Goal: Transaction & Acquisition: Purchase product/service

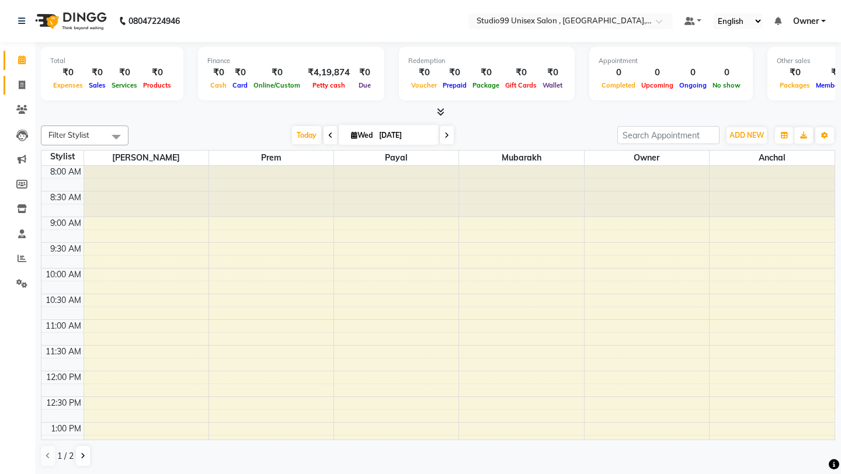
click at [13, 76] on link "Invoice" at bounding box center [18, 85] width 28 height 19
select select "service"
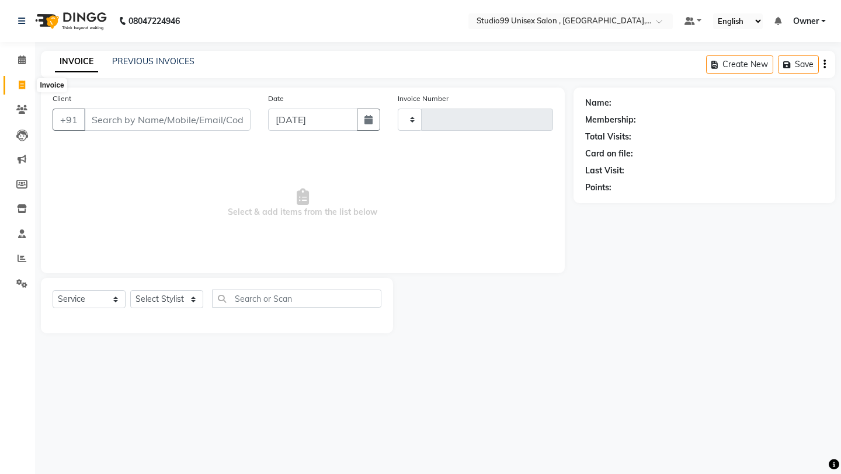
click at [22, 82] on icon at bounding box center [22, 85] width 6 height 9
select select "service"
type input "0912"
select select "8117"
type input "799188746"
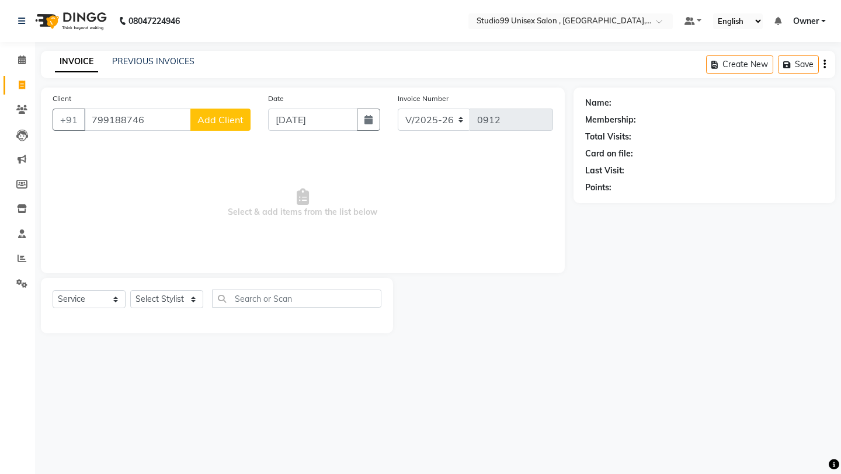
click at [227, 118] on span "Add Client" at bounding box center [220, 120] width 46 height 12
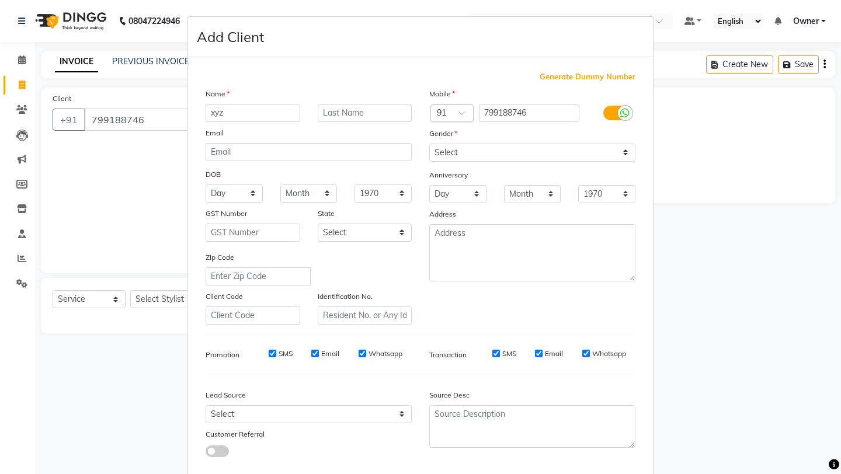
type input "xyz"
click at [476, 147] on select "Select [DEMOGRAPHIC_DATA] [DEMOGRAPHIC_DATA] Other Prefer Not To Say" at bounding box center [532, 153] width 206 height 18
select select "[DEMOGRAPHIC_DATA]"
click at [497, 317] on div "Mobile Country Code × 91 799188746 Gender Select [DEMOGRAPHIC_DATA] [DEMOGRAPHI…" at bounding box center [532, 206] width 224 height 237
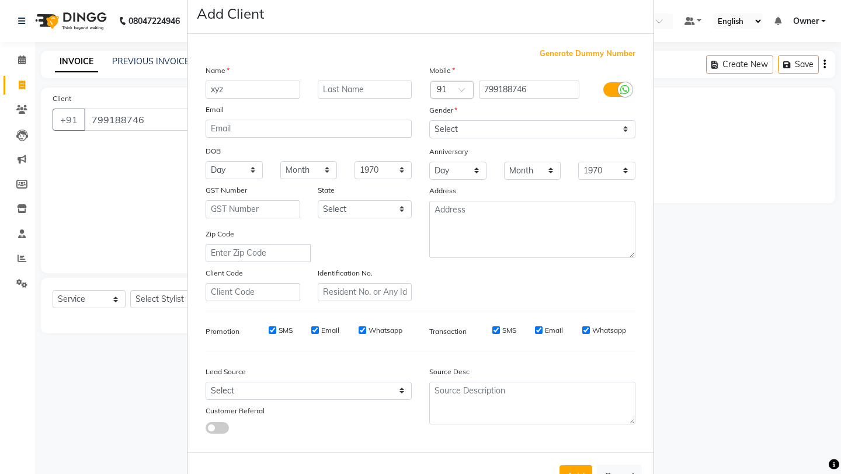
scroll to position [64, 0]
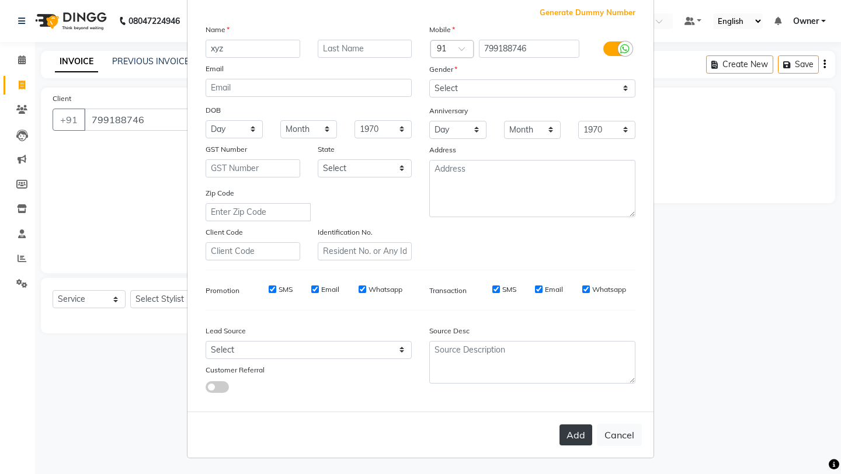
click at [576, 438] on button "Add" at bounding box center [575, 434] width 33 height 21
select select
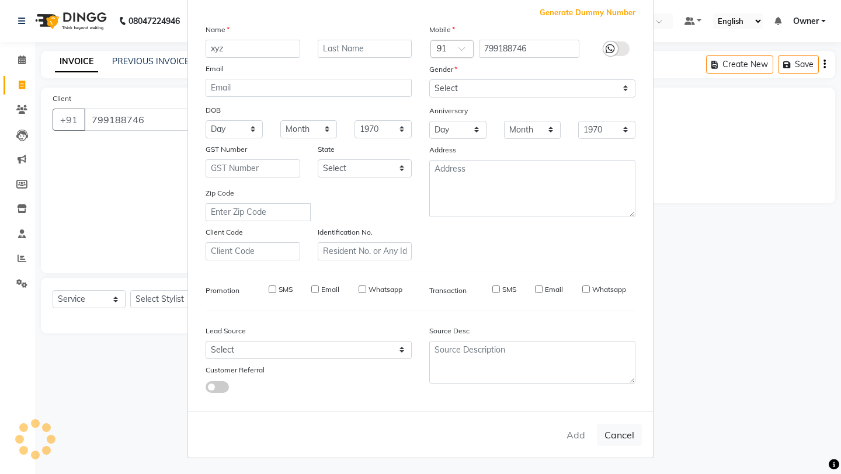
select select
checkbox input "false"
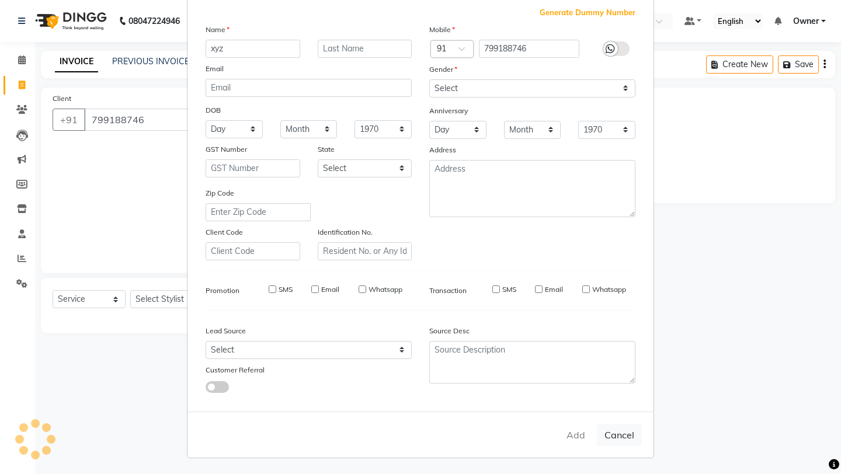
checkbox input "false"
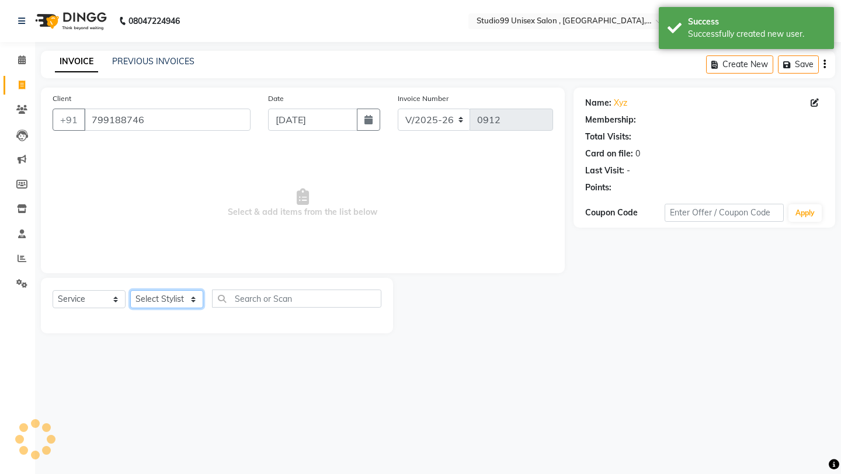
click at [187, 295] on select "Select Stylist [PERSON_NAME] Owner [PERSON_NAME] [PERSON_NAME] [PERSON_NAME] su…" at bounding box center [166, 299] width 73 height 18
select select "1: Object"
select select "76609"
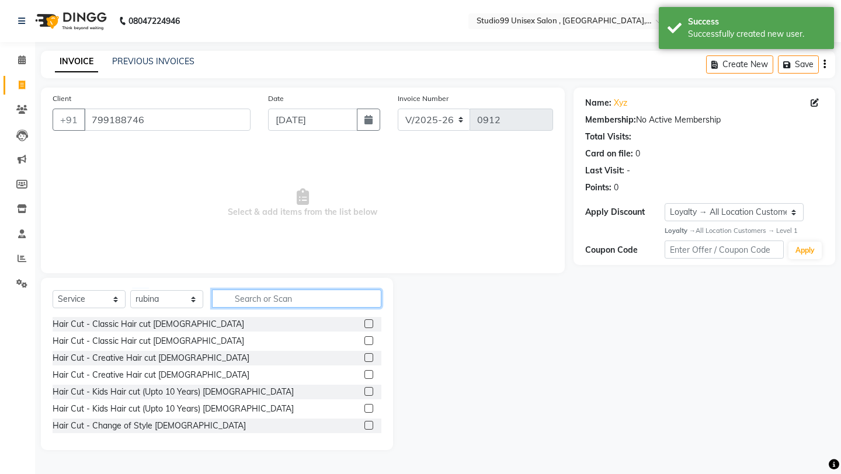
click at [277, 305] on input "text" at bounding box center [296, 299] width 169 height 18
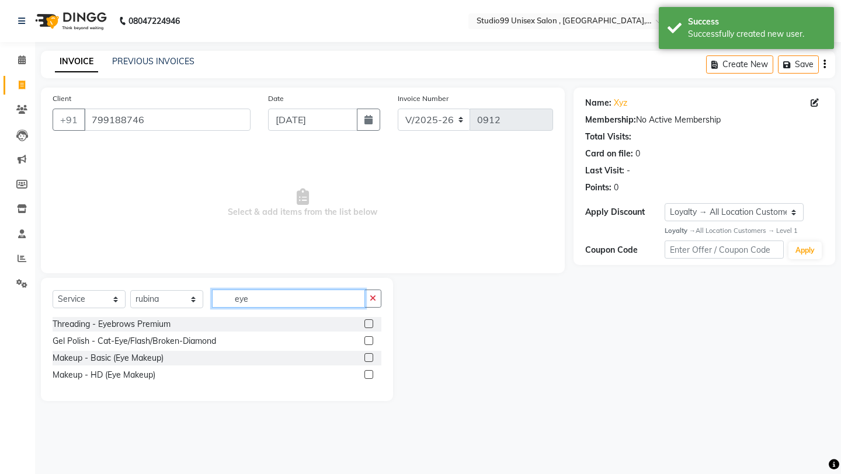
type input "eye"
click at [372, 322] on label at bounding box center [368, 323] width 9 height 9
click at [372, 322] on input "checkbox" at bounding box center [368, 325] width 8 height 8
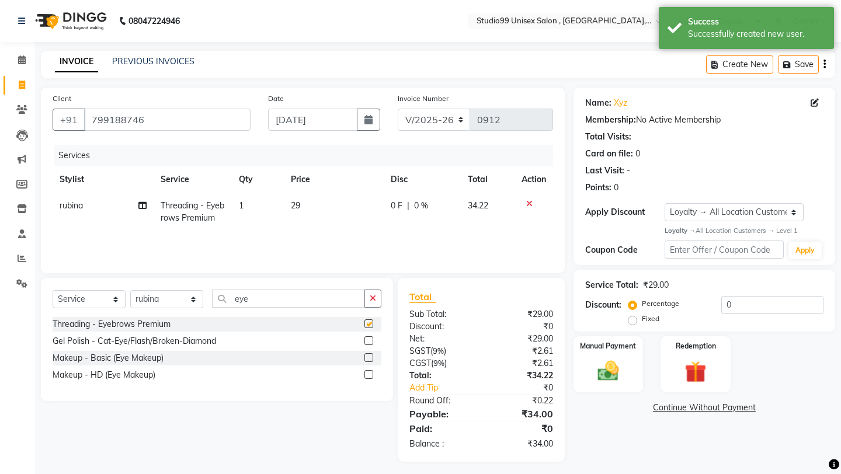
checkbox input "false"
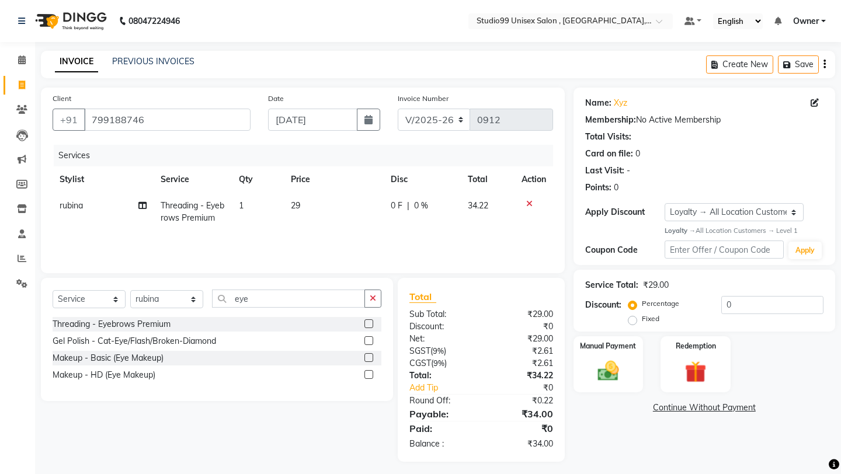
click at [331, 213] on td "29" at bounding box center [334, 212] width 100 height 39
select select "76609"
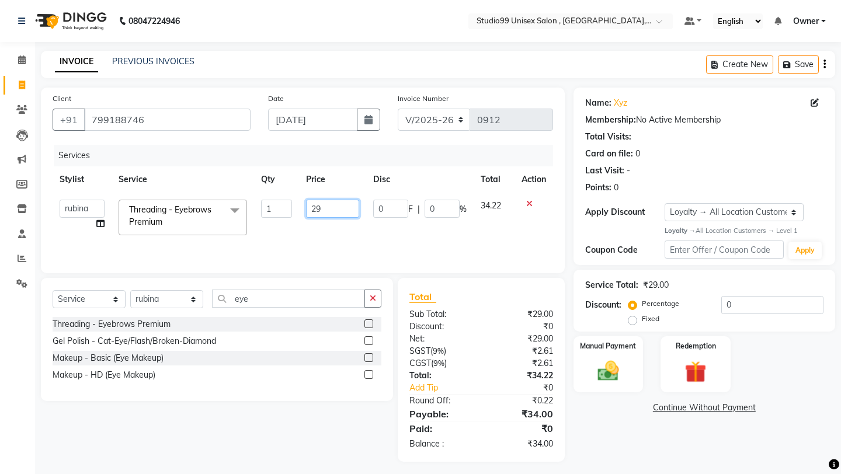
click at [332, 210] on input "29" at bounding box center [332, 209] width 53 height 18
type input "2"
type input "19"
click at [344, 239] on div "Services Stylist Service Qty Price Disc Total Action [PERSON_NAME] mubarakh Own…" at bounding box center [303, 203] width 500 height 117
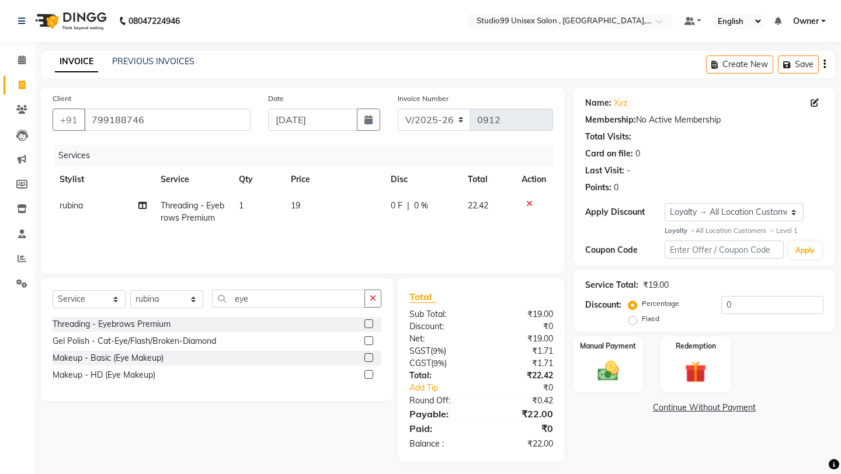
click at [327, 202] on td "19" at bounding box center [334, 212] width 100 height 39
select select "76609"
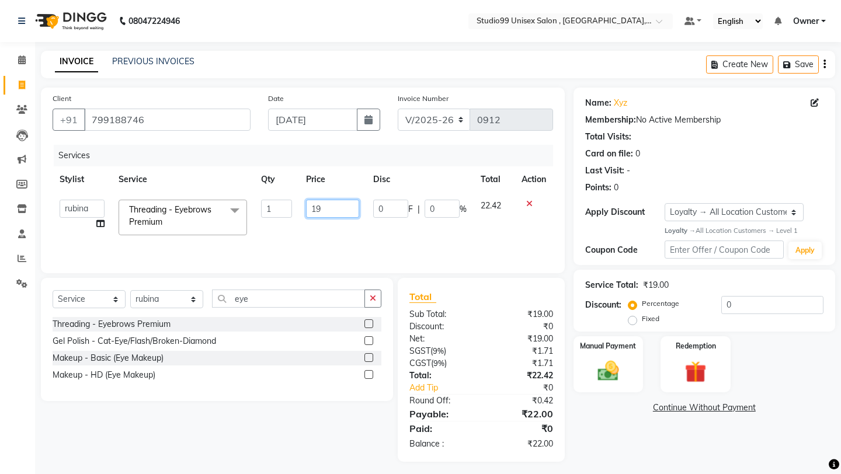
click at [333, 204] on input "19" at bounding box center [332, 209] width 53 height 18
type input "1"
type input "19"
click at [415, 253] on div "Services Stylist Service Qty Price Disc Total Action [PERSON_NAME] mubarakh Own…" at bounding box center [303, 203] width 500 height 117
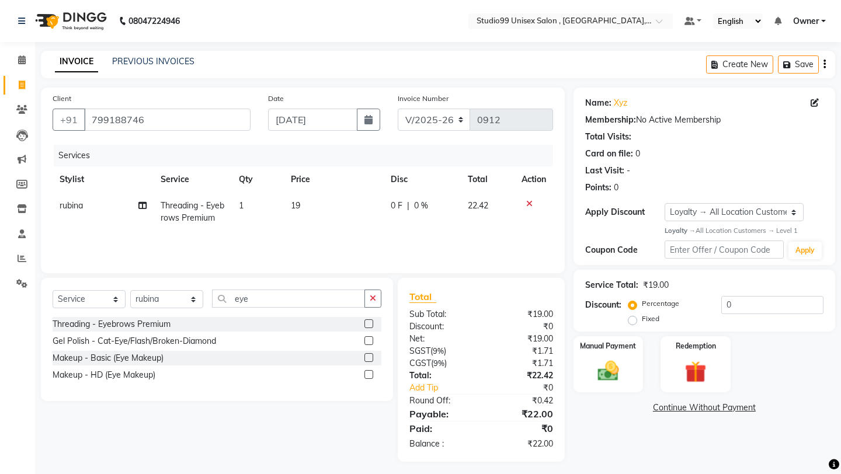
click at [528, 200] on icon at bounding box center [529, 204] width 6 height 8
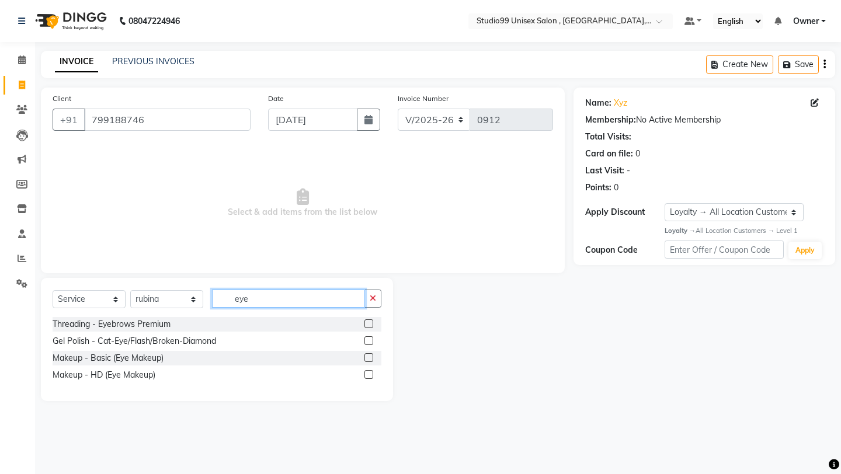
click at [291, 291] on input "eye" at bounding box center [288, 299] width 153 height 18
click at [295, 302] on input "eye" at bounding box center [288, 299] width 153 height 18
click at [367, 321] on label at bounding box center [368, 323] width 9 height 9
click at [367, 321] on input "checkbox" at bounding box center [368, 325] width 8 height 8
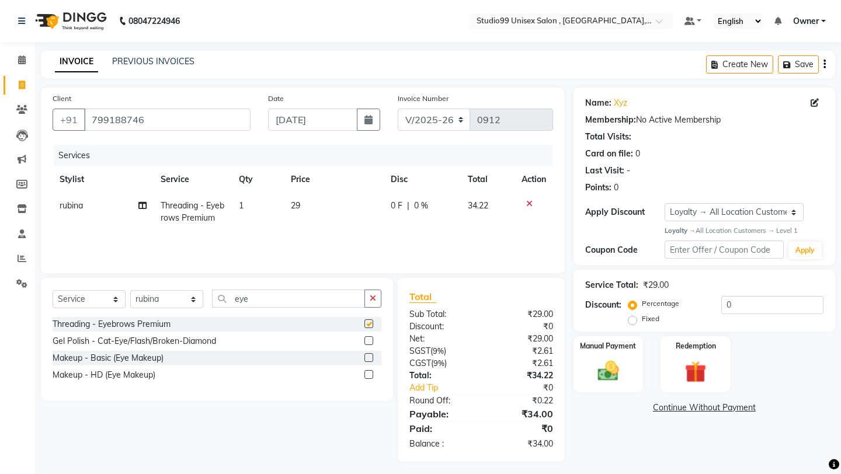
checkbox input "false"
click at [659, 314] on label "Fixed" at bounding box center [651, 319] width 18 height 11
click at [639, 315] on input "Fixed" at bounding box center [635, 319] width 8 height 8
radio input "true"
click at [754, 308] on input "0" at bounding box center [772, 305] width 102 height 18
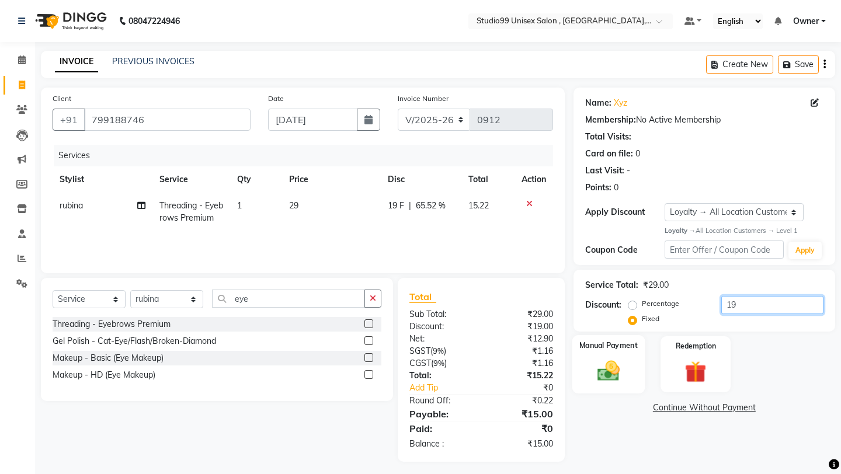
type input "19"
click at [583, 348] on div "Manual Payment" at bounding box center [608, 364] width 72 height 58
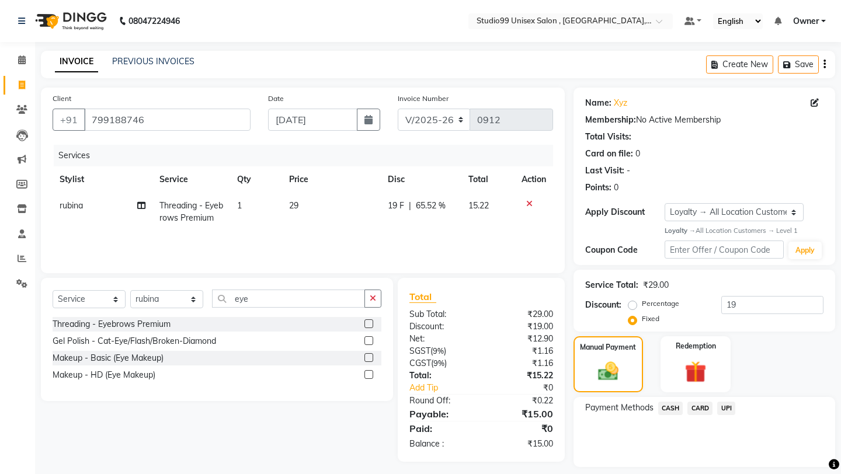
click at [725, 402] on span "UPI" at bounding box center [726, 408] width 18 height 13
click at [721, 461] on button "Add Payment" at bounding box center [746, 470] width 153 height 18
click at [659, 421] on div "Payment Methods CASH CARD UPI" at bounding box center [704, 432] width 262 height 70
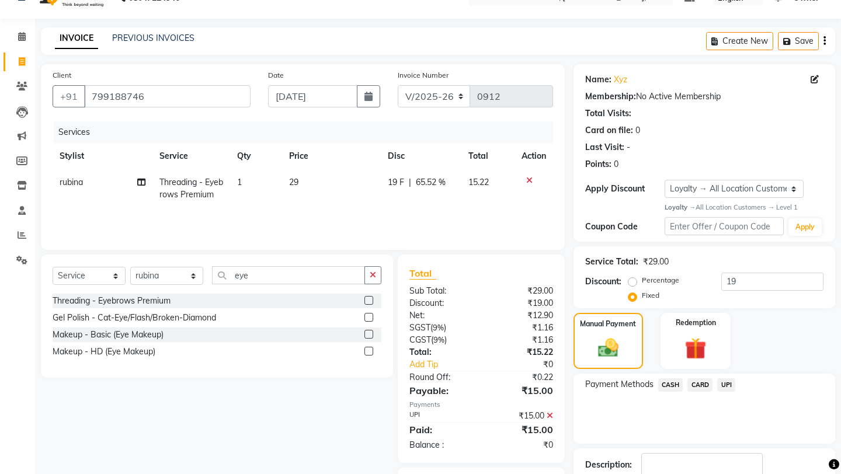
scroll to position [88, 0]
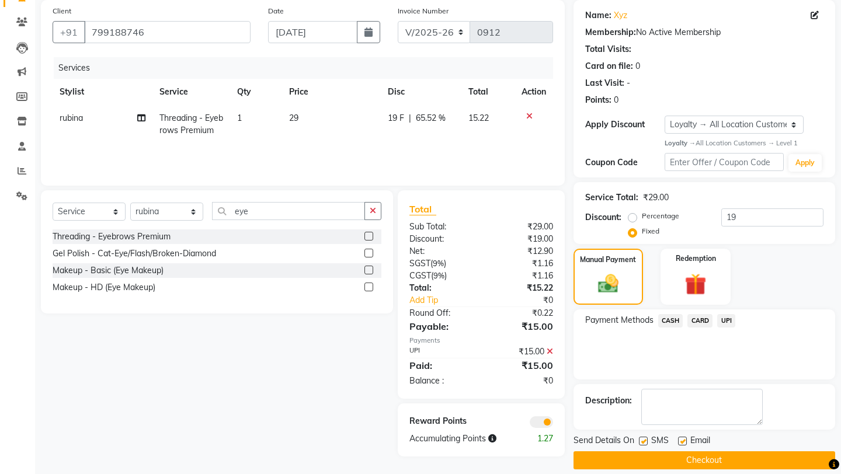
click at [653, 451] on button "Checkout" at bounding box center [704, 460] width 262 height 18
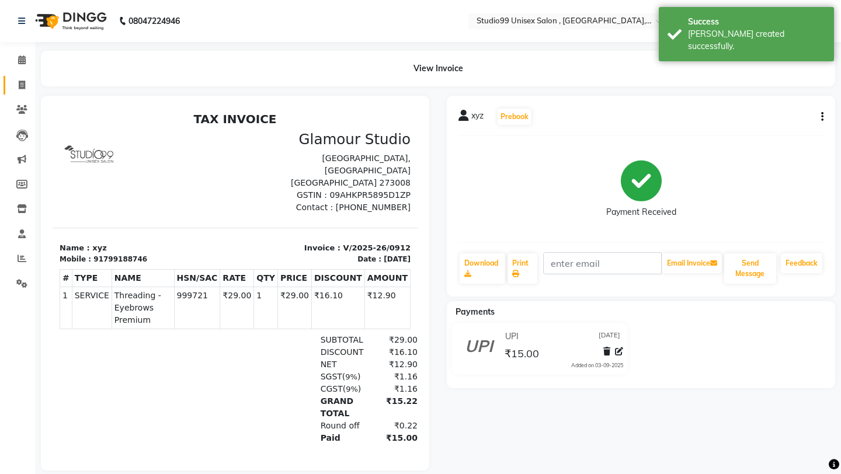
click at [25, 77] on link "Invoice" at bounding box center [18, 85] width 28 height 19
select select "service"
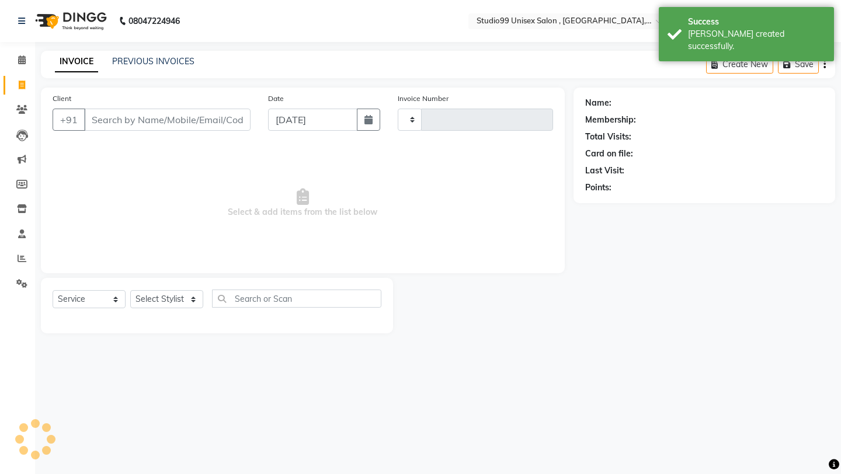
type input "0913"
select select "8117"
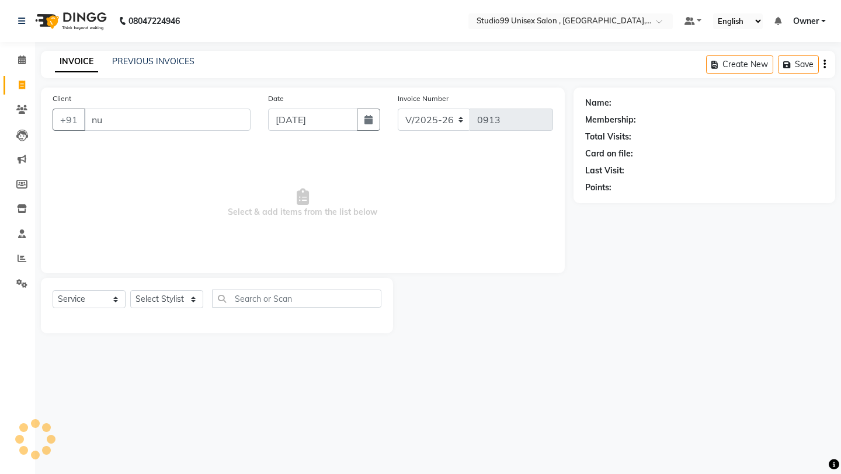
type input "n"
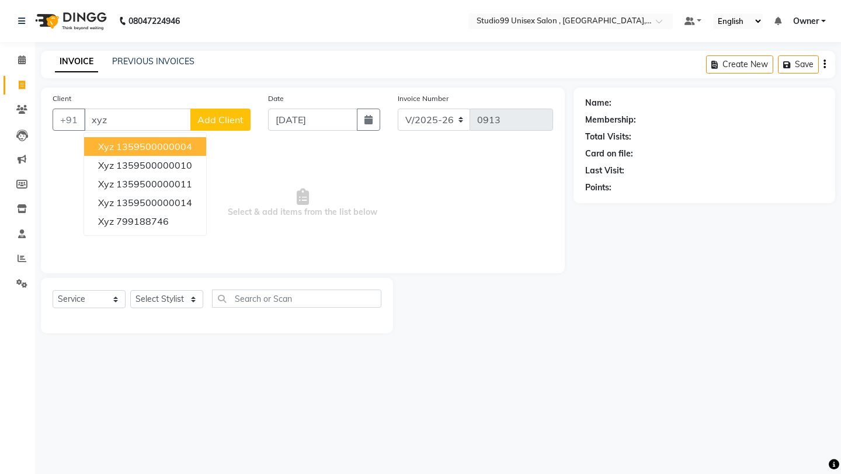
click at [183, 144] on ngb-highlight "1359500000004" at bounding box center [154, 147] width 76 height 12
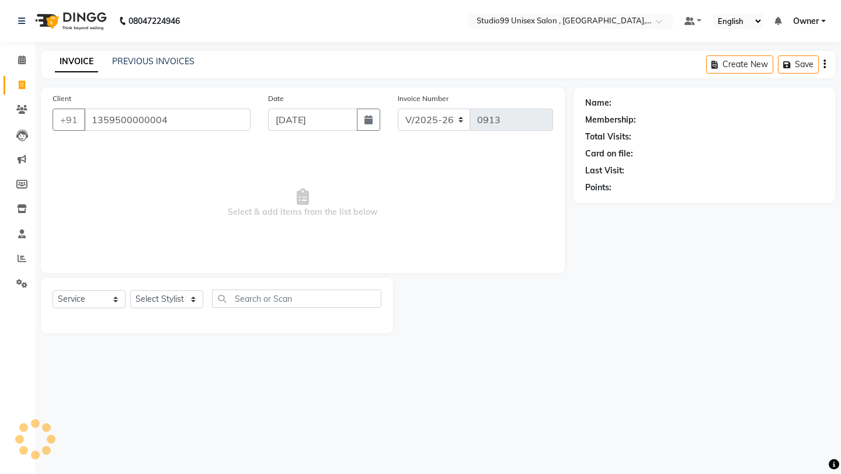
type input "1359500000004"
click at [189, 299] on select "Select Stylist [PERSON_NAME] Owner [PERSON_NAME] [PERSON_NAME] [PERSON_NAME] su…" at bounding box center [166, 299] width 73 height 18
select select "1: Object"
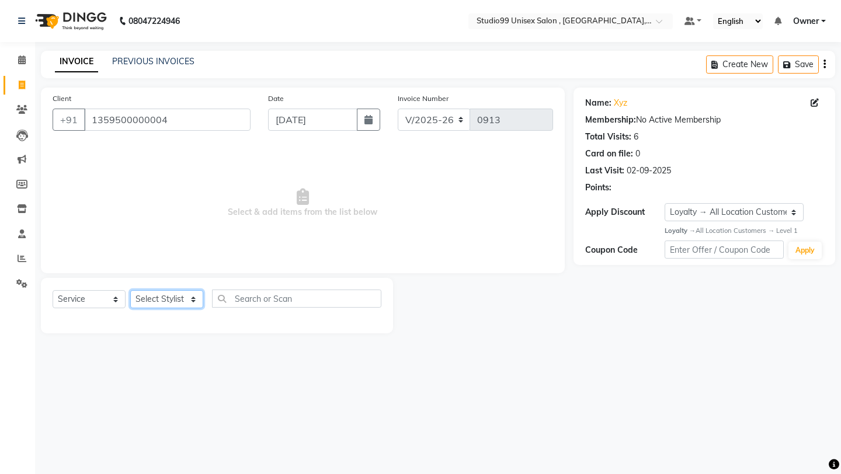
select select "83603"
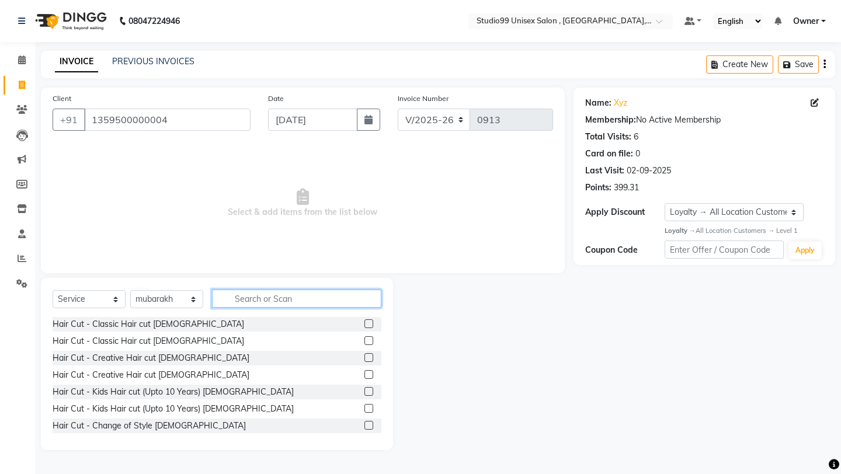
click at [284, 299] on input "text" at bounding box center [296, 299] width 169 height 18
type input "h"
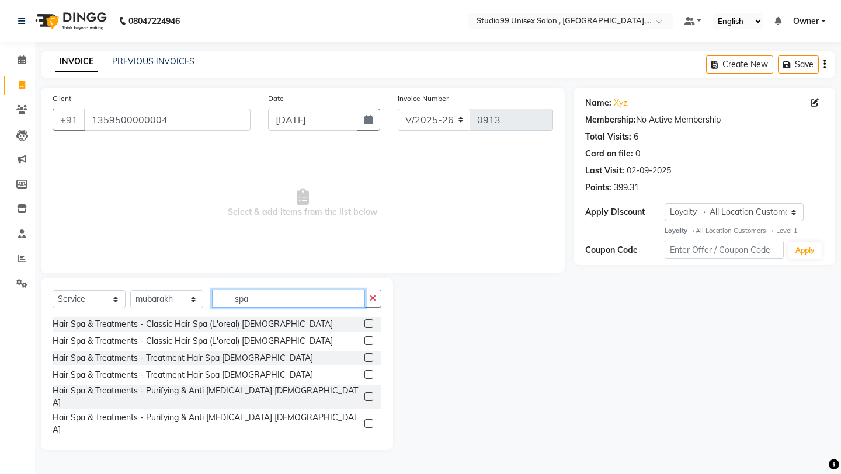
type input "spa"
click at [371, 341] on label at bounding box center [368, 340] width 9 height 9
click at [371, 341] on input "checkbox" at bounding box center [368, 341] width 8 height 8
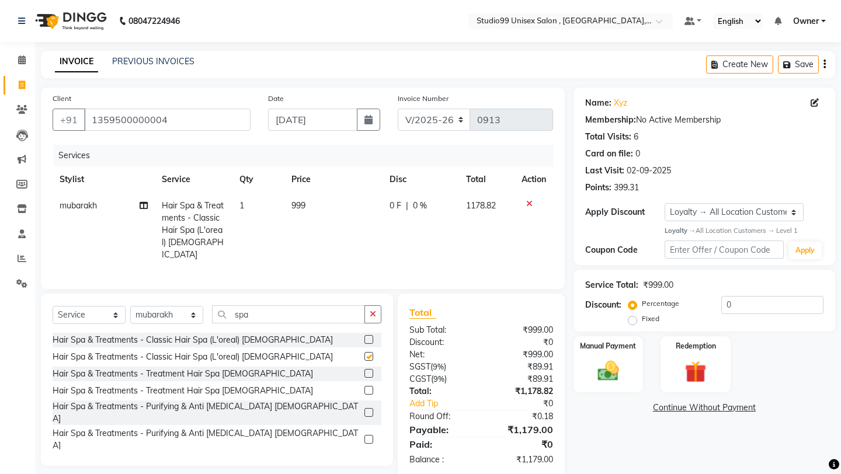
checkbox input "false"
click at [321, 207] on td "999" at bounding box center [333, 230] width 98 height 75
select select "83603"
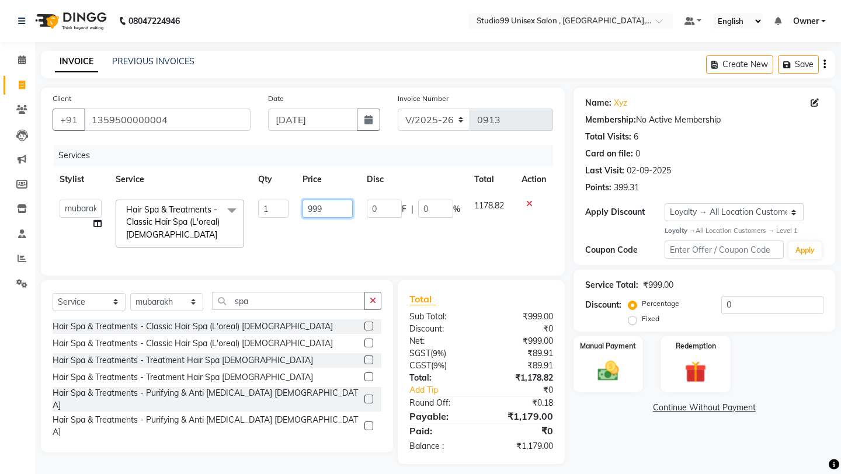
click at [325, 207] on input "999" at bounding box center [327, 209] width 50 height 18
type input "9"
type input "1800"
click at [195, 304] on select "Select Stylist [PERSON_NAME] Owner [PERSON_NAME] [PERSON_NAME] [PERSON_NAME] su…" at bounding box center [166, 302] width 73 height 18
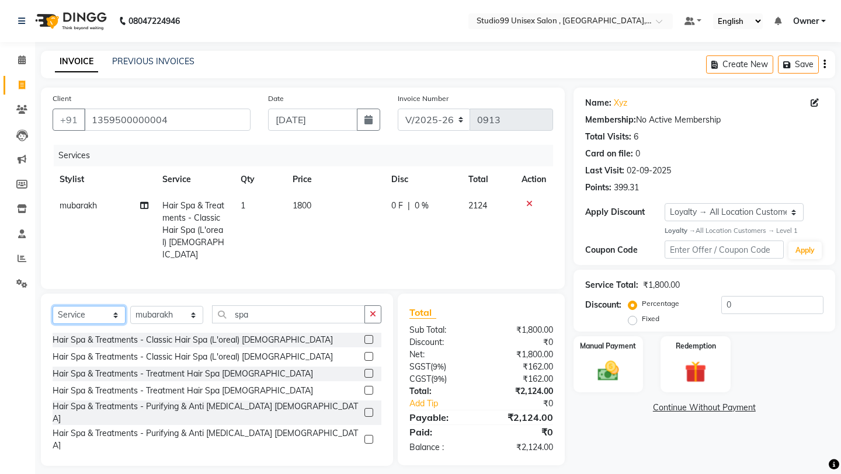
click at [75, 306] on select "Select Service Product Membership Package Voucher Prepaid Gift Card" at bounding box center [89, 315] width 73 height 18
select select "product"
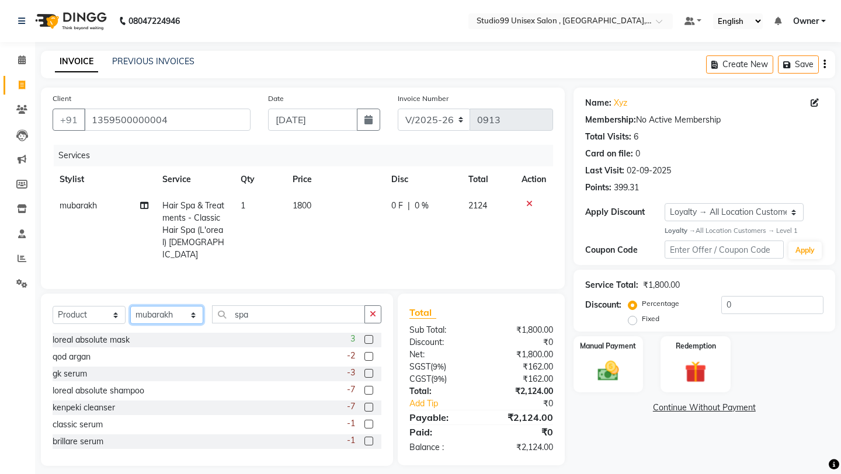
click at [184, 306] on select "Select Stylist [PERSON_NAME] Owner [PERSON_NAME] [PERSON_NAME] [PERSON_NAME] su…" at bounding box center [166, 315] width 73 height 18
select select "83604"
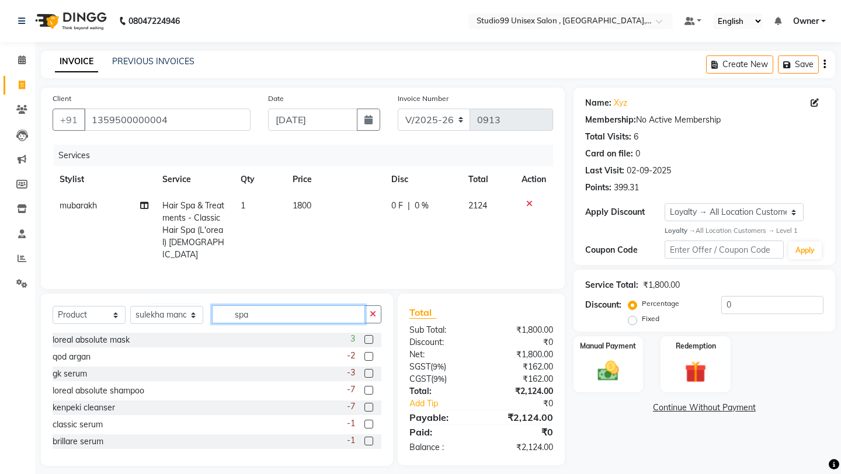
click at [270, 308] on input "spa" at bounding box center [288, 314] width 153 height 18
type input "s"
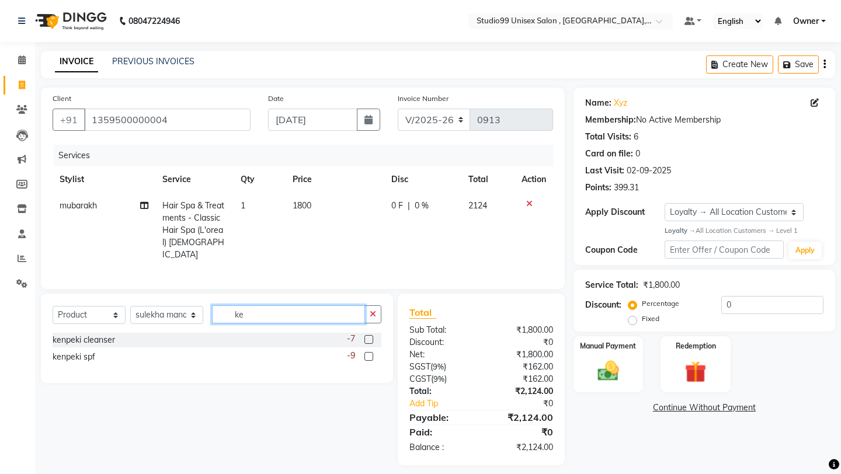
type input "ke"
click at [368, 335] on label at bounding box center [368, 339] width 9 height 9
click at [368, 336] on input "checkbox" at bounding box center [368, 340] width 8 height 8
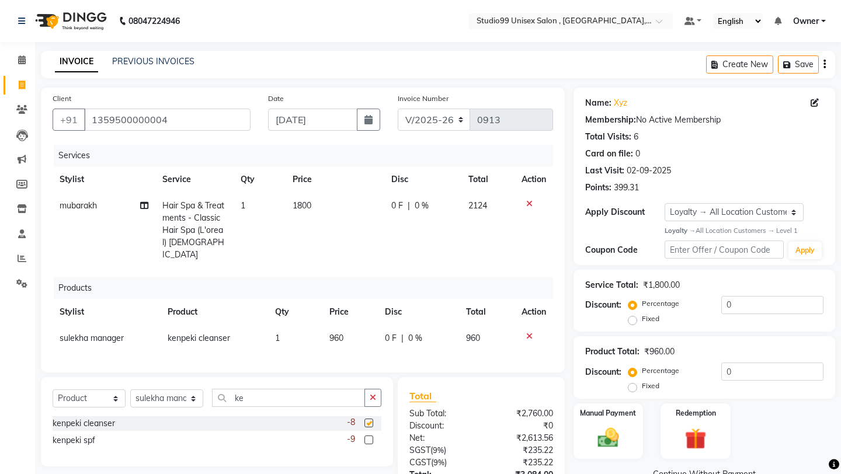
checkbox input "false"
click at [370, 436] on label at bounding box center [368, 440] width 9 height 9
click at [370, 437] on input "checkbox" at bounding box center [368, 441] width 8 height 8
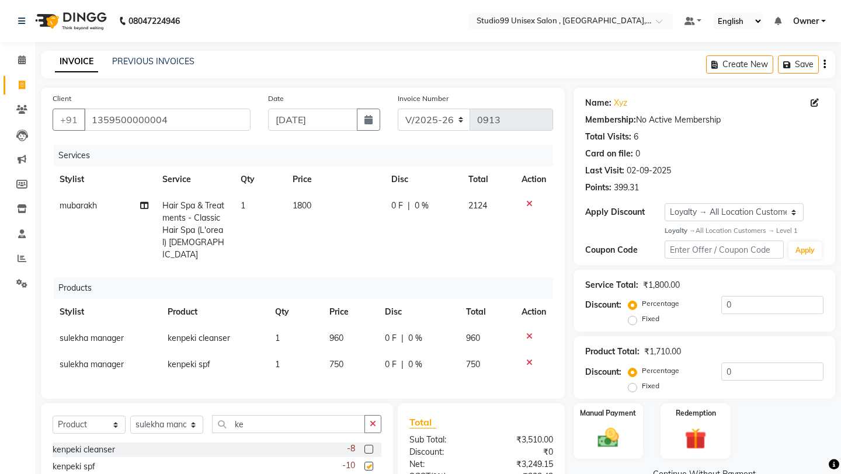
checkbox input "false"
click at [357, 351] on td "750" at bounding box center [349, 364] width 55 height 26
select select "83604"
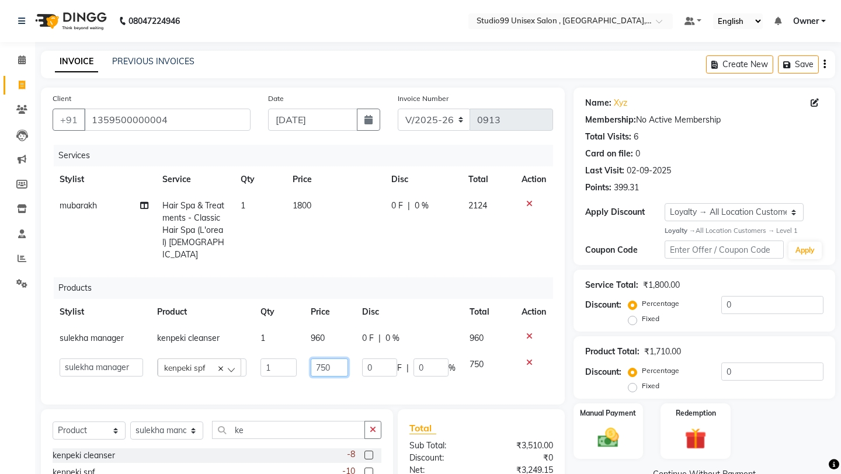
click at [344, 358] on input "750" at bounding box center [329, 367] width 37 height 18
type input "7"
type input "1060"
click at [406, 277] on div "Products" at bounding box center [308, 288] width 508 height 22
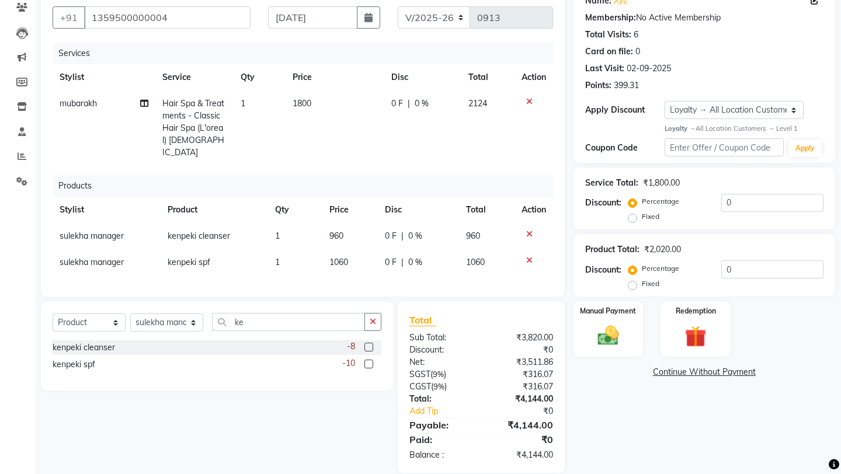
scroll to position [106, 0]
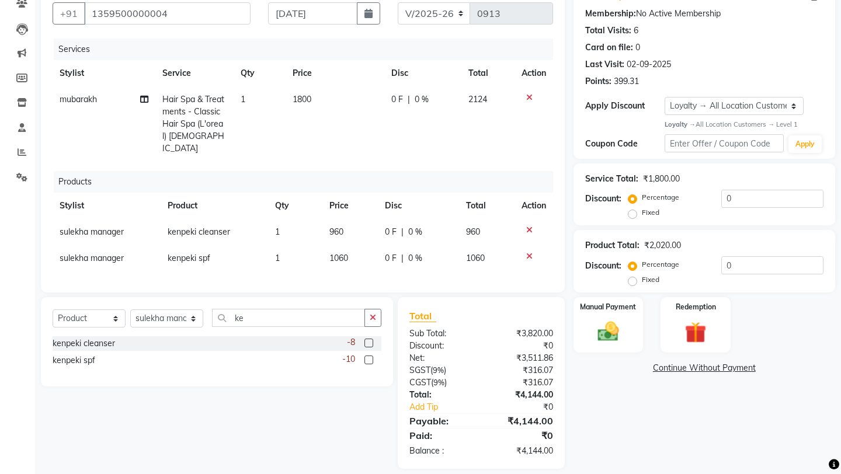
click at [659, 207] on label "Fixed" at bounding box center [651, 212] width 18 height 11
click at [639, 208] on input "Fixed" at bounding box center [635, 212] width 8 height 8
radio input "true"
click at [743, 207] on input "0" at bounding box center [772, 199] width 102 height 18
click at [526, 226] on icon at bounding box center [529, 230] width 6 height 8
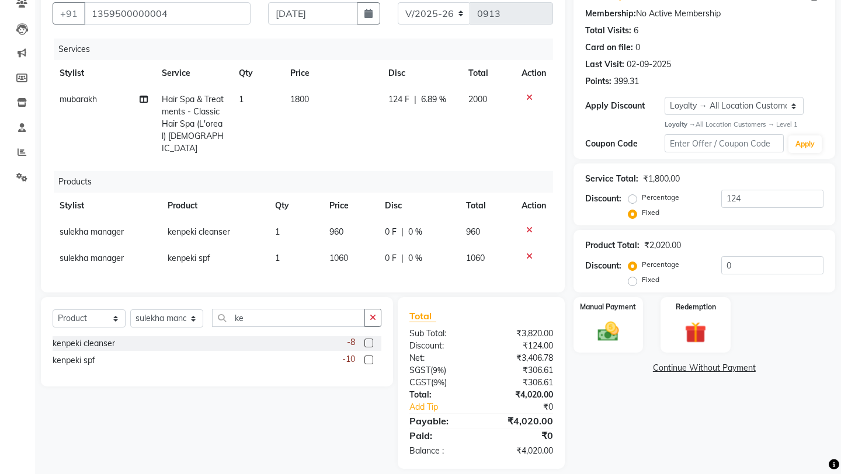
scroll to position [80, 0]
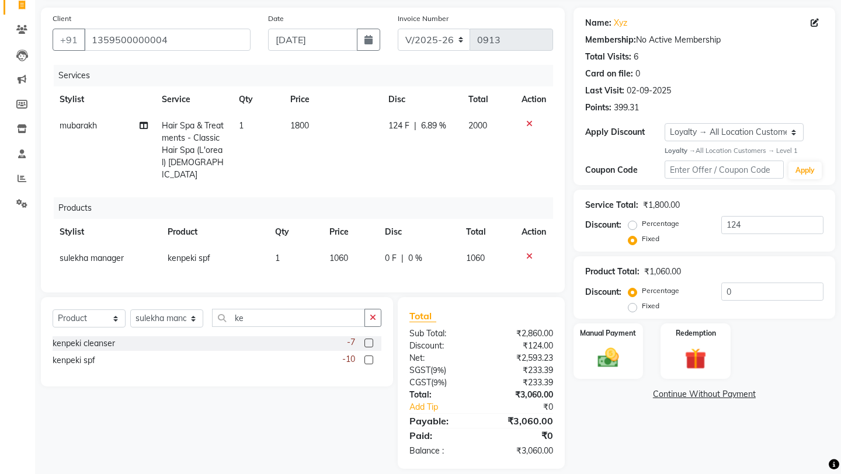
click at [528, 252] on icon at bounding box center [529, 256] width 6 height 8
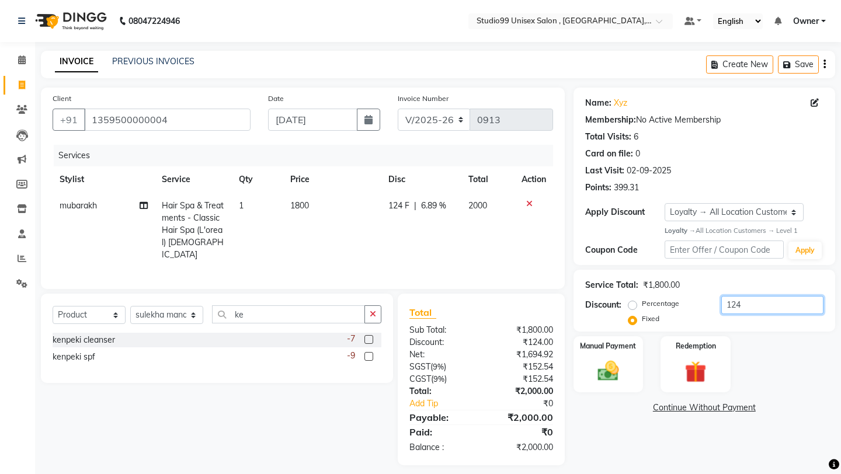
click at [766, 299] on input "124" at bounding box center [772, 305] width 102 height 18
type input "1"
type input "324"
click at [368, 335] on label at bounding box center [368, 339] width 9 height 9
click at [368, 336] on input "checkbox" at bounding box center [368, 340] width 8 height 8
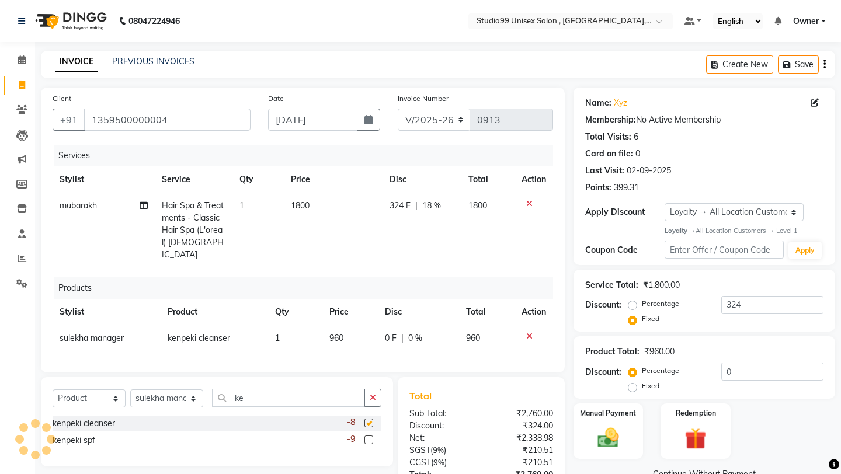
checkbox input "false"
click at [364, 436] on label at bounding box center [368, 440] width 9 height 9
click at [364, 437] on input "checkbox" at bounding box center [368, 441] width 8 height 8
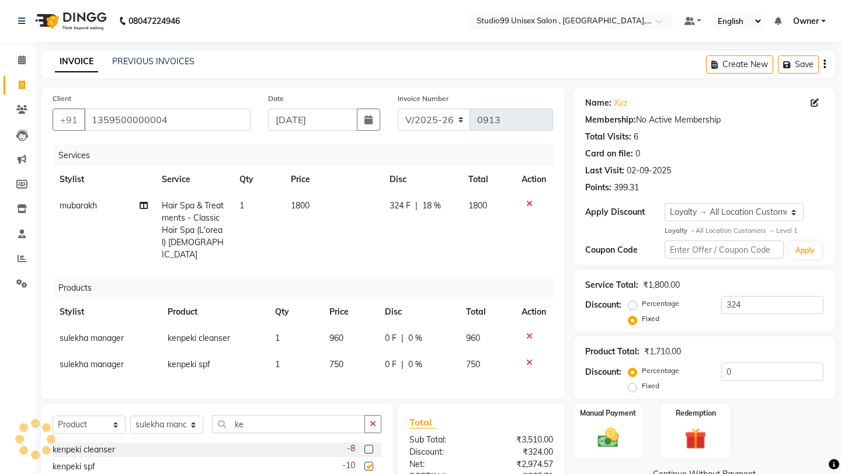
checkbox input "false"
click at [345, 351] on td "750" at bounding box center [349, 364] width 55 height 26
select select "83604"
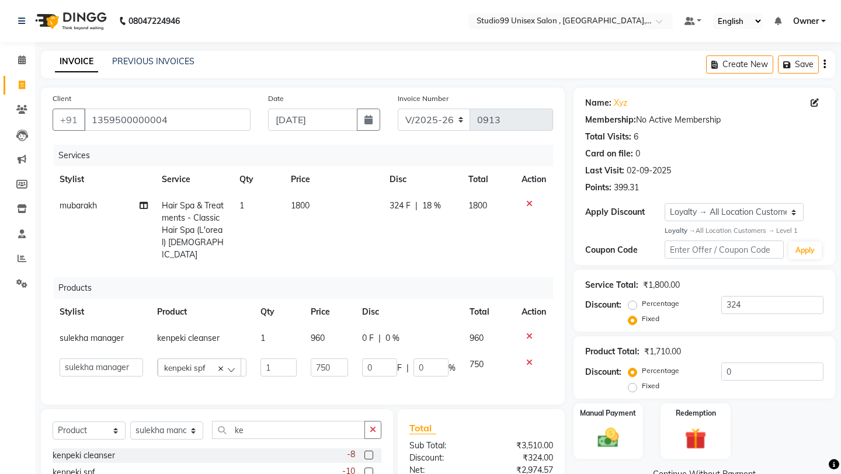
click at [367, 451] on label at bounding box center [368, 455] width 9 height 9
click at [367, 452] on input "checkbox" at bounding box center [368, 456] width 8 height 8
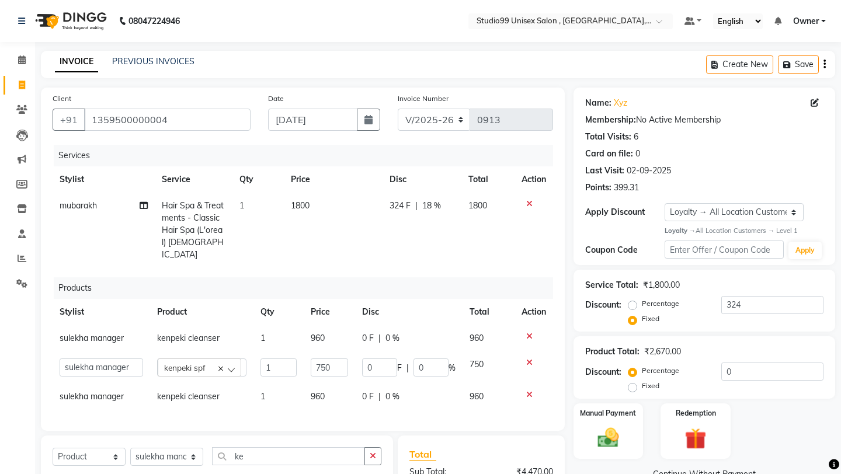
checkbox input "false"
click at [530, 358] on icon at bounding box center [529, 362] width 6 height 8
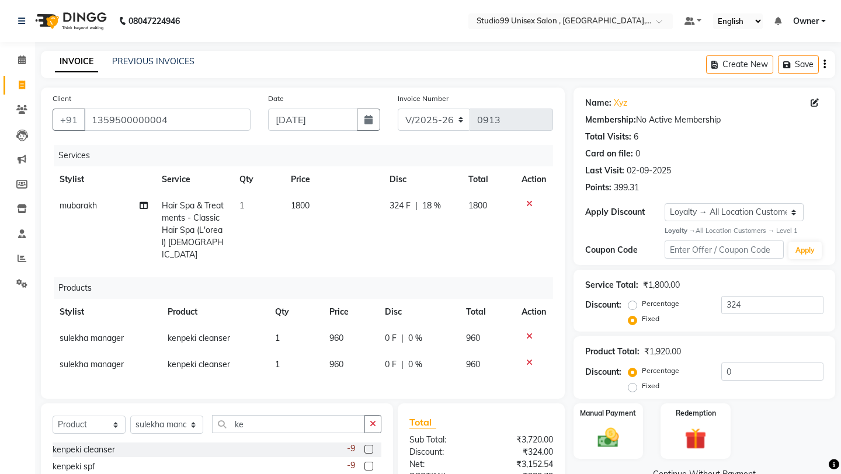
click at [359, 351] on td "960" at bounding box center [349, 364] width 55 height 26
select select "83604"
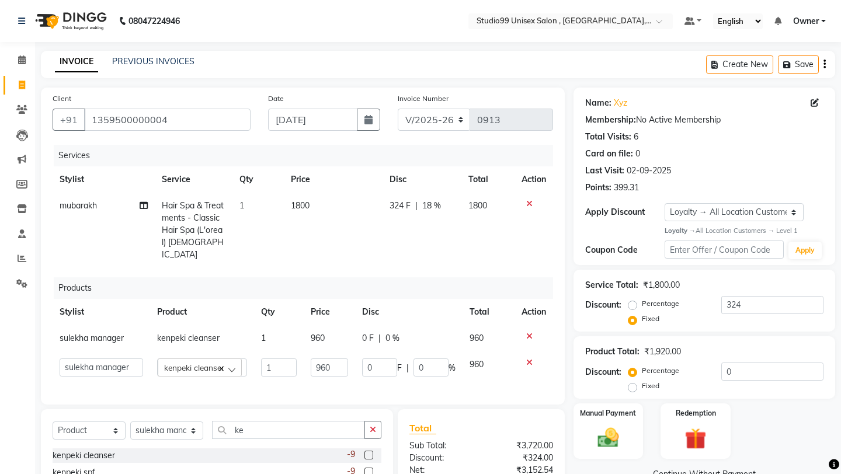
click at [359, 351] on td "0 F | 0 %" at bounding box center [408, 367] width 107 height 32
click at [349, 351] on td "960" at bounding box center [329, 367] width 51 height 32
click at [342, 358] on input "960" at bounding box center [329, 367] width 37 height 18
type input "9"
type input "1060"
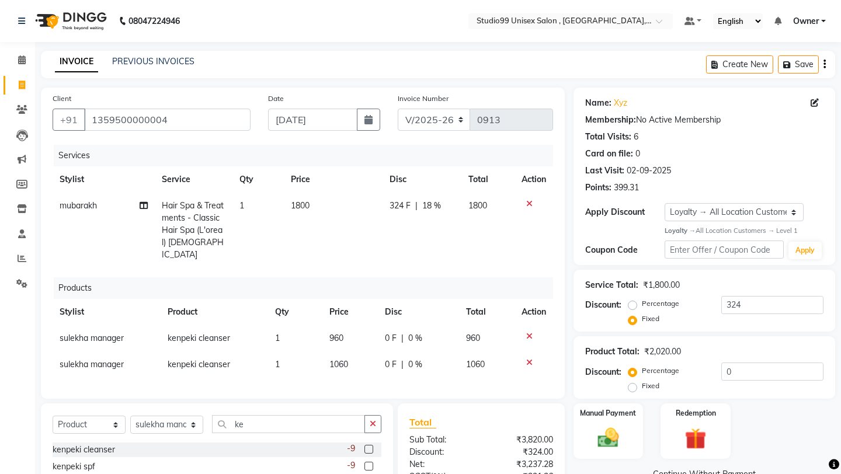
click at [354, 368] on div "Services Stylist Service Qty Price Disc Total Action mubarakh Hair Spa & Treatm…" at bounding box center [303, 266] width 500 height 242
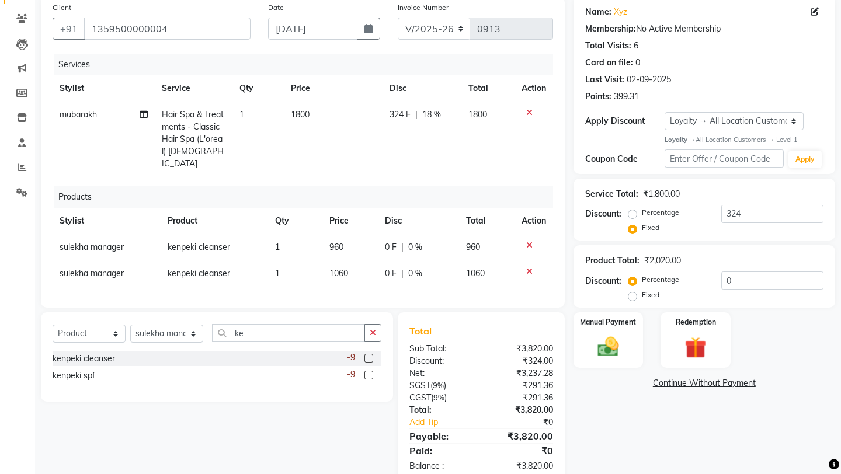
scroll to position [106, 0]
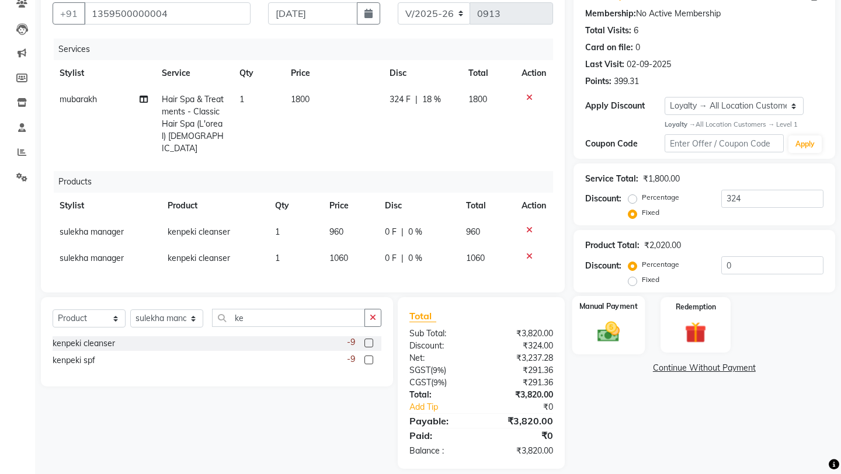
click at [626, 296] on div "Manual Payment" at bounding box center [608, 325] width 72 height 58
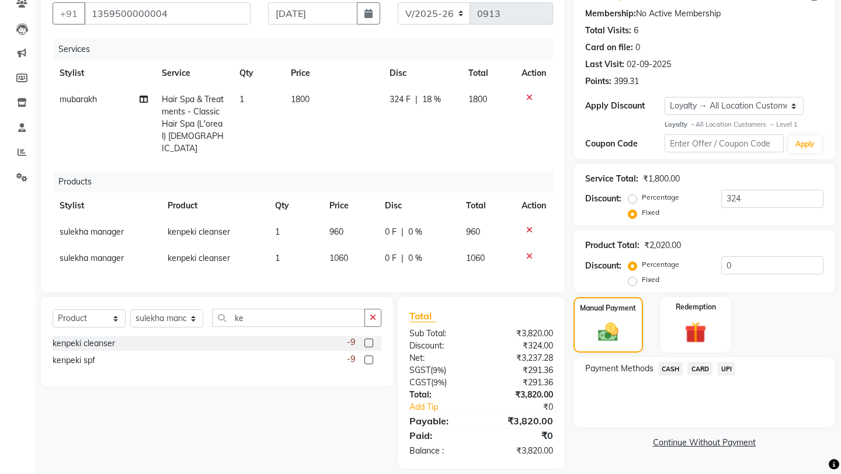
click at [672, 362] on span "CASH" at bounding box center [670, 368] width 25 height 13
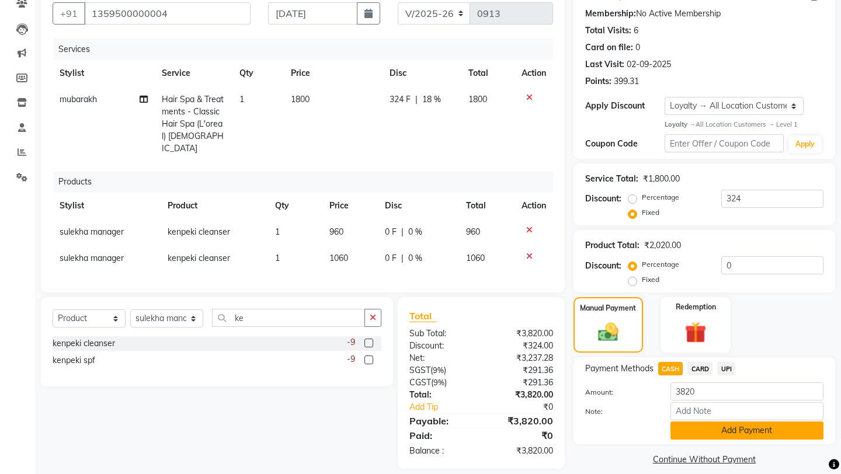
click at [688, 422] on button "Add Payment" at bounding box center [746, 431] width 153 height 18
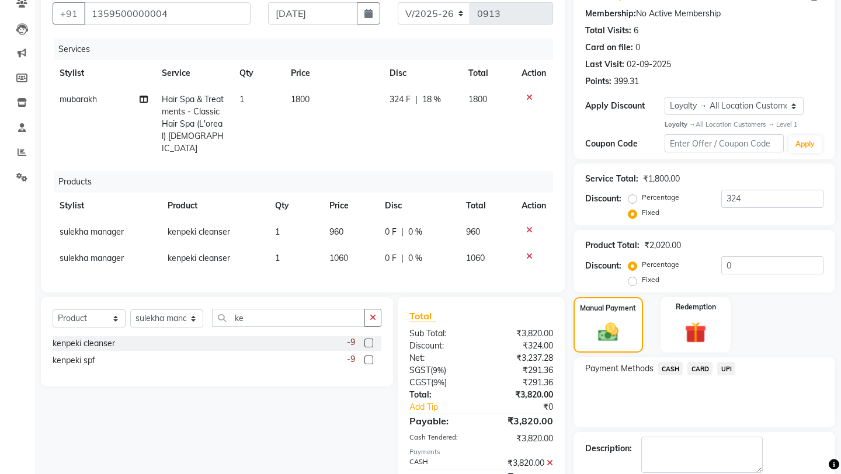
click at [649, 372] on div "Payment Methods CASH CARD UPI" at bounding box center [704, 392] width 262 height 70
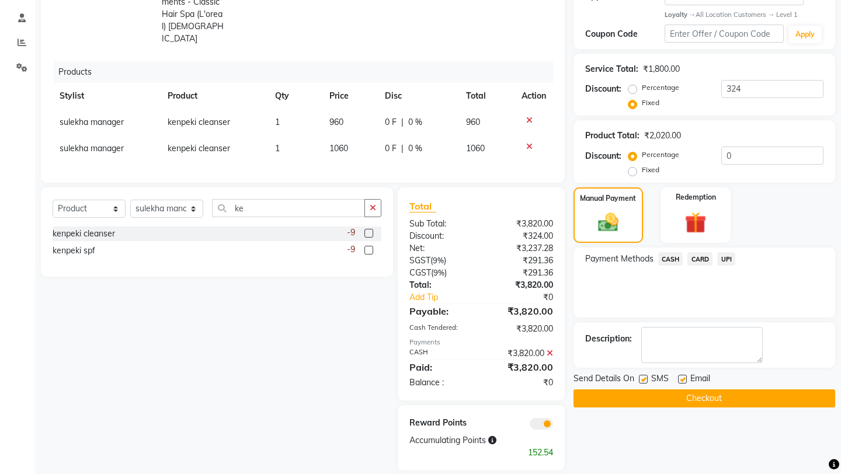
scroll to position [218, 0]
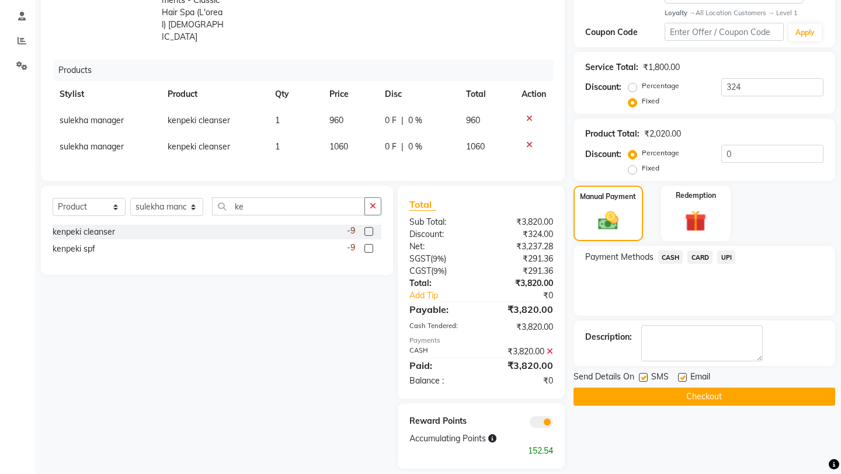
click at [650, 388] on button "Checkout" at bounding box center [704, 397] width 262 height 18
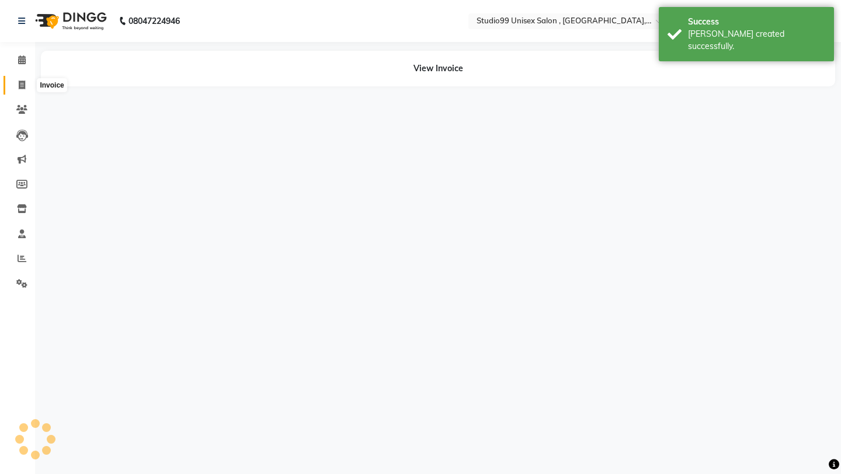
click at [25, 88] on span at bounding box center [22, 85] width 20 height 13
select select "service"
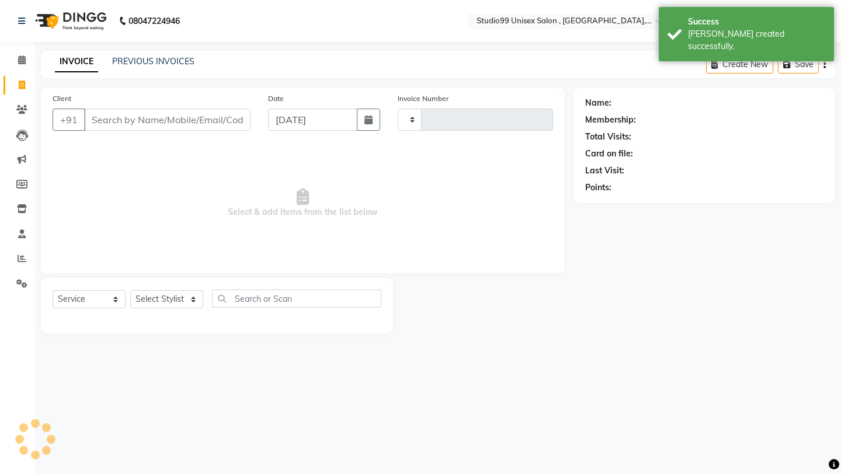
type input "0914"
select select "8117"
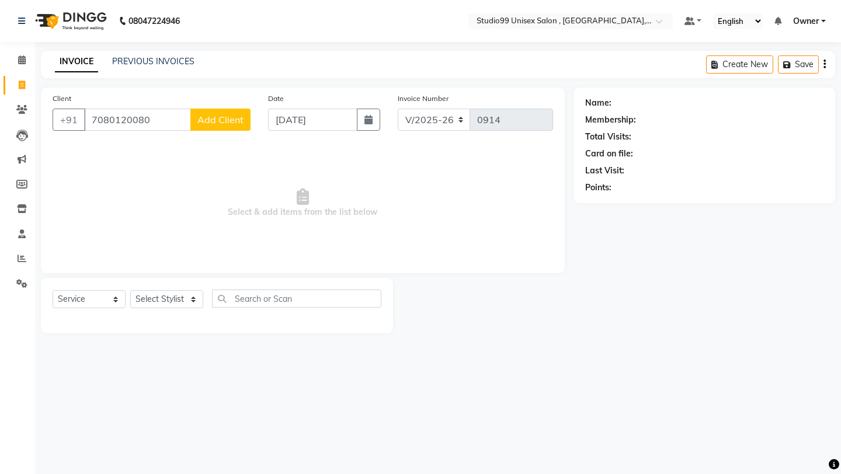
type input "7080120080"
click at [231, 117] on span "Add Client" at bounding box center [220, 120] width 46 height 12
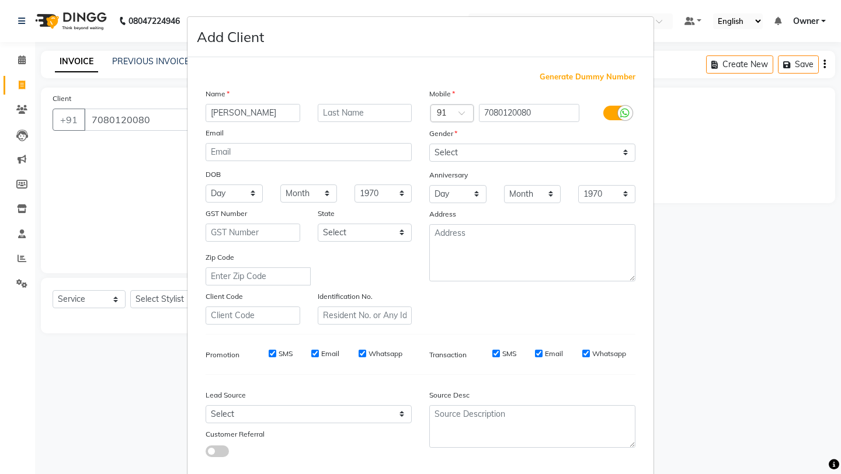
type input "[PERSON_NAME]"
click at [463, 157] on select "Select [DEMOGRAPHIC_DATA] [DEMOGRAPHIC_DATA] Other Prefer Not To Say" at bounding box center [532, 153] width 206 height 18
select select "[DEMOGRAPHIC_DATA]"
click at [520, 321] on div "Mobile Country Code × 91 7080120080 Gender Select [DEMOGRAPHIC_DATA] [DEMOGRAPH…" at bounding box center [532, 206] width 224 height 237
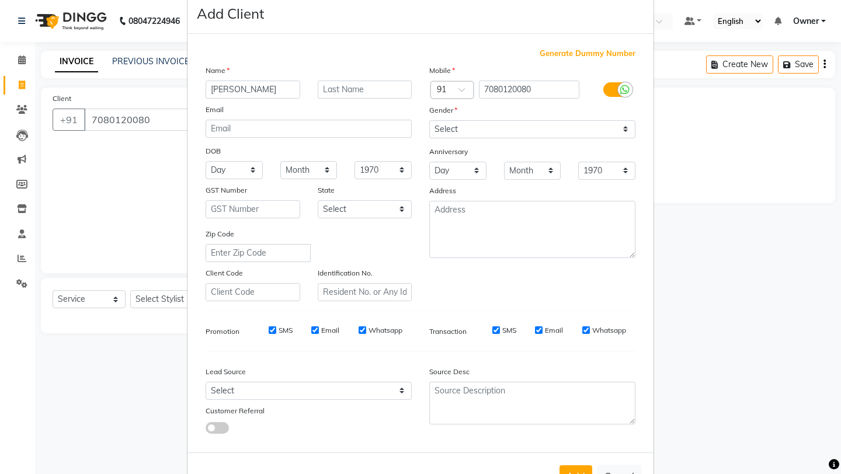
scroll to position [64, 0]
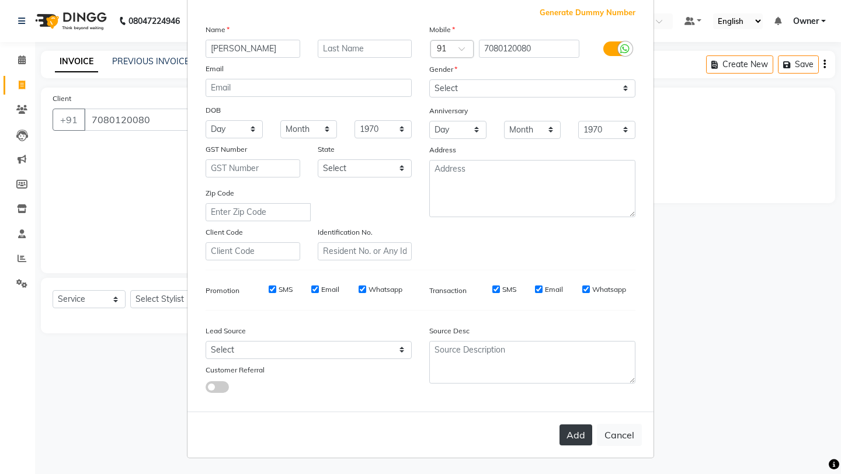
click at [583, 426] on button "Add" at bounding box center [575, 434] width 33 height 21
select select
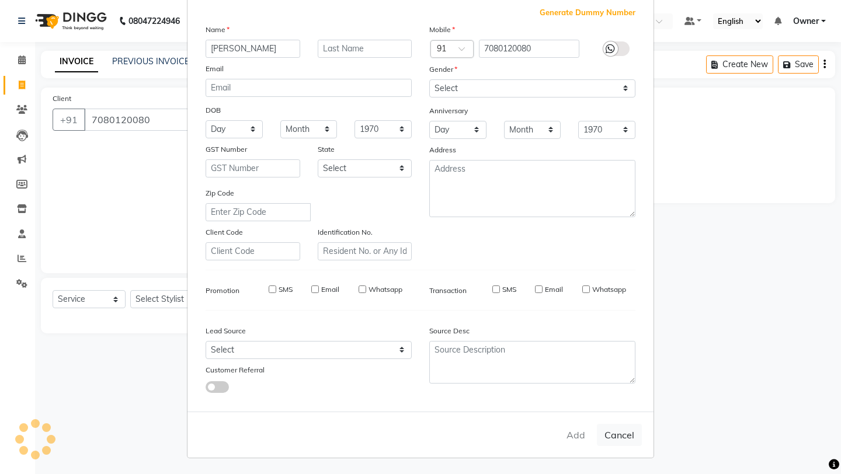
select select
checkbox input "false"
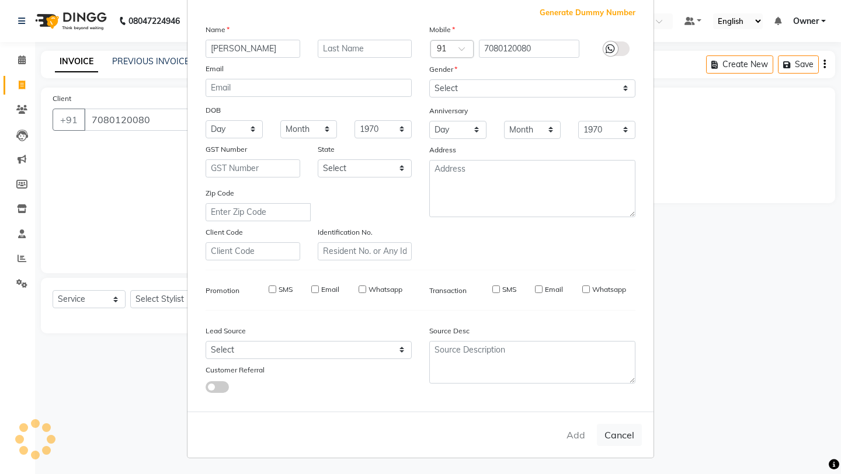
checkbox input "false"
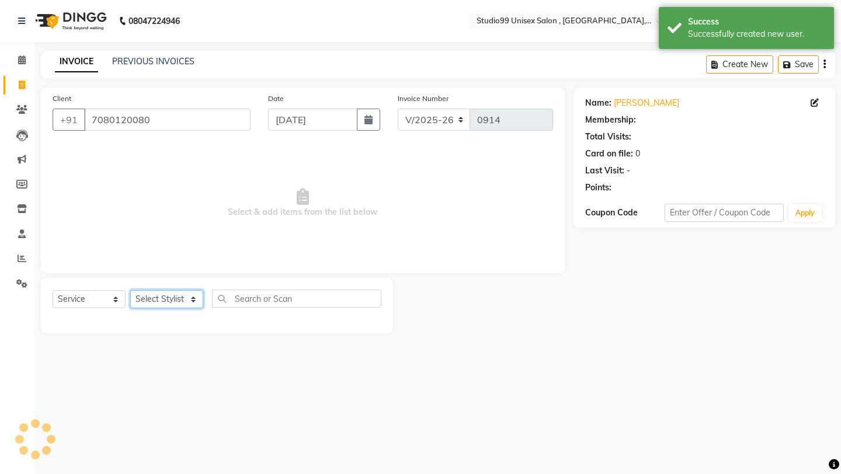
click at [179, 299] on select "Select Stylist [PERSON_NAME] Owner [PERSON_NAME] [PERSON_NAME] [PERSON_NAME] su…" at bounding box center [166, 299] width 73 height 18
select select "1: Object"
select select "84658"
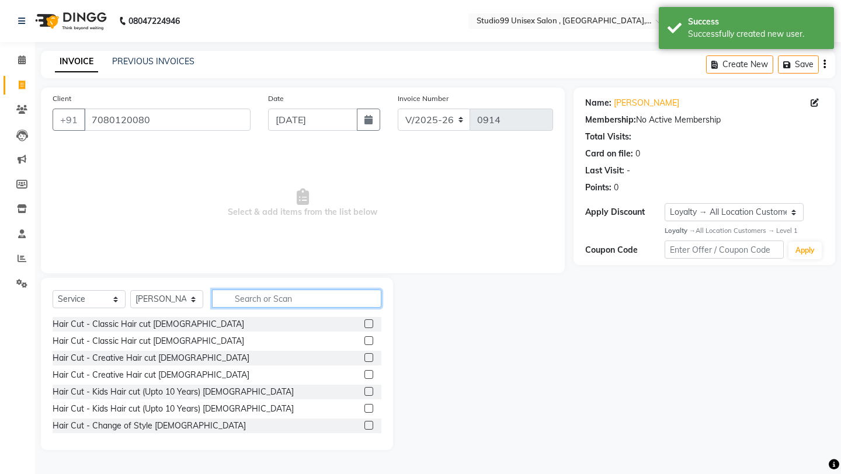
click at [276, 299] on input "text" at bounding box center [296, 299] width 169 height 18
type input "h"
click at [372, 343] on label at bounding box center [368, 340] width 9 height 9
click at [372, 343] on input "checkbox" at bounding box center [368, 341] width 8 height 8
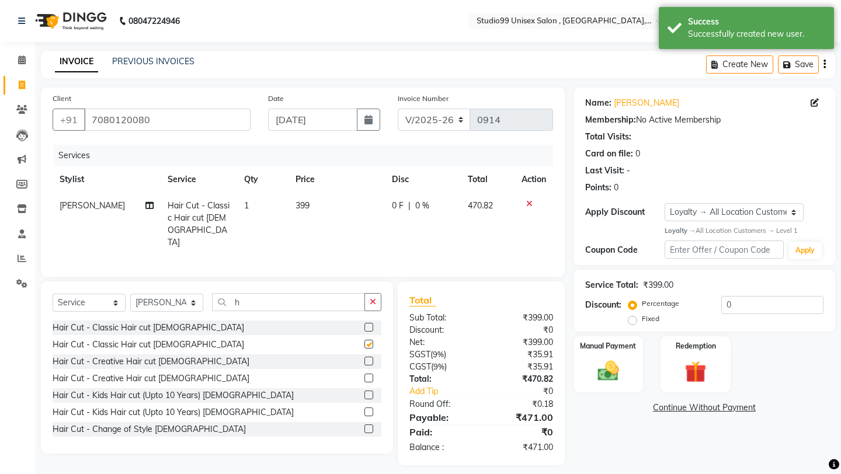
checkbox input "false"
click at [332, 206] on td "399" at bounding box center [336, 224] width 97 height 63
select select "84658"
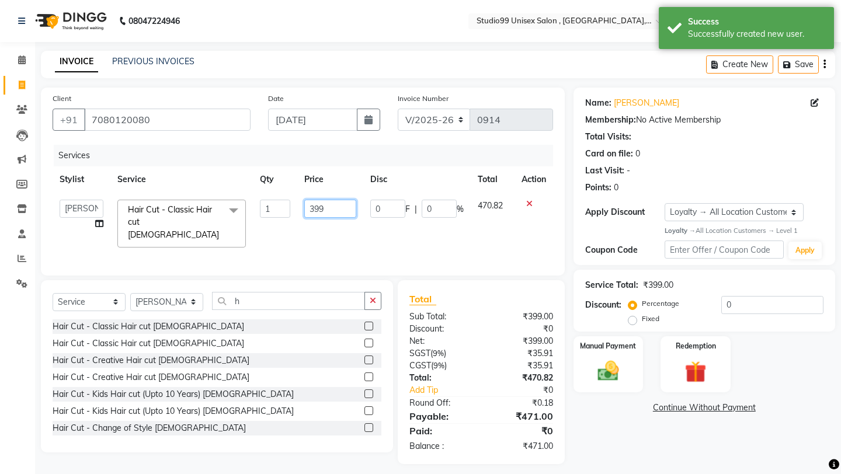
click at [332, 206] on input "399" at bounding box center [329, 209] width 51 height 18
type input "3"
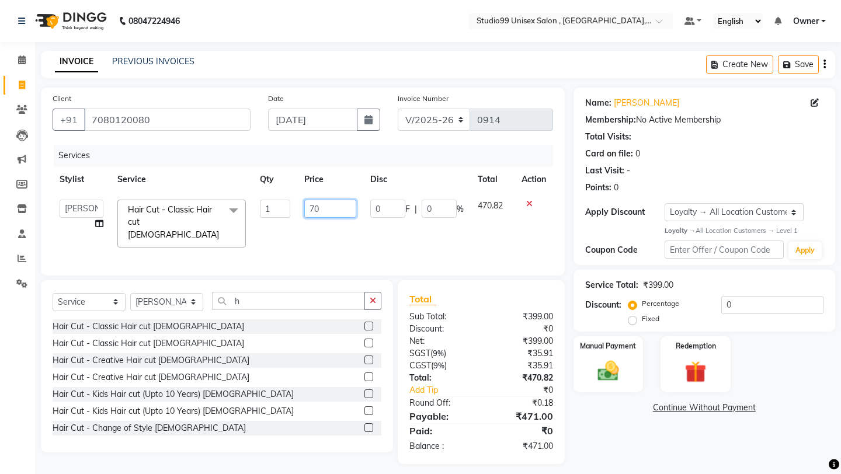
type input "700"
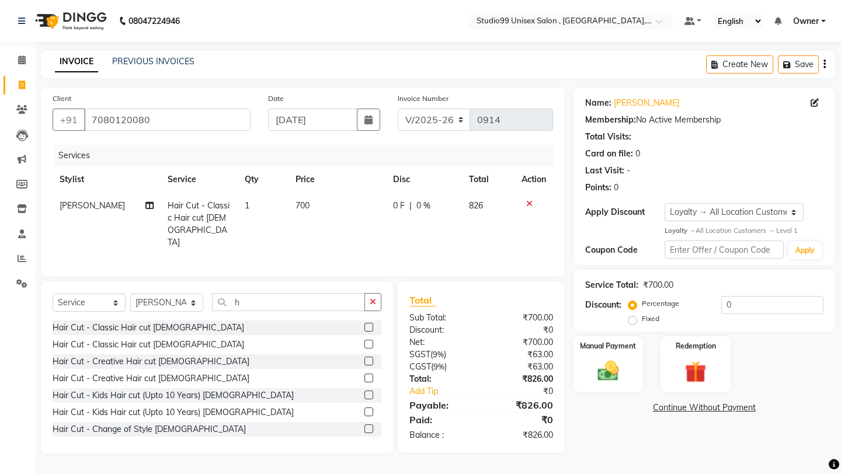
click at [339, 249] on div "Services Stylist Service Qty Price Disc Total Action [PERSON_NAME] Hair Cut - C…" at bounding box center [303, 205] width 500 height 120
click at [332, 205] on td "700" at bounding box center [336, 224] width 97 height 63
select select "84658"
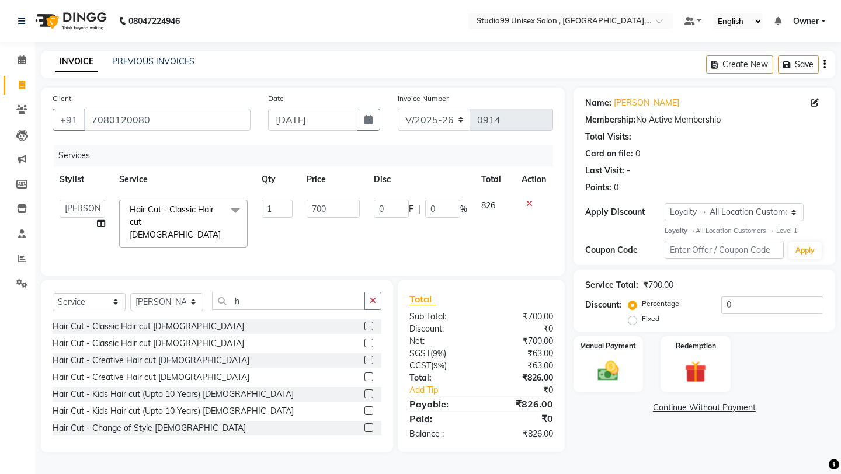
click at [352, 223] on td "700" at bounding box center [332, 224] width 67 height 62
click at [352, 213] on input "700" at bounding box center [332, 209] width 53 height 18
type input "750"
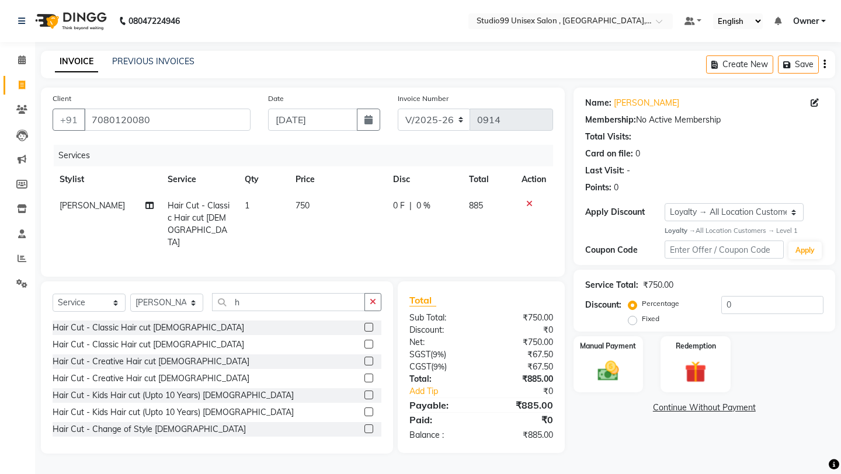
click at [367, 262] on div "Client [PHONE_NUMBER] Date [DATE] Invoice Number V/2025 V/[PHONE_NUMBER] Servic…" at bounding box center [303, 182] width 524 height 189
click at [659, 314] on label "Fixed" at bounding box center [651, 319] width 18 height 11
click at [639, 315] on input "Fixed" at bounding box center [635, 319] width 8 height 8
radio input "true"
click at [726, 309] on input "0" at bounding box center [772, 305] width 102 height 18
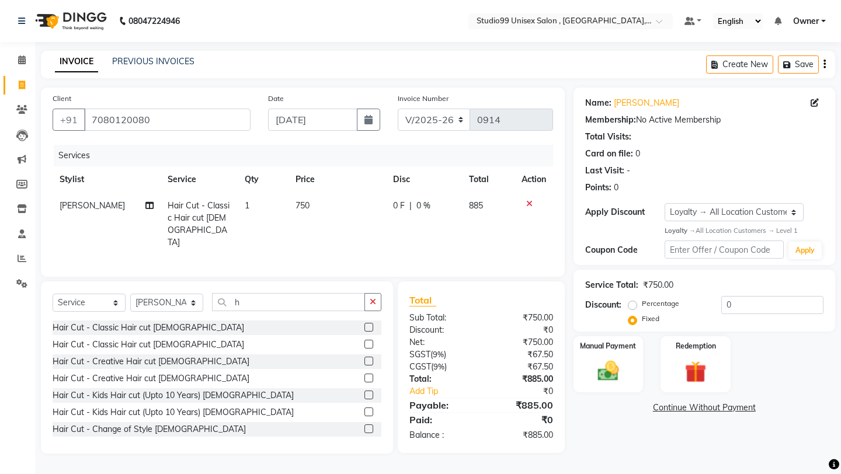
click at [748, 314] on div "Service Total: ₹750.00 Discount: Percentage Fixed 0" at bounding box center [704, 301] width 262 height 62
click at [748, 304] on input "0" at bounding box center [772, 305] width 102 height 18
type input "55"
click at [601, 343] on div "Manual Payment" at bounding box center [608, 364] width 72 height 58
click at [671, 402] on span "CASH" at bounding box center [670, 408] width 25 height 13
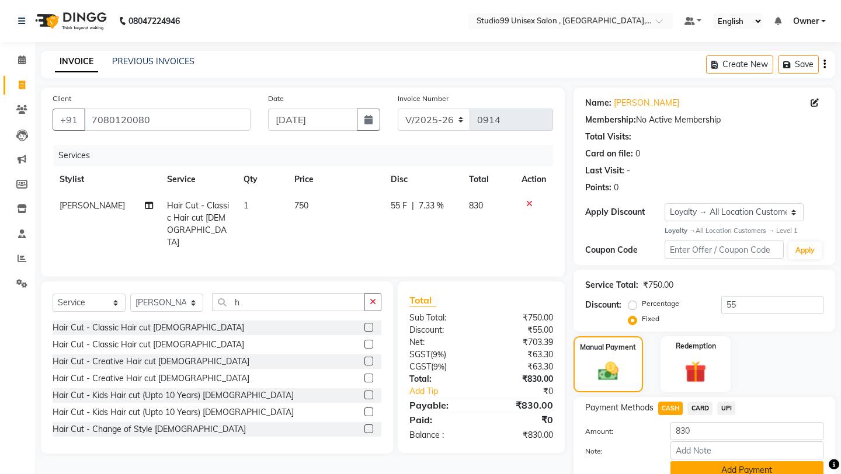
click at [690, 461] on button "Add Payment" at bounding box center [746, 470] width 153 height 18
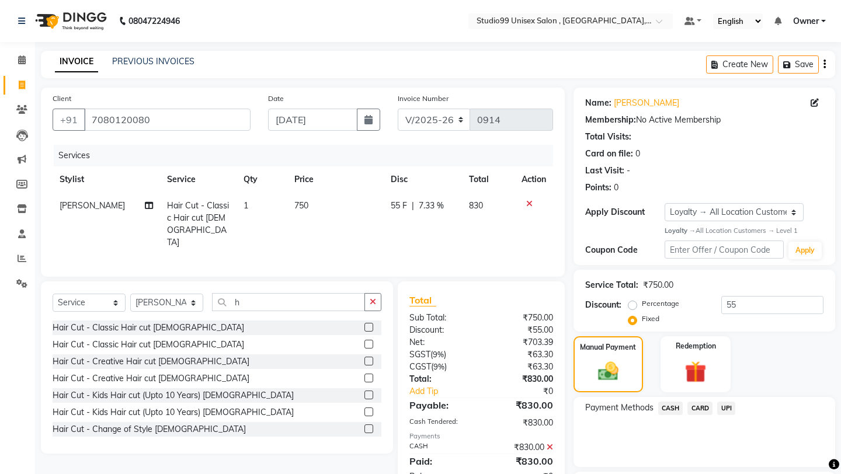
click at [675, 429] on div "Payment Methods CASH CARD UPI" at bounding box center [704, 432] width 262 height 70
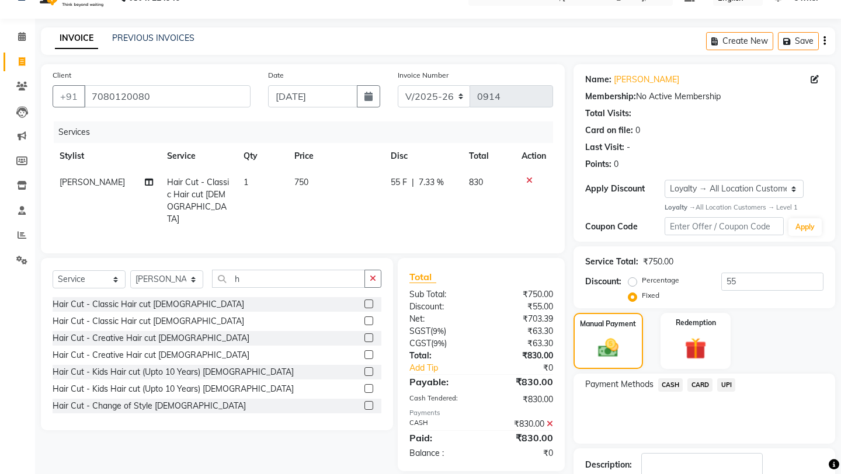
scroll to position [92, 0]
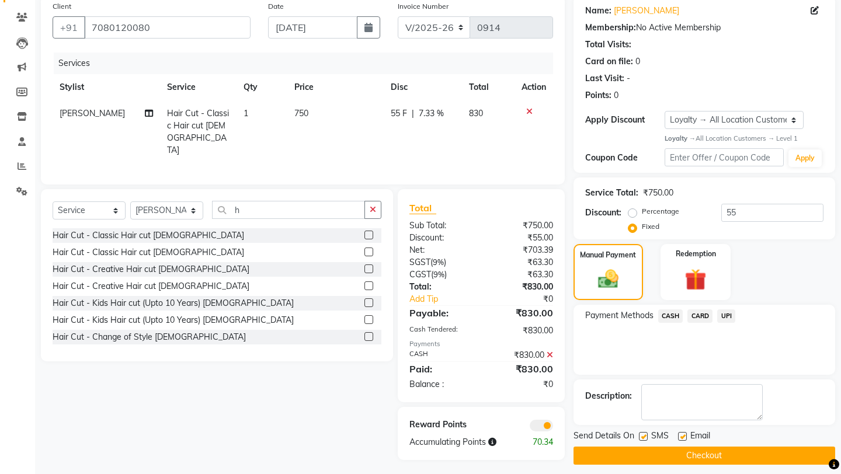
click at [674, 447] on button "Checkout" at bounding box center [704, 456] width 262 height 18
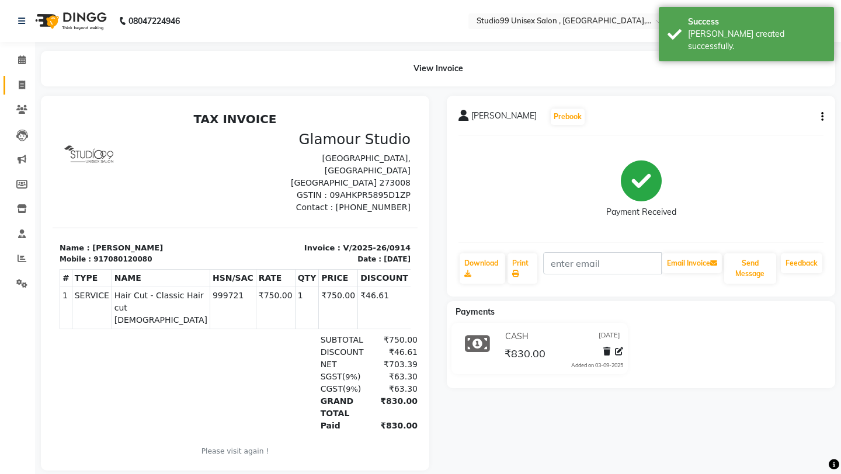
click at [22, 92] on link "Invoice" at bounding box center [18, 85] width 28 height 19
select select "service"
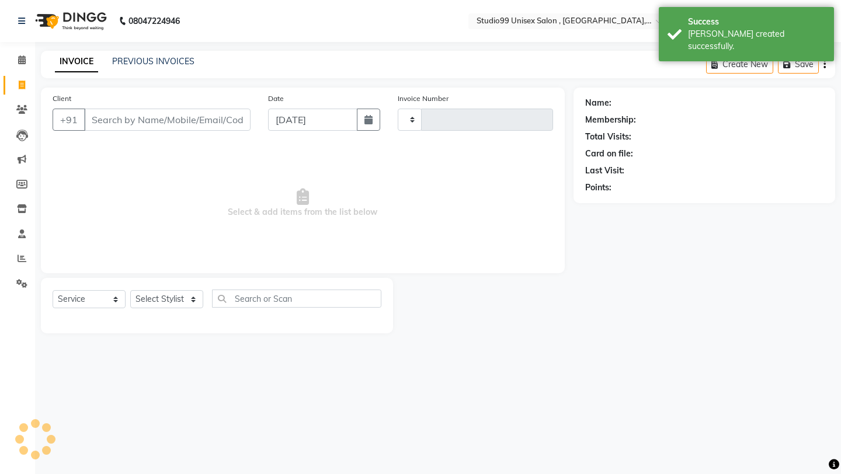
type input "0915"
select select "8117"
type input "xyz"
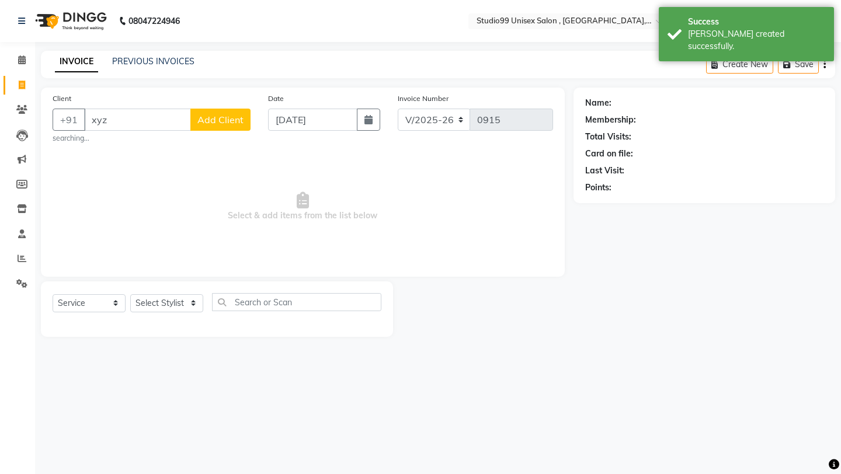
click at [219, 125] on button "Add Client" at bounding box center [220, 120] width 60 height 22
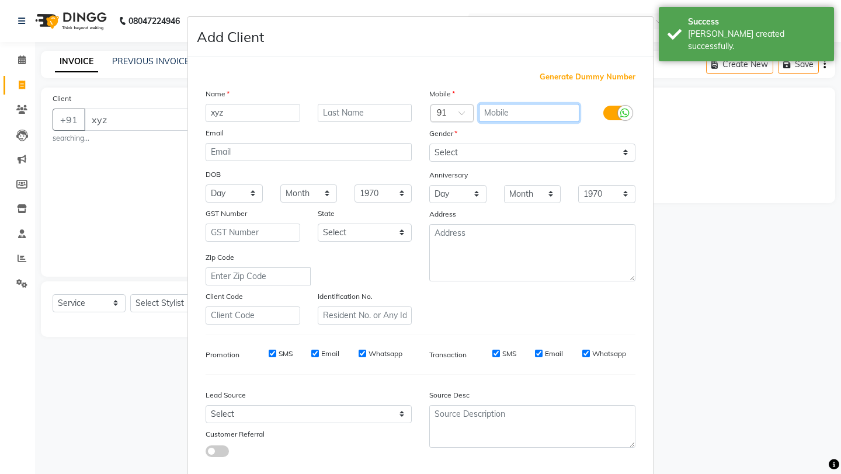
click at [499, 107] on input "text" at bounding box center [529, 113] width 101 height 18
click at [558, 83] on div "Generate Dummy Number Name xyz Email DOB Day 01 02 03 04 05 06 07 08 09 10 11 1…" at bounding box center [420, 268] width 447 height 395
click at [558, 80] on span "Generate Dummy Number" at bounding box center [587, 77] width 96 height 12
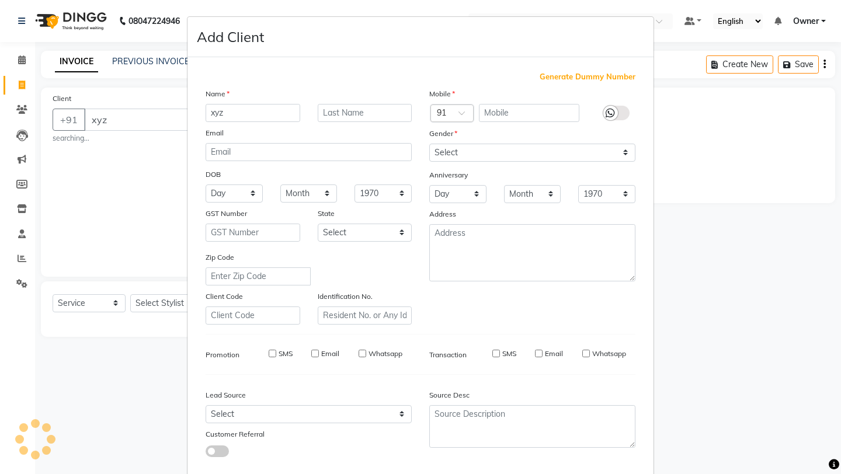
type input "1359500000015"
checkbox input "false"
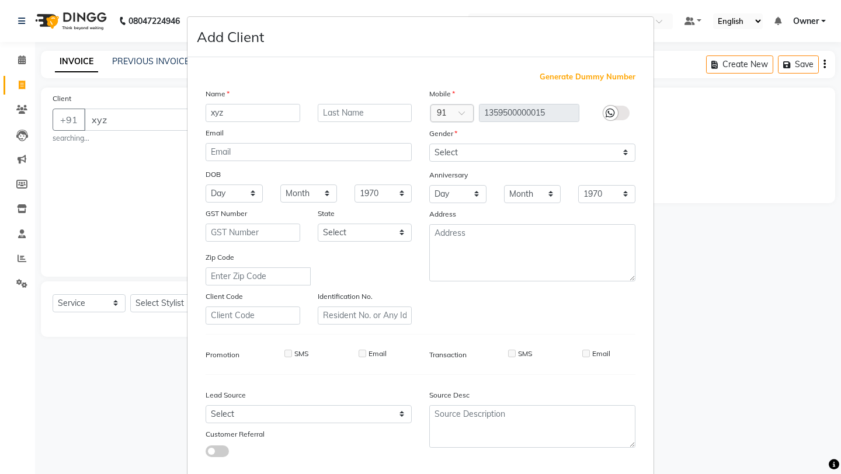
click at [450, 294] on div "Mobile Country Code × 91 1359500000015 Gender Select [DEMOGRAPHIC_DATA] [DEMOGR…" at bounding box center [532, 206] width 224 height 237
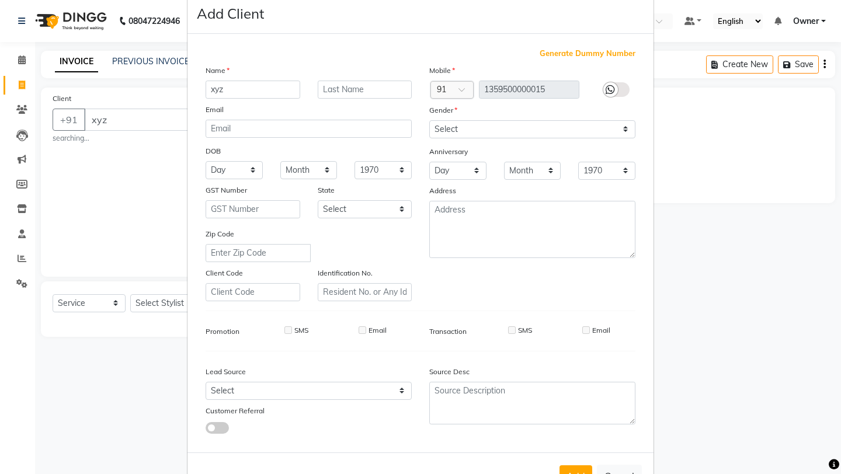
scroll to position [47, 0]
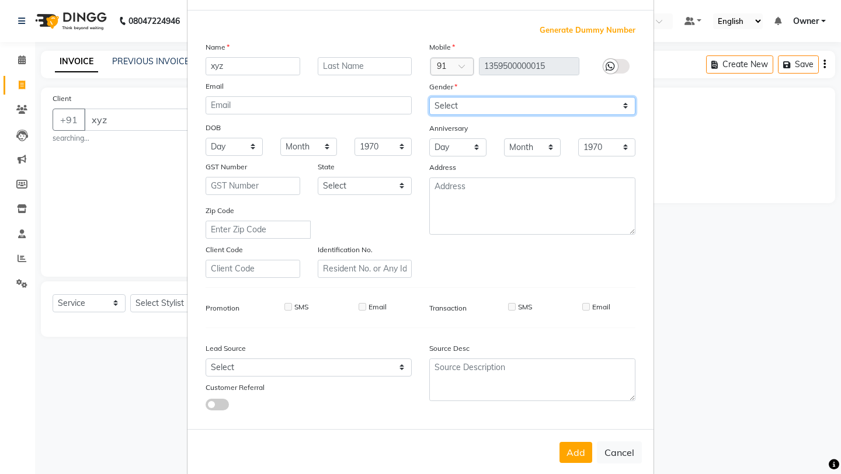
click at [510, 97] on select "Select [DEMOGRAPHIC_DATA] [DEMOGRAPHIC_DATA] Other Prefer Not To Say" at bounding box center [532, 106] width 206 height 18
select select "[DEMOGRAPHIC_DATA]"
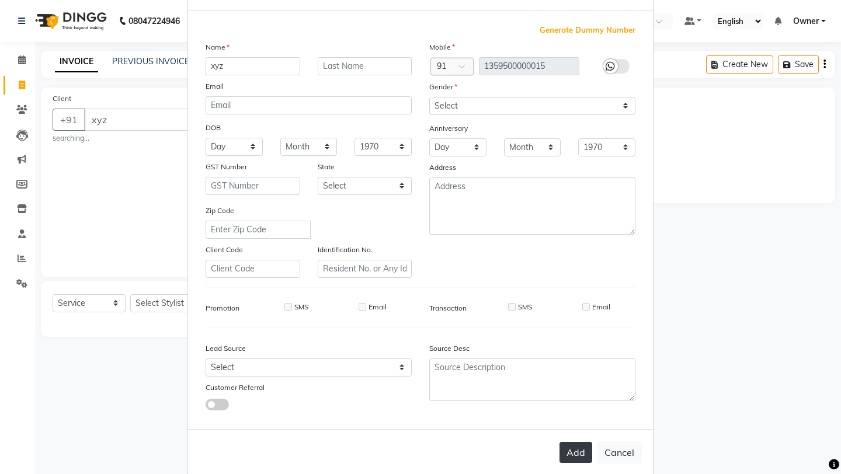
click at [571, 449] on button "Add" at bounding box center [575, 452] width 33 height 21
type input "1359500000015"
select select
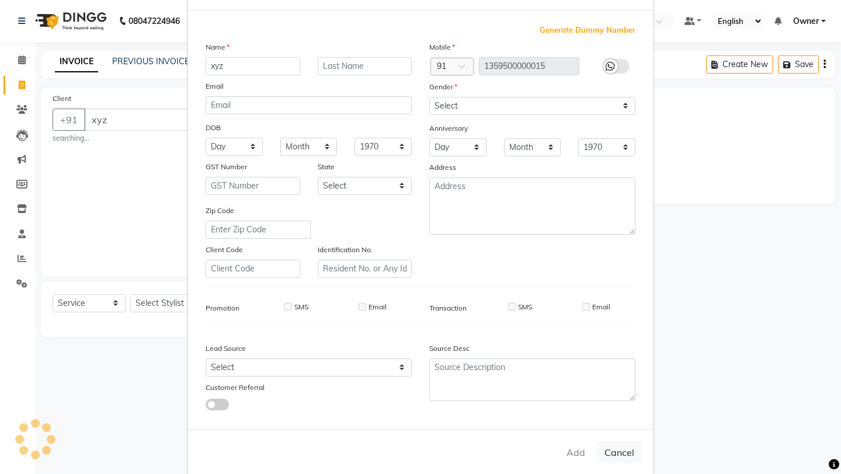
select select
checkbox input "false"
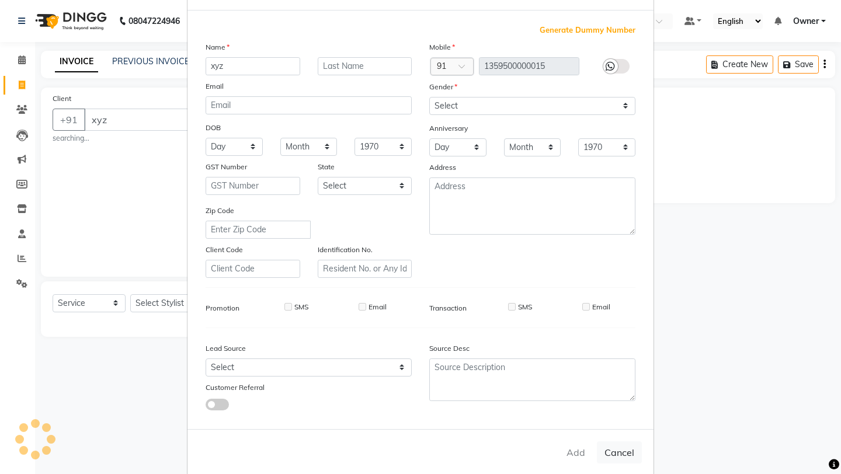
checkbox input "false"
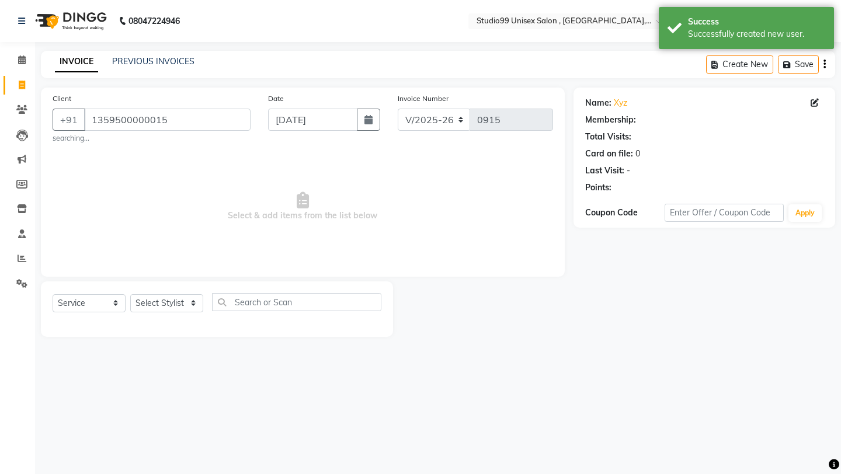
select select "1: Object"
click at [172, 301] on select "Select Stylist [PERSON_NAME] Owner [PERSON_NAME] [PERSON_NAME] [PERSON_NAME] su…" at bounding box center [166, 303] width 73 height 18
select select "76609"
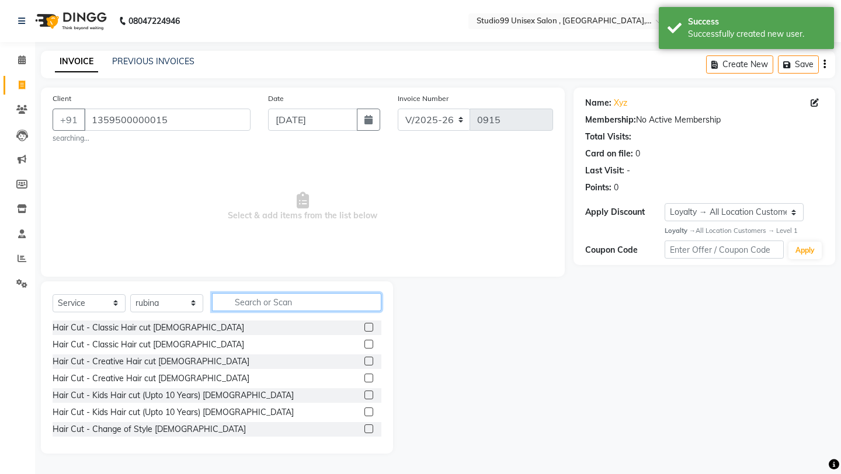
click at [275, 304] on input "text" at bounding box center [296, 302] width 169 height 18
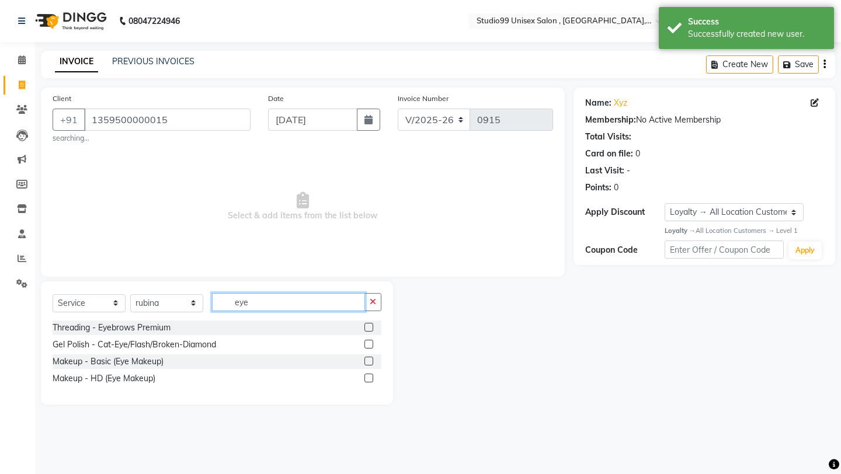
type input "eye"
click at [370, 325] on label at bounding box center [368, 327] width 9 height 9
click at [370, 325] on input "checkbox" at bounding box center [368, 328] width 8 height 8
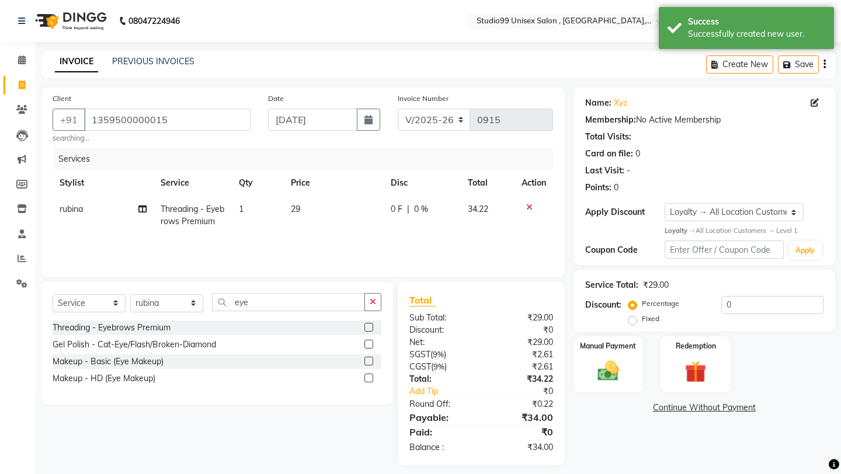
click at [370, 328] on label at bounding box center [368, 327] width 9 height 9
click at [370, 328] on input "checkbox" at bounding box center [368, 328] width 8 height 8
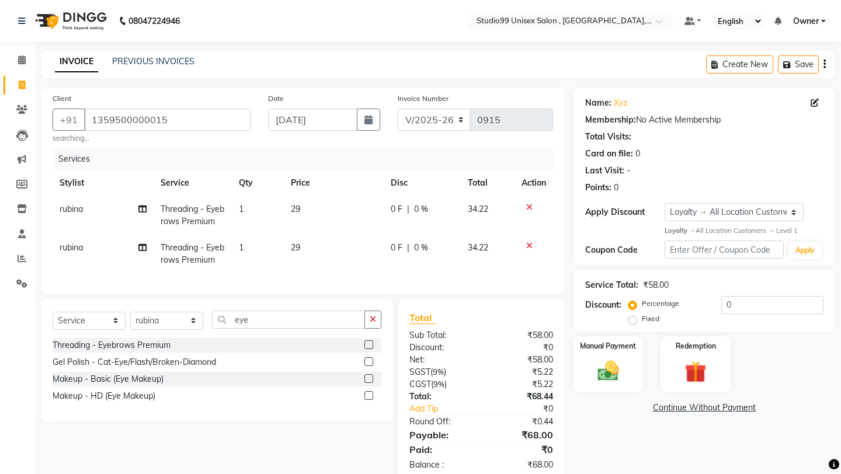
click at [367, 346] on label at bounding box center [368, 344] width 9 height 9
click at [367, 346] on input "checkbox" at bounding box center [368, 346] width 8 height 8
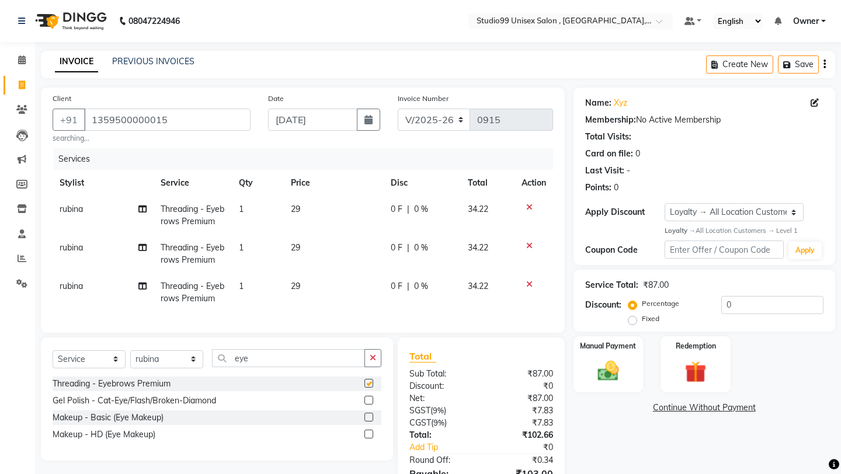
checkbox input "false"
click at [194, 356] on select "Select Stylist [PERSON_NAME] Owner [PERSON_NAME] [PERSON_NAME] [PERSON_NAME] su…" at bounding box center [166, 359] width 73 height 18
select select "83603"
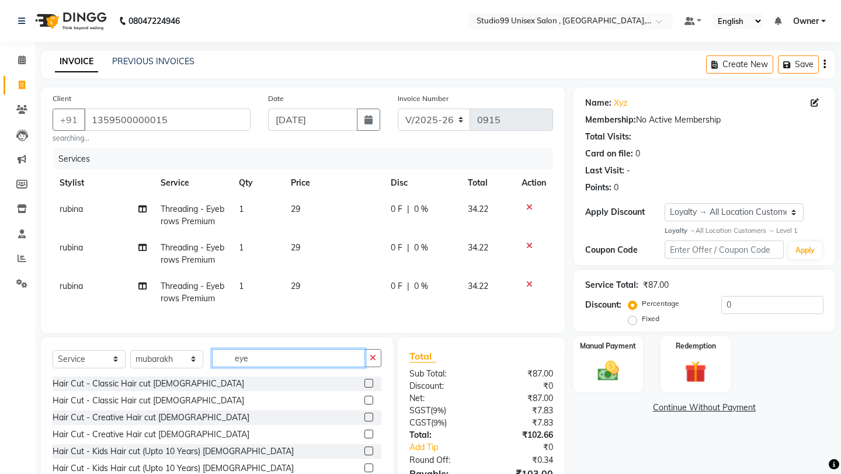
click at [267, 359] on input "eye" at bounding box center [288, 358] width 153 height 18
type input "e"
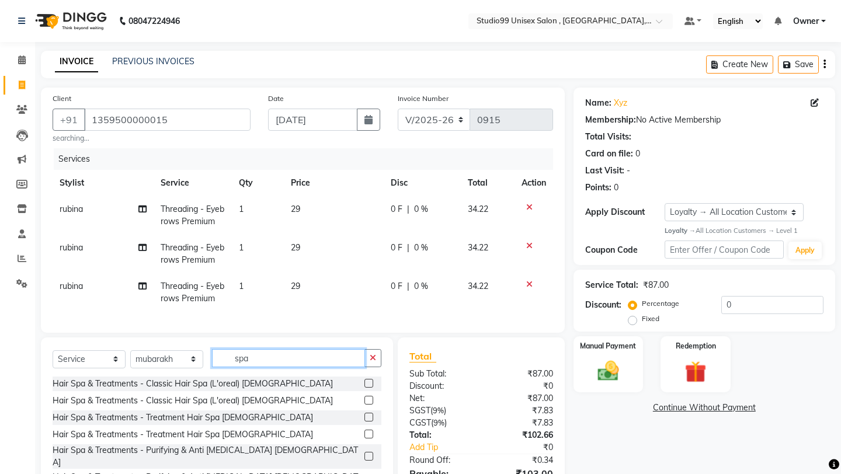
type input "spa"
click at [367, 398] on label at bounding box center [368, 400] width 9 height 9
click at [367, 398] on input "checkbox" at bounding box center [368, 401] width 8 height 8
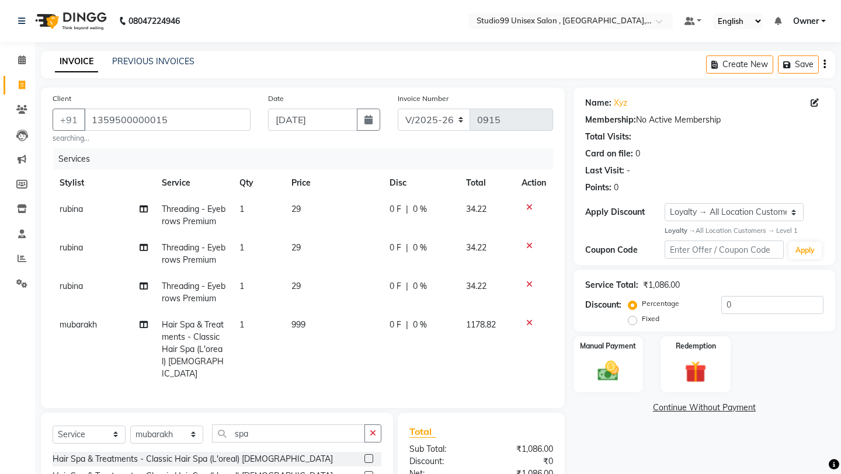
checkbox input "false"
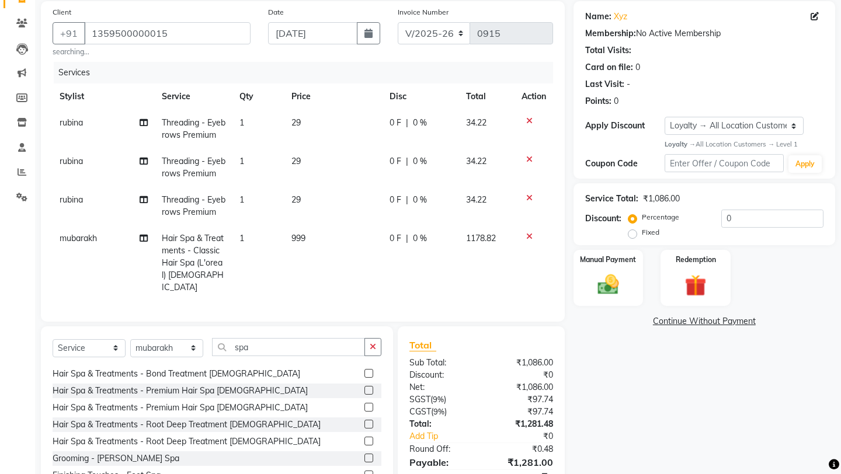
scroll to position [128, 0]
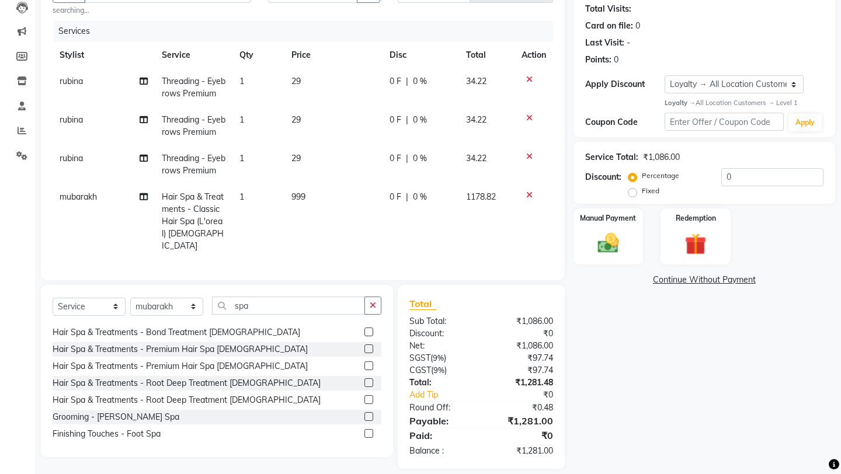
click at [659, 186] on label "Fixed" at bounding box center [651, 191] width 18 height 11
click at [639, 187] on input "Fixed" at bounding box center [635, 191] width 8 height 8
radio input "true"
click at [746, 177] on input "0" at bounding box center [772, 177] width 102 height 18
type input "1"
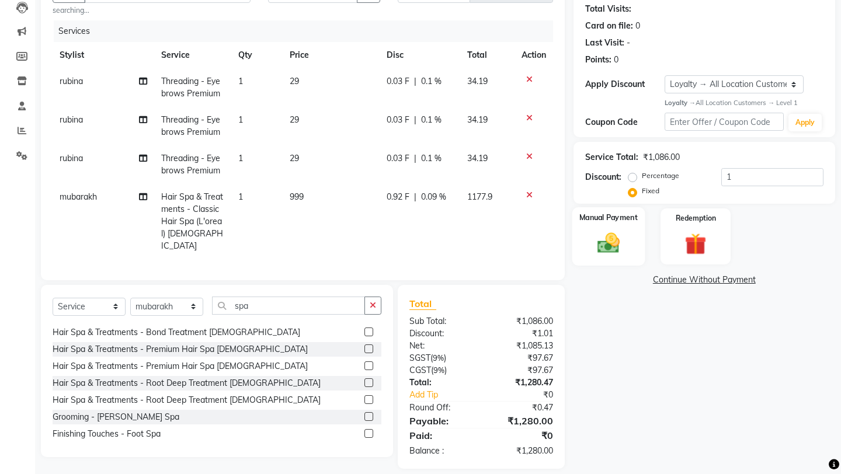
click at [631, 220] on div "Manual Payment" at bounding box center [608, 236] width 72 height 58
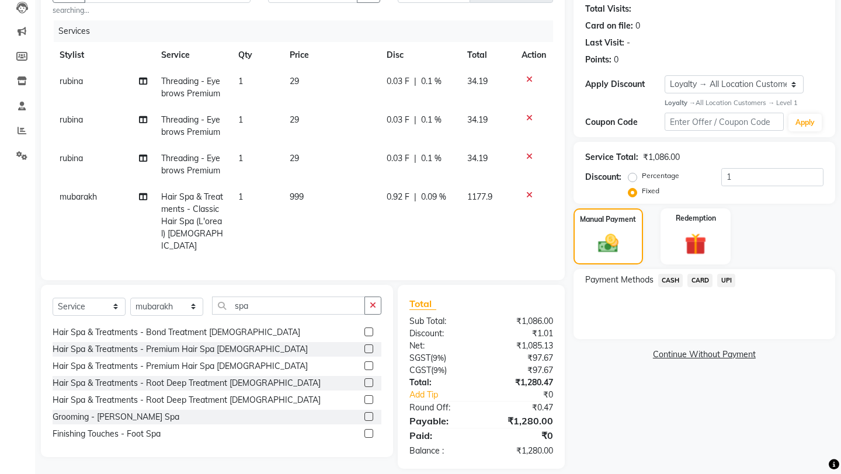
click at [667, 274] on span "CASH" at bounding box center [670, 280] width 25 height 13
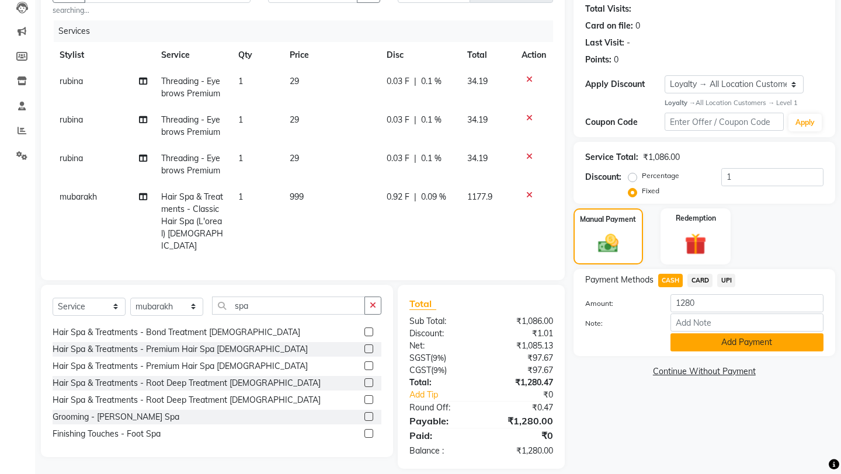
click at [691, 333] on button "Add Payment" at bounding box center [746, 342] width 153 height 18
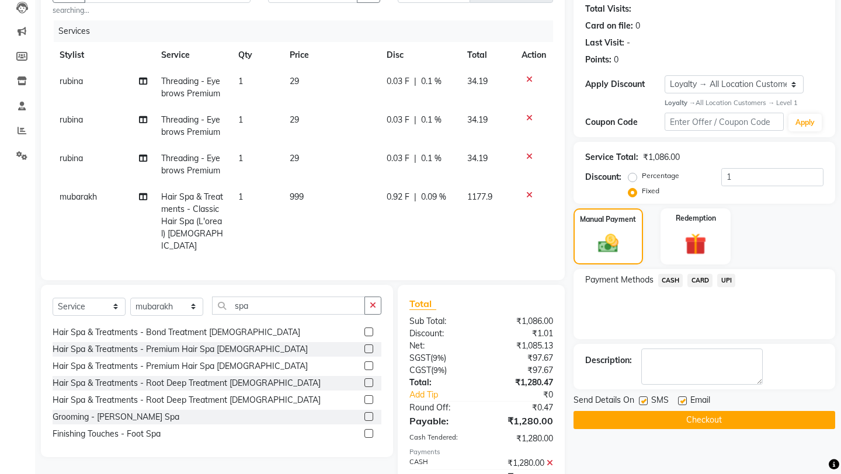
click at [691, 329] on div "Name: Xyz Membership: No Active Membership Total Visits: Card on file: 0 Last V…" at bounding box center [708, 270] width 270 height 621
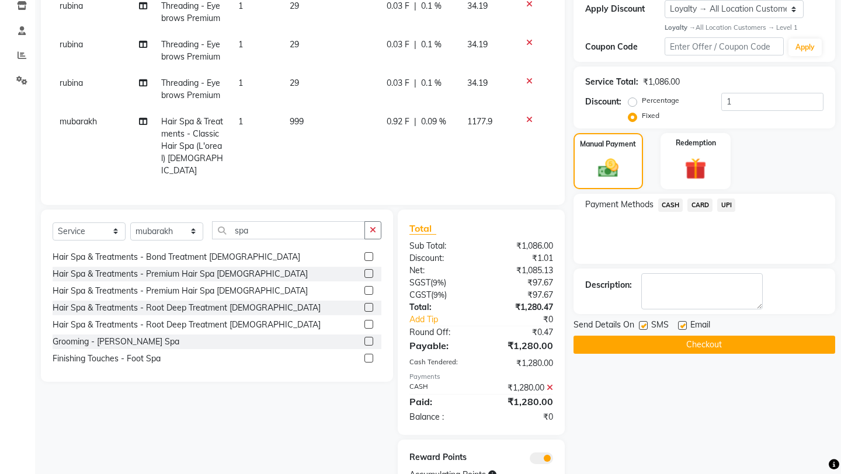
scroll to position [239, 0]
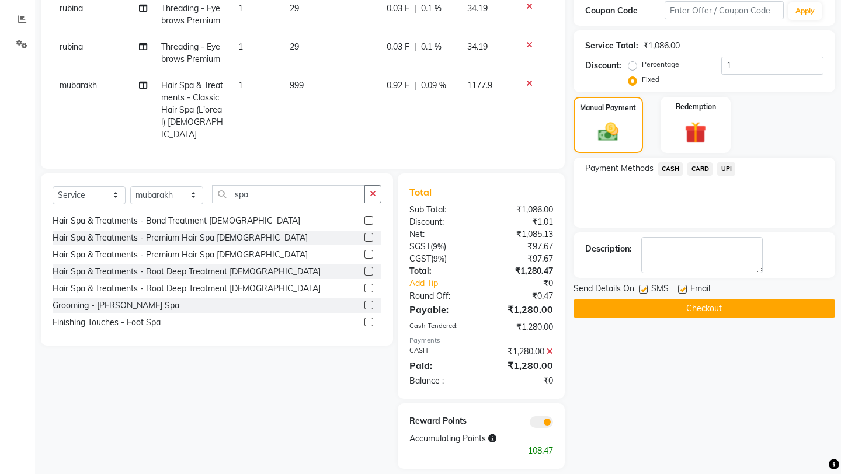
click at [682, 299] on button "Checkout" at bounding box center [704, 308] width 262 height 18
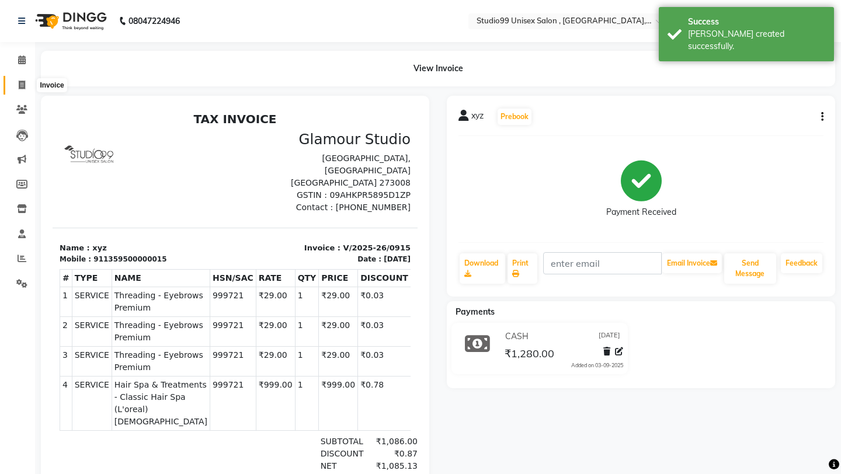
click at [19, 86] on icon at bounding box center [22, 85] width 6 height 9
select select "service"
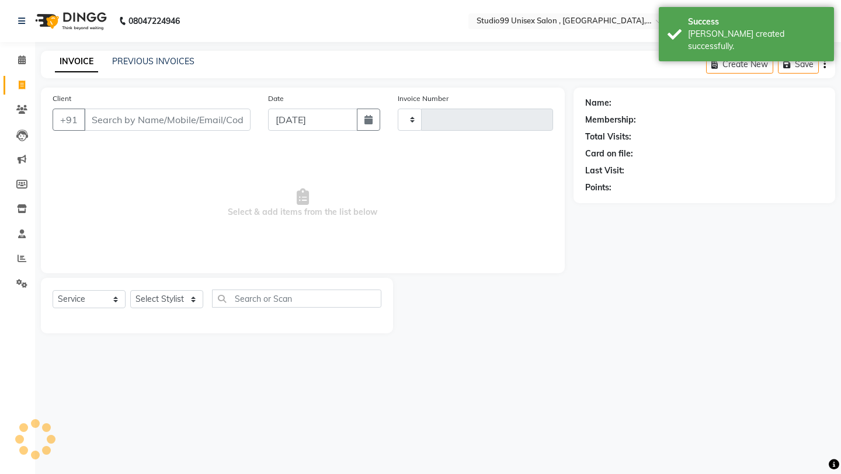
type input "0916"
select select "8117"
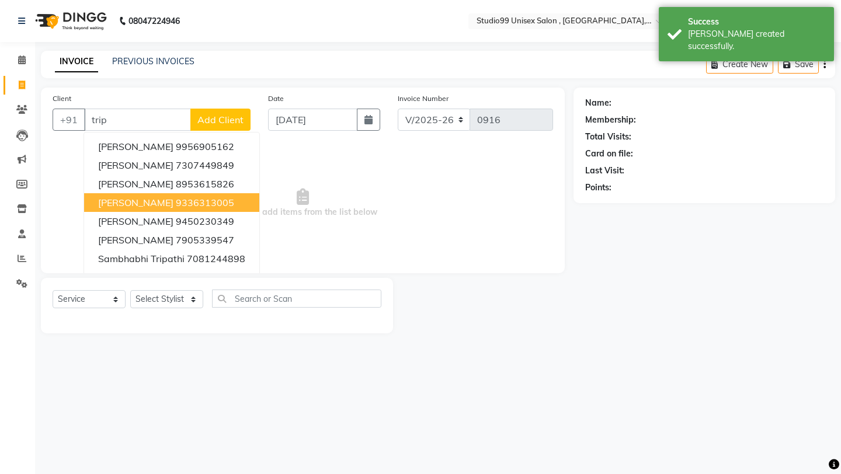
click at [159, 195] on button "[PERSON_NAME] 9336313005" at bounding box center [171, 202] width 175 height 19
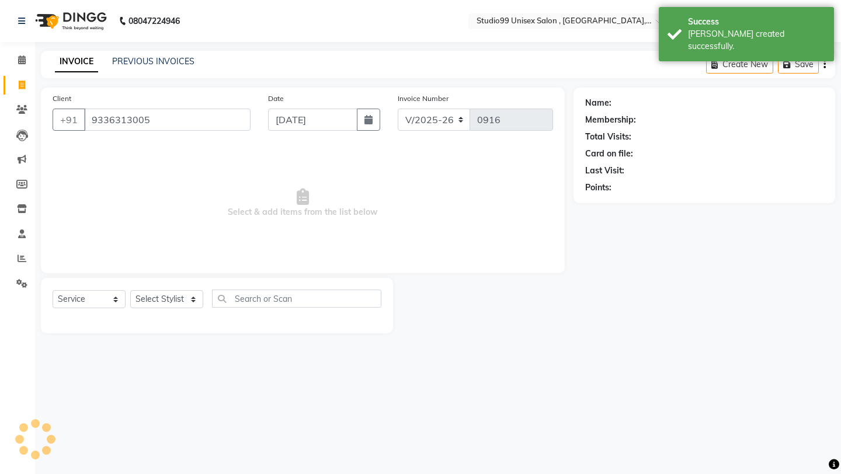
type input "9336313005"
click at [172, 304] on select "Select Stylist [PERSON_NAME] Owner [PERSON_NAME] [PERSON_NAME] [PERSON_NAME] su…" at bounding box center [166, 299] width 73 height 18
select select "1: Object"
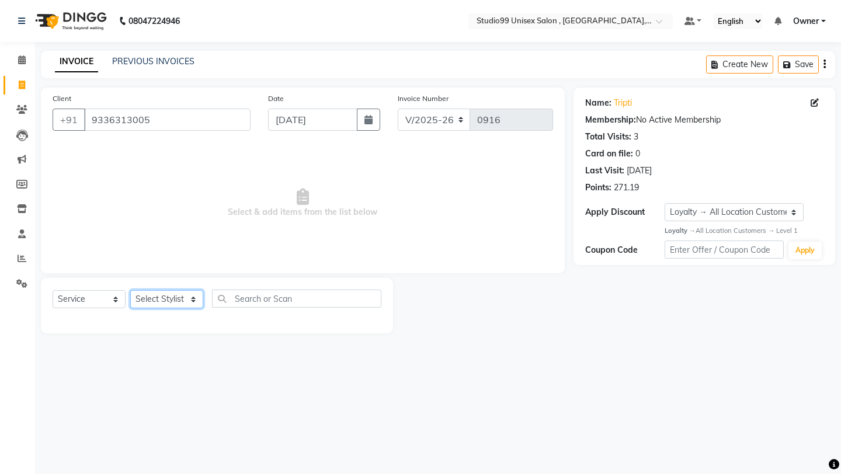
select select "84246"
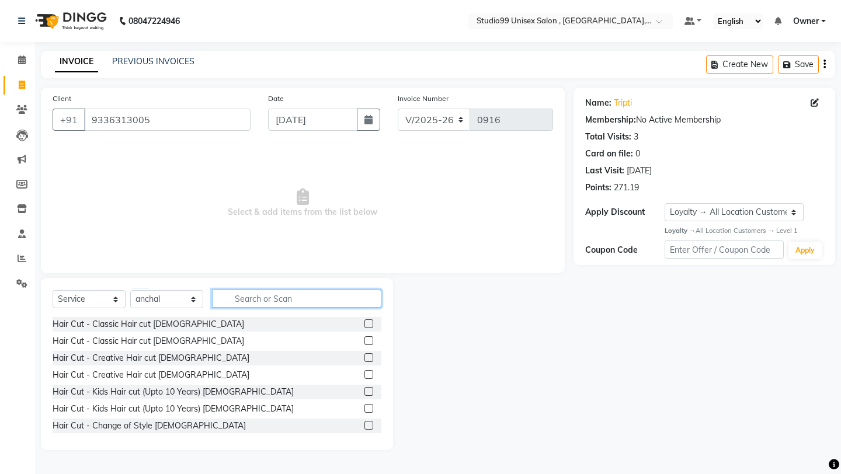
click at [269, 290] on input "text" at bounding box center [296, 299] width 169 height 18
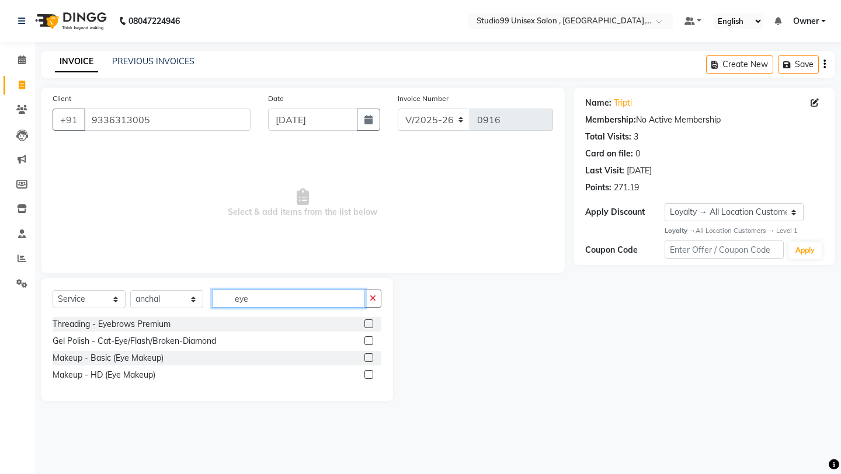
type input "eye"
click at [374, 323] on div at bounding box center [372, 324] width 17 height 15
click at [369, 323] on label at bounding box center [368, 323] width 9 height 9
click at [369, 323] on input "checkbox" at bounding box center [368, 325] width 8 height 8
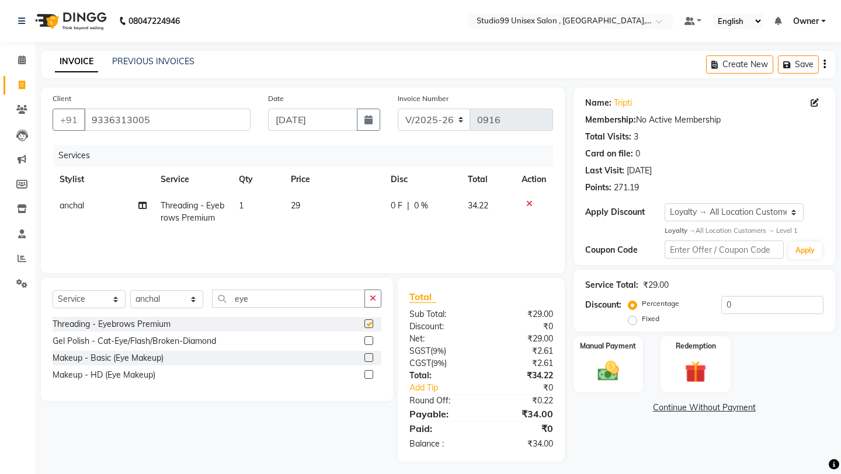
checkbox input "false"
click at [346, 215] on td "29" at bounding box center [334, 212] width 100 height 39
select select "84246"
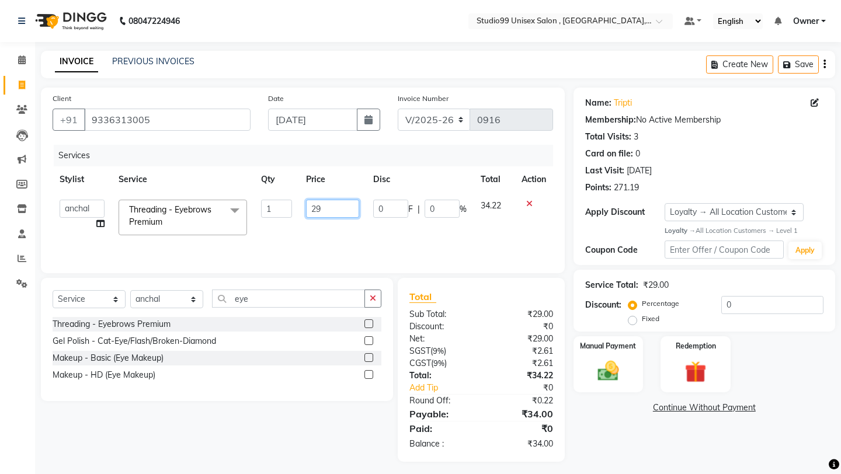
click at [344, 209] on input "29" at bounding box center [332, 209] width 53 height 18
type input "2"
type input "30"
click at [370, 266] on div "Client [PHONE_NUMBER] Date [DATE] Invoice Number V/2025 V/[PHONE_NUMBER] Servic…" at bounding box center [303, 181] width 524 height 186
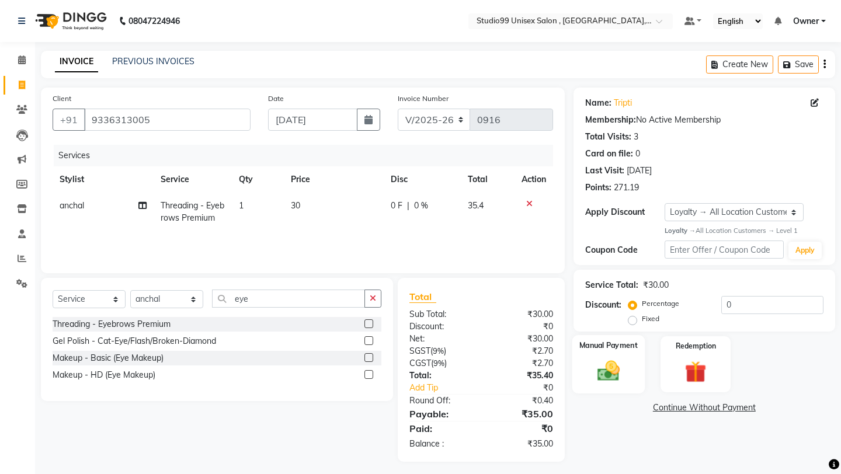
click at [605, 340] on label "Manual Payment" at bounding box center [608, 345] width 58 height 11
click at [678, 402] on span "CASH" at bounding box center [670, 408] width 25 height 13
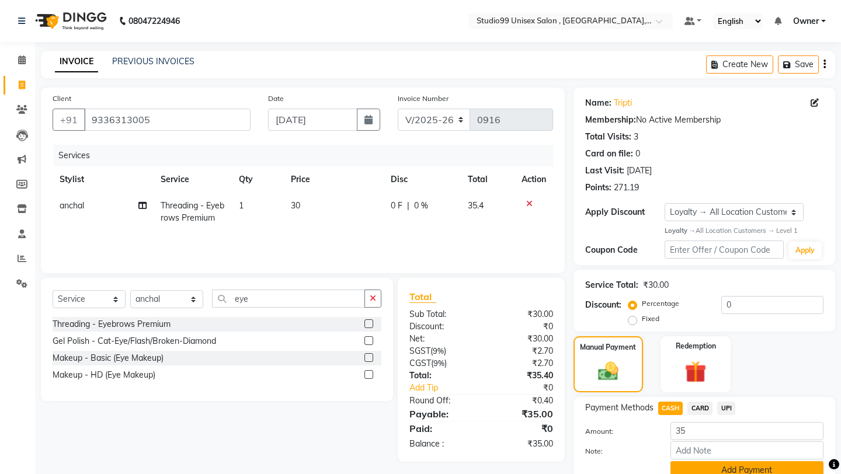
click at [685, 461] on button "Add Payment" at bounding box center [746, 470] width 153 height 18
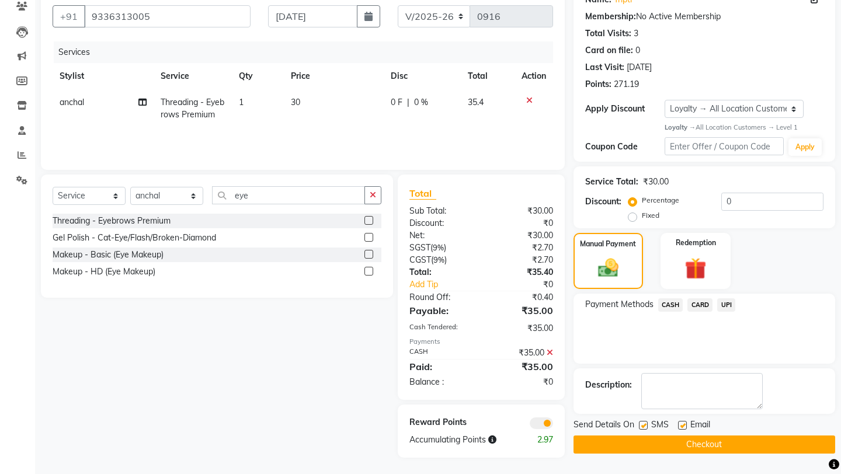
scroll to position [105, 0]
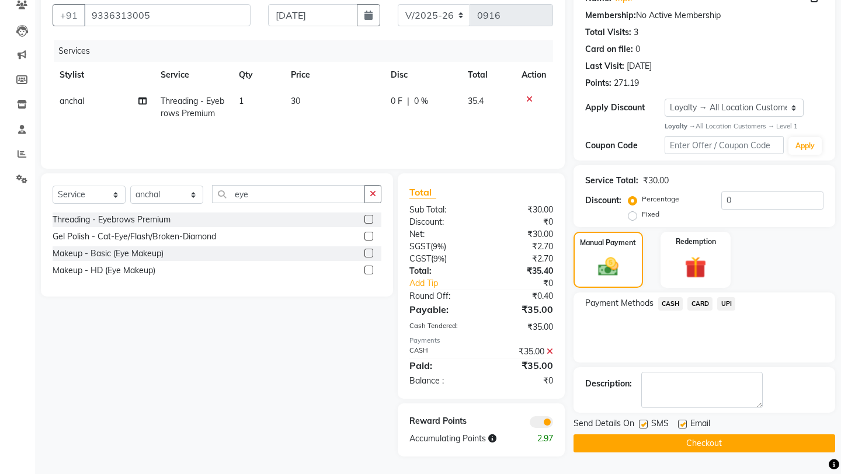
click at [682, 434] on button "Checkout" at bounding box center [704, 443] width 262 height 18
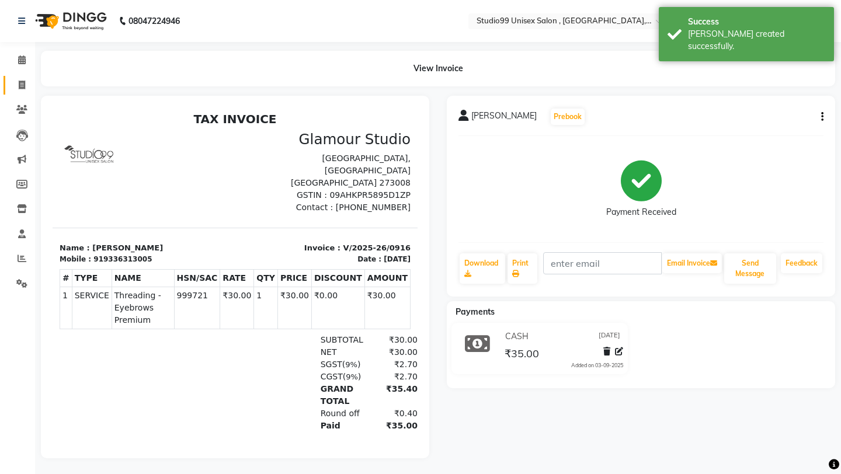
click at [27, 92] on link "Invoice" at bounding box center [18, 85] width 28 height 19
select select "service"
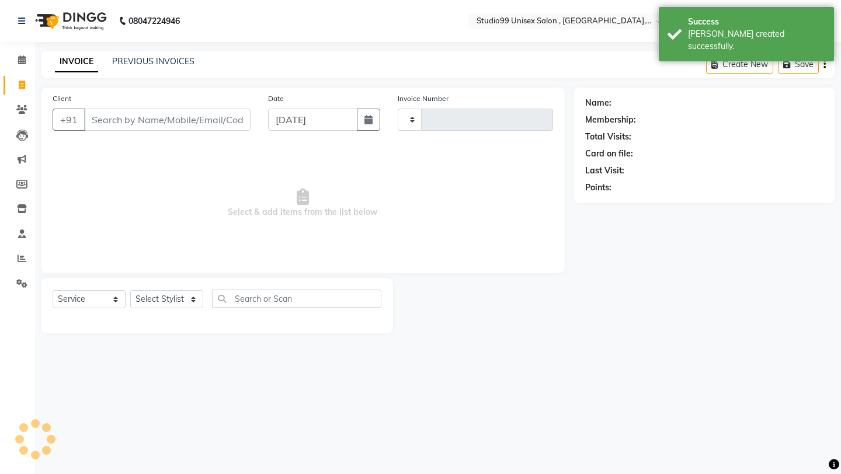
type input "0917"
select select "8117"
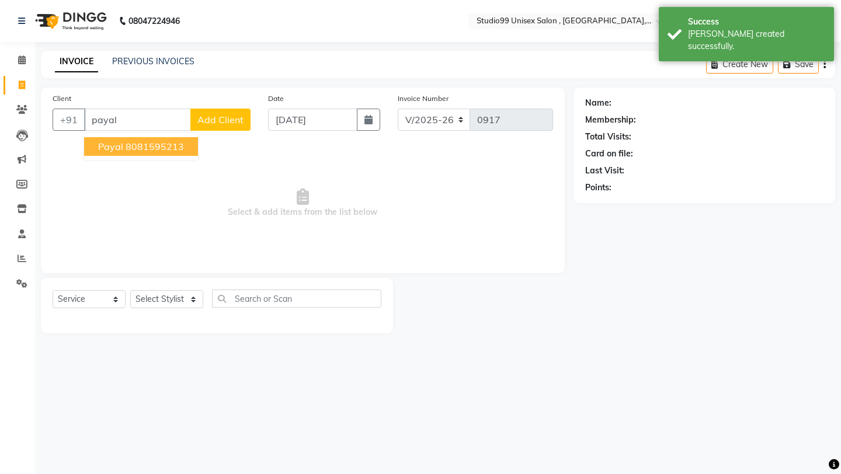
click at [138, 146] on ngb-highlight "8081595213" at bounding box center [155, 147] width 58 height 12
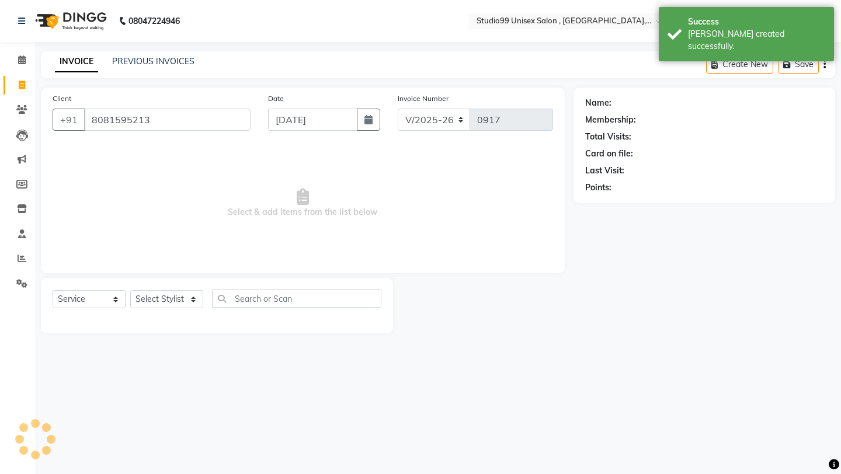
type input "8081595213"
select select "1: Object"
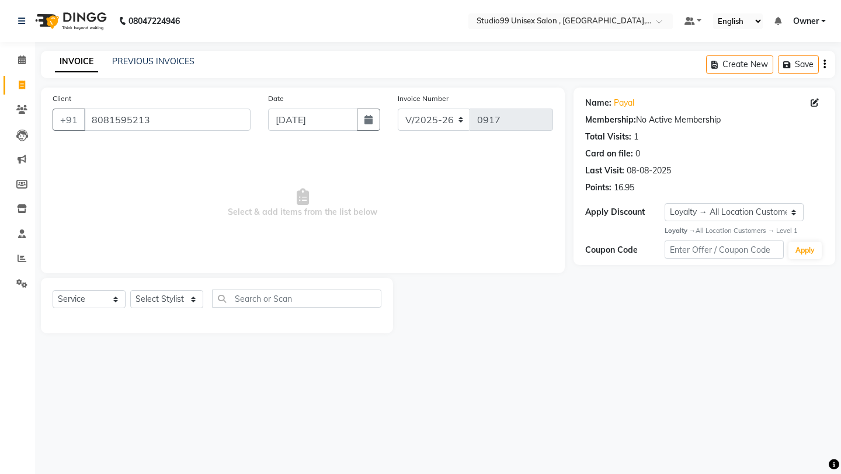
click at [165, 287] on div "Select Service Product Membership Package Voucher Prepaid Gift Card Select Styl…" at bounding box center [217, 305] width 352 height 55
click at [165, 300] on select "Select Stylist [PERSON_NAME] Owner [PERSON_NAME] [PERSON_NAME] [PERSON_NAME] su…" at bounding box center [166, 299] width 73 height 18
select select "76609"
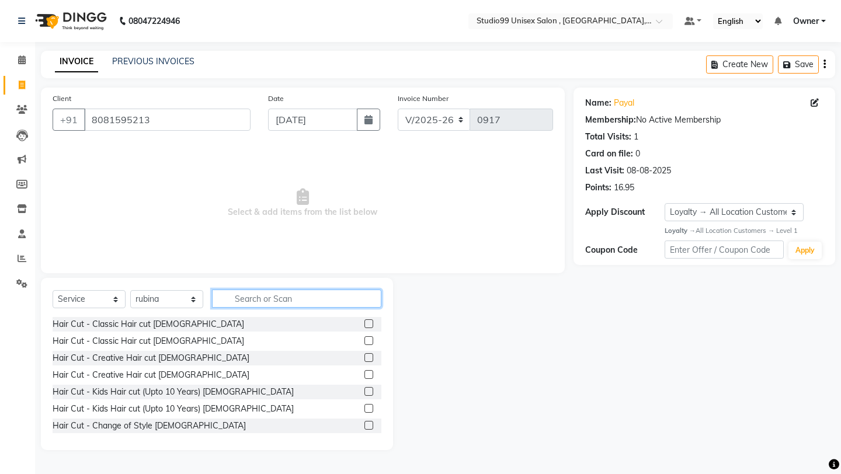
click at [297, 301] on input "text" at bounding box center [296, 299] width 169 height 18
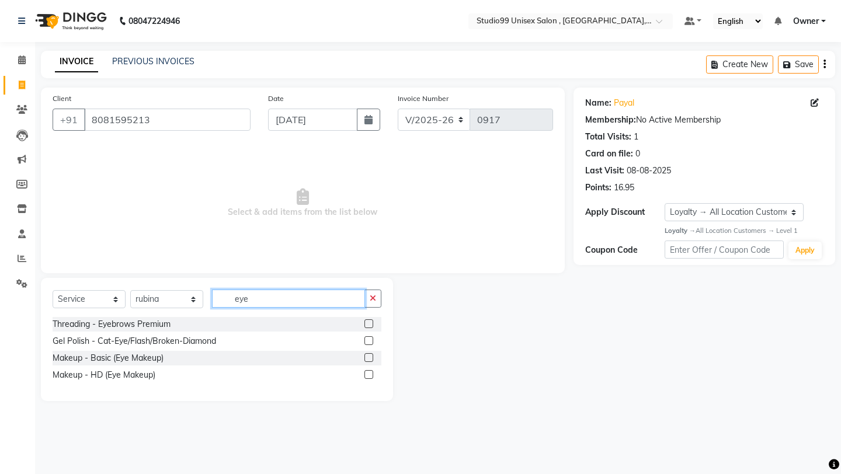
type input "eye"
click at [370, 326] on label at bounding box center [368, 323] width 9 height 9
click at [370, 326] on input "checkbox" at bounding box center [368, 325] width 8 height 8
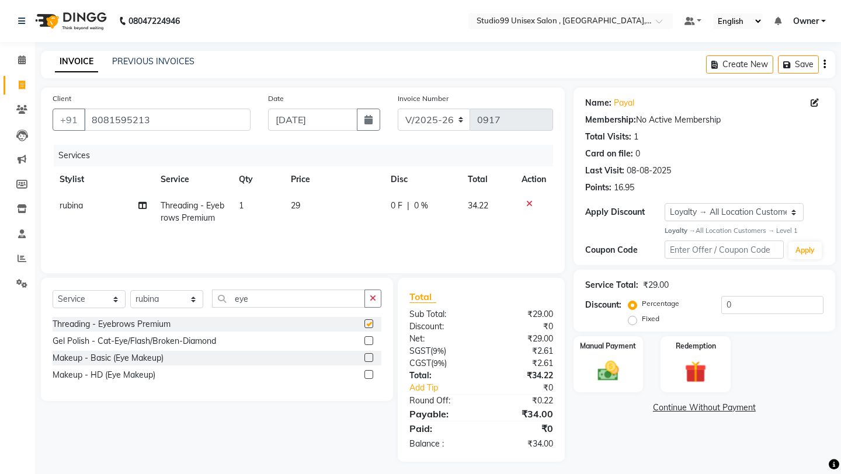
checkbox input "false"
click at [288, 304] on input "eye" at bounding box center [288, 299] width 153 height 18
type input "e"
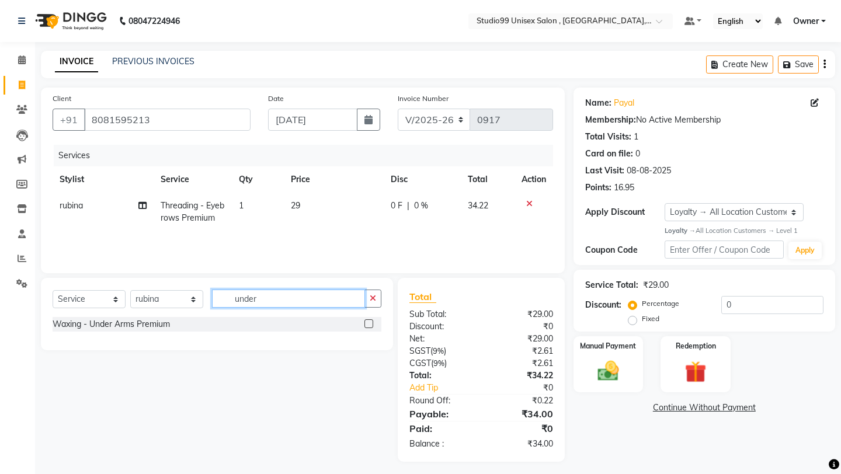
type input "under"
click at [373, 323] on div at bounding box center [372, 324] width 17 height 15
click at [371, 323] on label at bounding box center [368, 323] width 9 height 9
click at [371, 323] on input "checkbox" at bounding box center [368, 325] width 8 height 8
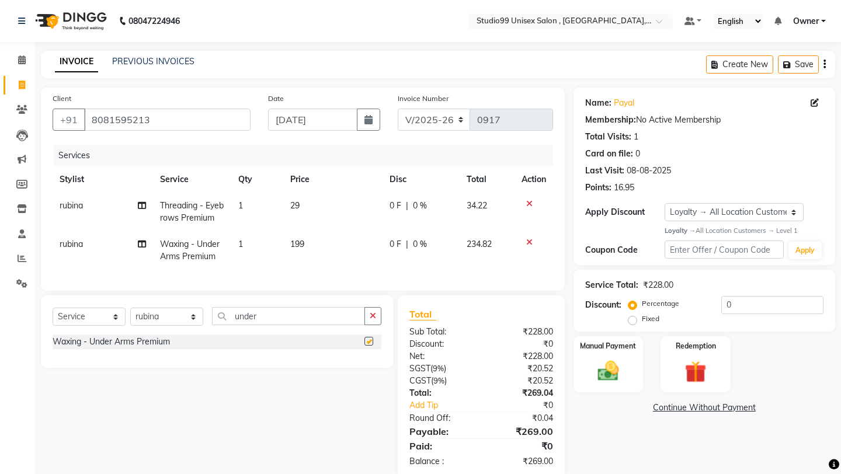
checkbox input "false"
click at [284, 321] on input "under" at bounding box center [288, 316] width 153 height 18
type input "u"
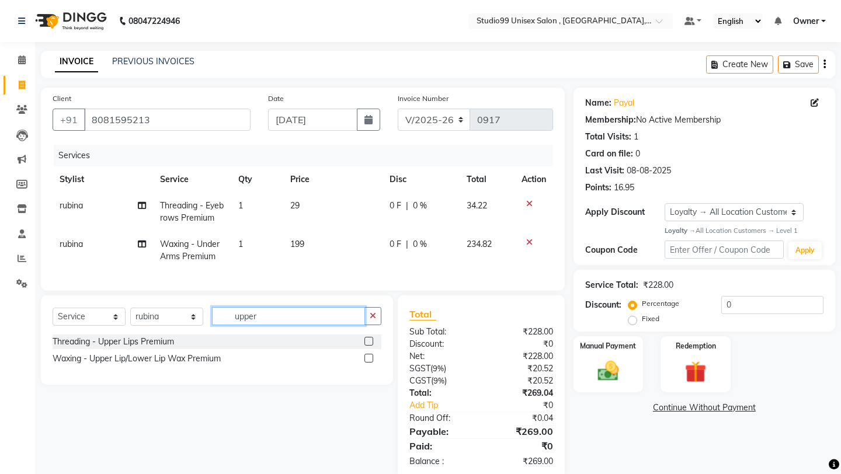
type input "upper"
click at [364, 361] on label at bounding box center [368, 358] width 9 height 9
click at [364, 361] on input "checkbox" at bounding box center [368, 359] width 8 height 8
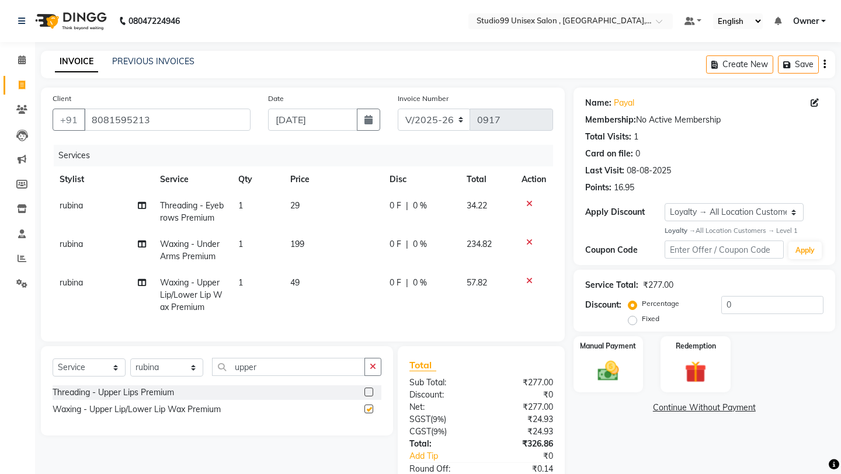
checkbox input "false"
click at [309, 378] on div "Select Service Product Membership Package Voucher Prepaid Gift Card Select Styl…" at bounding box center [217, 371] width 329 height 27
click at [309, 377] on div "Select Service Product Membership Package Voucher Prepaid Gift Card Select Styl…" at bounding box center [217, 371] width 329 height 27
click at [282, 369] on input "upper" at bounding box center [288, 367] width 153 height 18
type input "u"
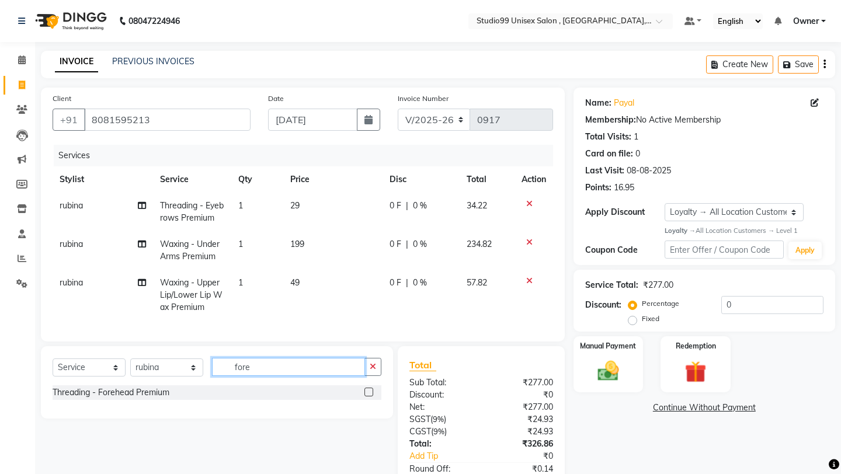
type input "fore"
click at [366, 388] on label at bounding box center [368, 392] width 9 height 9
click at [366, 389] on input "checkbox" at bounding box center [368, 393] width 8 height 8
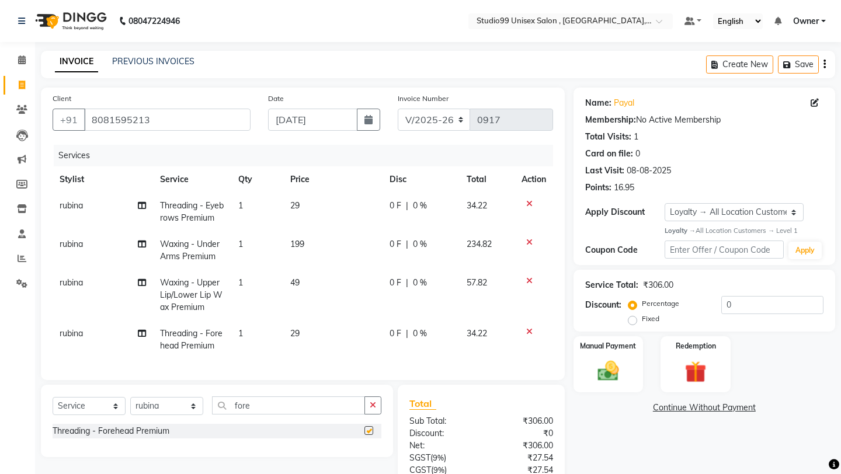
checkbox input "false"
click at [272, 411] on input "fore" at bounding box center [288, 405] width 153 height 18
type input "f"
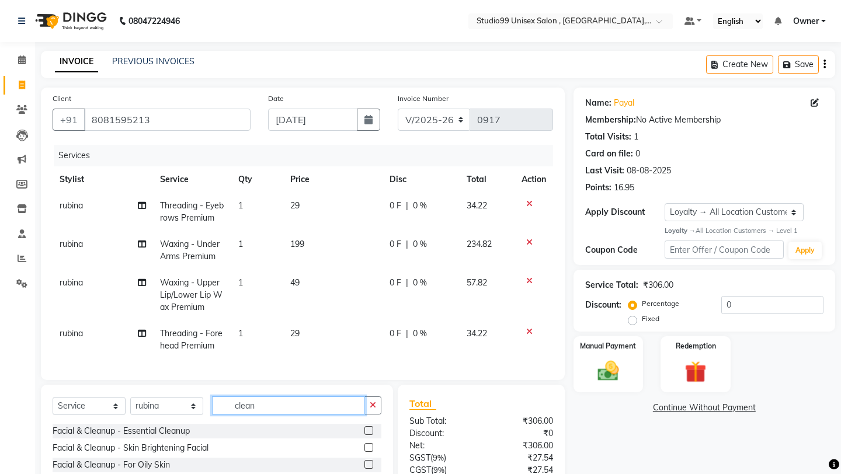
type input "clean"
click at [370, 432] on label at bounding box center [368, 430] width 9 height 9
click at [370, 432] on input "checkbox" at bounding box center [368, 431] width 8 height 8
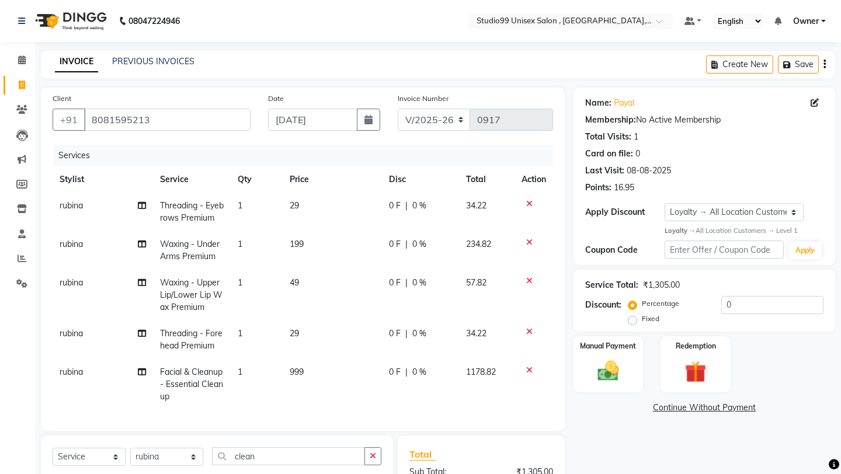
checkbox input "false"
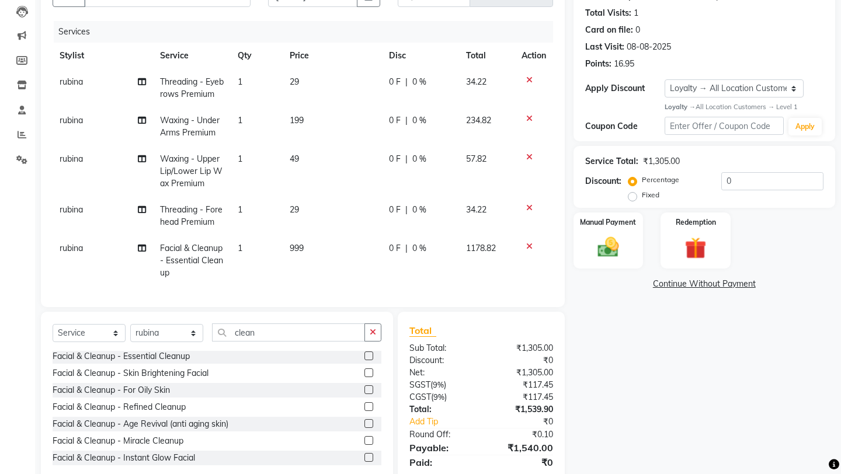
scroll to position [163, 0]
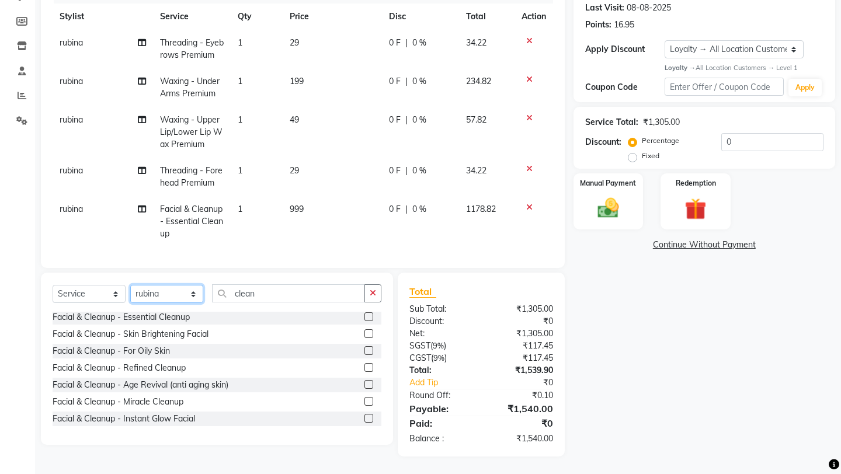
click at [156, 292] on select "Select Stylist [PERSON_NAME] Owner [PERSON_NAME] [PERSON_NAME] [PERSON_NAME] su…" at bounding box center [166, 294] width 73 height 18
select select "83603"
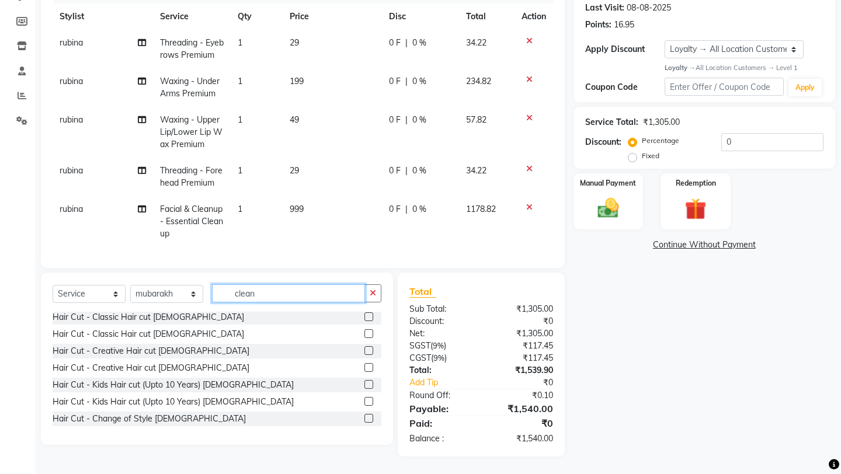
click at [270, 292] on input "clean" at bounding box center [288, 293] width 153 height 18
type input "c"
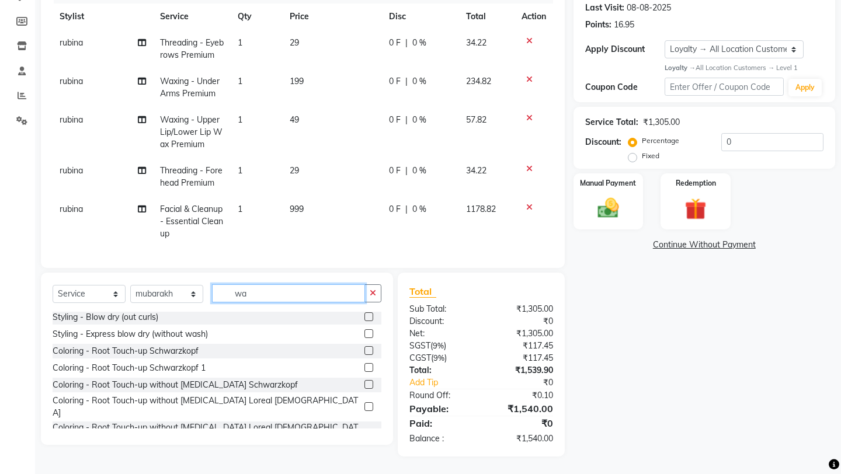
scroll to position [0, 0]
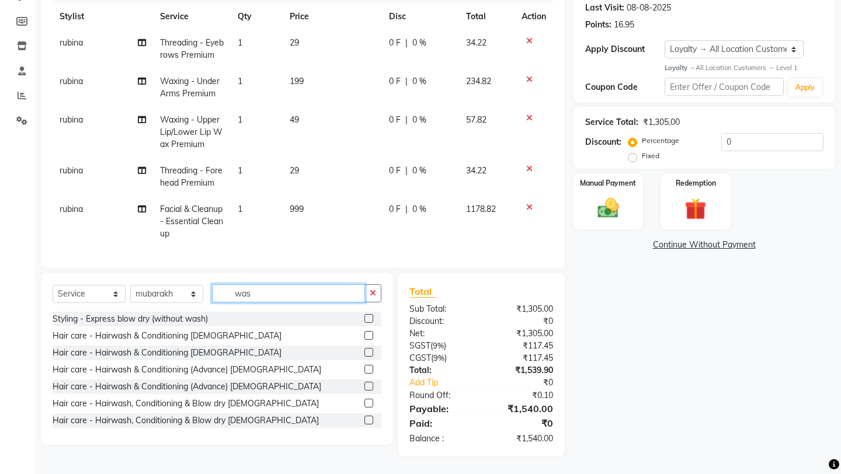
type input "was"
click at [368, 348] on label at bounding box center [368, 352] width 9 height 9
click at [368, 349] on input "checkbox" at bounding box center [368, 353] width 8 height 8
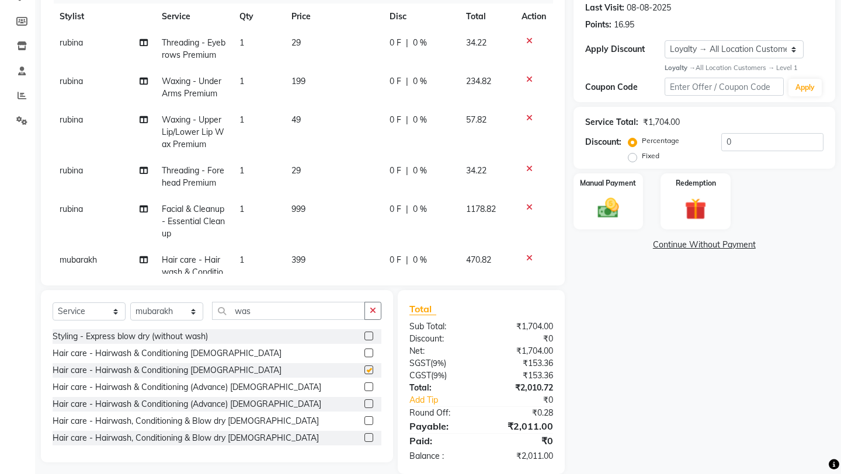
checkbox input "false"
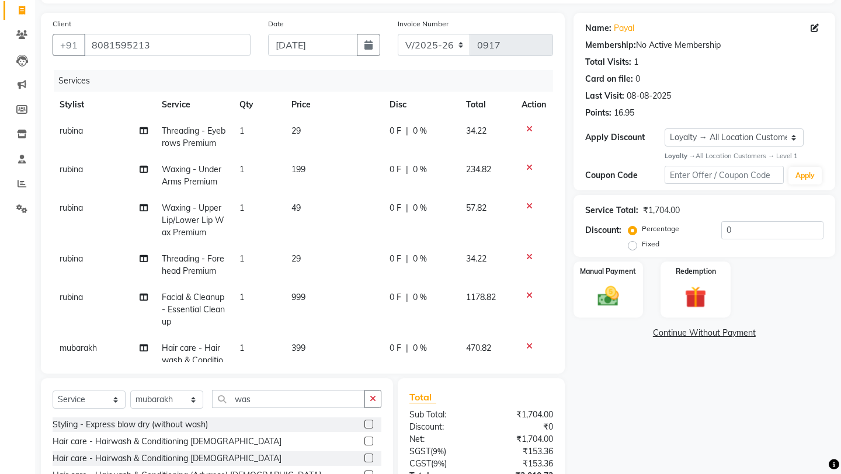
scroll to position [64, 0]
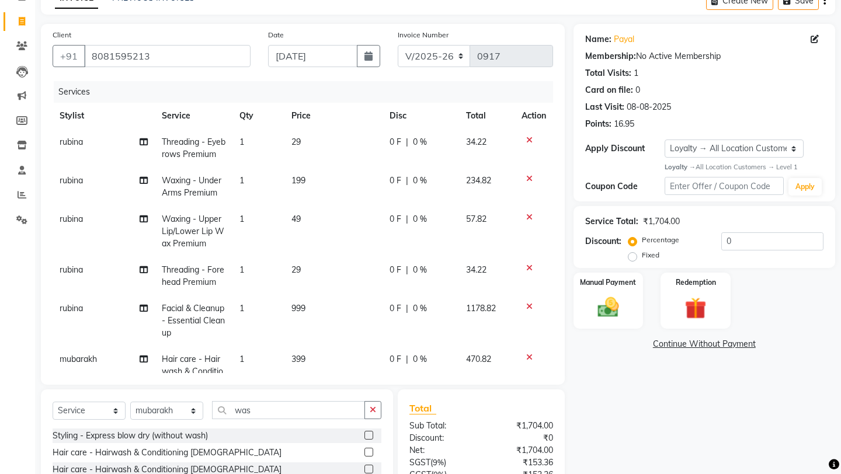
click at [660, 374] on div "Name: [PERSON_NAME] Membership: No Active Membership Total Visits: 1 Card on fi…" at bounding box center [708, 298] width 270 height 549
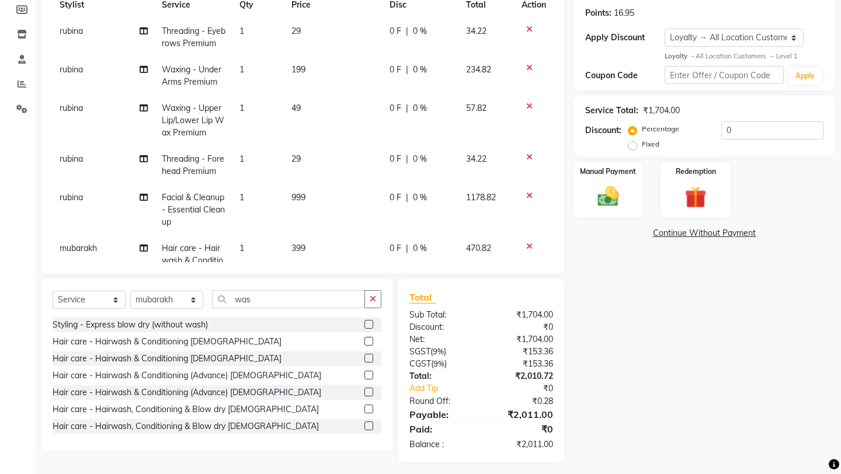
scroll to position [180, 0]
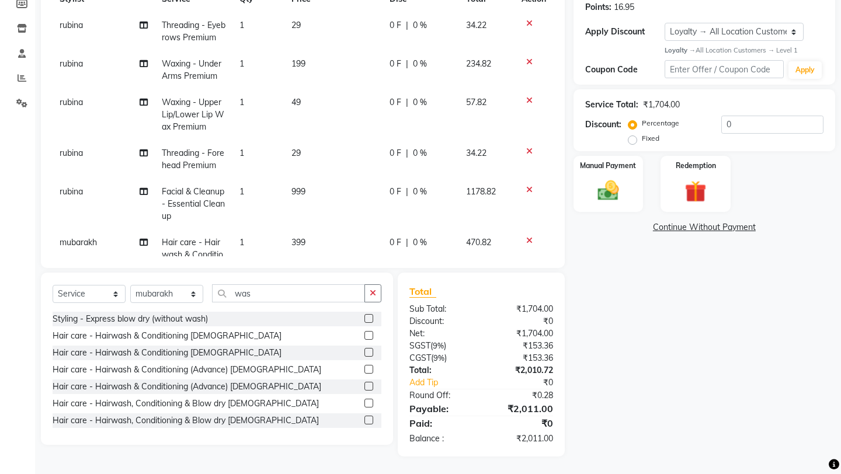
click at [659, 133] on label "Fixed" at bounding box center [651, 138] width 18 height 11
click at [639, 134] on input "Fixed" at bounding box center [635, 138] width 8 height 8
radio input "true"
click at [743, 123] on input "0" at bounding box center [772, 125] width 102 height 18
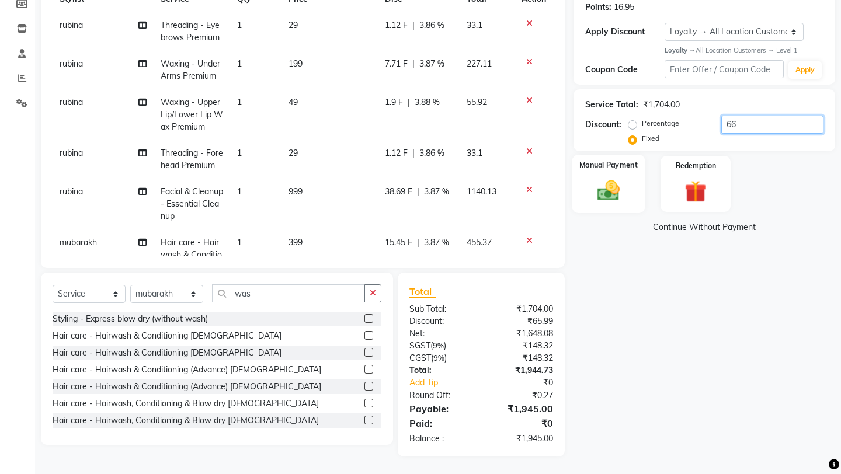
type input "66"
click at [609, 155] on div "Manual Payment" at bounding box center [608, 184] width 72 height 58
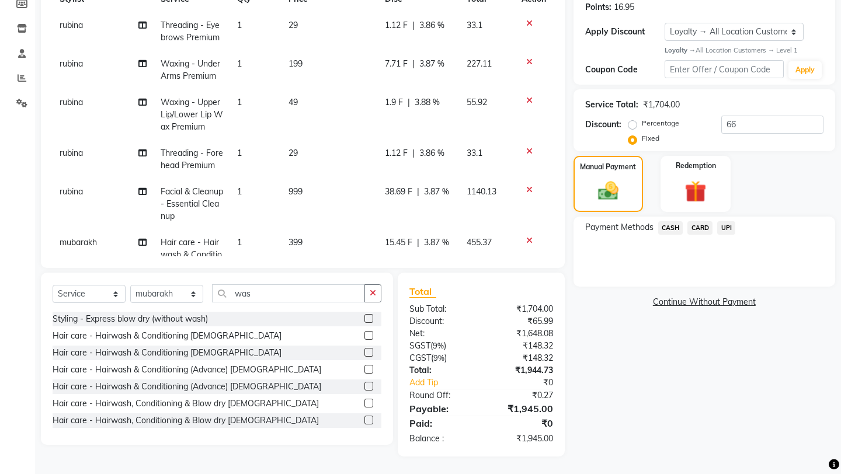
click at [680, 221] on span "CASH" at bounding box center [670, 227] width 25 height 13
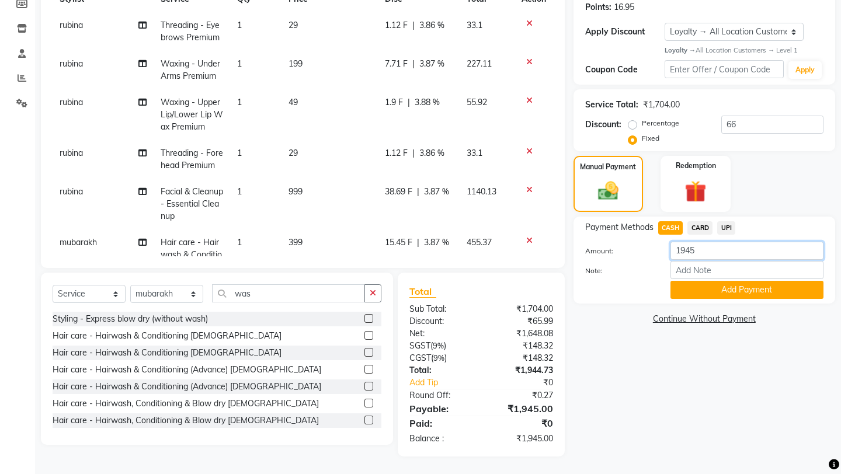
click at [708, 246] on input "1945" at bounding box center [746, 251] width 153 height 18
type input "1000"
click at [728, 281] on button "Add Payment" at bounding box center [746, 290] width 153 height 18
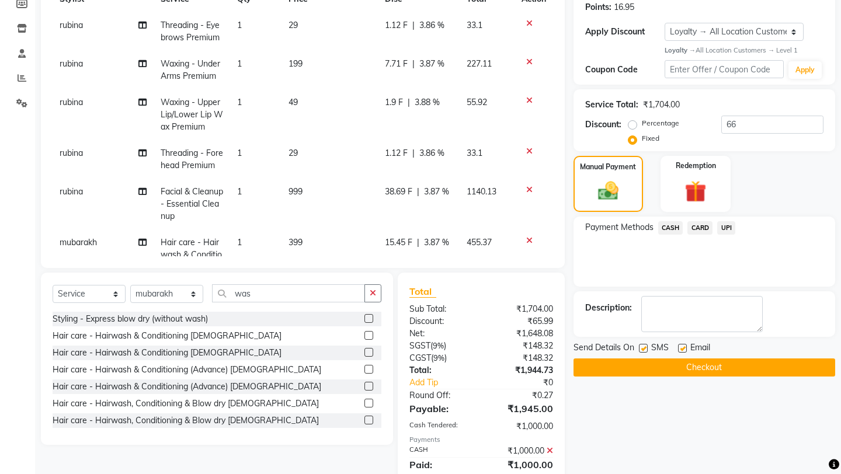
click at [725, 221] on span "UPI" at bounding box center [726, 227] width 18 height 13
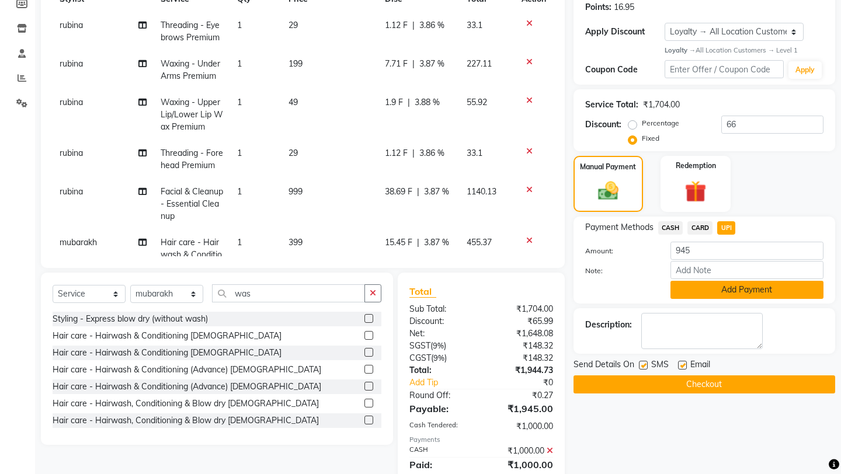
click at [729, 281] on button "Add Payment" at bounding box center [746, 290] width 153 height 18
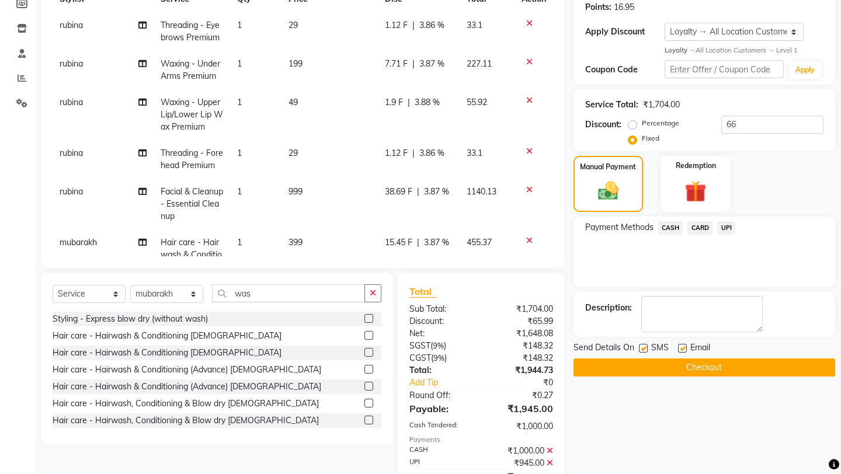
click at [720, 358] on button "Checkout" at bounding box center [704, 367] width 262 height 18
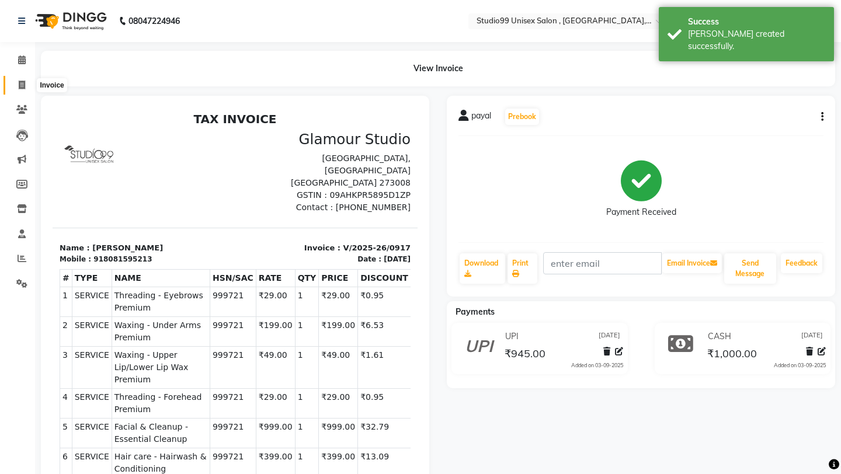
click at [19, 88] on icon at bounding box center [22, 85] width 6 height 9
select select "service"
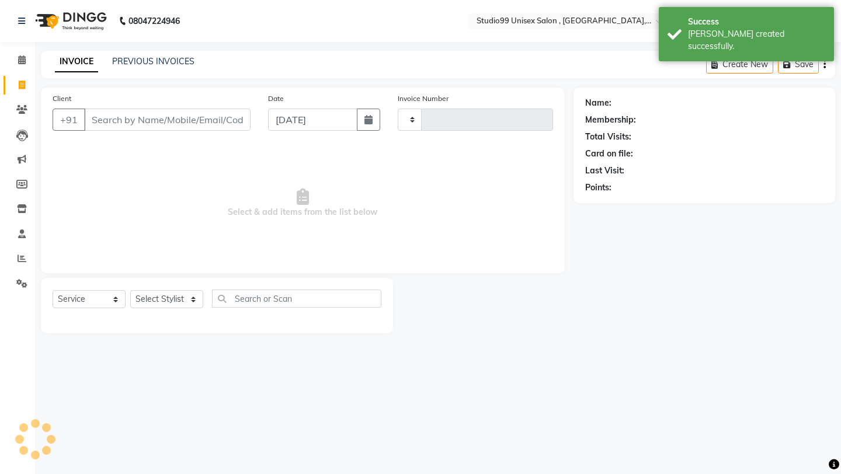
type input "0918"
select select "8117"
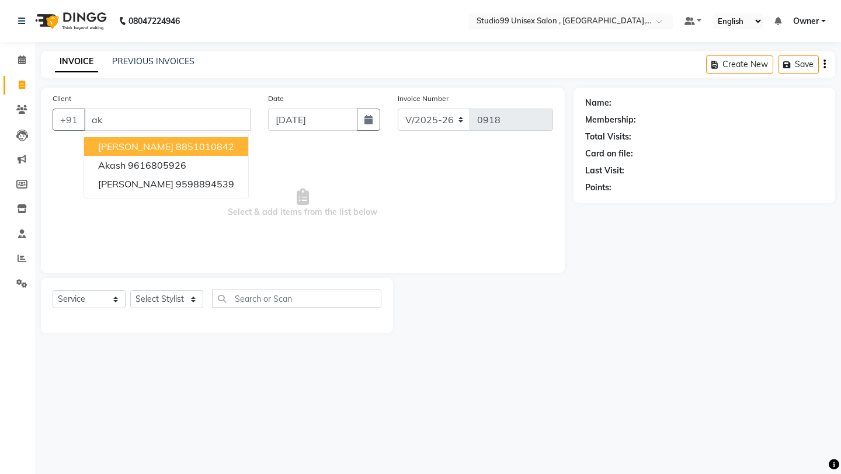
type input "a"
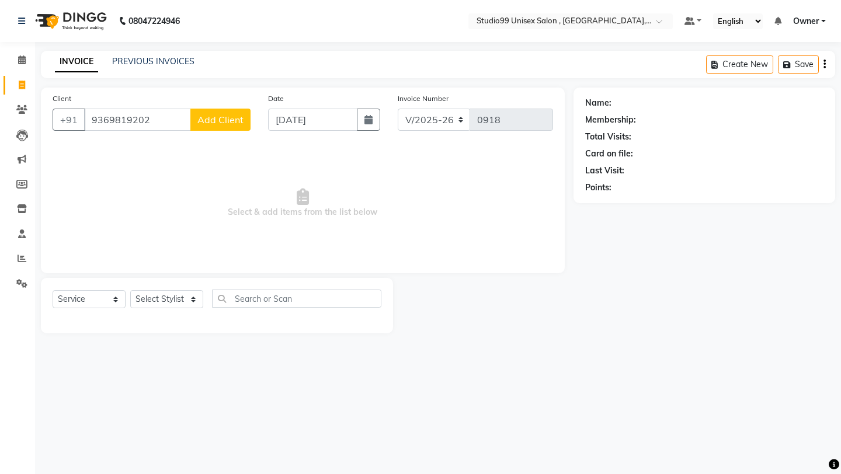
type input "9369819202"
click at [204, 130] on button "Add Client" at bounding box center [220, 120] width 60 height 22
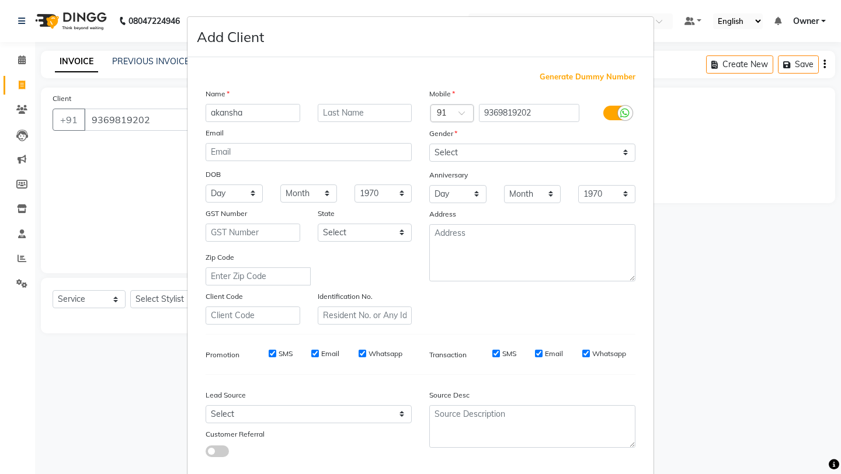
type input "akansha"
click at [407, 107] on input "text" at bounding box center [365, 113] width 95 height 18
type input "rai"
click at [558, 163] on div "Mobile Country Code × 91 9369819202 Gender Select [DEMOGRAPHIC_DATA] [DEMOGRAPH…" at bounding box center [532, 206] width 224 height 237
click at [552, 156] on select "Select [DEMOGRAPHIC_DATA] [DEMOGRAPHIC_DATA] Other Prefer Not To Say" at bounding box center [532, 153] width 206 height 18
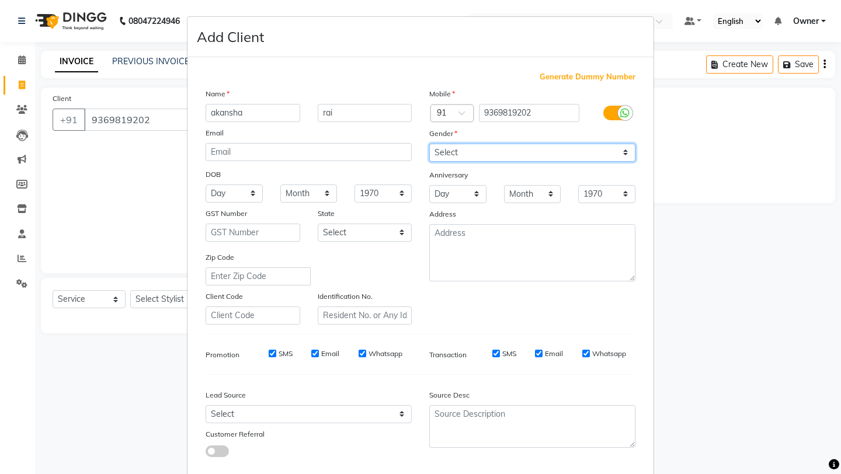
select select "[DEMOGRAPHIC_DATA]"
click at [551, 291] on div "Mobile Country Code × 91 9369819202 Gender Select [DEMOGRAPHIC_DATA] [DEMOGRAPH…" at bounding box center [532, 206] width 224 height 237
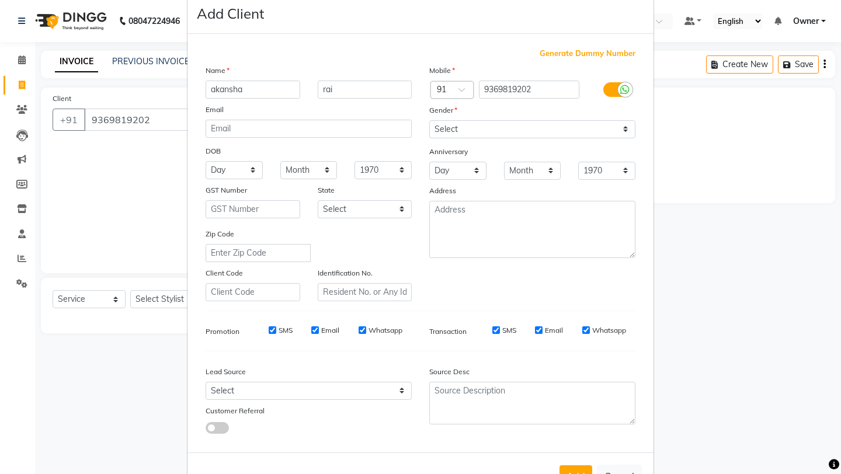
scroll to position [64, 0]
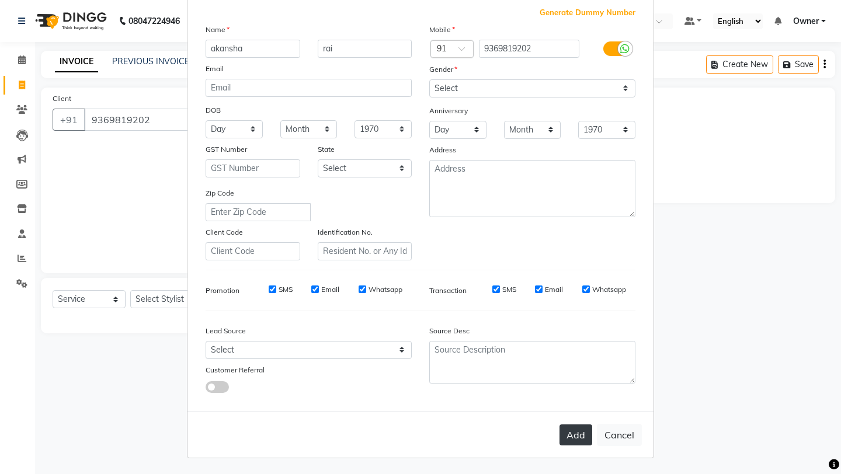
click at [583, 425] on button "Add" at bounding box center [575, 434] width 33 height 21
select select
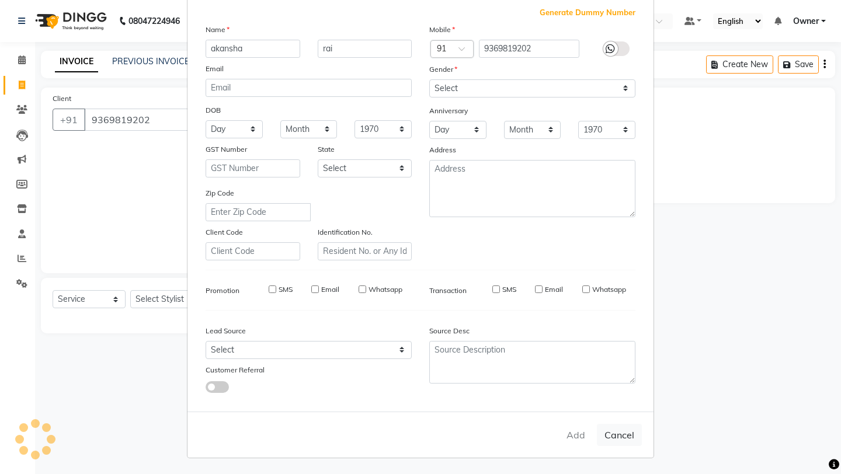
select select
checkbox input "false"
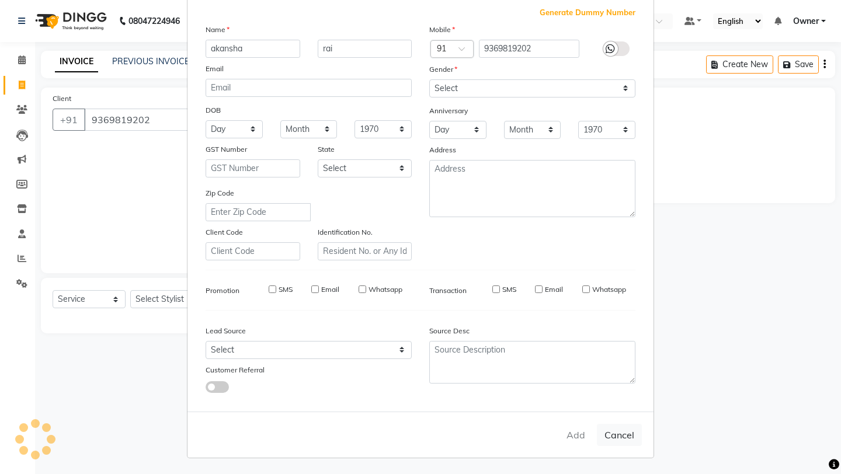
checkbox input "false"
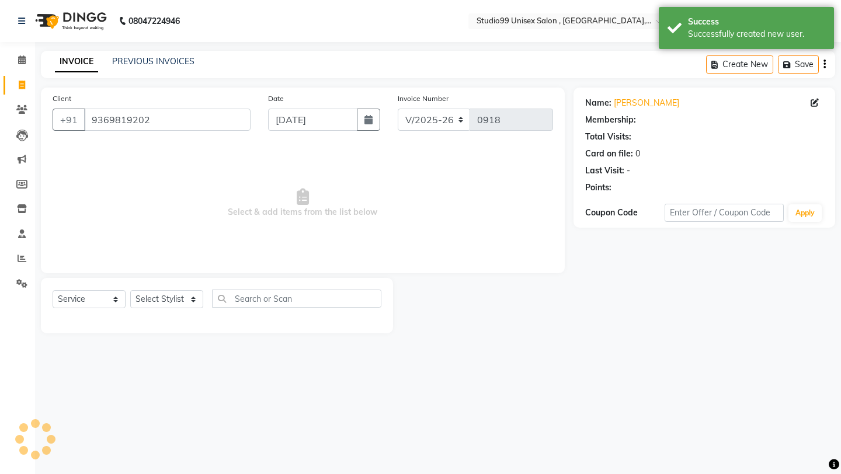
select select "1: Object"
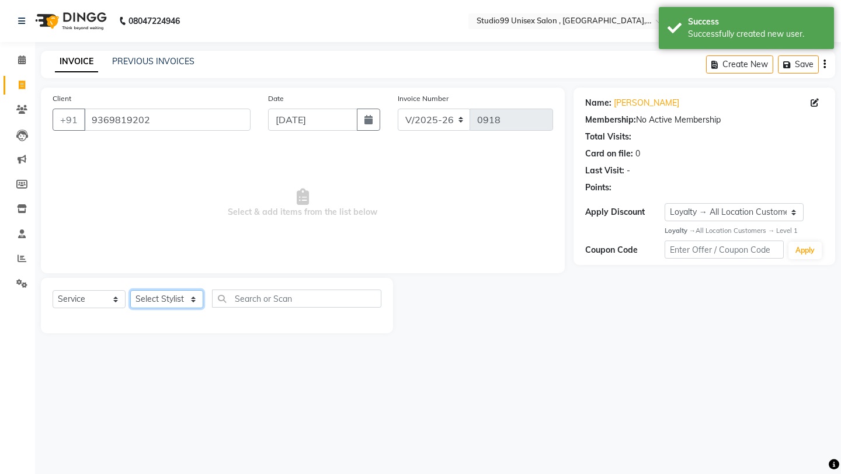
click at [161, 297] on select "Select Stylist [PERSON_NAME] Owner [PERSON_NAME] [PERSON_NAME] [PERSON_NAME] su…" at bounding box center [166, 299] width 73 height 18
select select "76609"
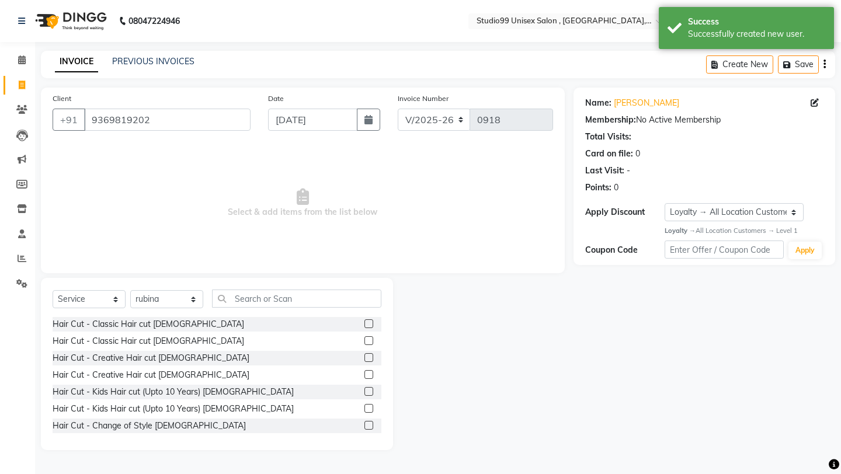
click at [257, 285] on div "Select Service Product Membership Package Voucher Prepaid Gift Card Select Styl…" at bounding box center [217, 364] width 352 height 172
click at [257, 301] on input "text" at bounding box center [296, 299] width 169 height 18
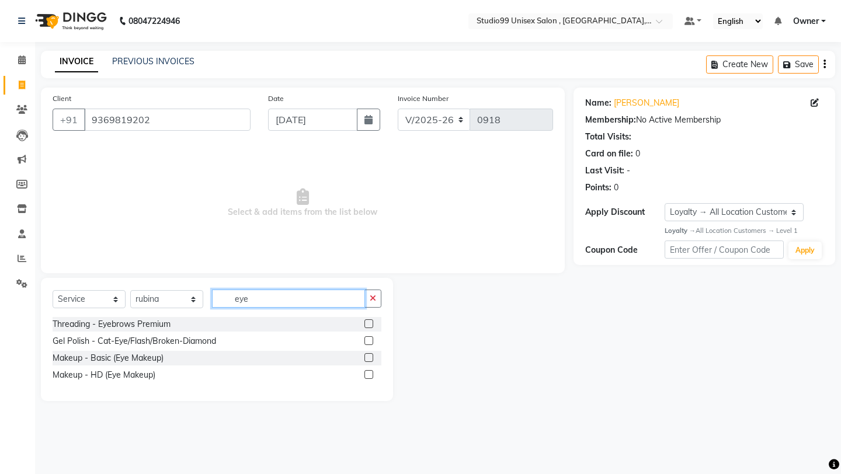
type input "eye"
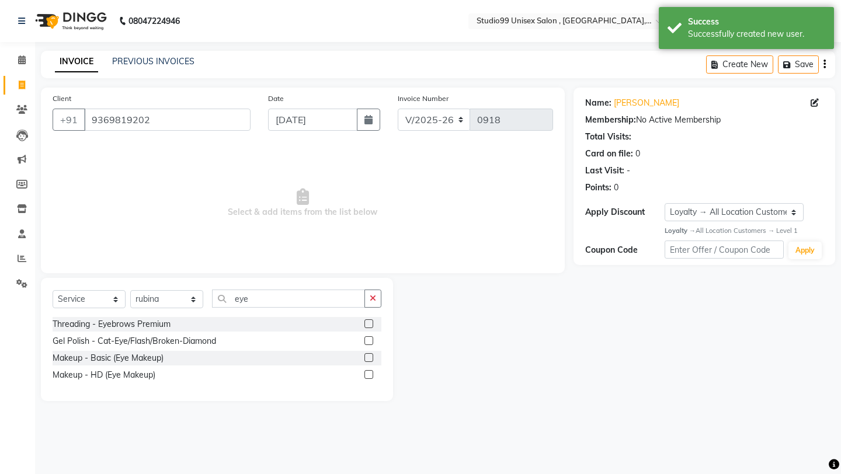
click at [368, 322] on label at bounding box center [368, 323] width 9 height 9
click at [368, 322] on input "checkbox" at bounding box center [368, 325] width 8 height 8
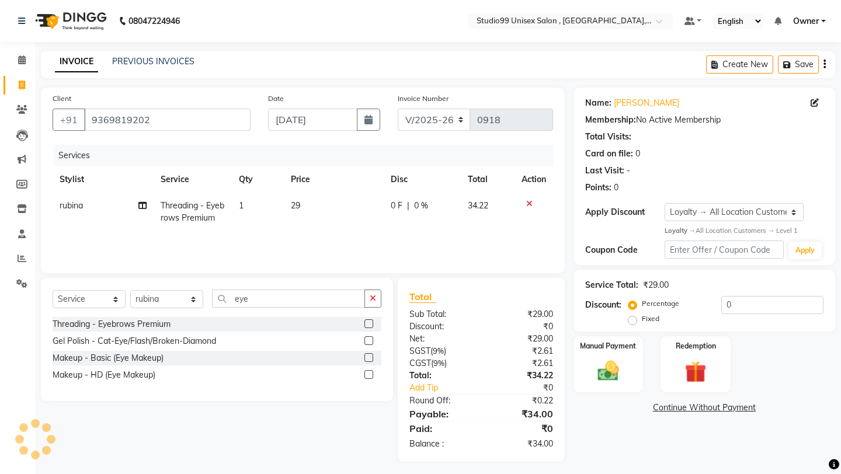
click at [368, 327] on label at bounding box center [368, 323] width 9 height 9
click at [368, 327] on input "checkbox" at bounding box center [368, 325] width 8 height 8
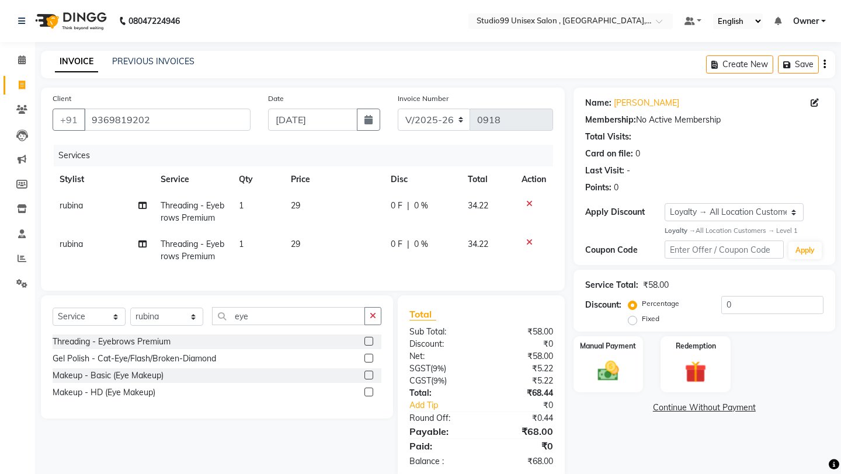
click at [369, 344] on label at bounding box center [368, 341] width 9 height 9
click at [369, 344] on input "checkbox" at bounding box center [368, 342] width 8 height 8
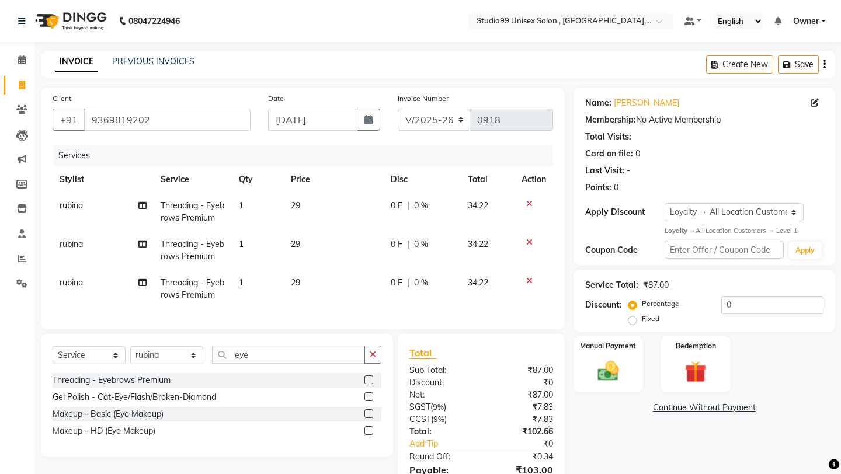
click at [371, 379] on label at bounding box center [368, 379] width 9 height 9
click at [371, 379] on input "checkbox" at bounding box center [368, 381] width 8 height 8
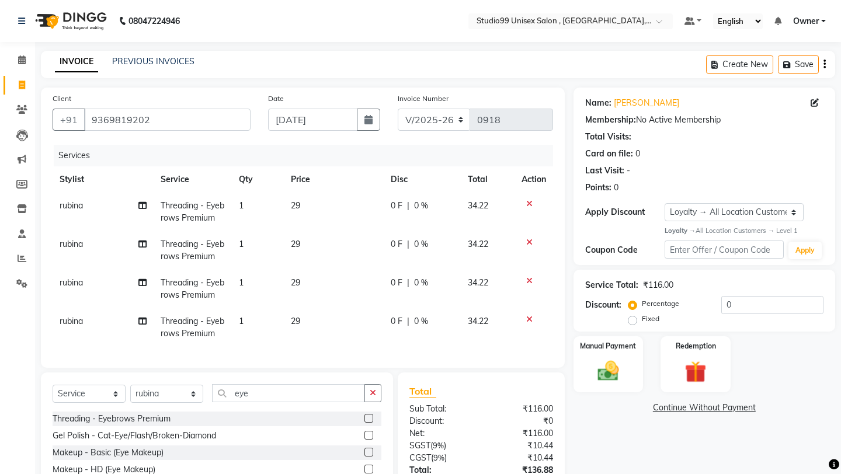
click at [371, 420] on label at bounding box center [368, 418] width 9 height 9
click at [371, 420] on input "checkbox" at bounding box center [368, 419] width 8 height 8
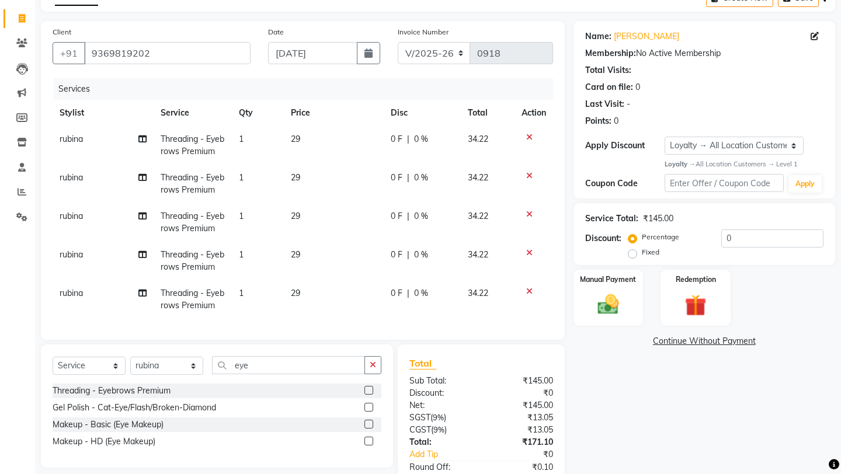
scroll to position [138, 0]
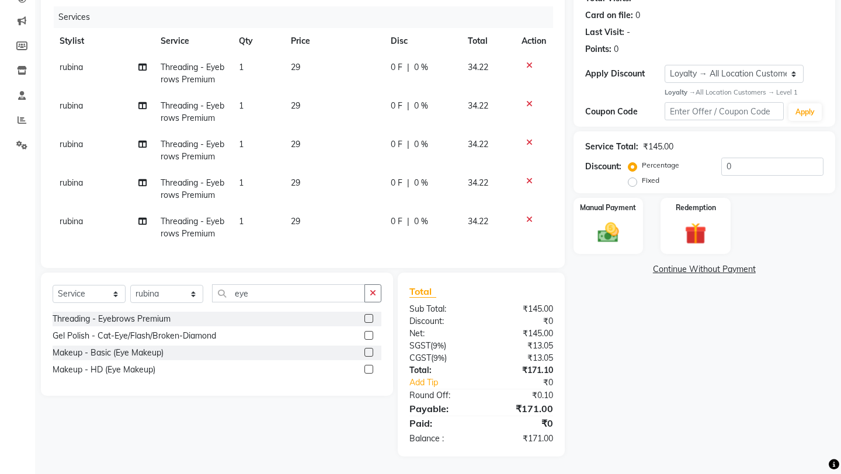
click at [371, 319] on label at bounding box center [368, 318] width 9 height 9
click at [371, 319] on input "checkbox" at bounding box center [368, 319] width 8 height 8
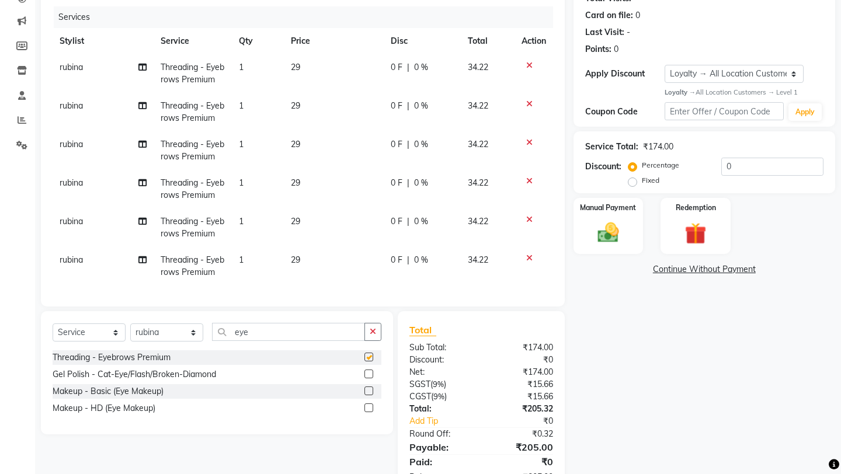
checkbox input "false"
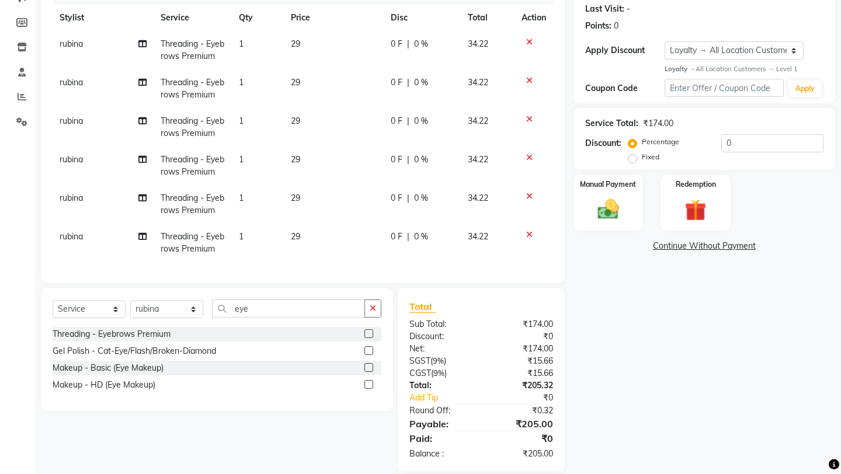
scroll to position [177, 0]
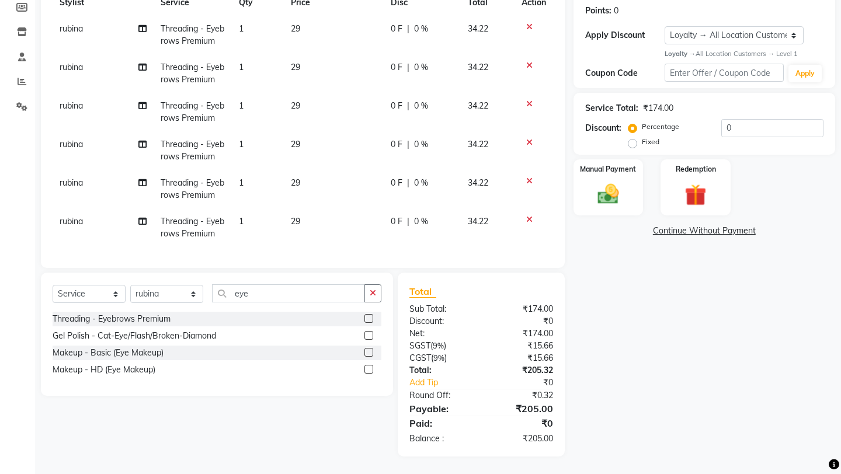
click at [659, 137] on label "Fixed" at bounding box center [651, 142] width 18 height 11
click at [639, 138] on input "Fixed" at bounding box center [635, 142] width 8 height 8
radio input "true"
click at [733, 130] on input "0" at bounding box center [772, 128] width 102 height 18
type input "28"
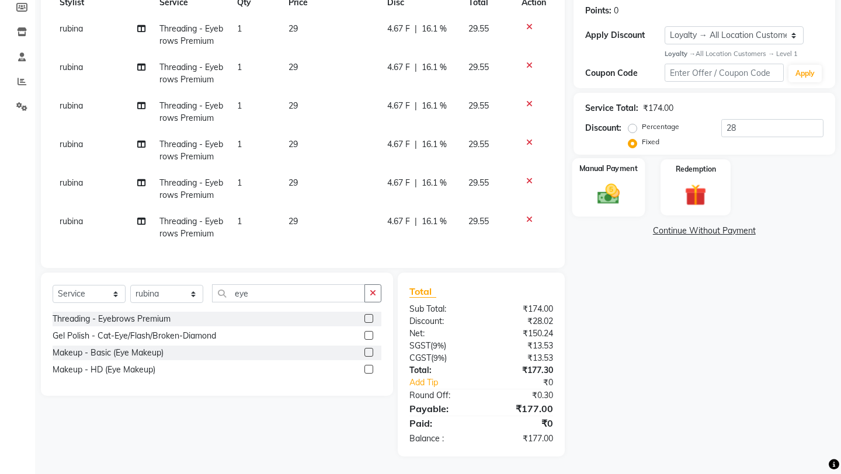
click at [586, 181] on div "Manual Payment" at bounding box center [608, 187] width 72 height 58
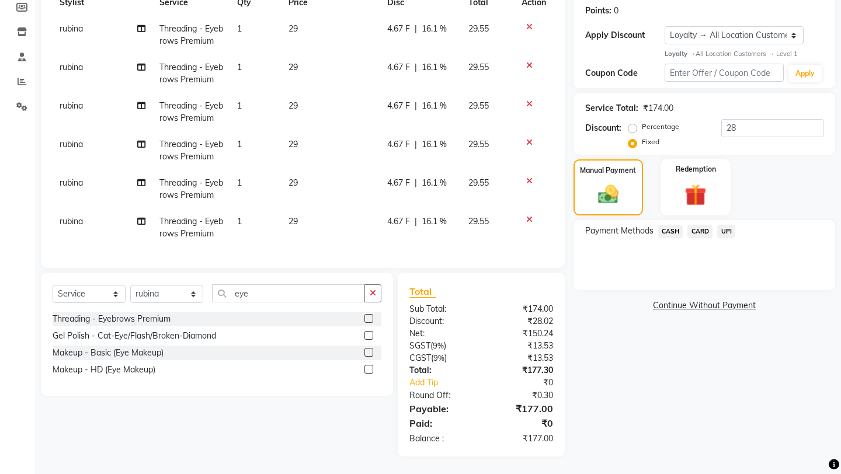
click at [728, 225] on span "UPI" at bounding box center [726, 231] width 18 height 13
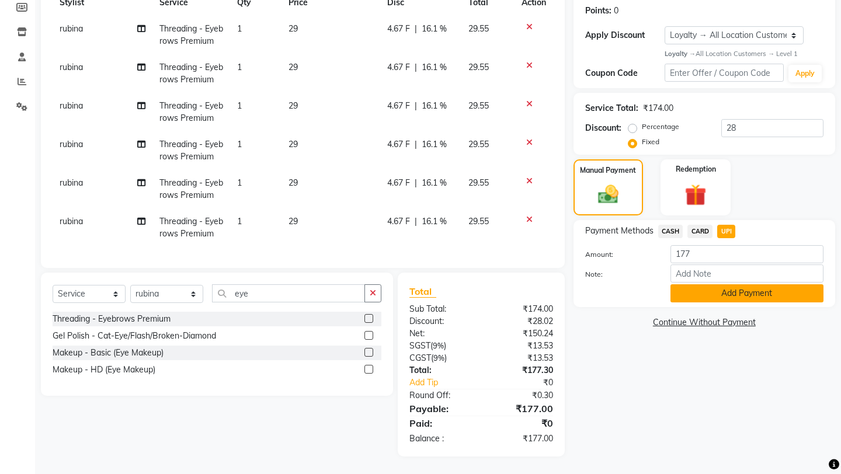
click at [726, 284] on button "Add Payment" at bounding box center [746, 293] width 153 height 18
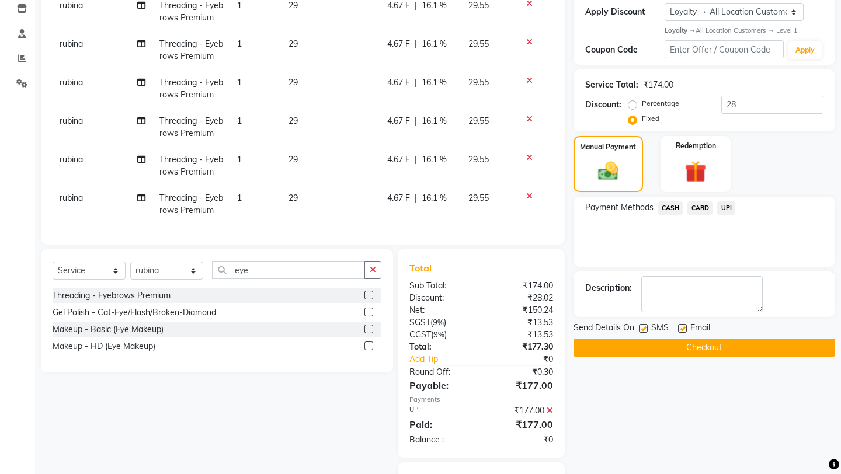
scroll to position [259, 0]
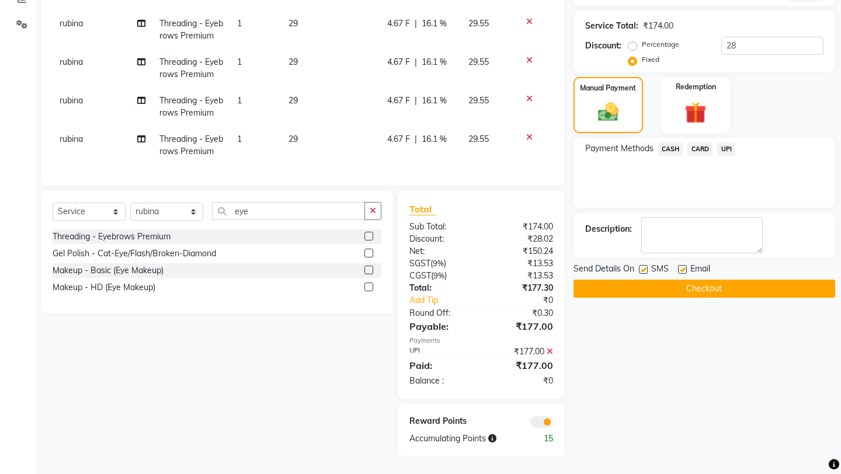
click at [703, 280] on button "Checkout" at bounding box center [704, 289] width 262 height 18
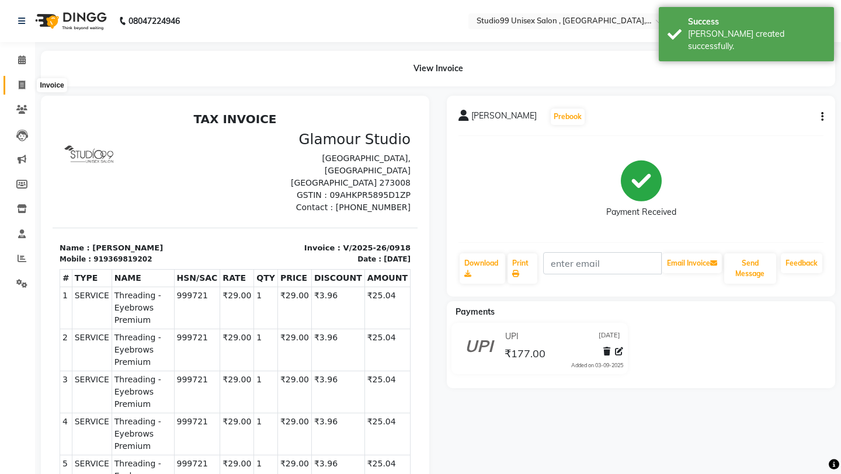
click at [26, 84] on span at bounding box center [22, 85] width 20 height 13
select select "service"
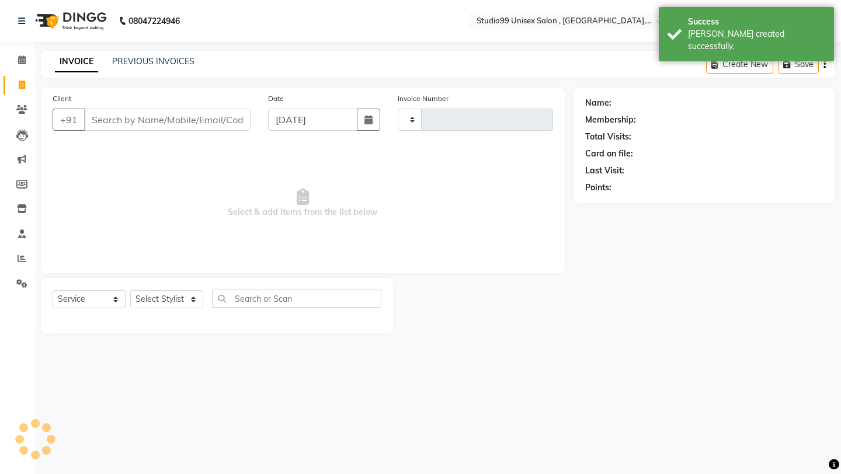
type input "0919"
select select "8117"
click at [148, 123] on input "Client" at bounding box center [167, 120] width 166 height 22
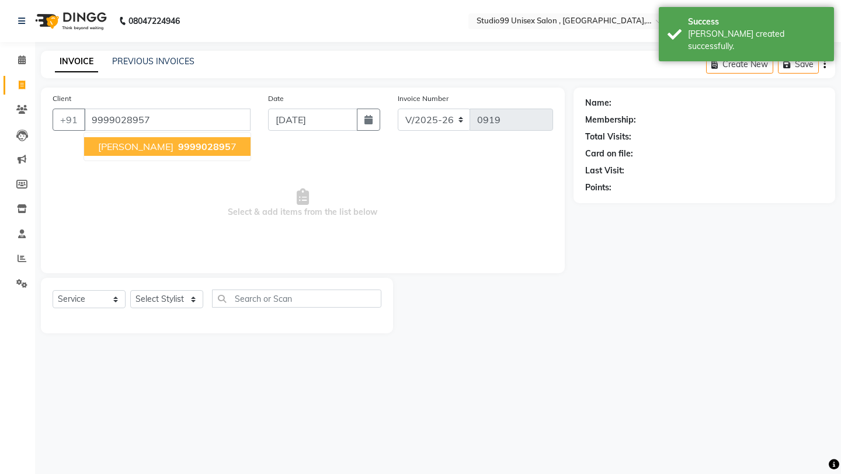
type input "9999028957"
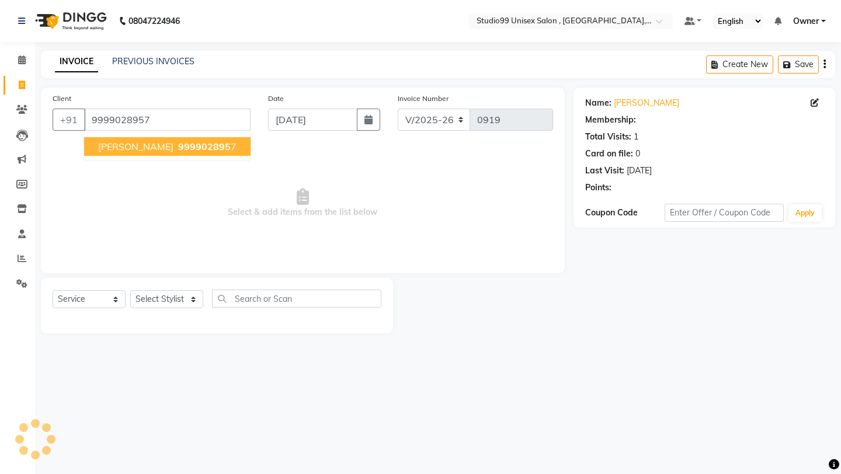
select select "1: Object"
click at [178, 152] on button "[PERSON_NAME] 999902895 7" at bounding box center [167, 146] width 166 height 19
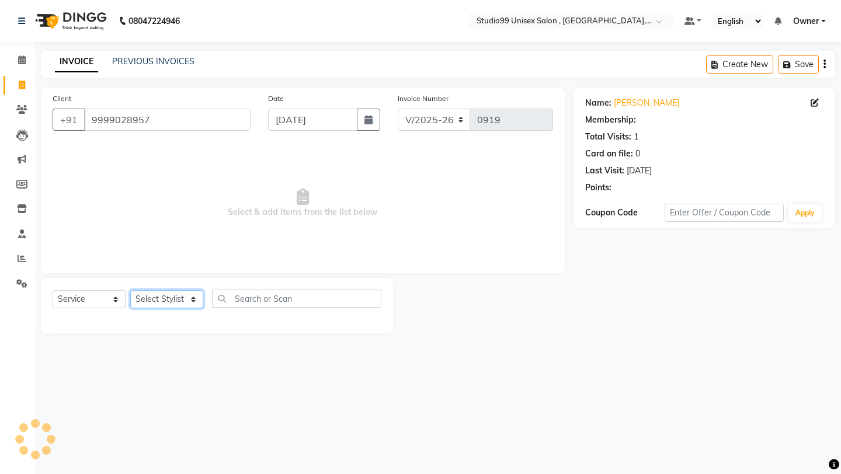
click at [177, 298] on select "Select Stylist [PERSON_NAME] Owner [PERSON_NAME] [PERSON_NAME] [PERSON_NAME] su…" at bounding box center [166, 299] width 73 height 18
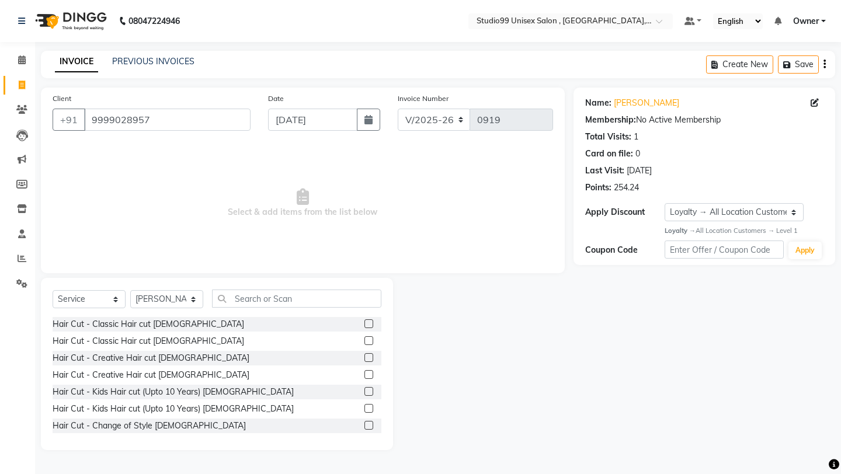
click at [271, 288] on div "Select Service Product Membership Package Voucher Prepaid Gift Card Select Styl…" at bounding box center [217, 364] width 352 height 172
click at [266, 297] on input "text" at bounding box center [296, 299] width 169 height 18
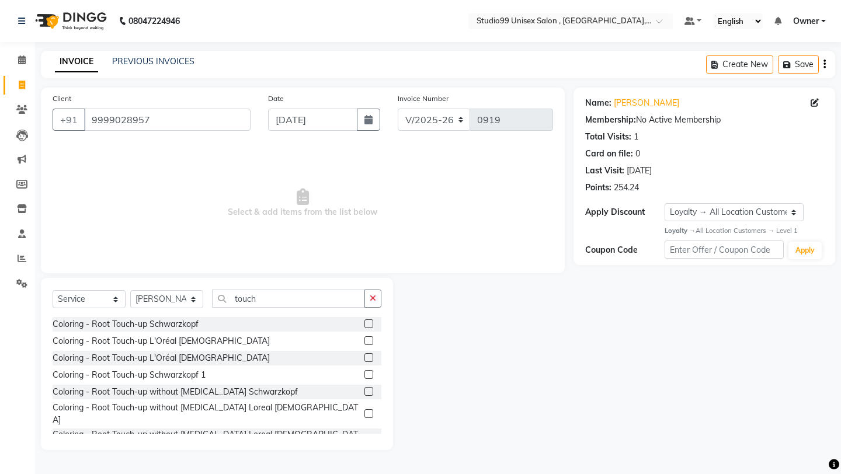
click at [368, 358] on label at bounding box center [368, 357] width 9 height 9
click at [368, 358] on input "checkbox" at bounding box center [368, 358] width 8 height 8
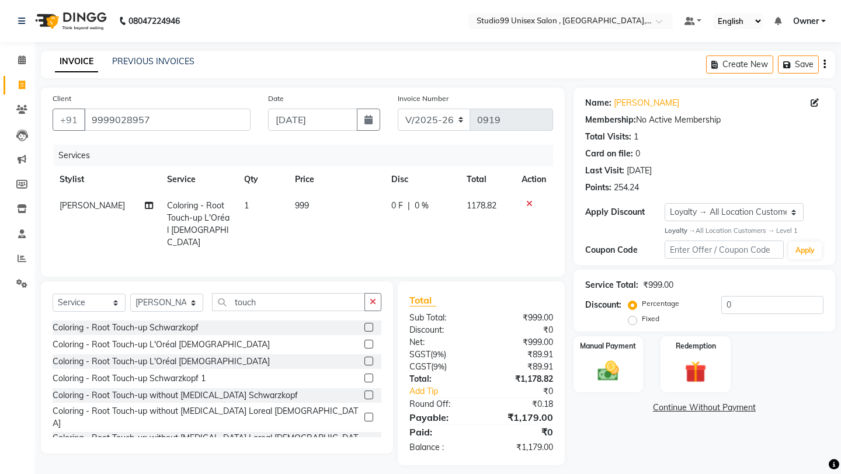
click at [324, 200] on td "999" at bounding box center [336, 224] width 96 height 63
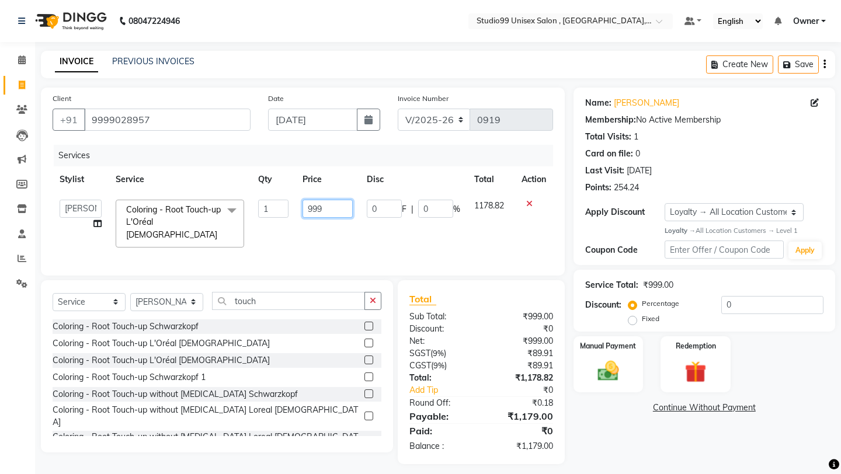
click at [324, 201] on input "999" at bounding box center [327, 209] width 50 height 18
click at [342, 214] on input "999" at bounding box center [327, 209] width 50 height 18
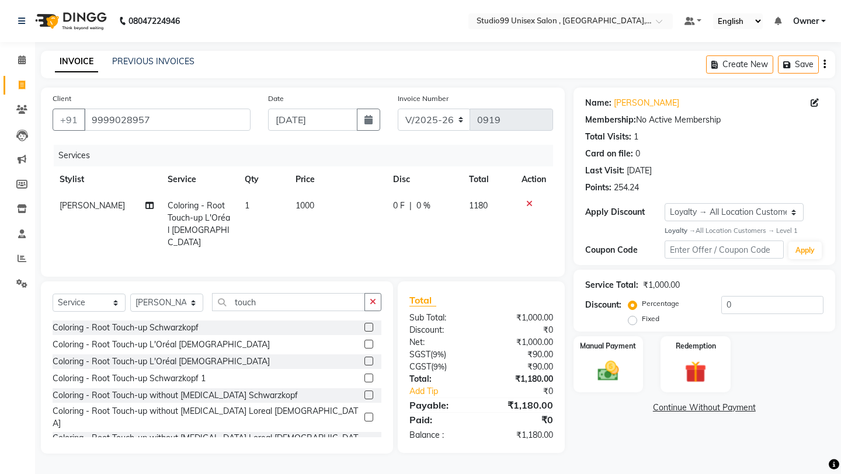
click at [371, 262] on div "Client [PHONE_NUMBER] Date [DATE] Invoice Number V/2025 V/[PHONE_NUMBER] Servic…" at bounding box center [303, 182] width 524 height 189
click at [599, 340] on label "Manual Payment" at bounding box center [608, 345] width 58 height 11
click at [668, 402] on span "CASH" at bounding box center [670, 408] width 25 height 13
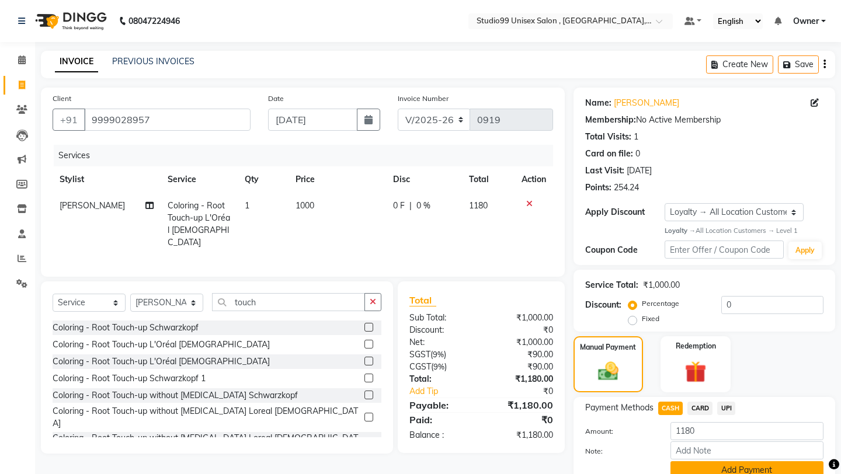
click at [697, 461] on button "Add Payment" at bounding box center [746, 470] width 153 height 18
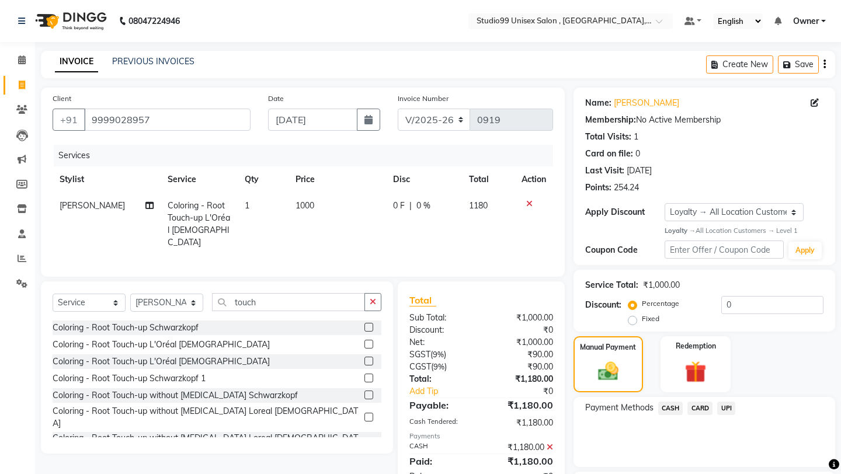
click at [692, 447] on div "Payment Methods CASH CARD UPI" at bounding box center [704, 432] width 262 height 70
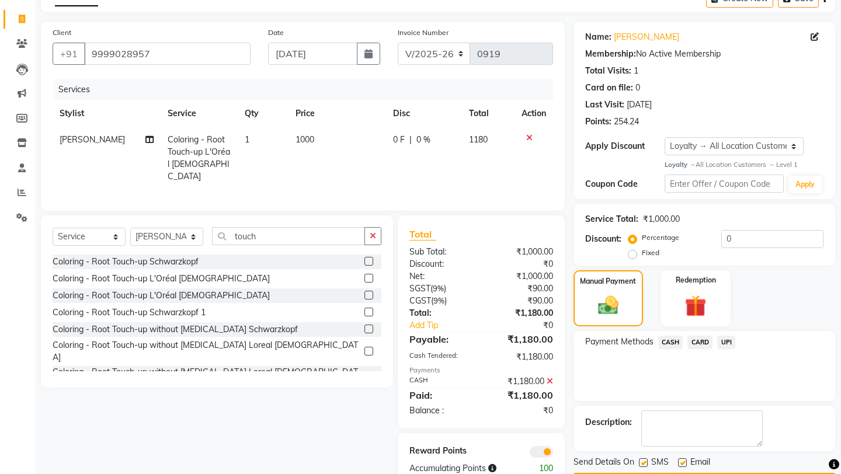
scroll to position [92, 0]
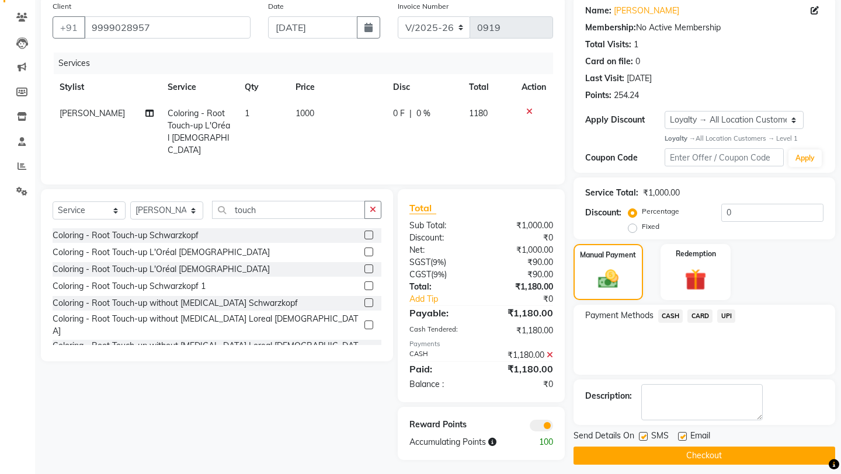
click at [692, 447] on button "Checkout" at bounding box center [704, 456] width 262 height 18
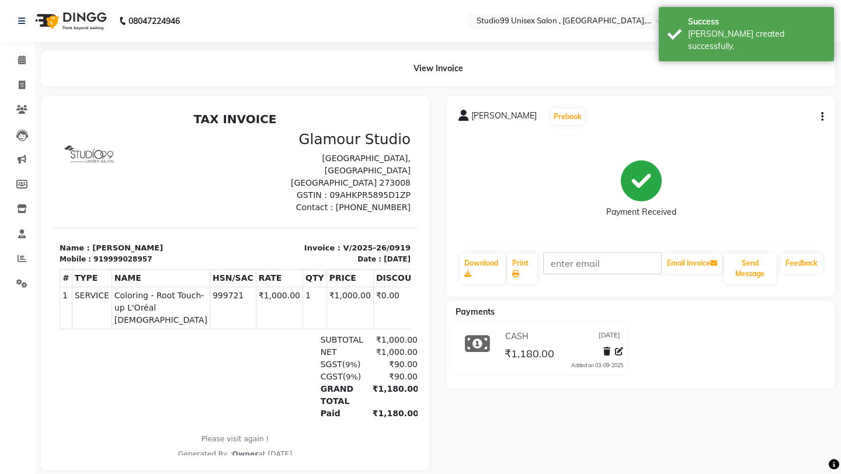
click at [21, 74] on li "Invoice" at bounding box center [17, 85] width 35 height 25
click at [28, 96] on li "Invoice" at bounding box center [17, 85] width 35 height 25
click at [28, 91] on span at bounding box center [22, 85] width 20 height 13
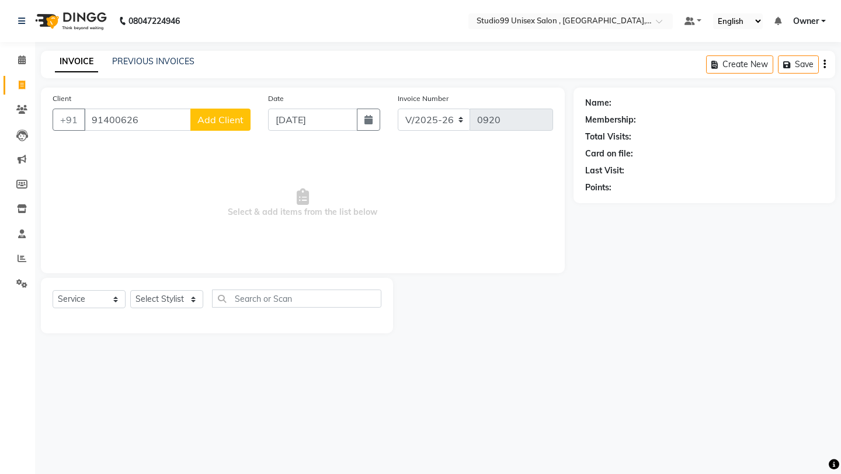
click at [120, 126] on input "91400626" at bounding box center [137, 120] width 107 height 22
click at [214, 128] on button "Add Client" at bounding box center [220, 120] width 60 height 22
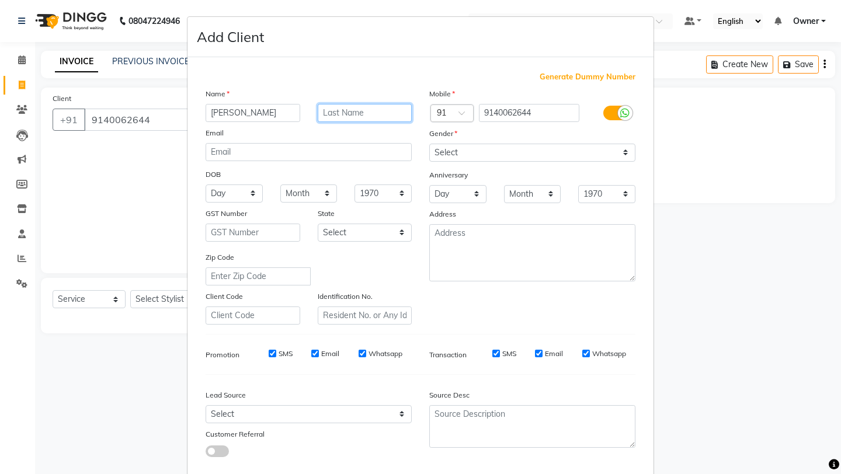
click at [342, 117] on input "text" at bounding box center [365, 113] width 95 height 18
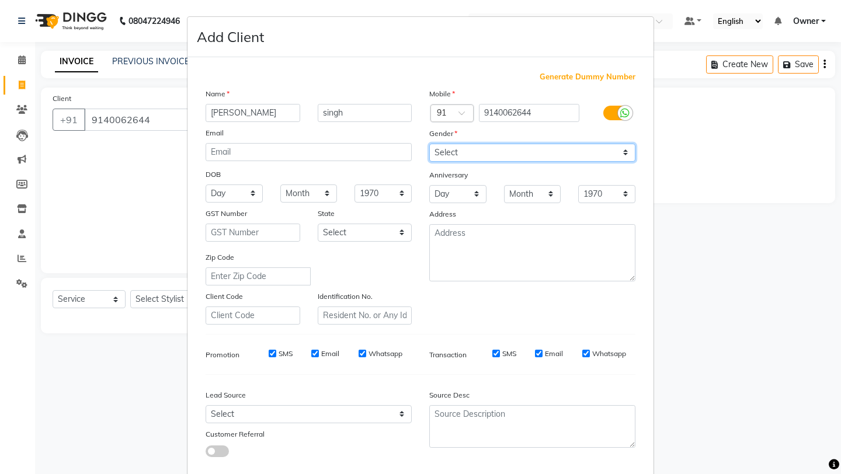
click at [494, 156] on select "Select [DEMOGRAPHIC_DATA] [DEMOGRAPHIC_DATA] Other Prefer Not To Say" at bounding box center [532, 153] width 206 height 18
click at [510, 305] on div "Mobile Country Code × 91 9140062644 Gender Select [DEMOGRAPHIC_DATA] [DEMOGRAPH…" at bounding box center [532, 206] width 224 height 237
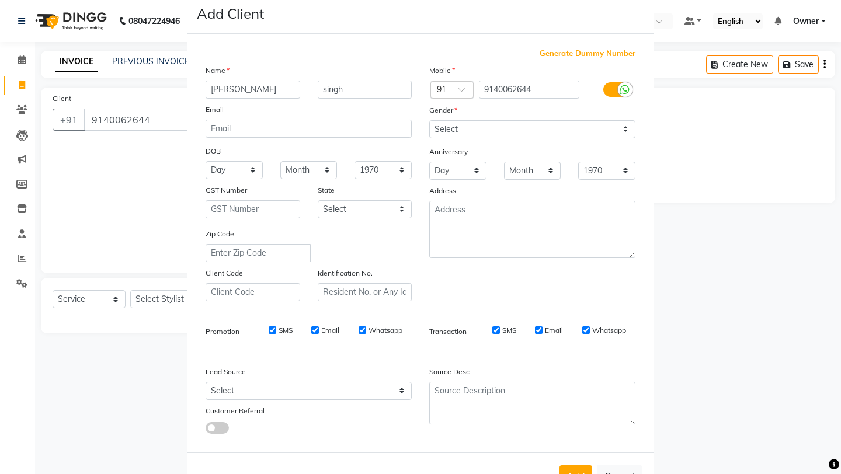
scroll to position [64, 0]
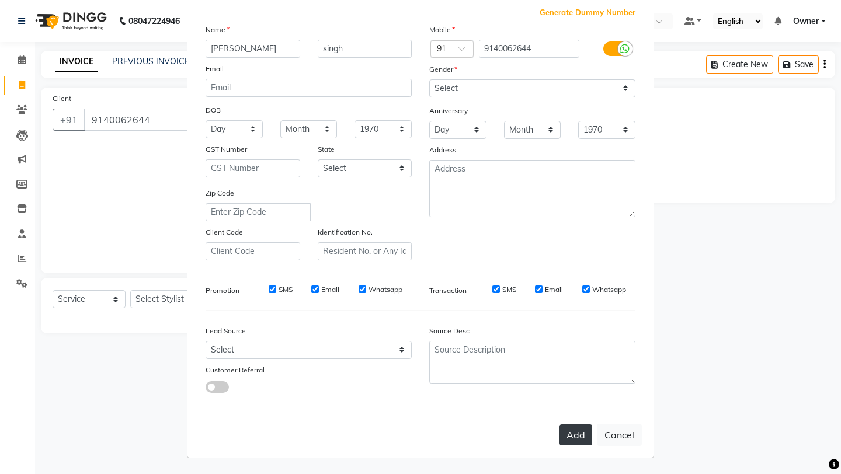
click at [581, 435] on button "Add" at bounding box center [575, 434] width 33 height 21
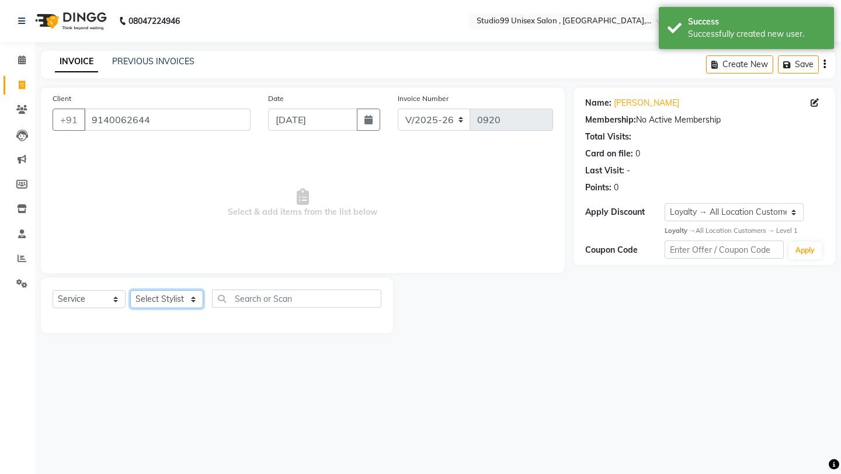
click at [165, 299] on select "Select Stylist [PERSON_NAME] Owner [PERSON_NAME] [PERSON_NAME] [PERSON_NAME] su…" at bounding box center [166, 299] width 73 height 18
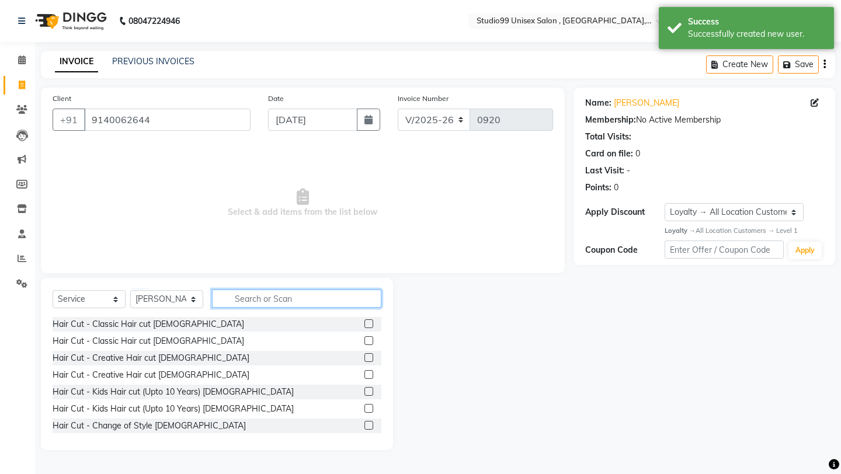
click at [264, 304] on input "text" at bounding box center [296, 299] width 169 height 18
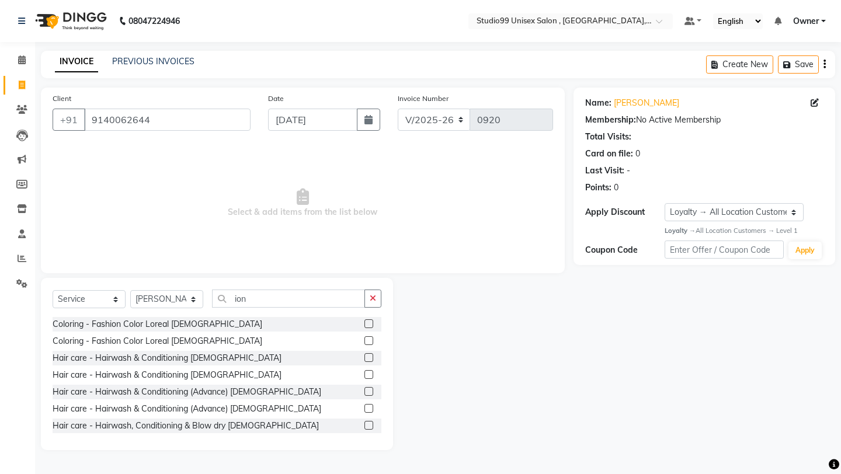
click at [366, 340] on label at bounding box center [368, 340] width 9 height 9
click at [366, 340] on input "checkbox" at bounding box center [368, 341] width 8 height 8
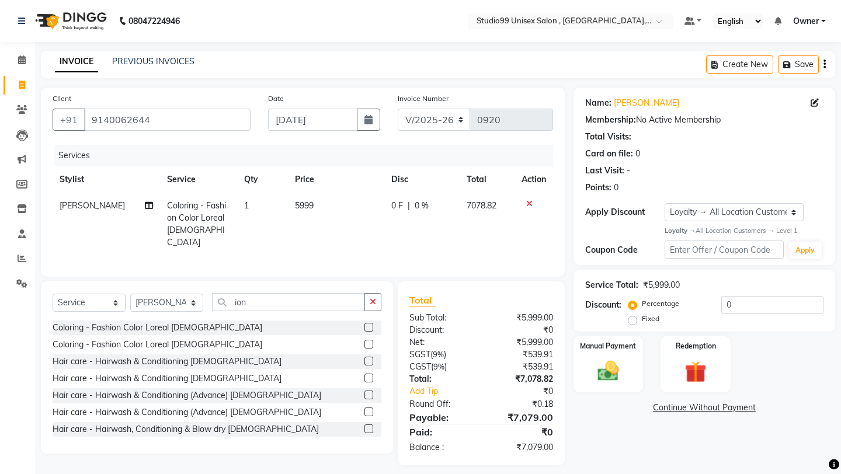
click at [531, 204] on div at bounding box center [533, 204] width 25 height 8
click at [529, 204] on icon at bounding box center [529, 204] width 6 height 8
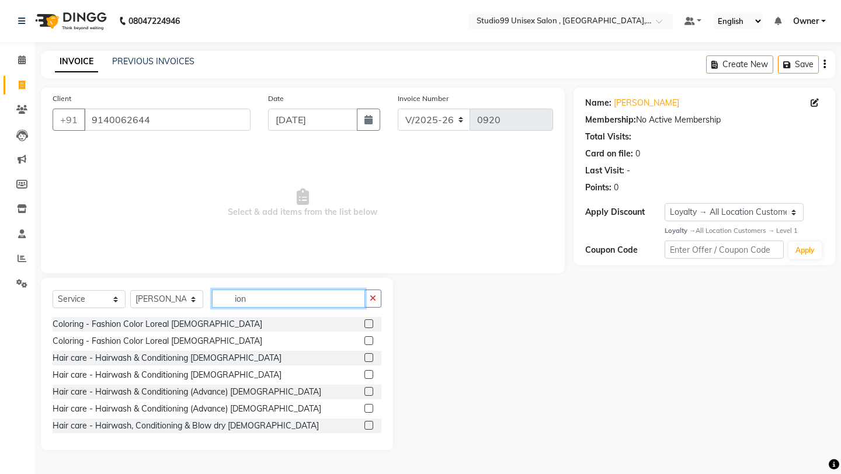
click at [320, 297] on input "ion" at bounding box center [288, 299] width 153 height 18
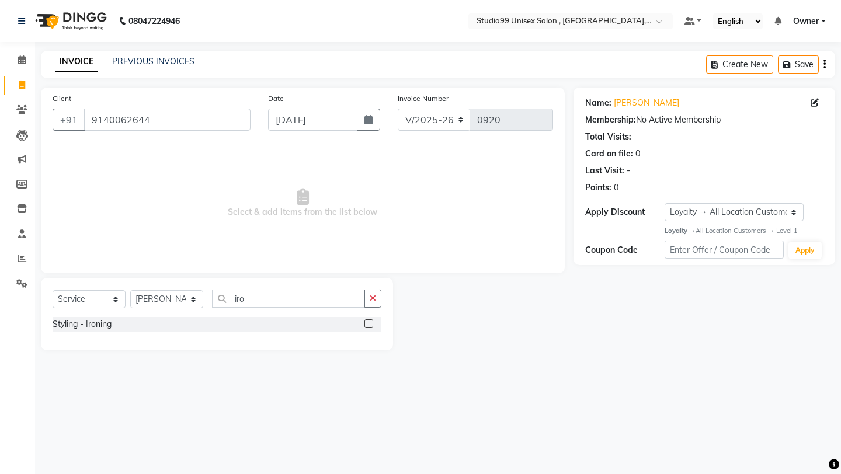
click at [369, 318] on div at bounding box center [372, 324] width 17 height 15
click at [369, 323] on label at bounding box center [368, 323] width 9 height 9
click at [369, 323] on input "checkbox" at bounding box center [368, 325] width 8 height 8
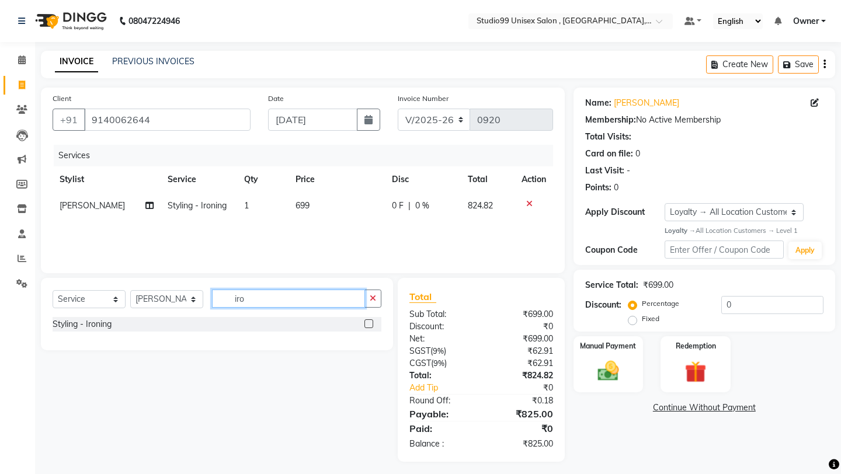
click at [292, 297] on input "iro" at bounding box center [288, 299] width 153 height 18
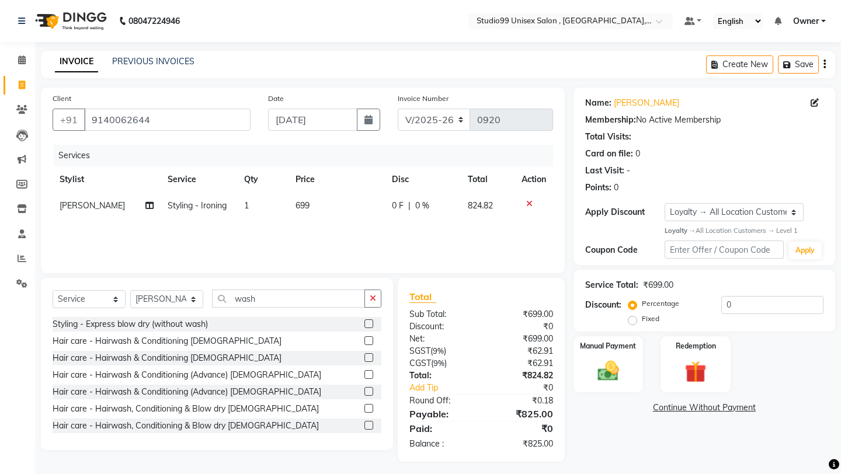
click at [372, 364] on div at bounding box center [372, 358] width 17 height 15
click at [371, 360] on label at bounding box center [368, 357] width 9 height 9
click at [371, 360] on input "checkbox" at bounding box center [368, 358] width 8 height 8
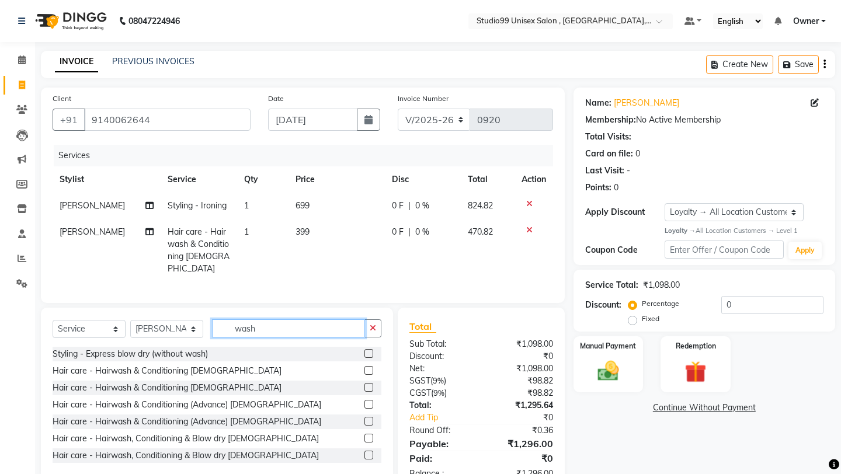
click at [280, 322] on input "wash" at bounding box center [288, 328] width 153 height 18
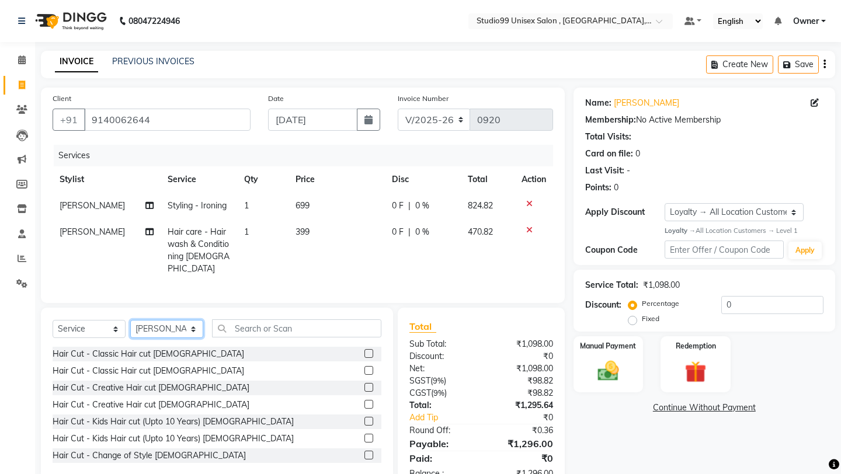
click at [154, 320] on select "Select Stylist [PERSON_NAME] Owner [PERSON_NAME] [PERSON_NAME] [PERSON_NAME] su…" at bounding box center [166, 329] width 73 height 18
click at [262, 319] on input "text" at bounding box center [296, 328] width 169 height 18
click at [161, 320] on select "Select Stylist [PERSON_NAME] Owner [PERSON_NAME] [PERSON_NAME] [PERSON_NAME] su…" at bounding box center [166, 329] width 73 height 18
click at [220, 319] on input "text" at bounding box center [296, 328] width 169 height 18
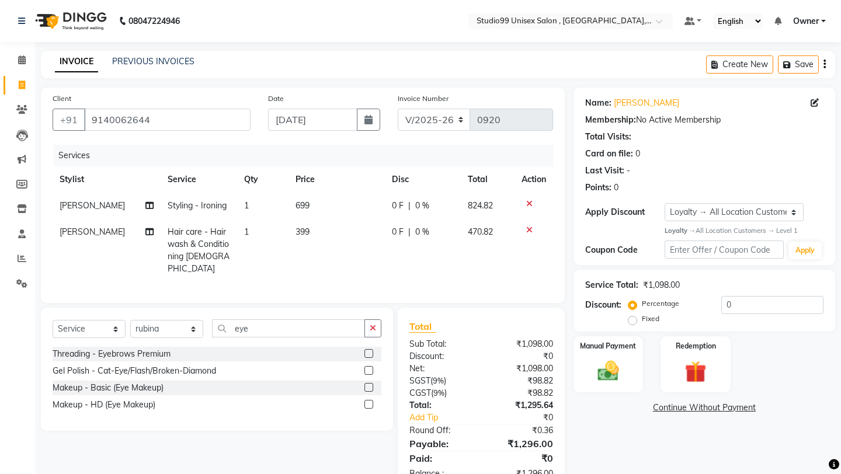
click at [365, 349] on label at bounding box center [368, 353] width 9 height 9
click at [365, 350] on input "checkbox" at bounding box center [368, 354] width 8 height 8
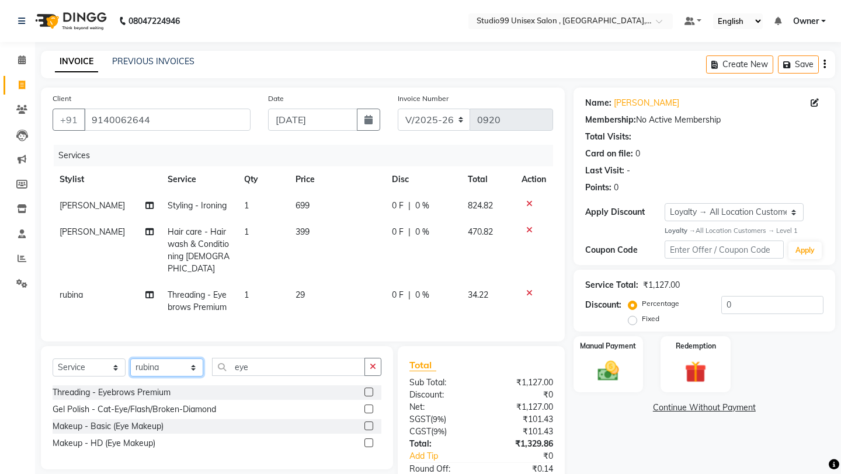
click at [146, 358] on select "Select Stylist [PERSON_NAME] Owner [PERSON_NAME] [PERSON_NAME] [PERSON_NAME] su…" at bounding box center [166, 367] width 73 height 18
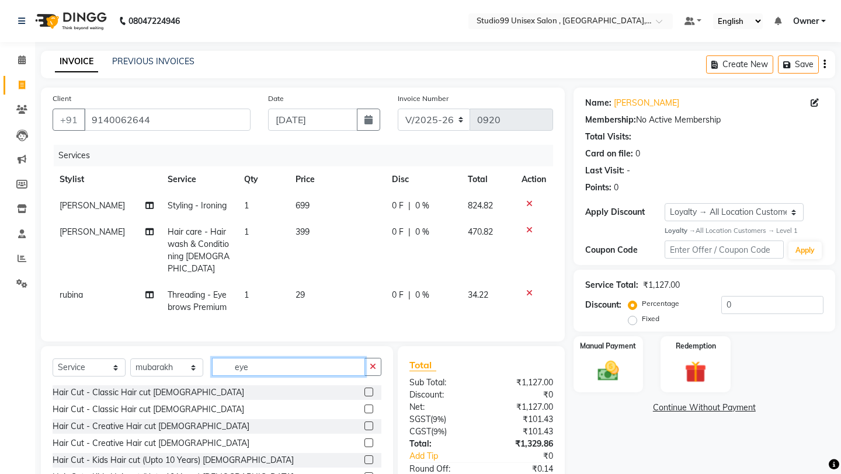
click at [259, 360] on input "eye" at bounding box center [288, 367] width 153 height 18
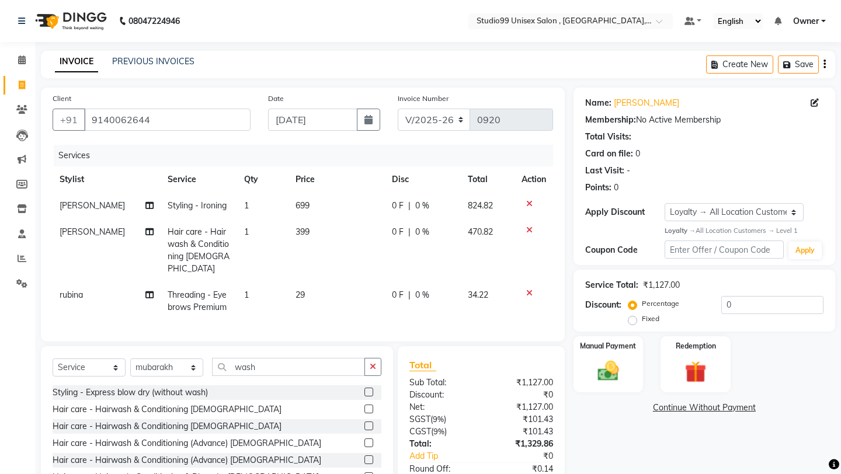
click at [371, 388] on label at bounding box center [368, 392] width 9 height 9
click at [371, 389] on input "checkbox" at bounding box center [368, 393] width 8 height 8
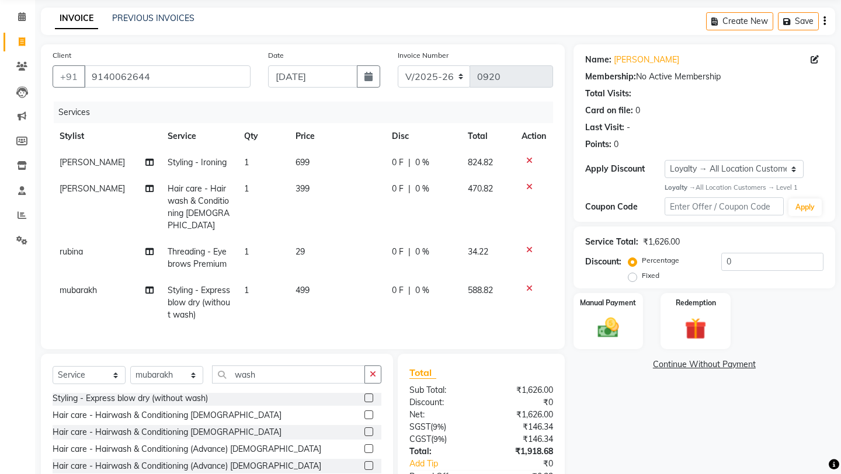
scroll to position [112, 0]
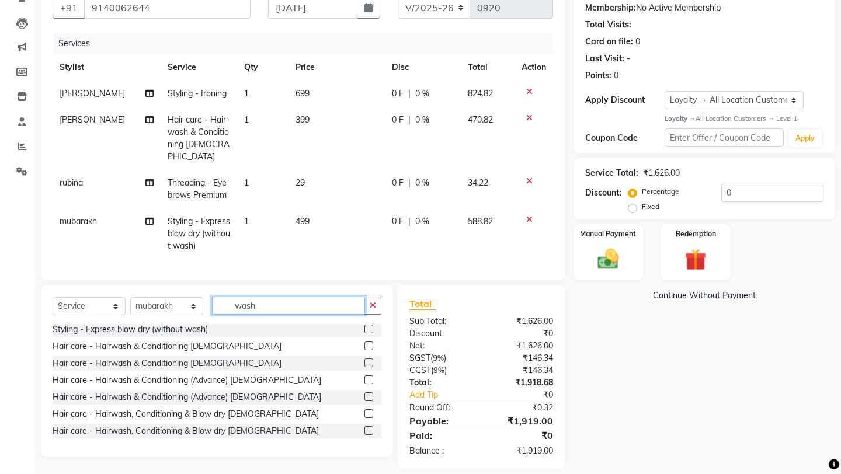
click at [312, 298] on input "wash" at bounding box center [288, 306] width 153 height 18
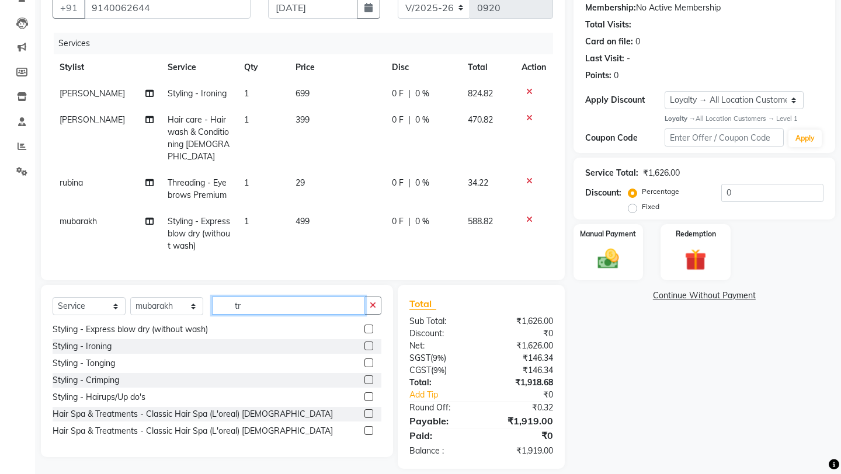
scroll to position [0, 0]
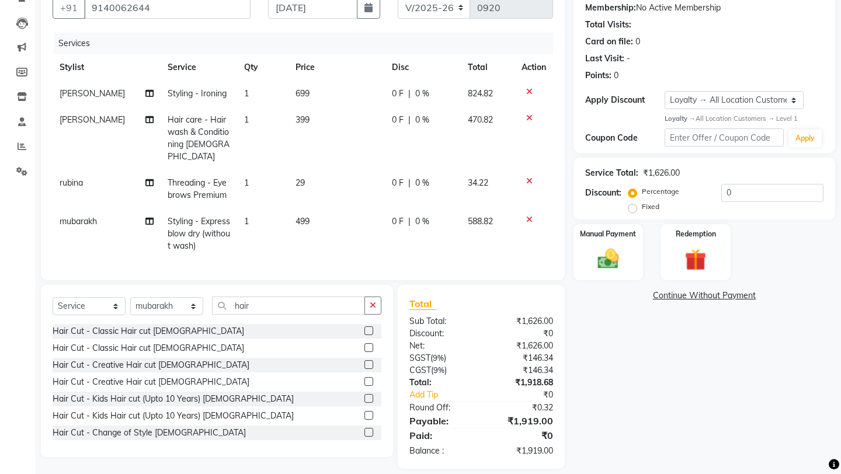
click at [371, 343] on label at bounding box center [368, 347] width 9 height 9
click at [371, 344] on input "checkbox" at bounding box center [368, 348] width 8 height 8
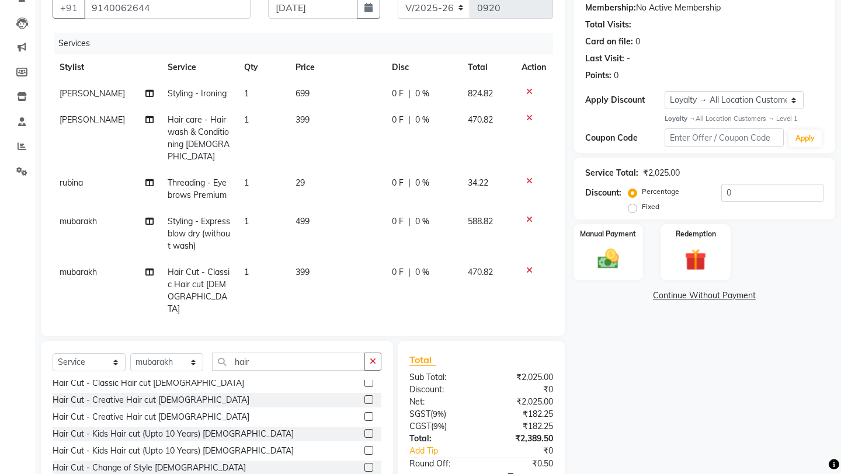
scroll to position [23, 0]
click at [659, 201] on label "Fixed" at bounding box center [651, 206] width 18 height 11
click at [639, 203] on input "Fixed" at bounding box center [635, 207] width 8 height 8
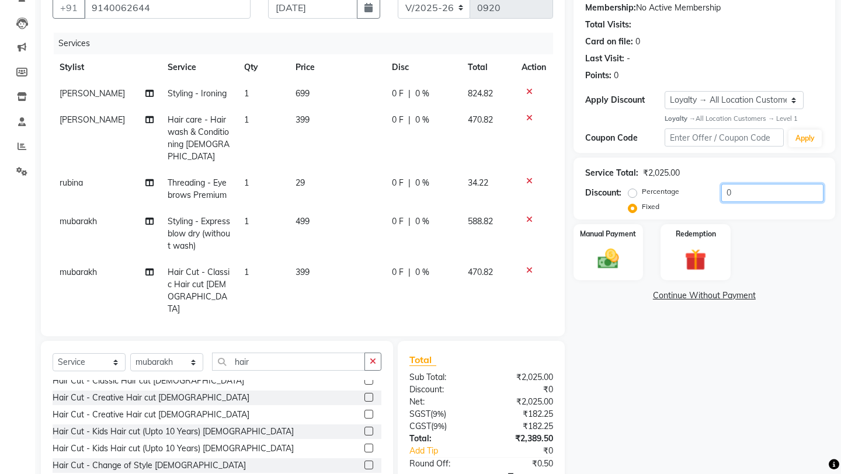
click at [739, 191] on input "0" at bounding box center [772, 193] width 102 height 18
click at [317, 208] on td "499" at bounding box center [336, 233] width 97 height 51
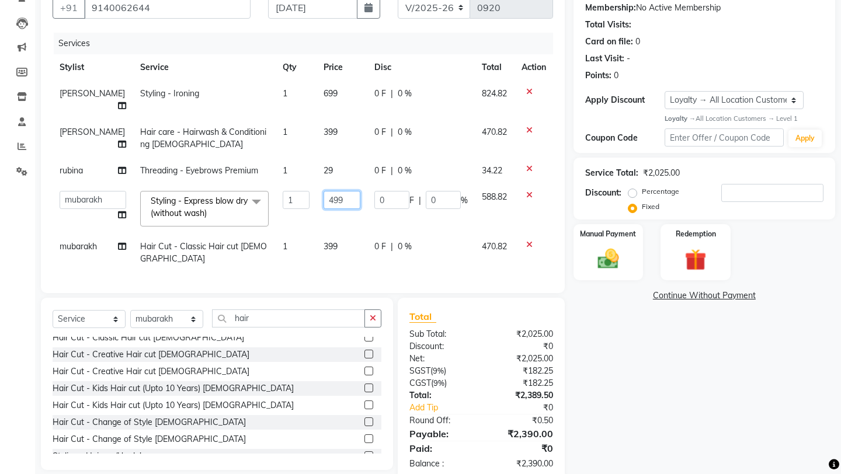
click at [340, 191] on input "499" at bounding box center [341, 200] width 37 height 18
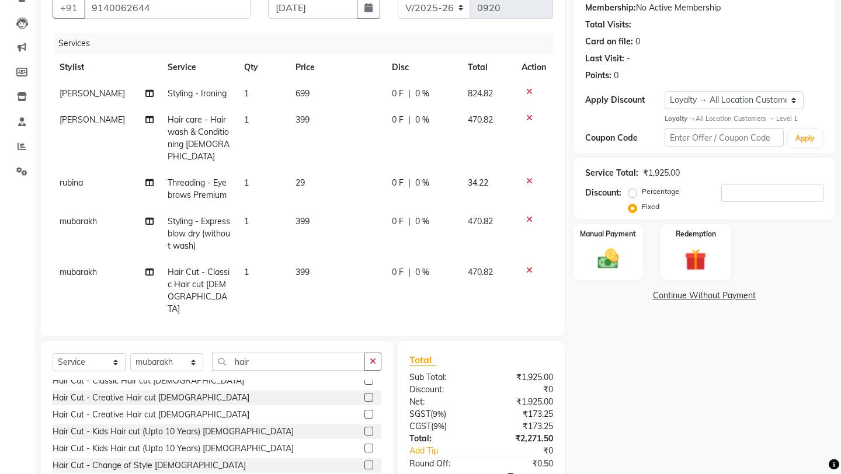
click at [337, 214] on td "399" at bounding box center [336, 233] width 97 height 51
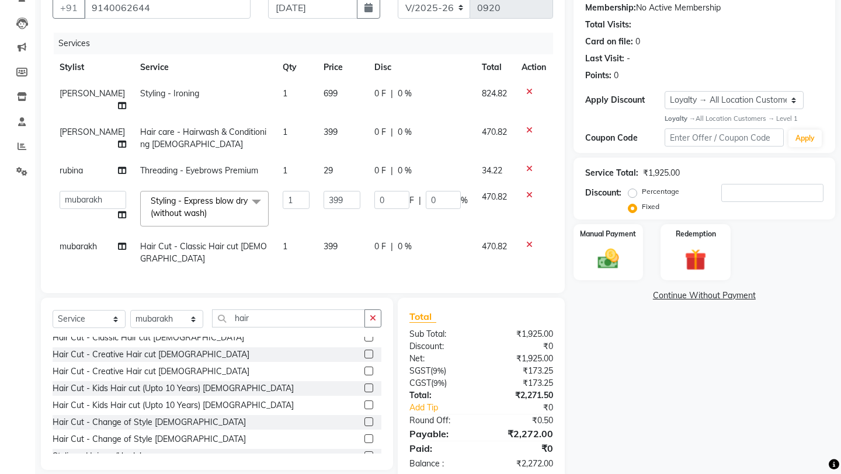
click at [528, 241] on icon at bounding box center [529, 245] width 6 height 8
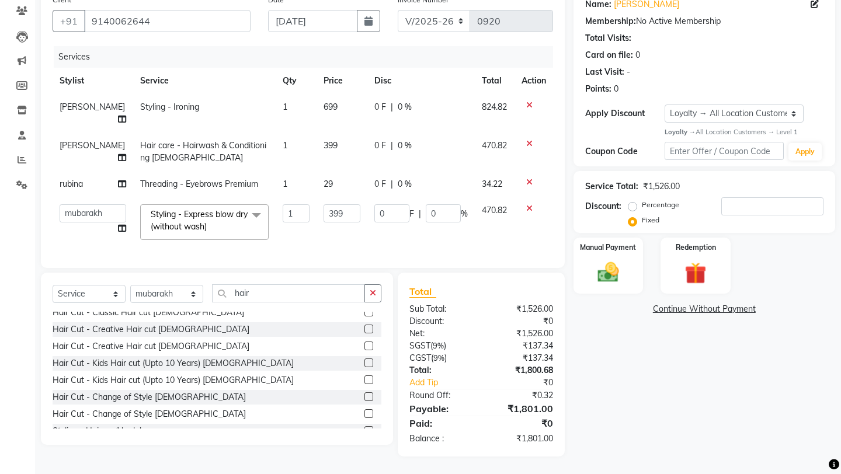
scroll to position [86, 0]
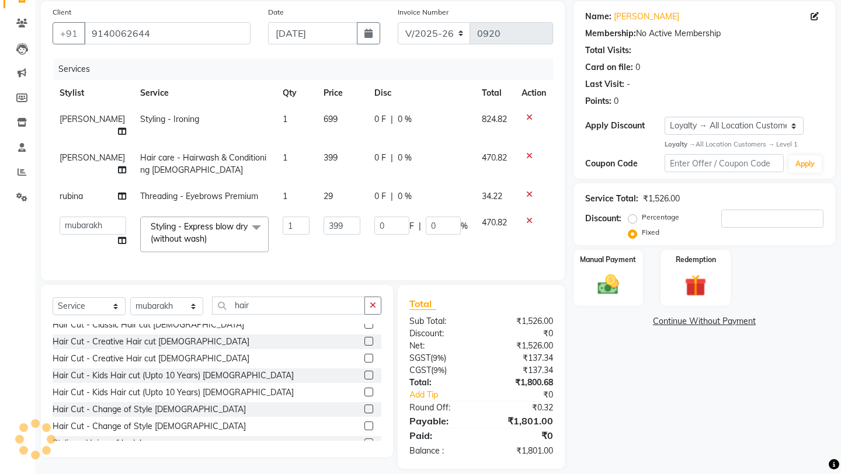
click at [338, 116] on td "699" at bounding box center [341, 125] width 51 height 39
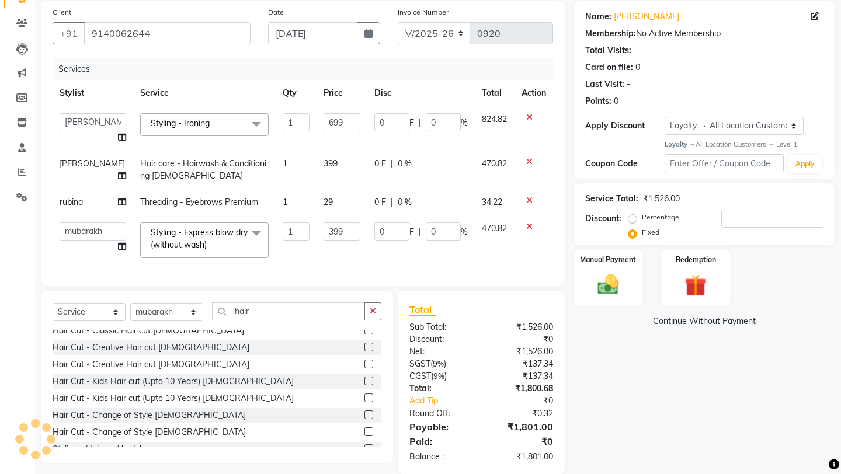
scroll to position [105, 0]
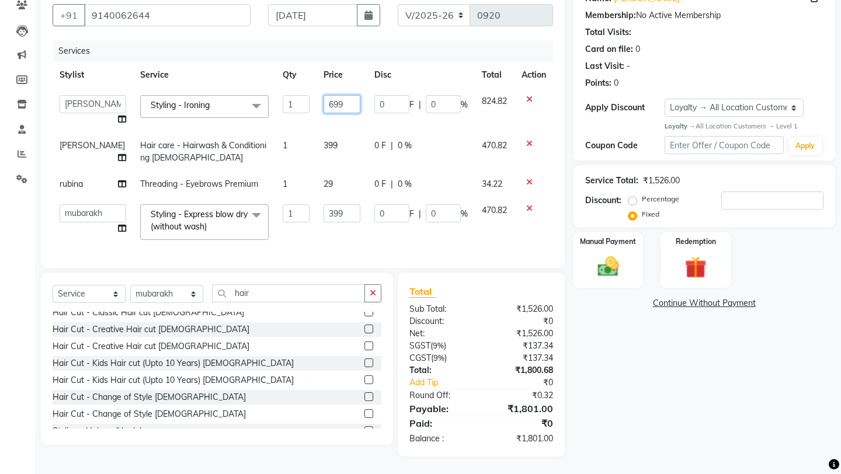
click at [343, 110] on input "699" at bounding box center [341, 104] width 37 height 18
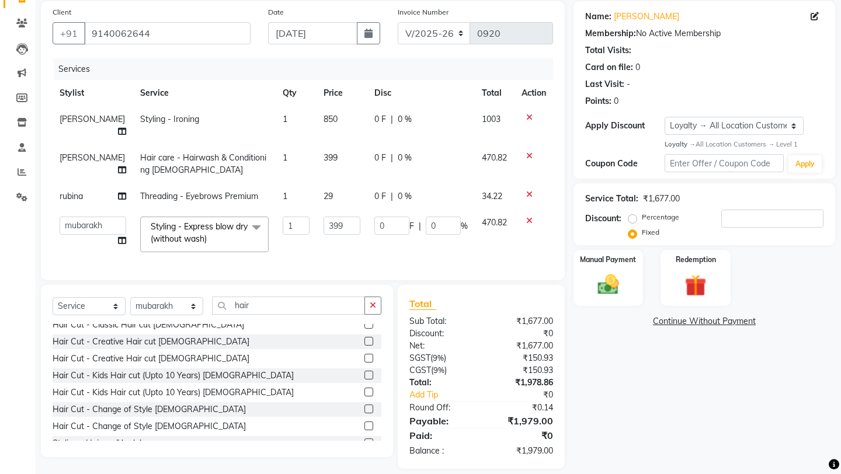
click at [342, 145] on td "399" at bounding box center [341, 164] width 51 height 39
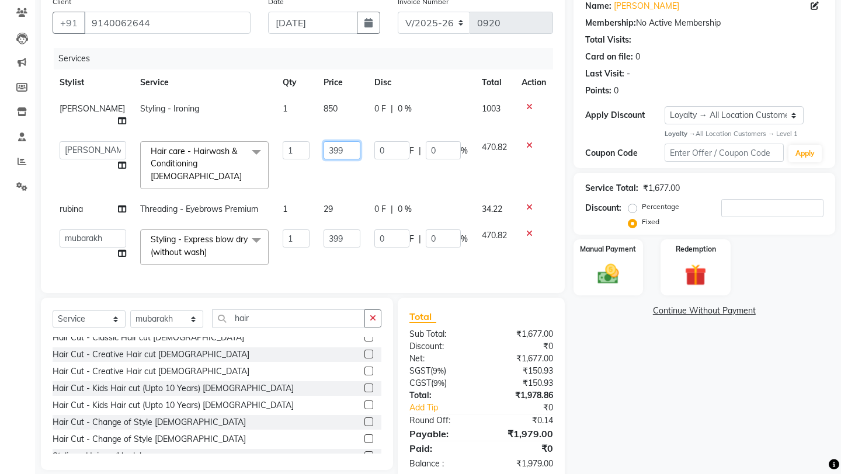
click at [342, 142] on input "399" at bounding box center [341, 150] width 37 height 18
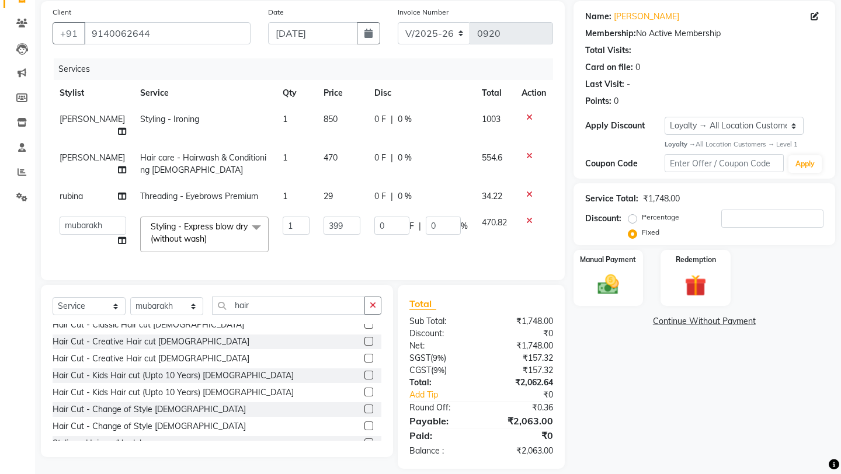
click at [343, 183] on td "29" at bounding box center [341, 196] width 51 height 26
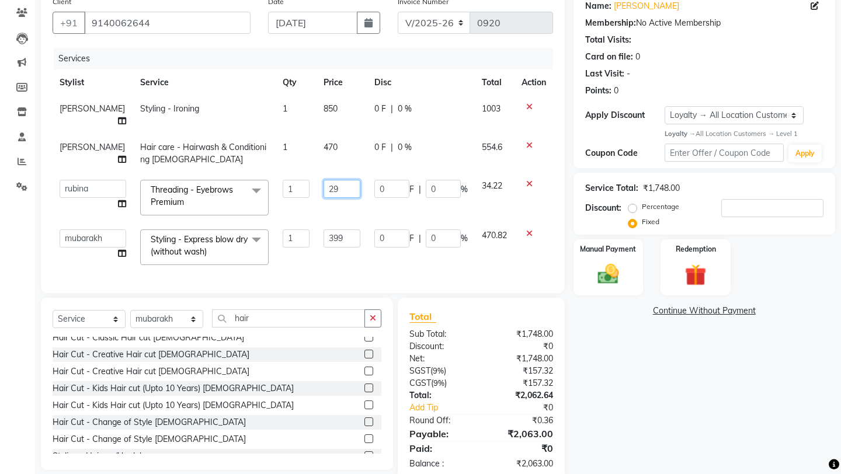
click at [343, 180] on input "29" at bounding box center [341, 189] width 37 height 18
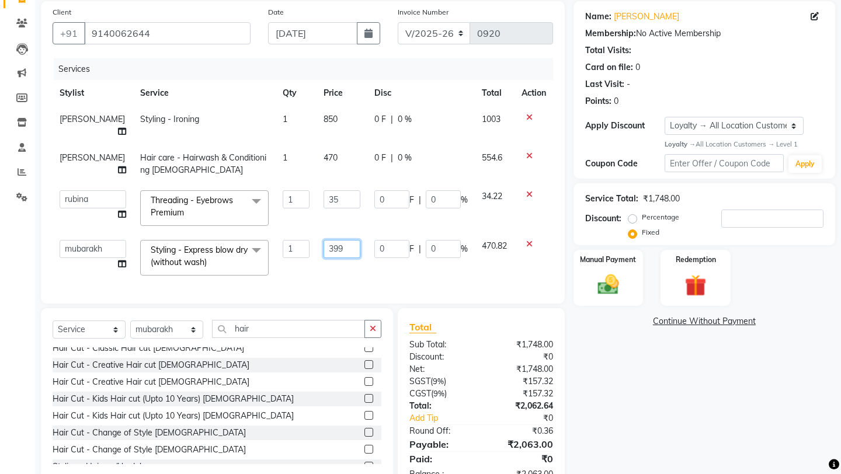
click at [351, 240] on input "399" at bounding box center [341, 249] width 37 height 18
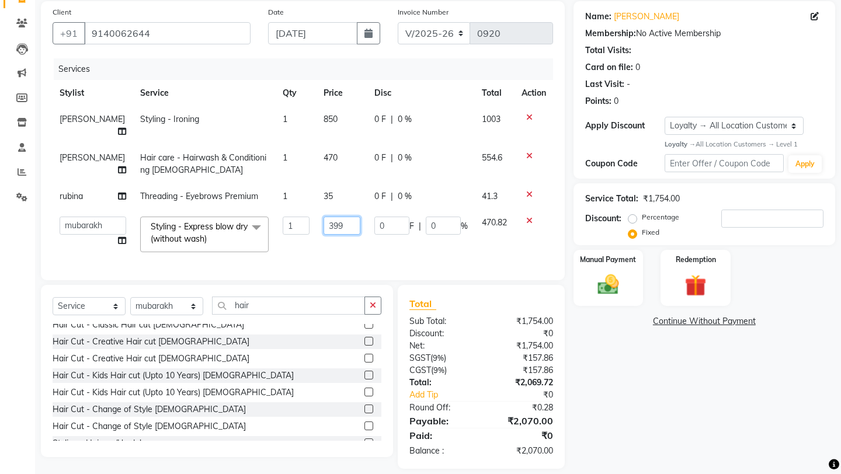
click at [351, 218] on input "399" at bounding box center [341, 226] width 37 height 18
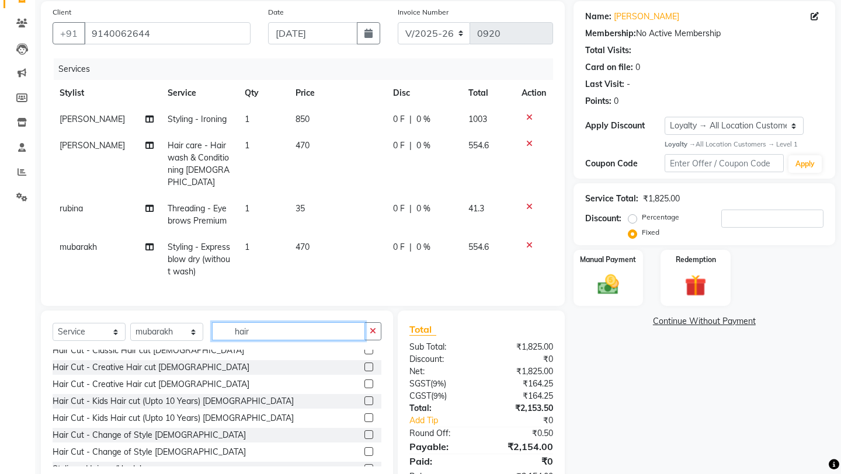
click at [337, 284] on div "Client [PHONE_NUMBER] Date [DATE] Invoice Number V/2025 V/[PHONE_NUMBER] Servic…" at bounding box center [302, 247] width 541 height 493
click at [368, 379] on label at bounding box center [368, 383] width 9 height 9
click at [368, 381] on input "checkbox" at bounding box center [368, 385] width 8 height 8
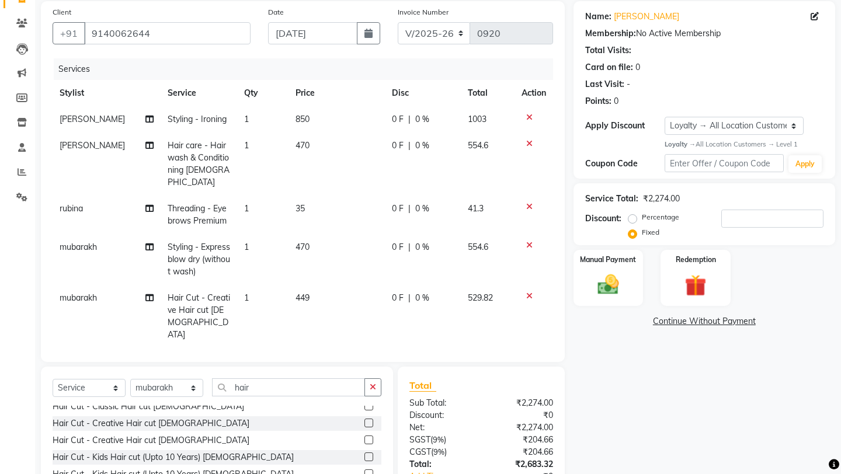
click at [331, 290] on td "449" at bounding box center [336, 316] width 97 height 63
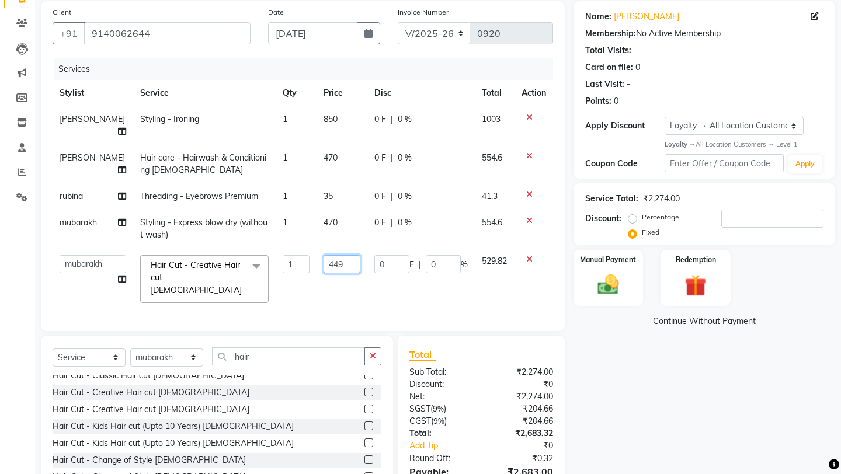
click at [339, 259] on input "449" at bounding box center [341, 264] width 37 height 18
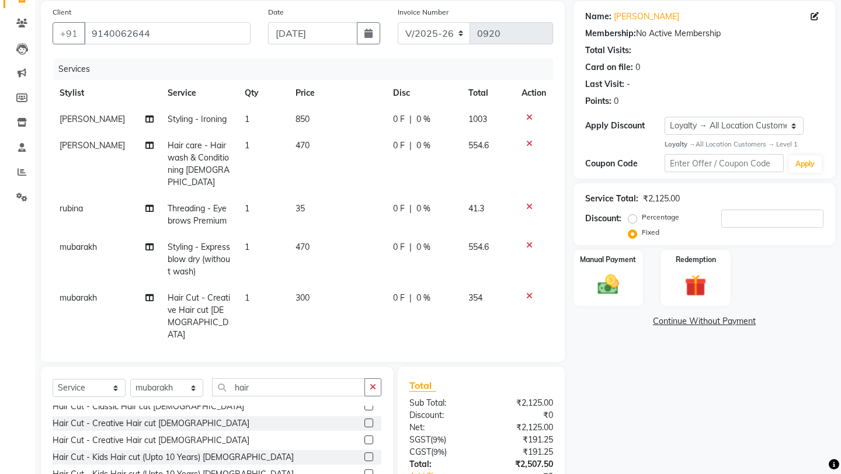
click at [363, 312] on div "Client [PHONE_NUMBER] Date [DATE] Invoice Number V/2025 V/[PHONE_NUMBER] Servic…" at bounding box center [302, 275] width 541 height 549
click at [754, 215] on input "number" at bounding box center [772, 219] width 102 height 18
click at [656, 360] on div "Name: [PERSON_NAME] Membership: No Active Membership Total Visits: Card on file…" at bounding box center [708, 275] width 270 height 549
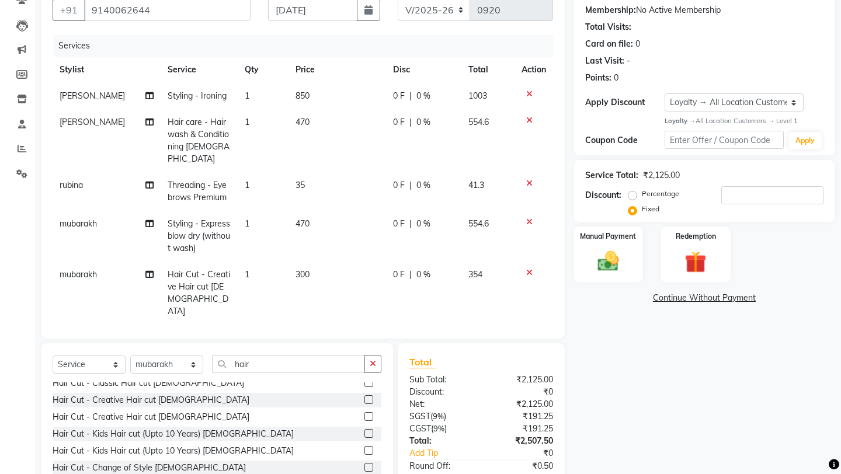
scroll to position [163, 0]
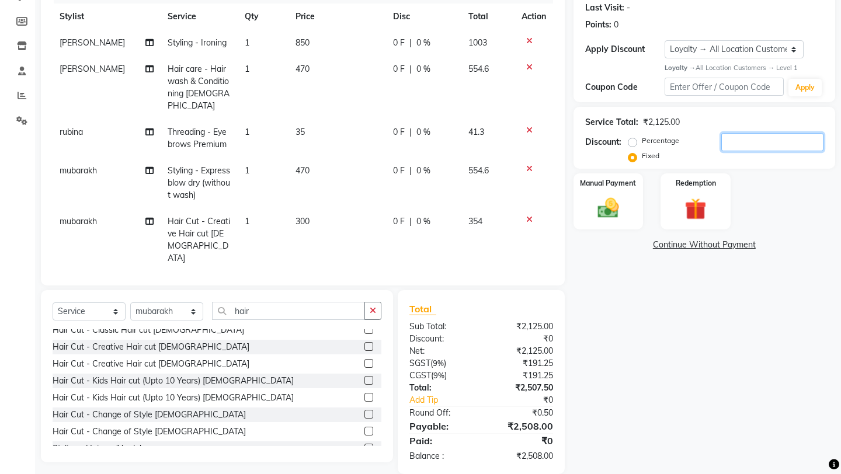
click at [740, 142] on input "number" at bounding box center [772, 142] width 102 height 18
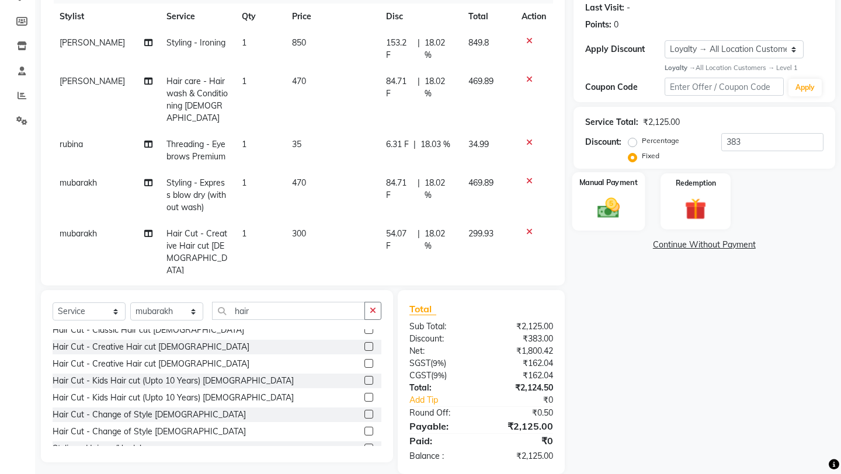
click at [635, 186] on div "Manual Payment" at bounding box center [608, 201] width 72 height 58
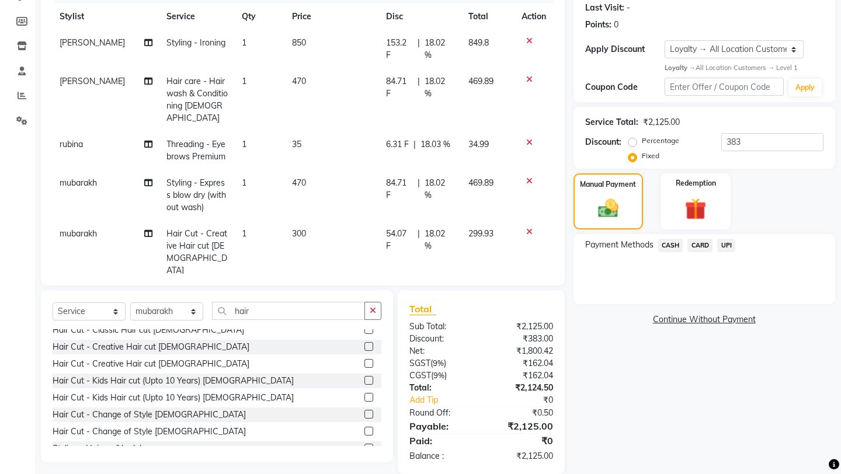
click at [680, 239] on span "CASH" at bounding box center [670, 245] width 25 height 13
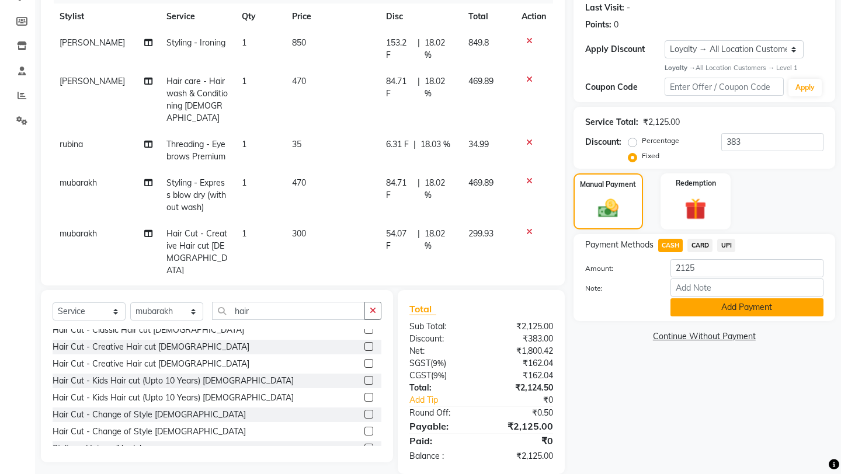
click at [726, 298] on button "Add Payment" at bounding box center [746, 307] width 153 height 18
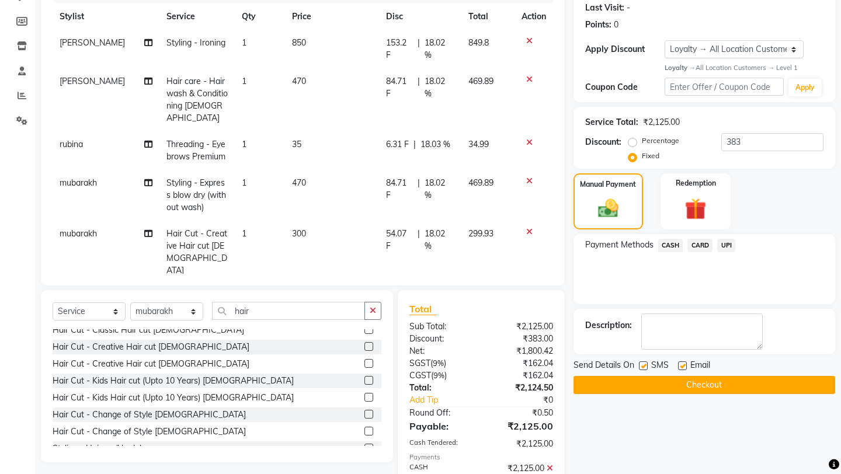
click at [708, 376] on button "Checkout" at bounding box center [704, 385] width 262 height 18
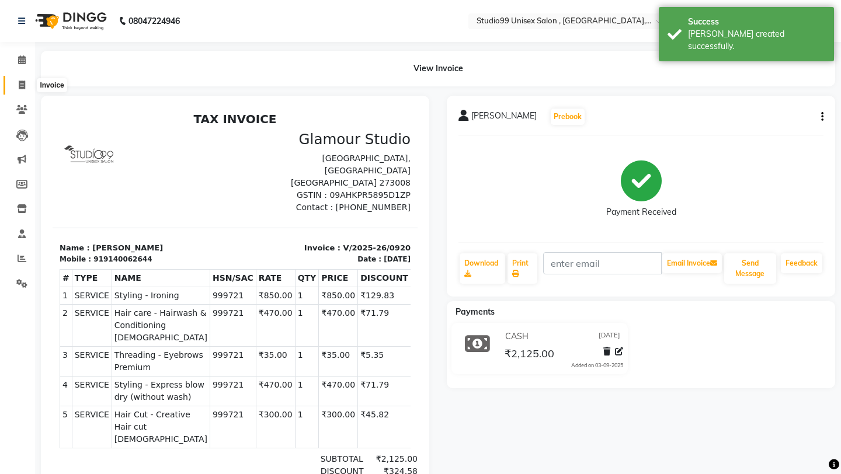
click at [22, 88] on icon at bounding box center [22, 85] width 6 height 9
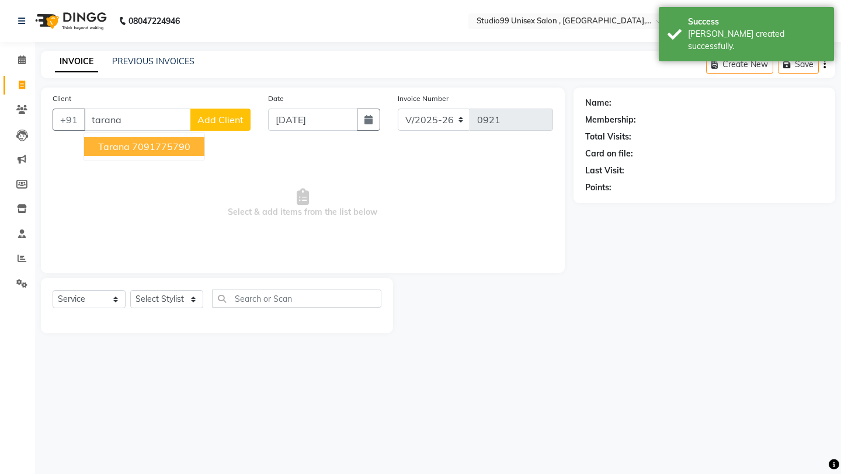
click at [183, 141] on ngb-highlight "7091775790" at bounding box center [161, 147] width 58 height 12
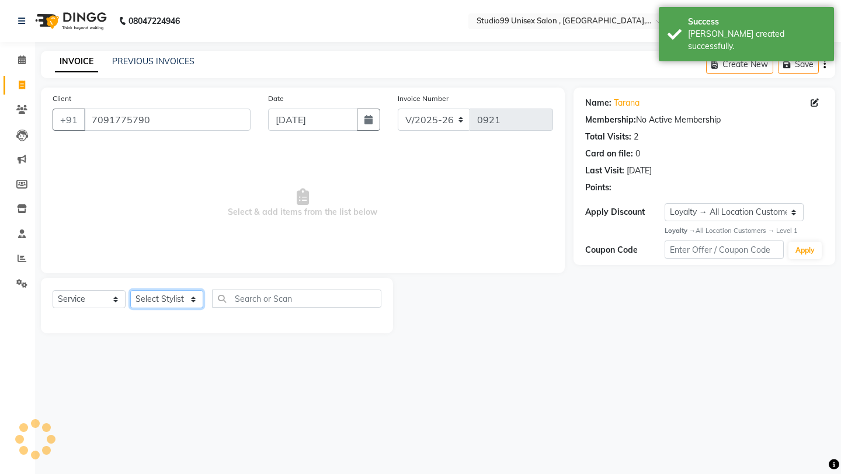
click at [170, 292] on select "Select Stylist [PERSON_NAME] Owner [PERSON_NAME] [PERSON_NAME] [PERSON_NAME] su…" at bounding box center [166, 299] width 73 height 18
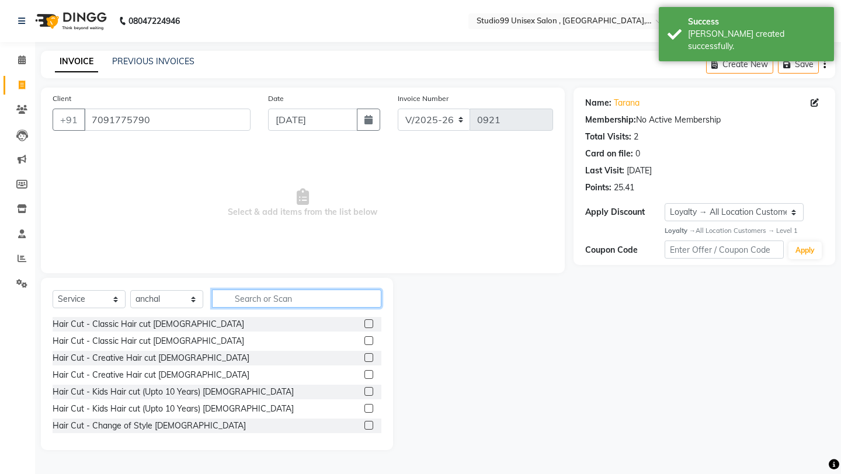
click at [232, 296] on input "text" at bounding box center [296, 299] width 169 height 18
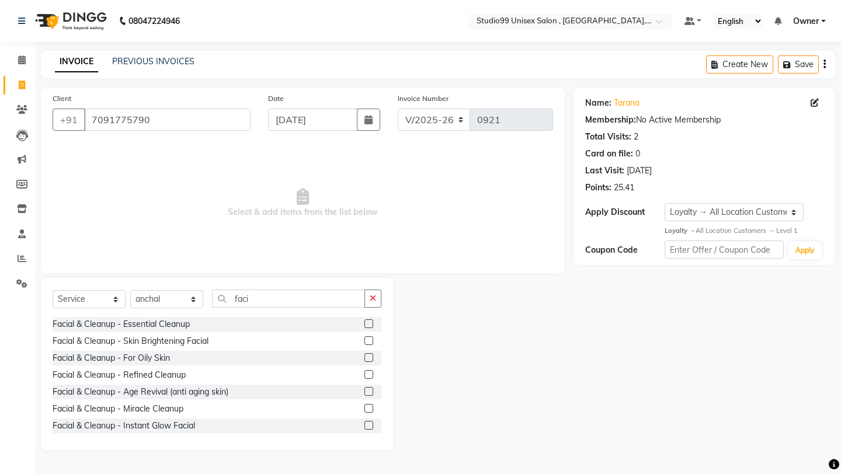
click at [366, 340] on label at bounding box center [368, 340] width 9 height 9
click at [366, 340] on input "checkbox" at bounding box center [368, 341] width 8 height 8
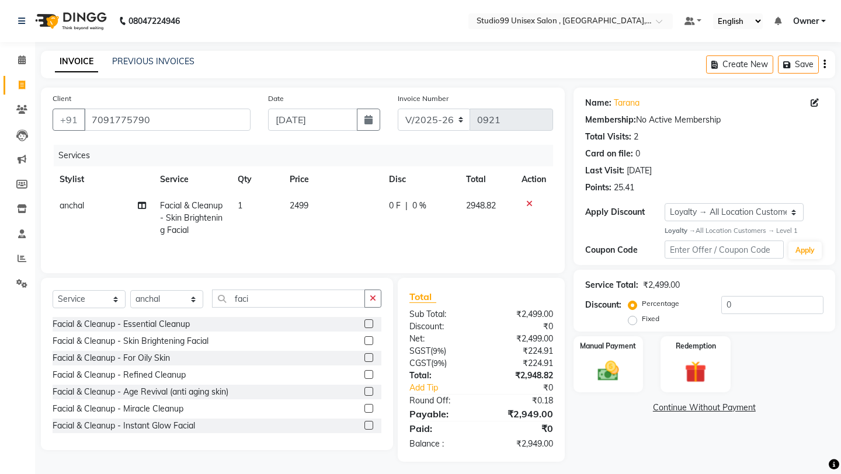
click at [321, 310] on div "Select Service Product Membership Package Voucher Prepaid Gift Card Select Styl…" at bounding box center [217, 303] width 329 height 27
click at [321, 294] on input "faci" at bounding box center [288, 299] width 153 height 18
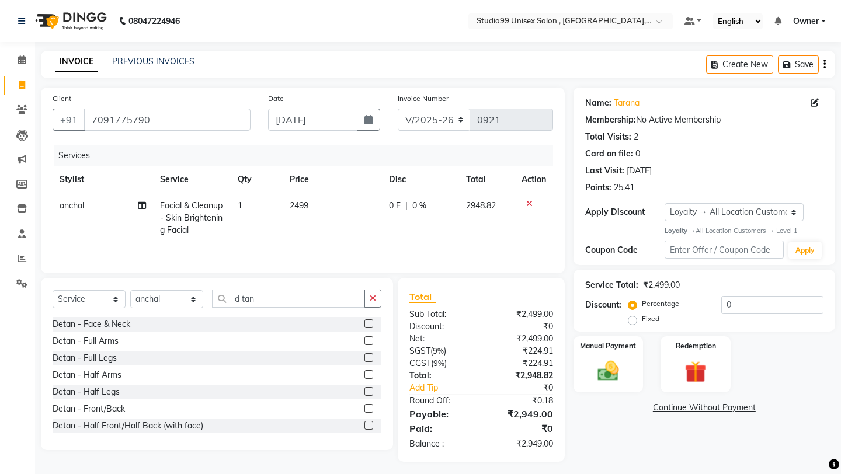
click at [364, 326] on label at bounding box center [368, 323] width 9 height 9
click at [364, 326] on input "checkbox" at bounding box center [368, 325] width 8 height 8
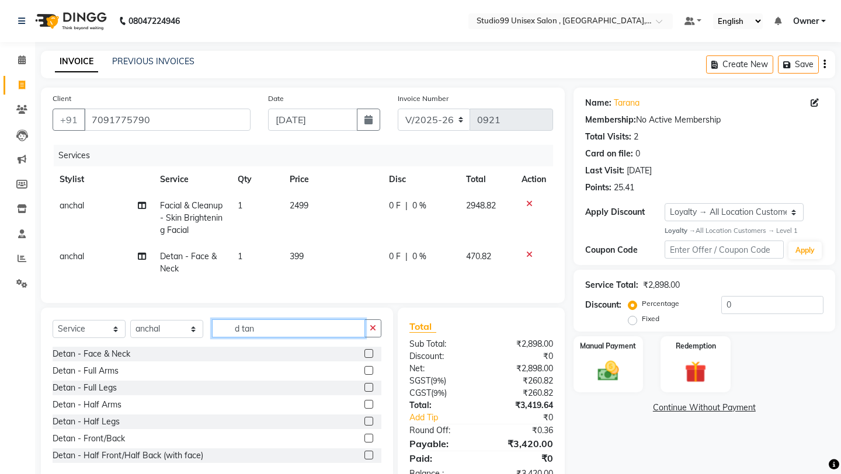
click at [294, 326] on input "d tan" at bounding box center [288, 328] width 153 height 18
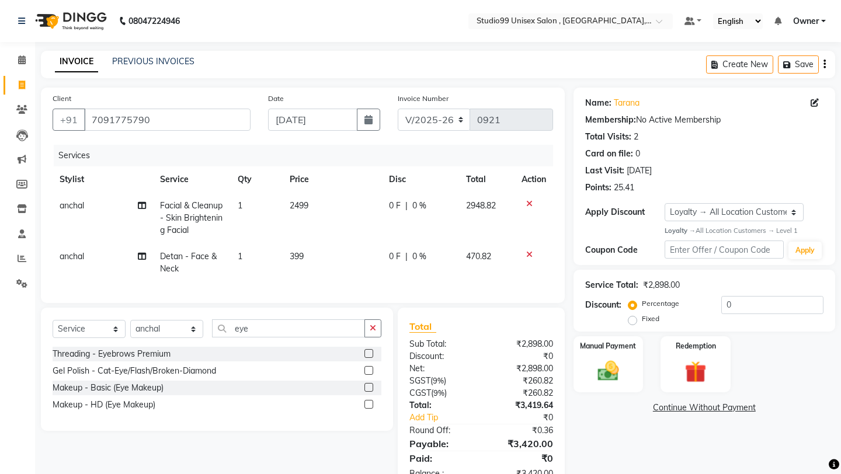
click at [370, 357] on label at bounding box center [368, 353] width 9 height 9
click at [370, 357] on input "checkbox" at bounding box center [368, 354] width 8 height 8
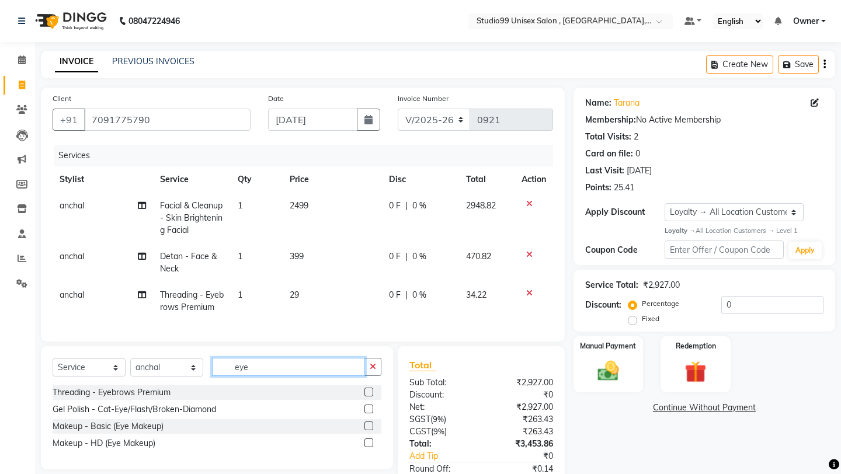
click at [288, 362] on input "eye" at bounding box center [288, 367] width 153 height 18
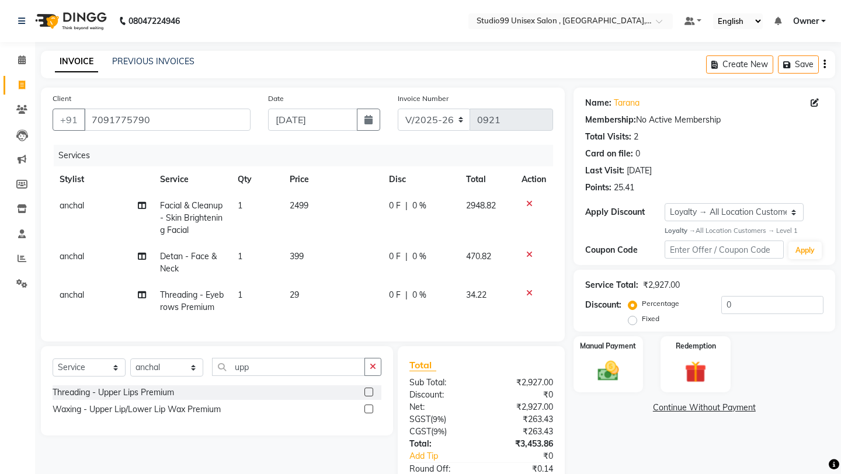
click at [367, 392] on label at bounding box center [368, 392] width 9 height 9
click at [367, 392] on input "checkbox" at bounding box center [368, 393] width 8 height 8
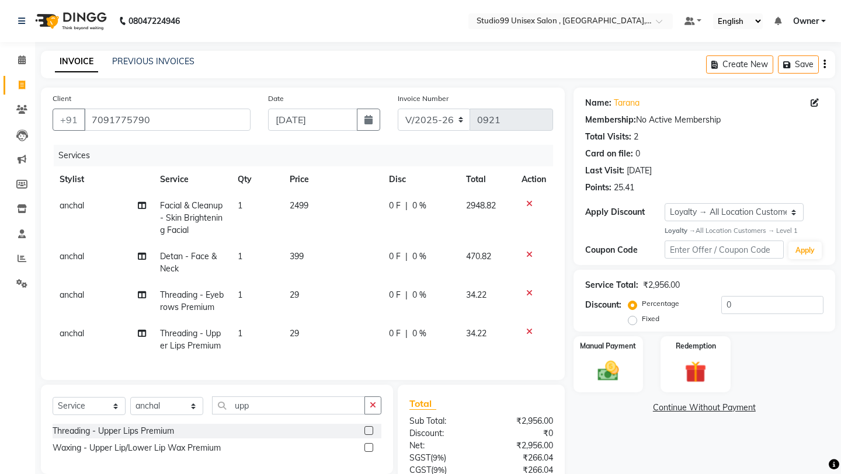
click at [367, 447] on label at bounding box center [368, 447] width 9 height 9
click at [367, 447] on input "checkbox" at bounding box center [368, 448] width 8 height 8
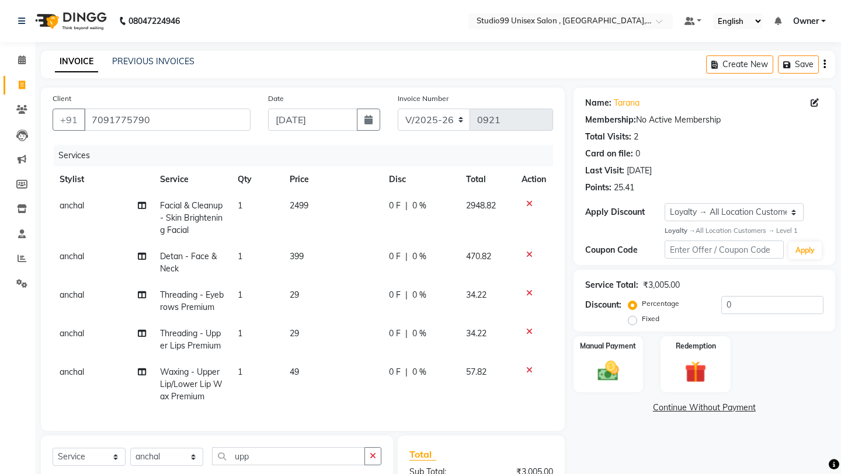
click at [374, 409] on td "49" at bounding box center [332, 384] width 99 height 51
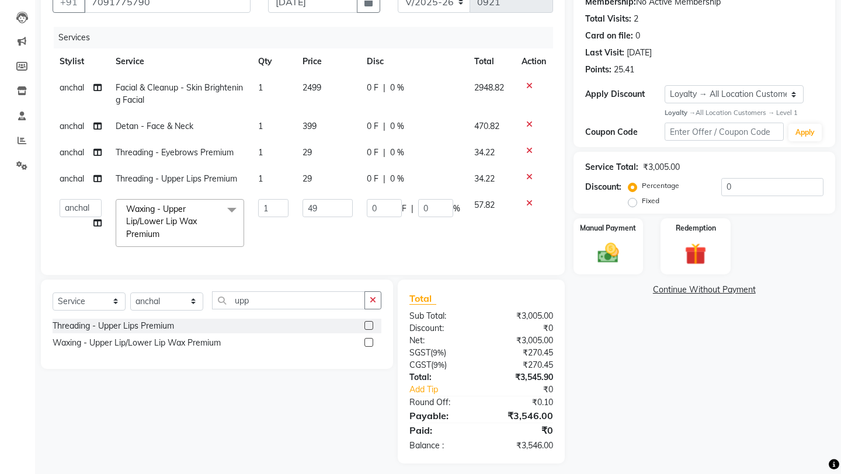
scroll to position [125, 0]
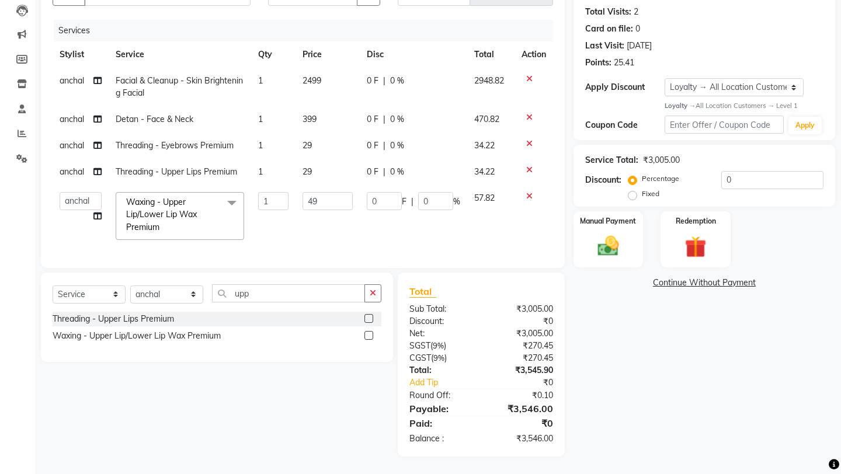
click at [370, 337] on label at bounding box center [368, 335] width 9 height 9
click at [370, 337] on input "checkbox" at bounding box center [368, 336] width 8 height 8
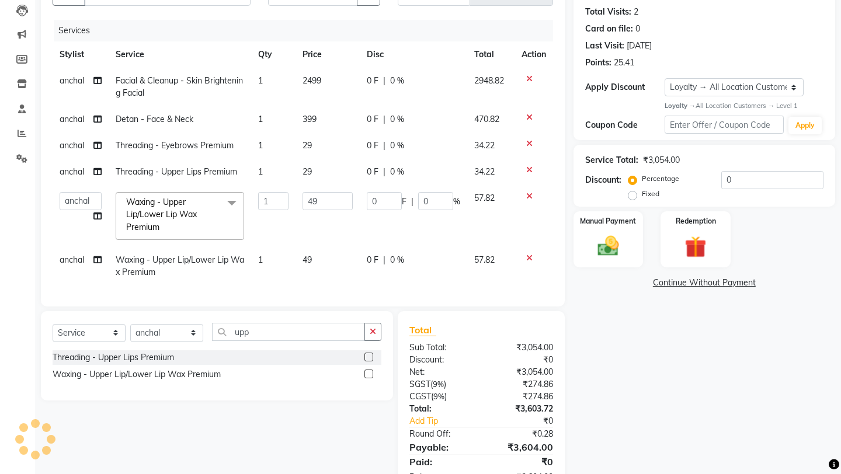
click at [528, 170] on icon at bounding box center [529, 170] width 6 height 8
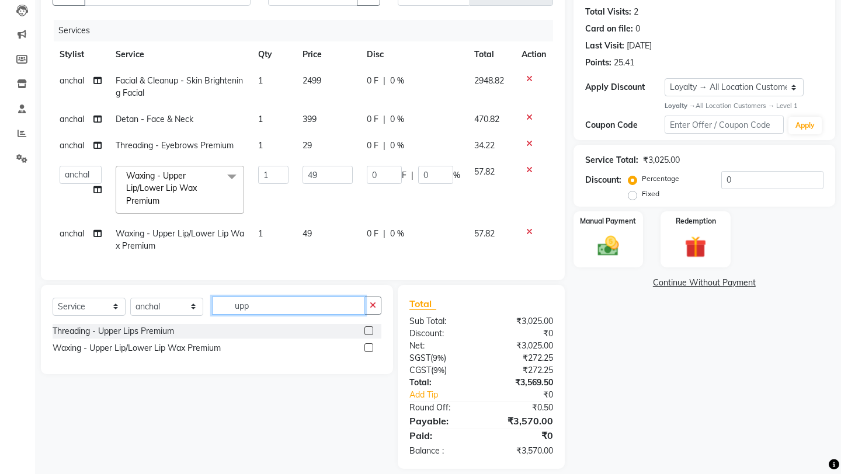
click at [263, 306] on input "upp" at bounding box center [288, 306] width 153 height 18
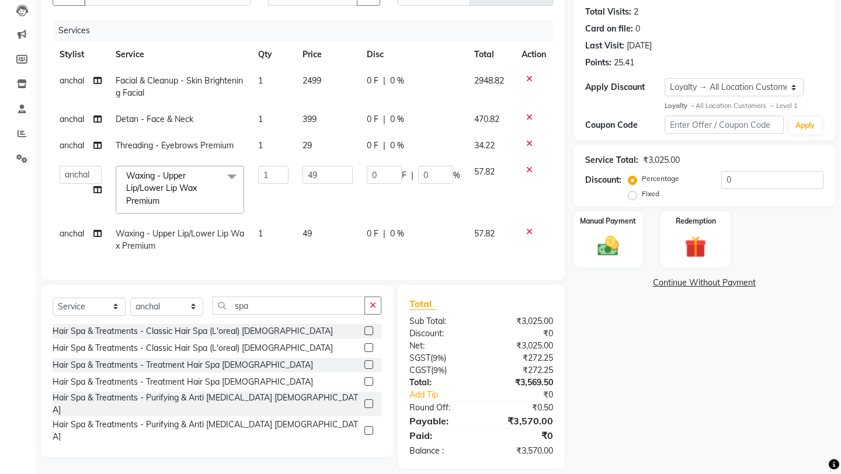
click at [366, 343] on label at bounding box center [368, 347] width 9 height 9
click at [366, 344] on input "checkbox" at bounding box center [368, 348] width 8 height 8
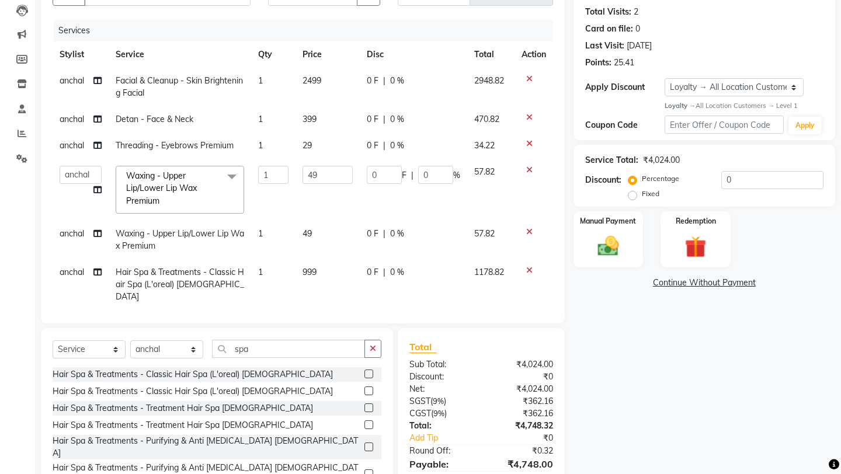
click at [330, 265] on td "999" at bounding box center [327, 284] width 64 height 51
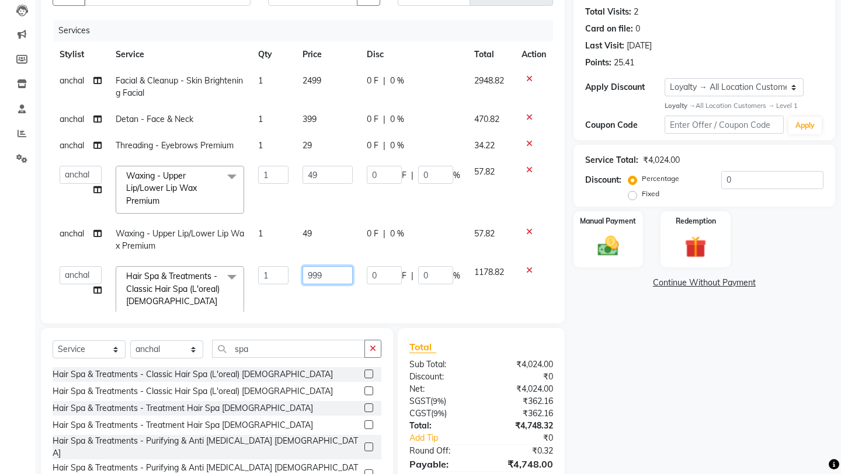
click at [335, 277] on input "999" at bounding box center [327, 275] width 50 height 18
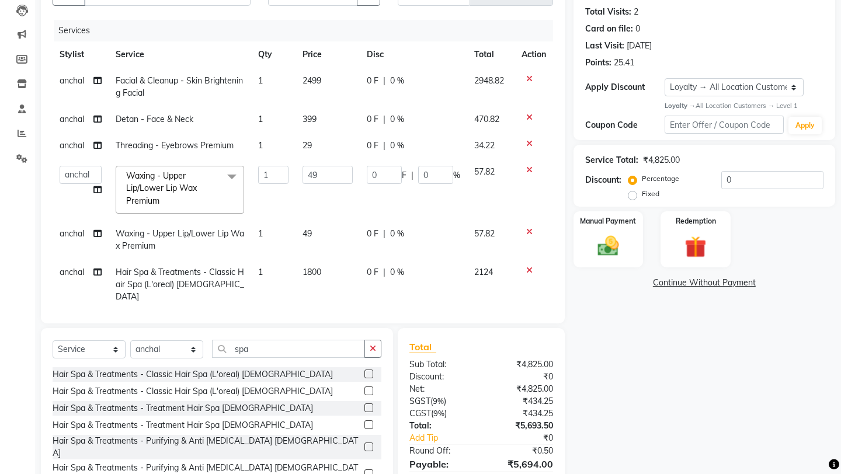
click at [363, 307] on div "Client [PHONE_NUMBER] Date [DATE] Invoice Number V/2025 V/[PHONE_NUMBER] Servic…" at bounding box center [303, 143] width 524 height 361
click at [344, 288] on td "1800" at bounding box center [327, 284] width 64 height 51
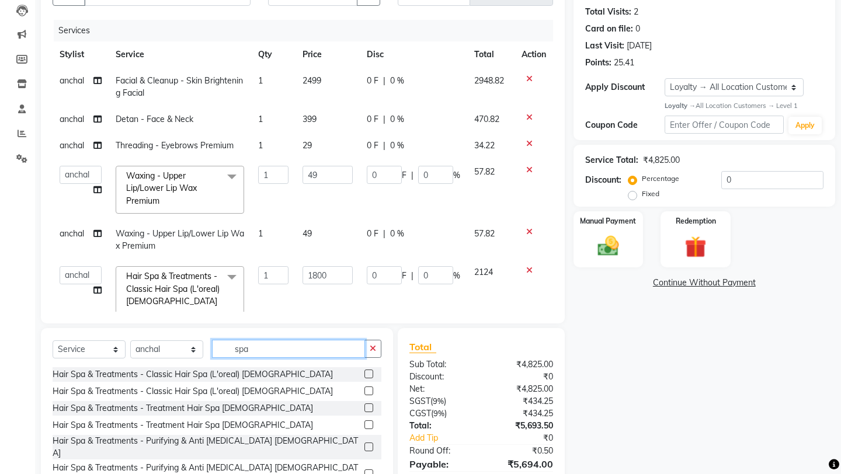
click at [309, 350] on input "spa" at bounding box center [288, 349] width 153 height 18
click at [529, 269] on icon at bounding box center [529, 270] width 6 height 8
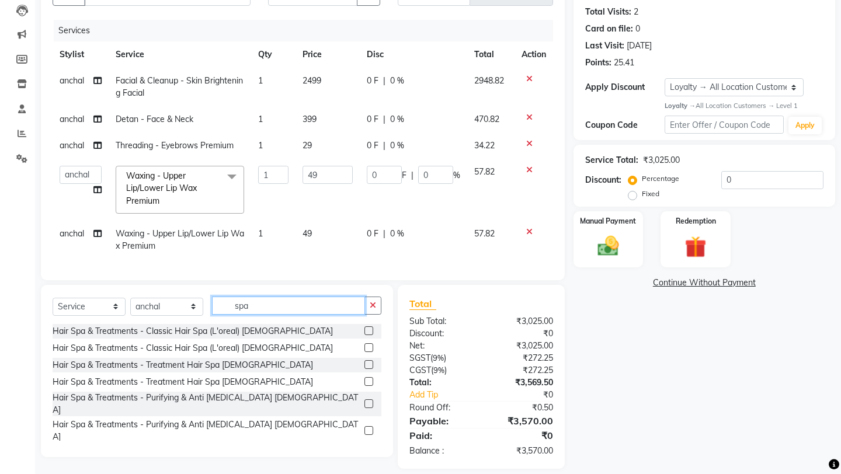
click at [315, 311] on input "spa" at bounding box center [288, 306] width 153 height 18
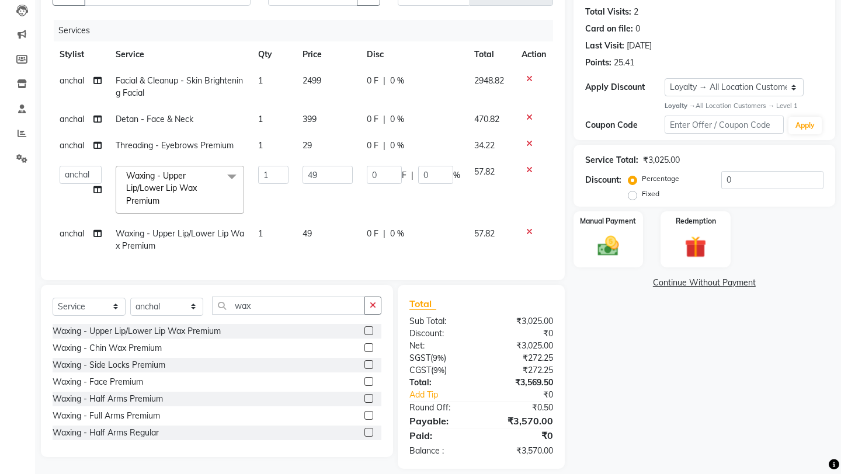
click at [367, 350] on label at bounding box center [368, 347] width 9 height 9
click at [367, 350] on input "checkbox" at bounding box center [368, 348] width 8 height 8
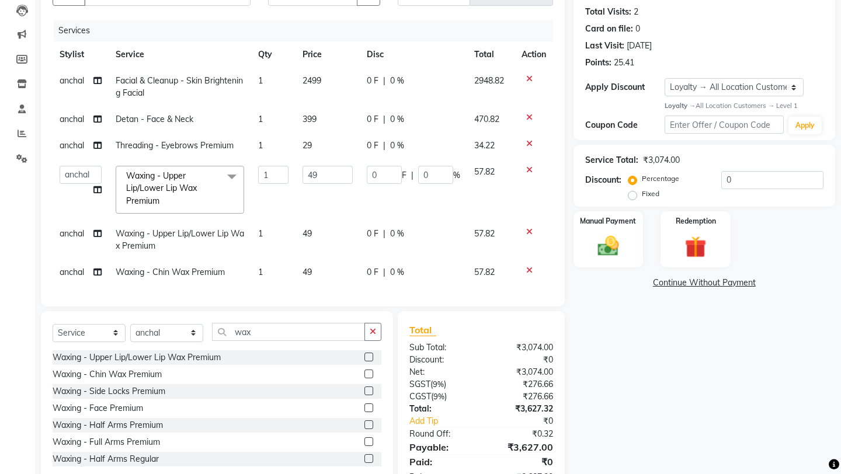
click at [371, 424] on label at bounding box center [368, 424] width 9 height 9
click at [371, 424] on input "checkbox" at bounding box center [368, 426] width 8 height 8
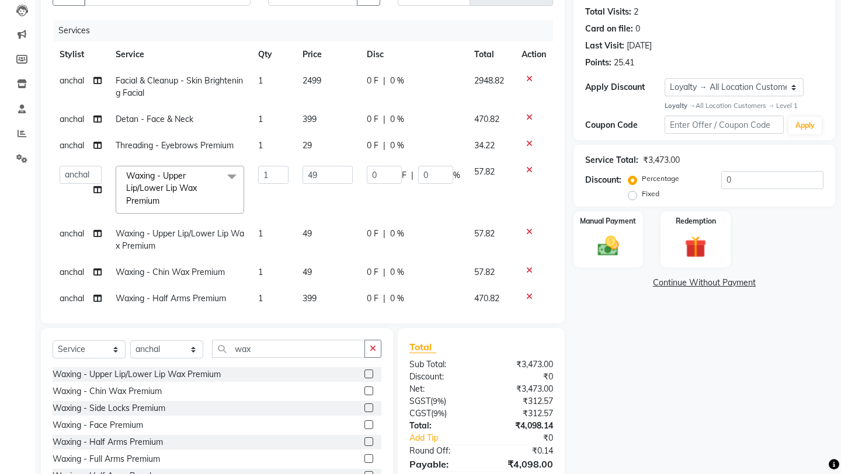
click at [529, 271] on icon at bounding box center [529, 270] width 6 height 8
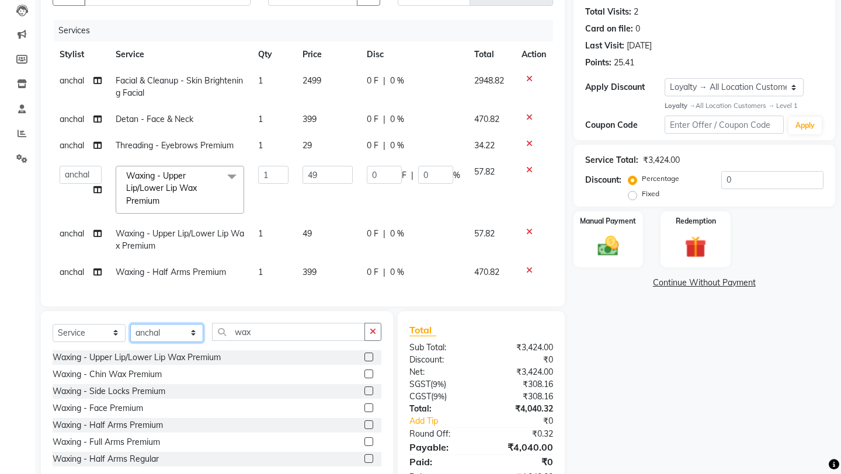
click at [187, 326] on select "Select Stylist [PERSON_NAME] Owner [PERSON_NAME] [PERSON_NAME] [PERSON_NAME] su…" at bounding box center [166, 333] width 73 height 18
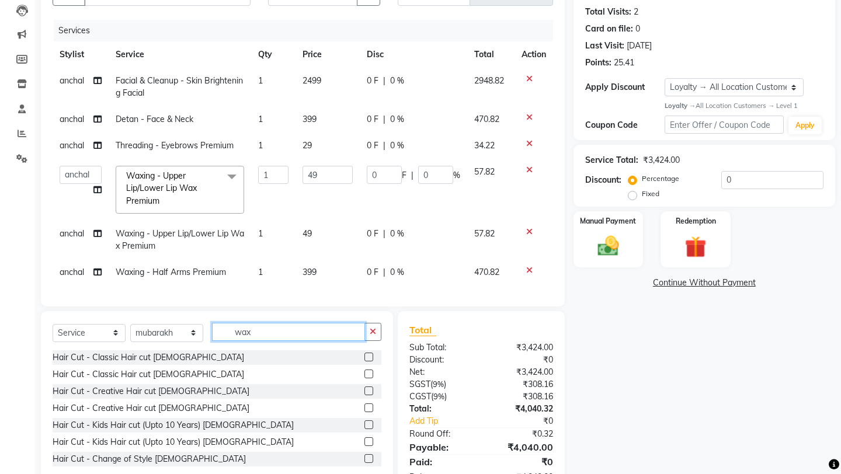
click at [281, 340] on div "Select Service Product Membership Package Voucher Prepaid Gift Card Select Styl…" at bounding box center [217, 336] width 329 height 27
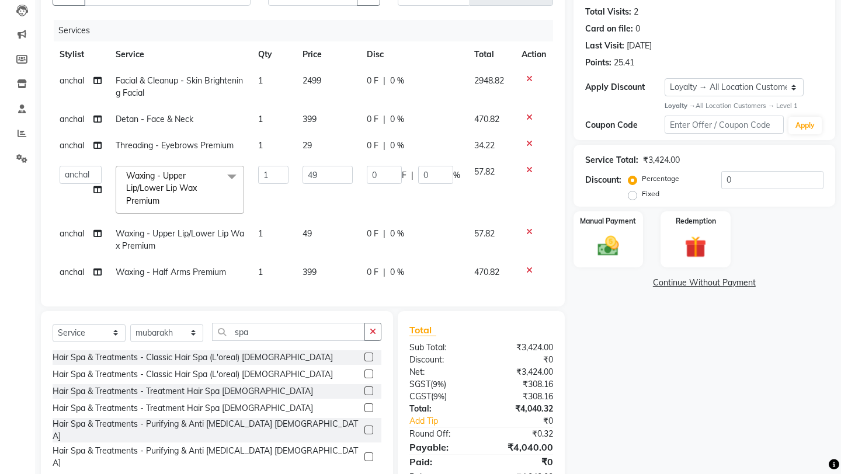
click at [369, 374] on label at bounding box center [368, 374] width 9 height 9
click at [369, 374] on input "checkbox" at bounding box center [368, 375] width 8 height 8
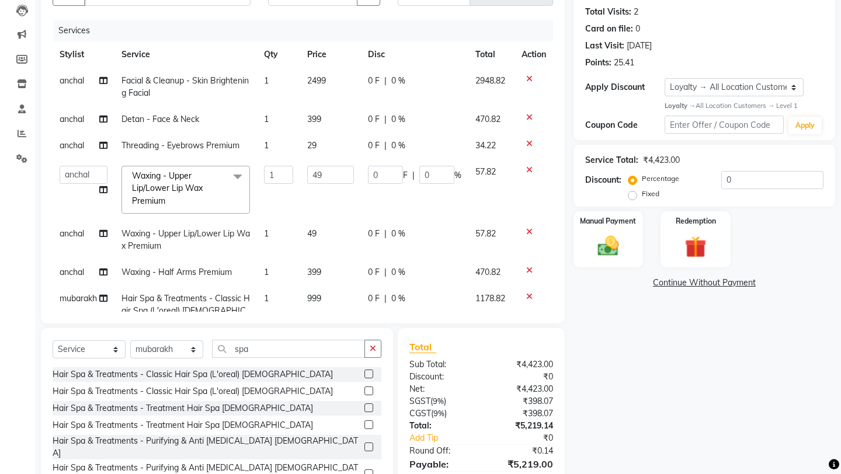
click at [336, 297] on td "999" at bounding box center [330, 310] width 60 height 51
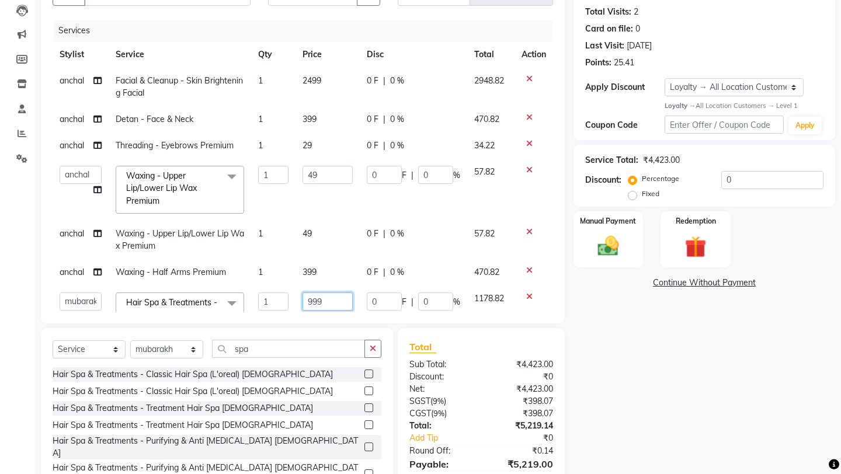
click at [337, 296] on input "999" at bounding box center [327, 301] width 50 height 18
click at [339, 299] on input "999" at bounding box center [327, 301] width 50 height 18
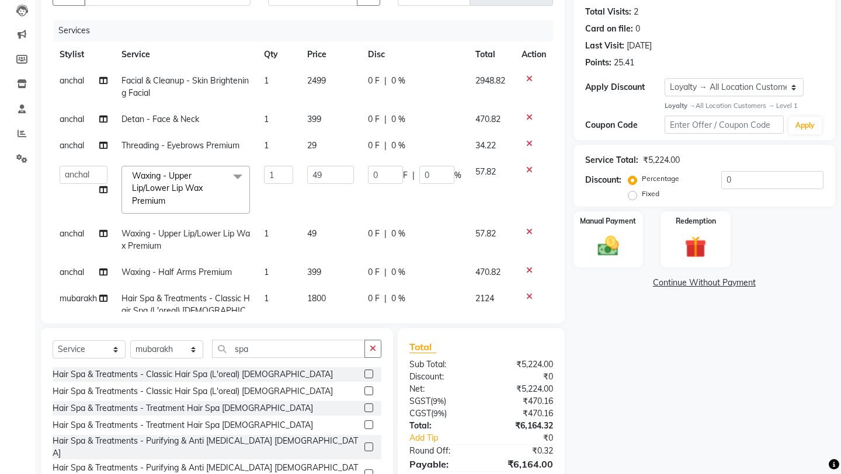
click at [330, 281] on td "399" at bounding box center [330, 272] width 60 height 26
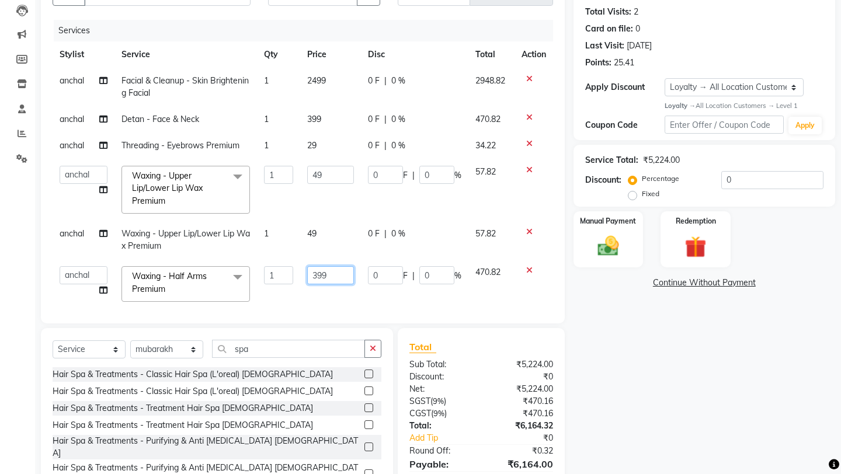
click at [330, 277] on input "399" at bounding box center [330, 275] width 46 height 18
click at [353, 313] on div "Client [PHONE_NUMBER] Date [DATE] Invoice Number V/2025 V/[PHONE_NUMBER] Servic…" at bounding box center [303, 143] width 524 height 361
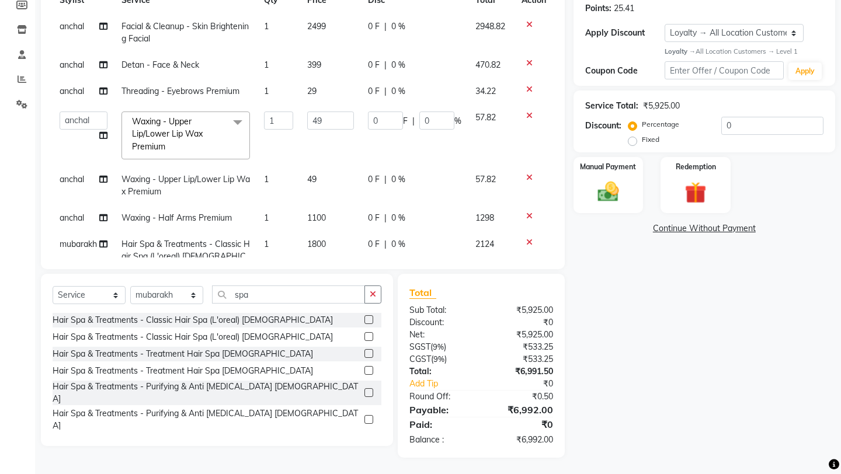
scroll to position [180, 0]
click at [659, 133] on label "Fixed" at bounding box center [651, 138] width 18 height 11
click at [639, 134] on input "Fixed" at bounding box center [635, 138] width 8 height 8
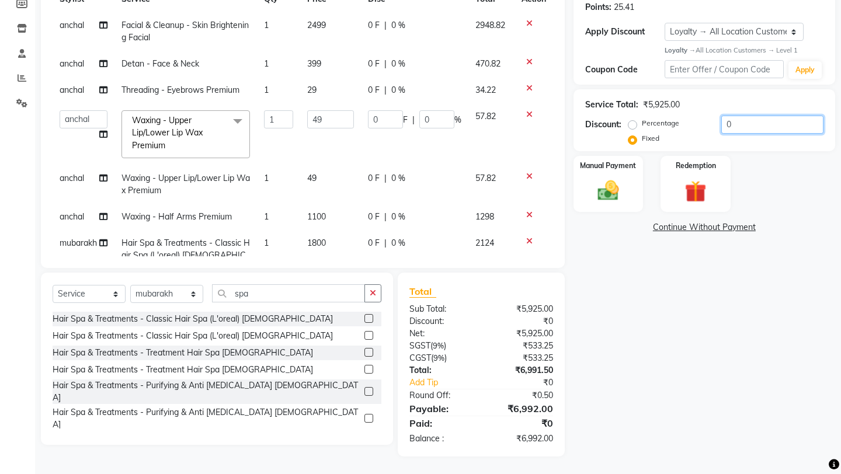
click at [758, 126] on input "0" at bounding box center [772, 125] width 102 height 18
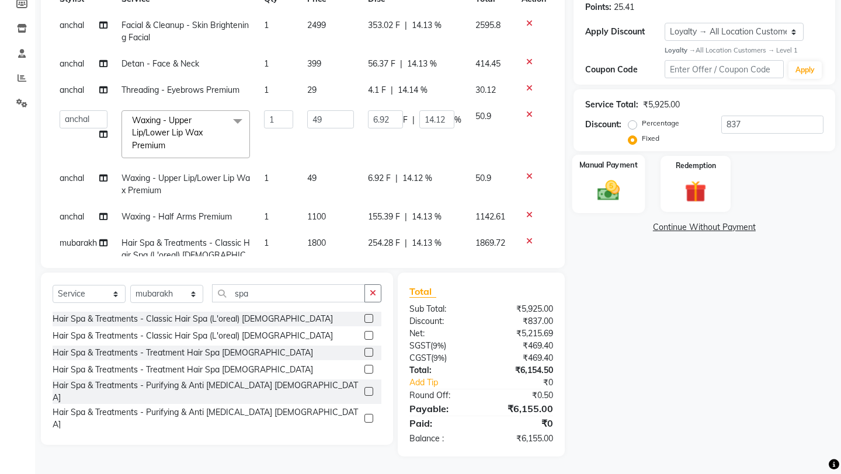
click at [619, 178] on img at bounding box center [608, 191] width 36 height 26
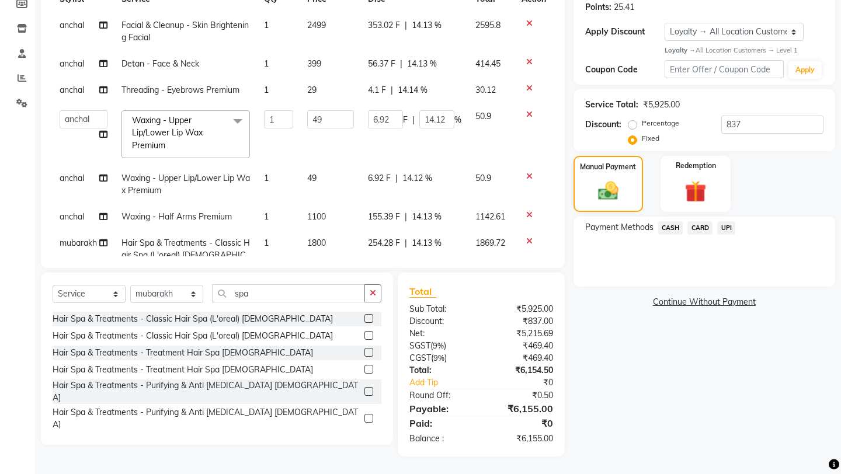
click at [680, 221] on span "CASH" at bounding box center [670, 227] width 25 height 13
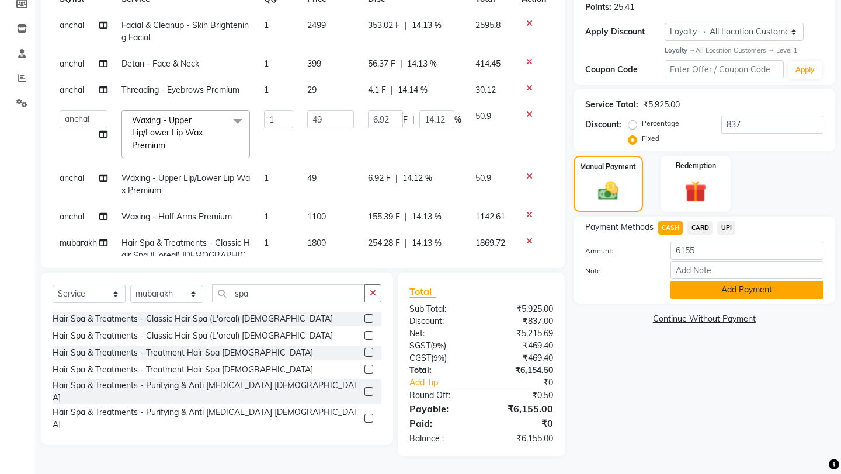
click at [715, 281] on button "Add Payment" at bounding box center [746, 290] width 153 height 18
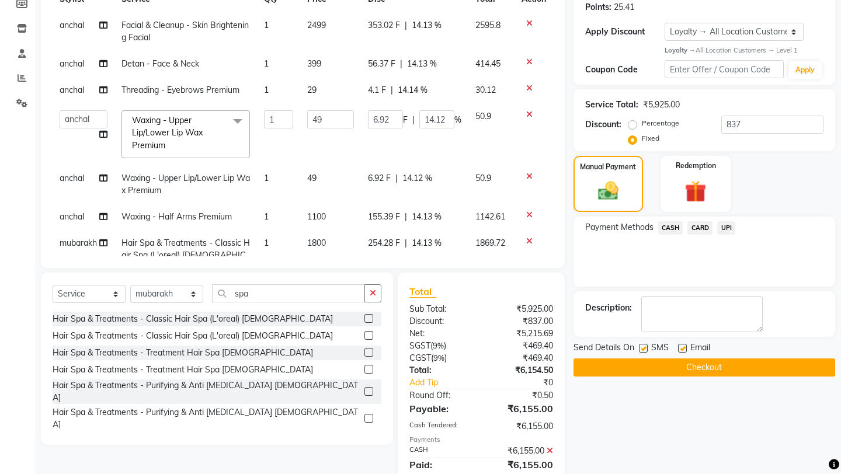
click at [667, 272] on div "Payment Methods CASH CARD UPI" at bounding box center [704, 252] width 262 height 70
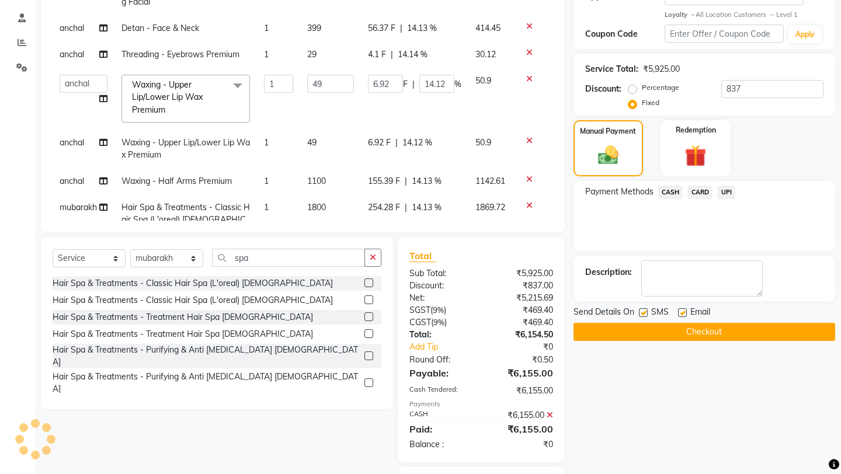
scroll to position [292, 0]
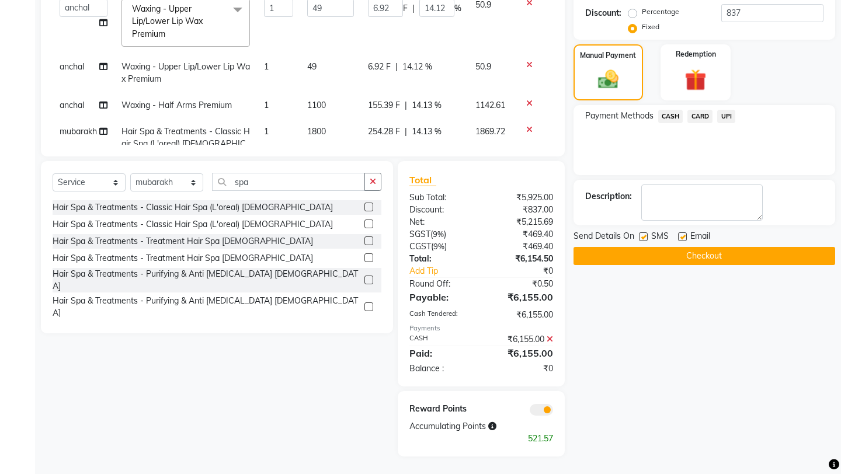
click at [659, 247] on button "Checkout" at bounding box center [704, 256] width 262 height 18
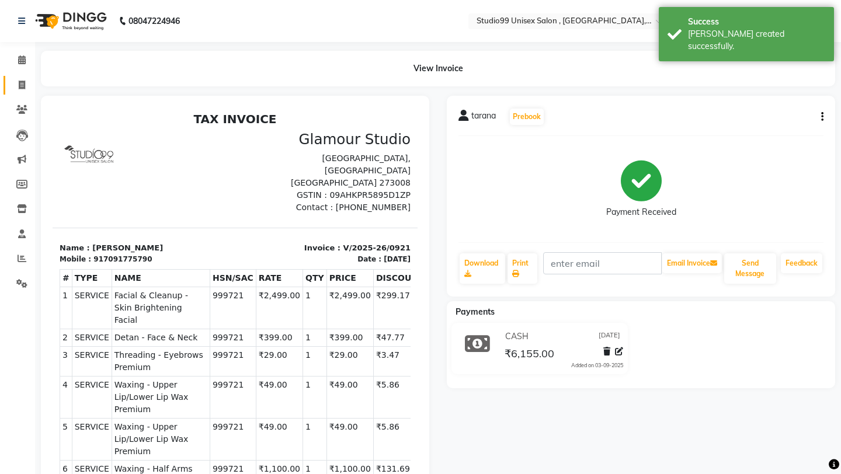
click at [20, 89] on icon at bounding box center [22, 85] width 6 height 9
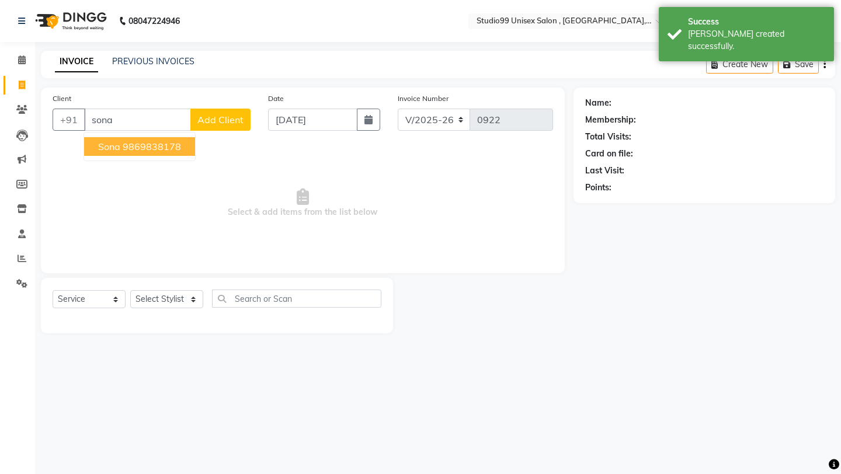
click at [182, 146] on button "sona 9869838178" at bounding box center [139, 146] width 111 height 19
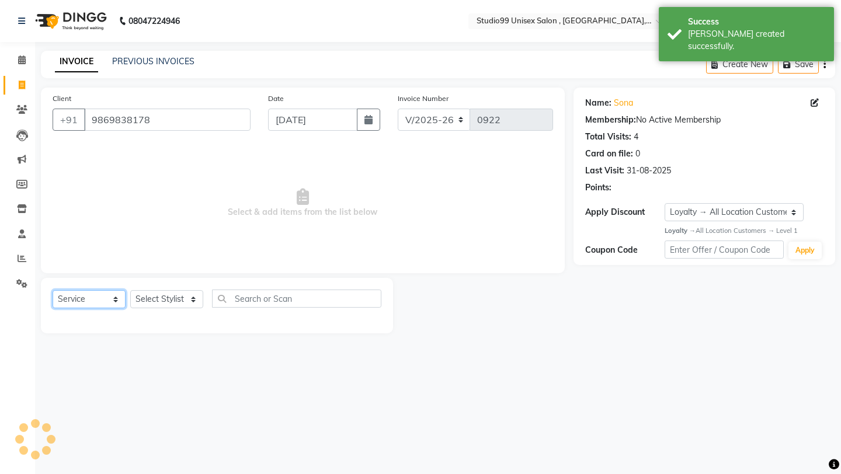
click at [94, 302] on select "Select Service Product Membership Package Voucher Prepaid Gift Card" at bounding box center [89, 299] width 73 height 18
click at [89, 299] on select "Select Service Product Membership Package Voucher Prepaid Gift Card" at bounding box center [89, 299] width 73 height 18
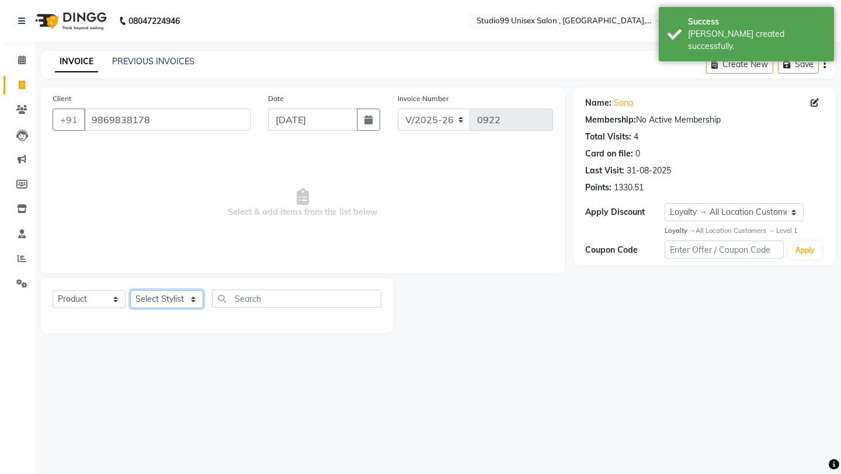
click at [183, 294] on select "Select Stylist [PERSON_NAME] Owner [PERSON_NAME] [PERSON_NAME] [PERSON_NAME] su…" at bounding box center [166, 299] width 73 height 18
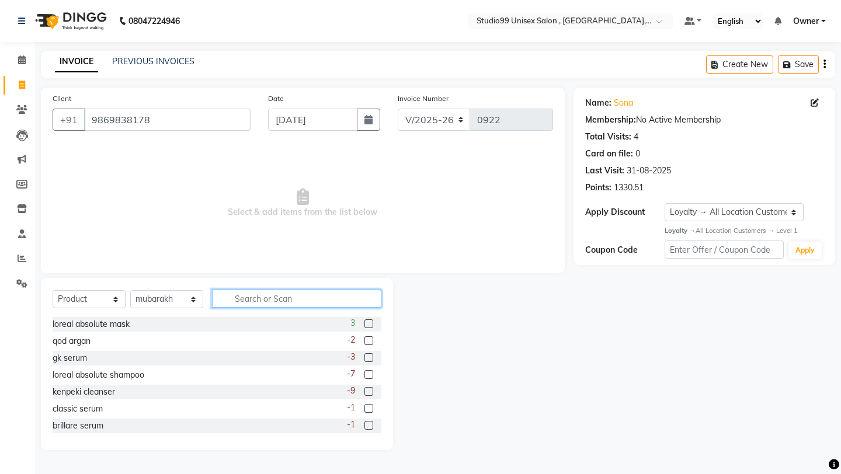
click at [250, 293] on input "text" at bounding box center [296, 299] width 169 height 18
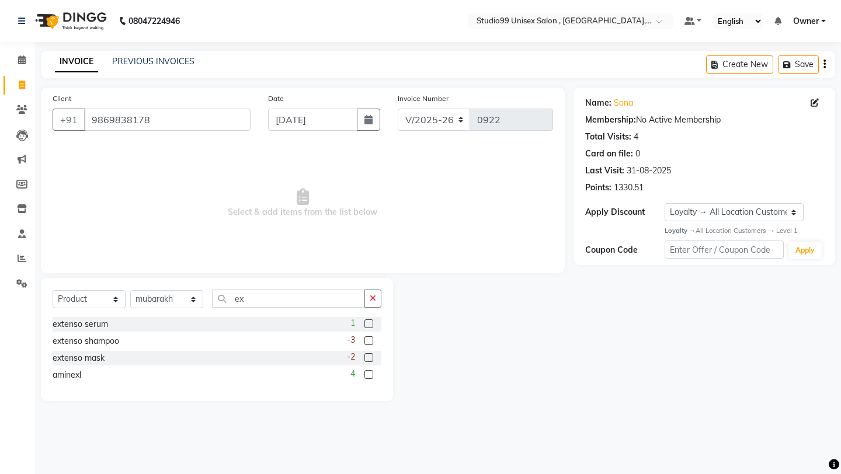
click at [366, 339] on label at bounding box center [368, 340] width 9 height 9
click at [366, 339] on input "checkbox" at bounding box center [368, 341] width 8 height 8
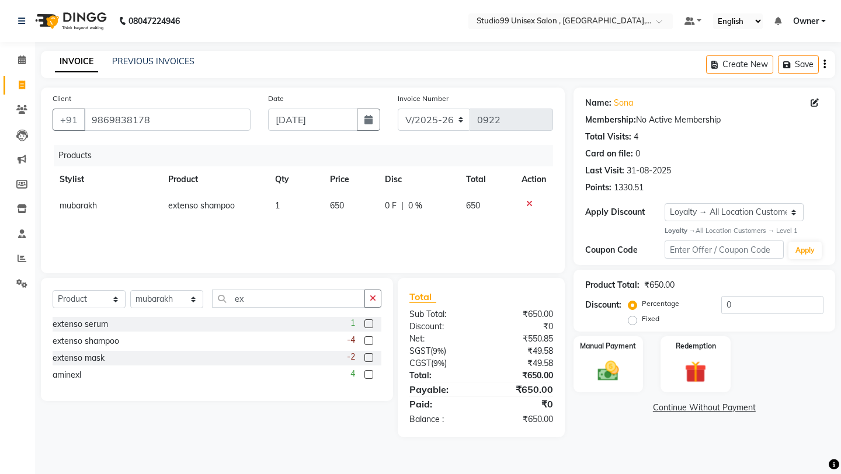
click at [368, 357] on label at bounding box center [368, 357] width 9 height 9
click at [368, 357] on input "checkbox" at bounding box center [368, 358] width 8 height 8
click at [528, 198] on td at bounding box center [533, 206] width 39 height 26
click at [528, 200] on icon at bounding box center [529, 204] width 6 height 8
click at [528, 203] on icon at bounding box center [529, 204] width 6 height 8
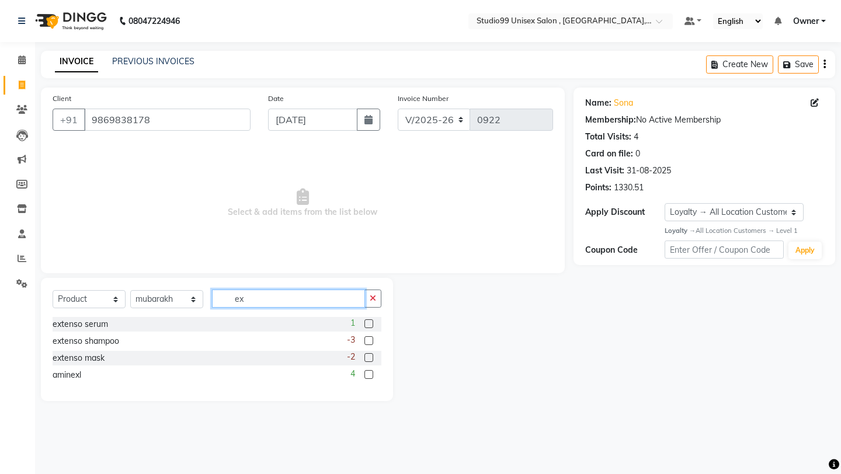
click at [298, 290] on input "ex" at bounding box center [288, 299] width 153 height 18
click at [310, 299] on input "ex" at bounding box center [288, 299] width 153 height 18
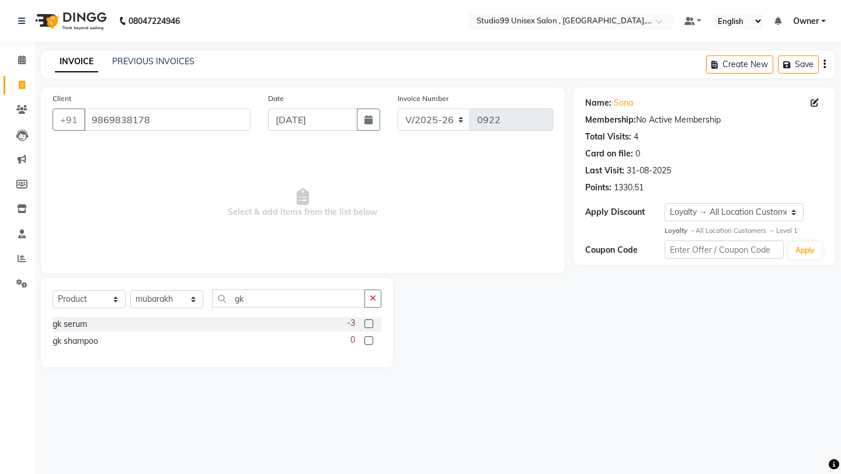
click at [367, 339] on label at bounding box center [368, 340] width 9 height 9
click at [367, 339] on input "checkbox" at bounding box center [368, 341] width 8 height 8
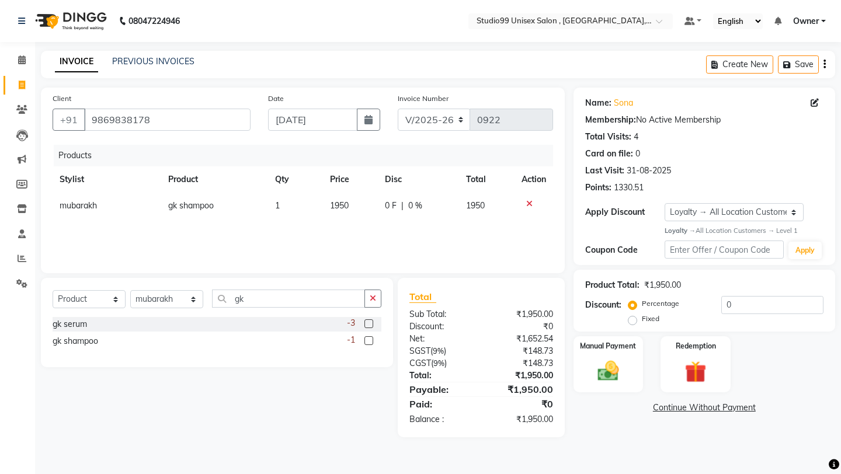
click at [367, 339] on label at bounding box center [368, 340] width 9 height 9
click at [367, 339] on input "checkbox" at bounding box center [368, 341] width 8 height 8
click at [659, 314] on label "Fixed" at bounding box center [651, 319] width 18 height 11
click at [639, 315] on input "Fixed" at bounding box center [635, 319] width 8 height 8
click at [751, 301] on input "0" at bounding box center [772, 305] width 102 height 18
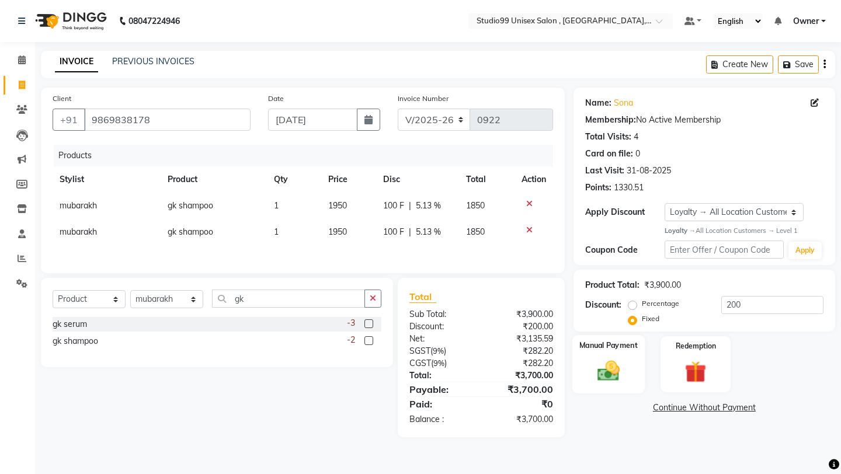
click at [629, 359] on div "Manual Payment" at bounding box center [608, 364] width 72 height 58
click at [680, 402] on span "CASH" at bounding box center [670, 408] width 25 height 13
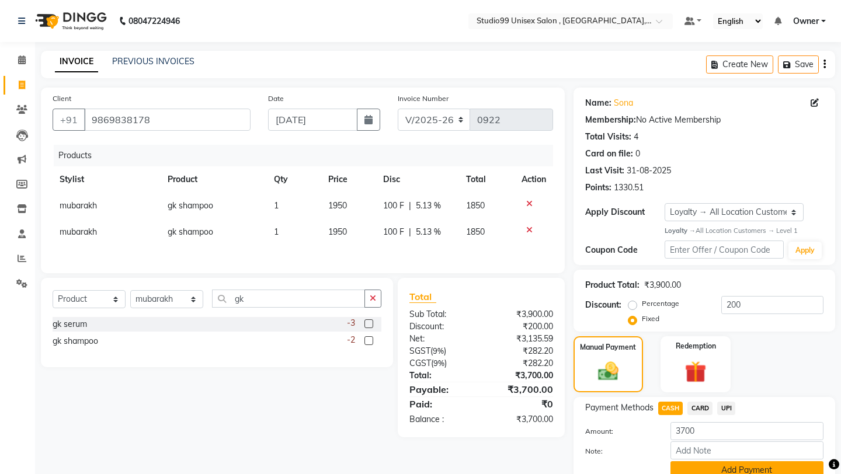
click at [699, 461] on button "Add Payment" at bounding box center [746, 470] width 153 height 18
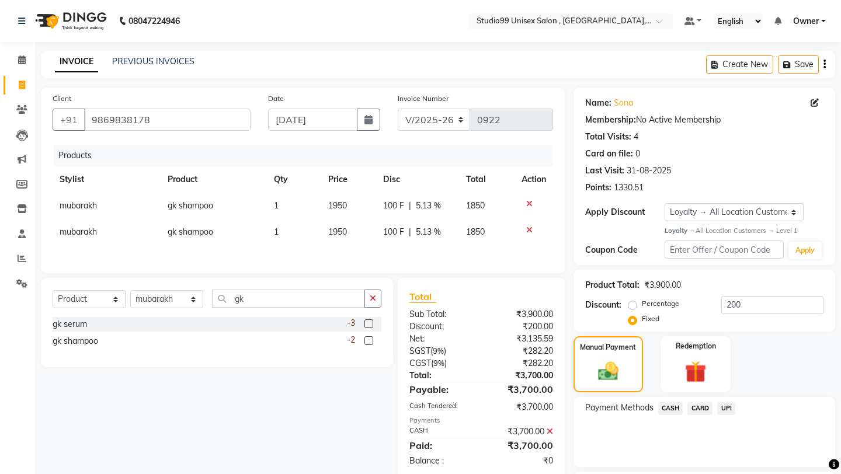
click at [685, 435] on div "Payment Methods CASH CARD UPI" at bounding box center [704, 432] width 262 height 70
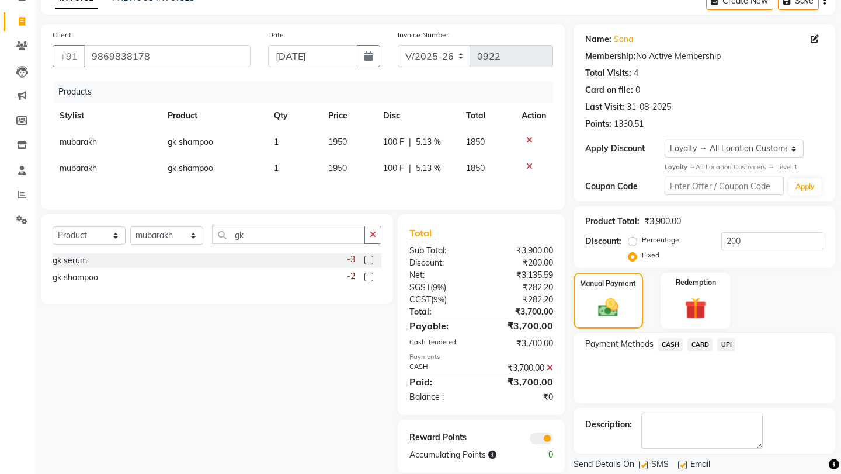
scroll to position [87, 0]
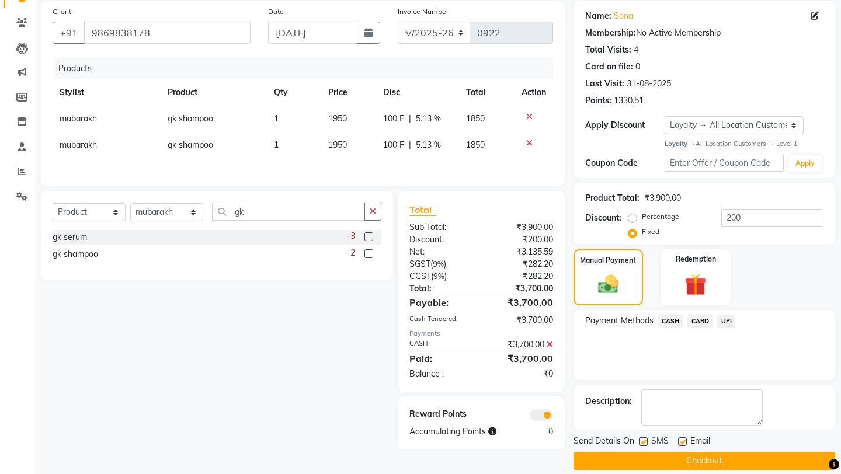
click at [687, 452] on button "Checkout" at bounding box center [704, 461] width 262 height 18
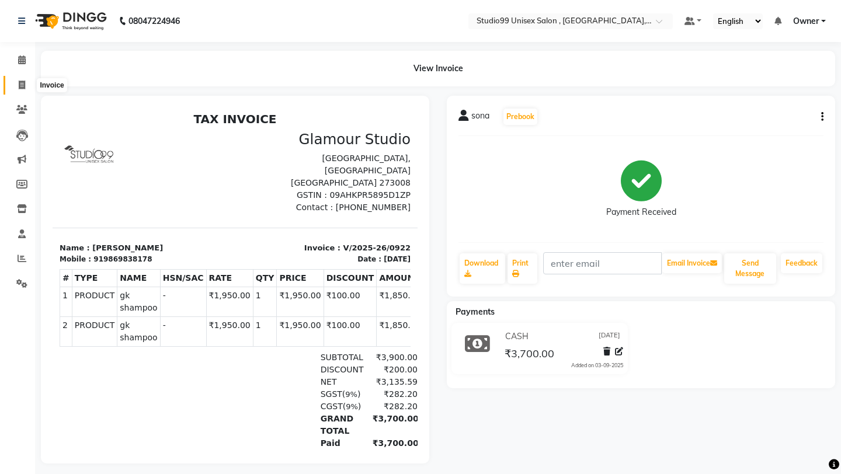
click at [28, 90] on span at bounding box center [22, 85] width 20 height 13
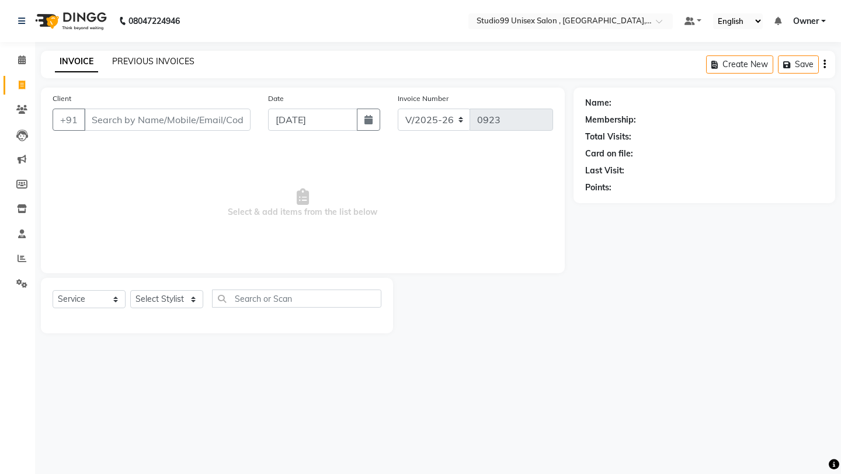
click at [141, 65] on link "PREVIOUS INVOICES" at bounding box center [153, 61] width 82 height 11
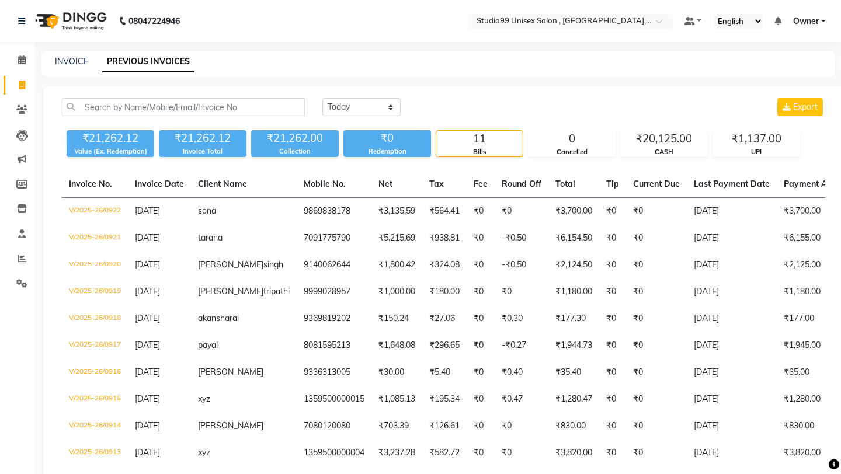
click at [27, 97] on li "Clients" at bounding box center [17, 109] width 35 height 25
click at [27, 94] on link "Invoice" at bounding box center [18, 85] width 28 height 19
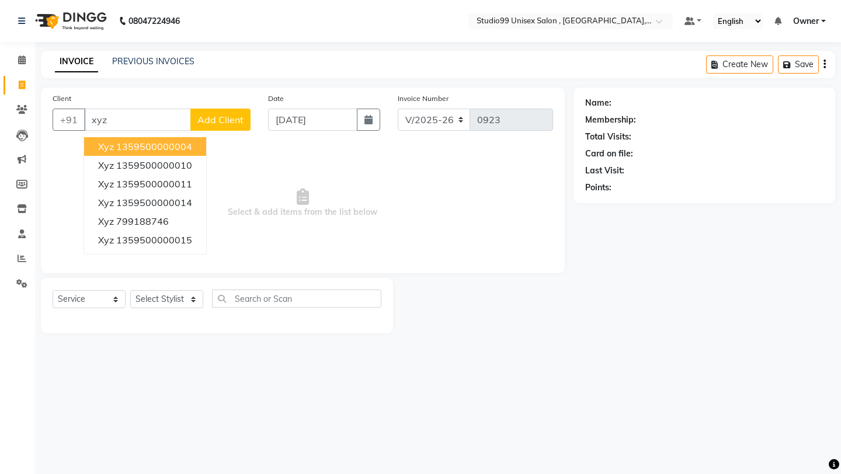
click at [146, 148] on ngb-highlight "1359500000004" at bounding box center [154, 147] width 76 height 12
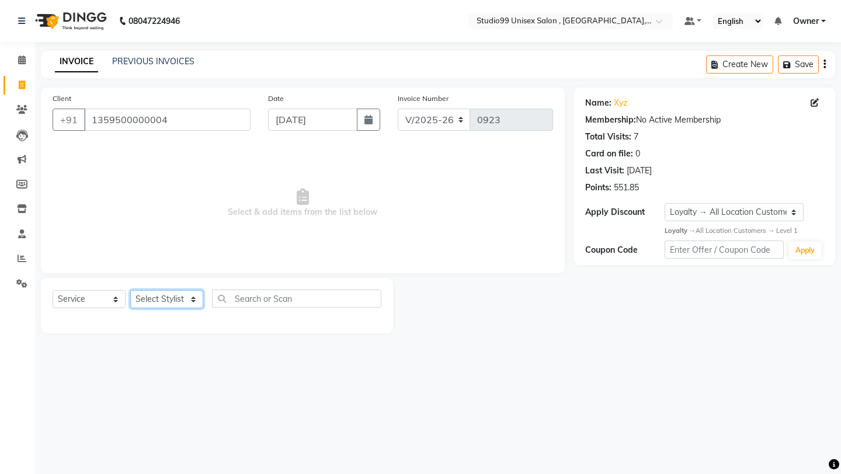
click at [198, 305] on select "Select Stylist [PERSON_NAME] Owner [PERSON_NAME] [PERSON_NAME] [PERSON_NAME] su…" at bounding box center [166, 299] width 73 height 18
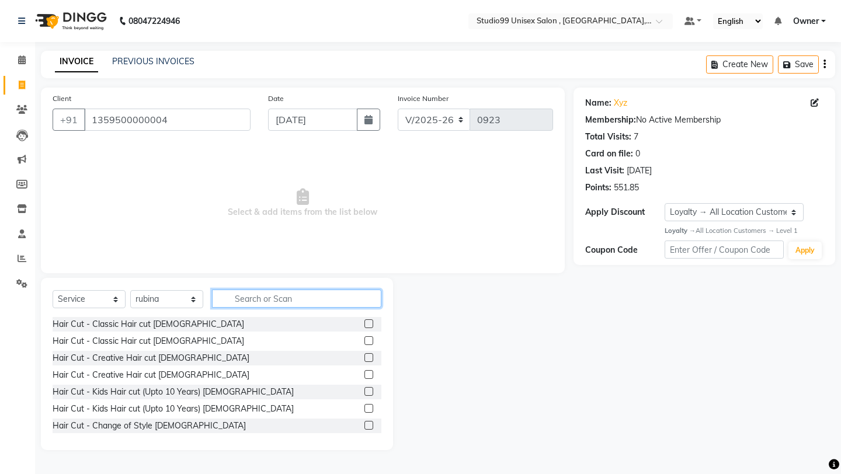
click at [287, 302] on input "text" at bounding box center [296, 299] width 169 height 18
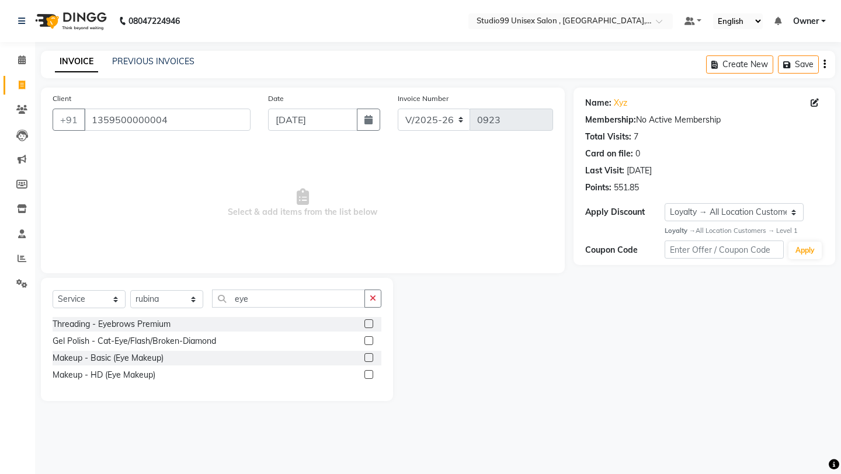
click at [368, 328] on label at bounding box center [368, 323] width 9 height 9
click at [368, 328] on input "checkbox" at bounding box center [368, 325] width 8 height 8
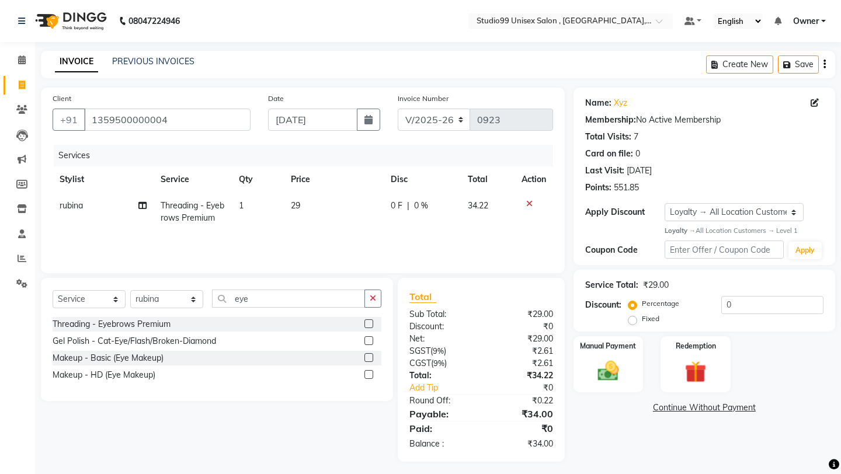
click at [659, 314] on label "Fixed" at bounding box center [651, 319] width 18 height 11
click at [639, 315] on input "Fixed" at bounding box center [635, 319] width 8 height 8
click at [799, 308] on input "0" at bounding box center [772, 305] width 102 height 18
click at [597, 340] on label "Manual Payment" at bounding box center [608, 345] width 58 height 11
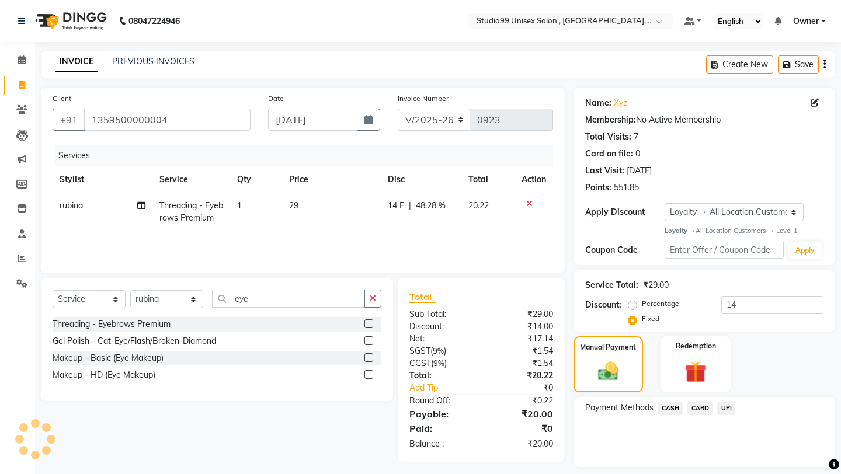
click at [717, 402] on span "UPI" at bounding box center [726, 408] width 18 height 13
click at [715, 461] on button "Add Payment" at bounding box center [746, 470] width 153 height 18
click at [708, 447] on div "Payment Methods CASH CARD UPI" at bounding box center [704, 432] width 262 height 70
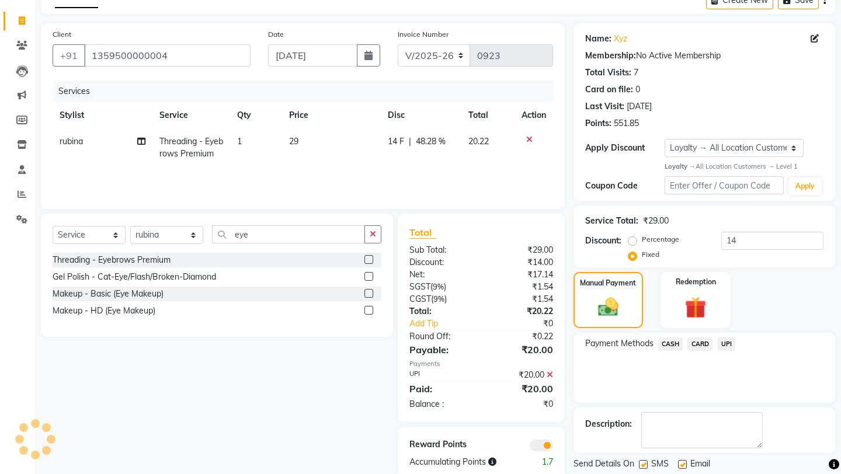
scroll to position [88, 0]
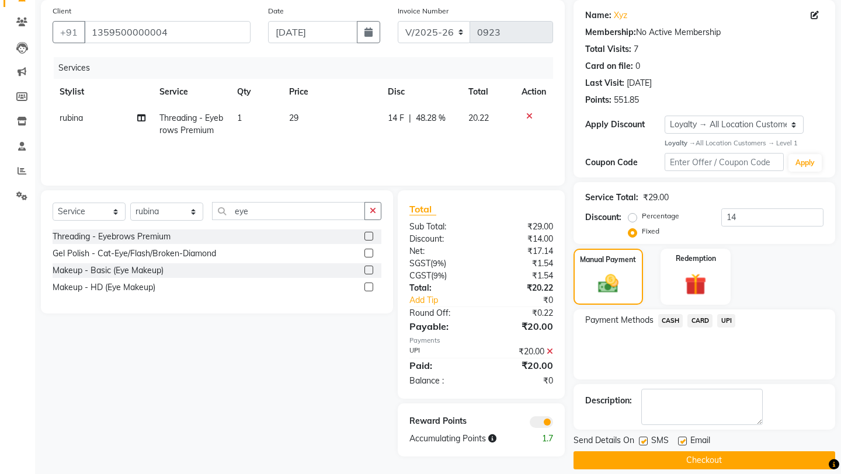
click at [708, 451] on button "Checkout" at bounding box center [704, 460] width 262 height 18
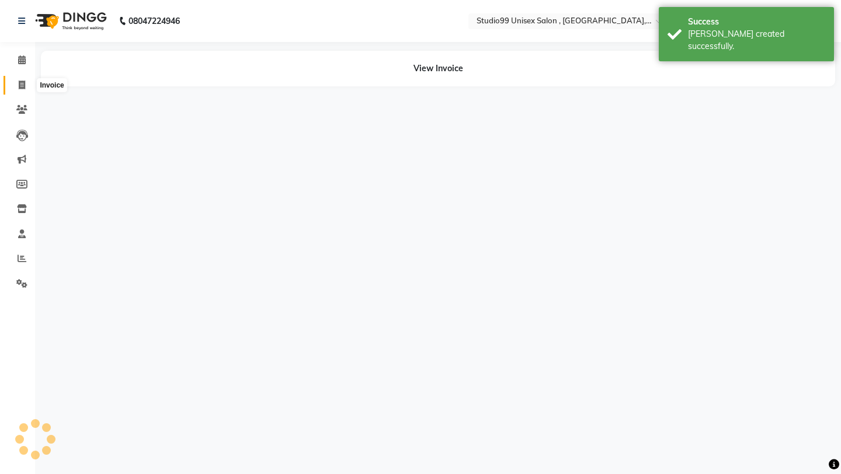
click at [19, 86] on icon at bounding box center [22, 85] width 6 height 9
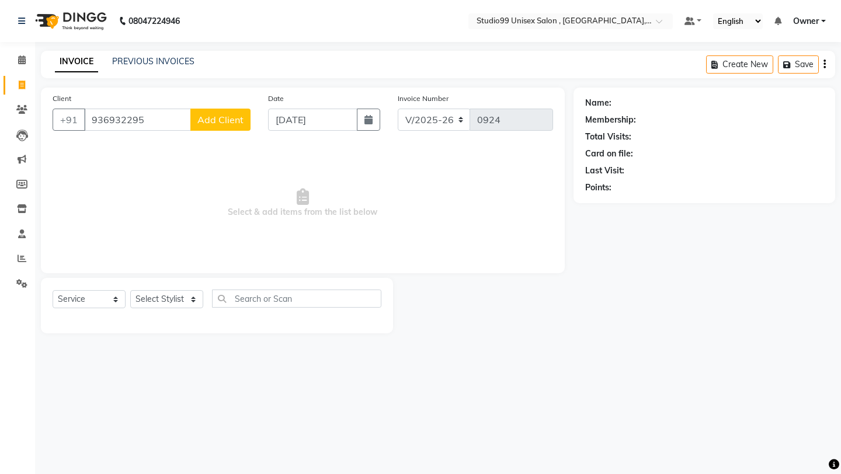
click at [210, 111] on button "Add Client" at bounding box center [220, 120] width 60 height 22
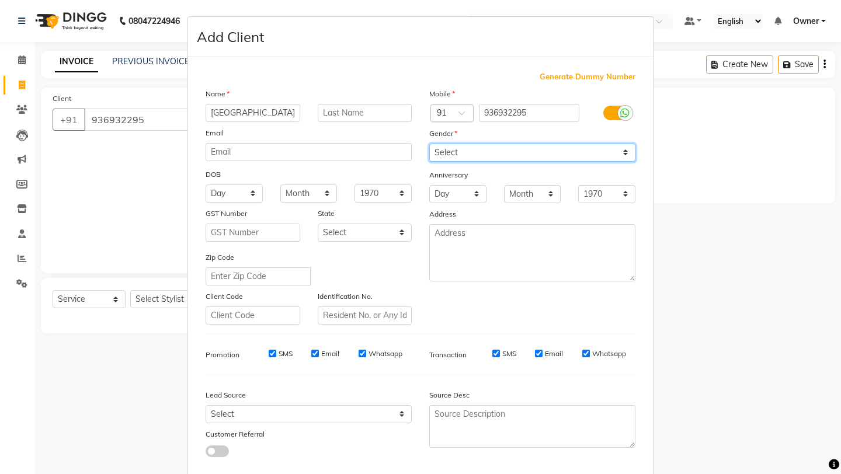
click at [473, 158] on select "Select [DEMOGRAPHIC_DATA] [DEMOGRAPHIC_DATA] Other Prefer Not To Say" at bounding box center [532, 153] width 206 height 18
click at [480, 378] on div "Generate Dummy Number Name [GEOGRAPHIC_DATA] Email DOB Day 01 02 03 04 05 06 07…" at bounding box center [420, 268] width 447 height 395
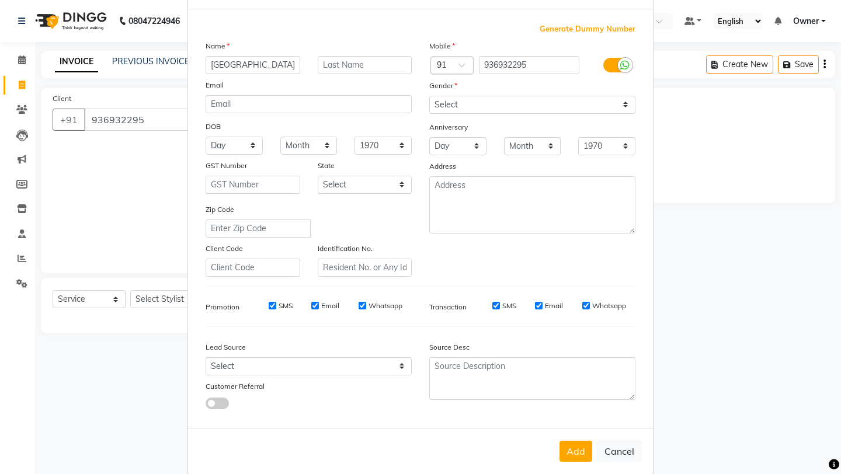
scroll to position [64, 0]
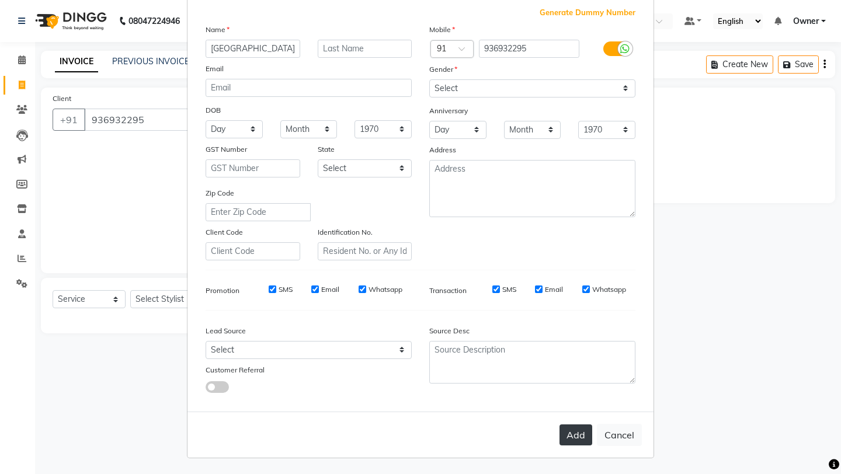
click at [576, 442] on button "Add" at bounding box center [575, 434] width 33 height 21
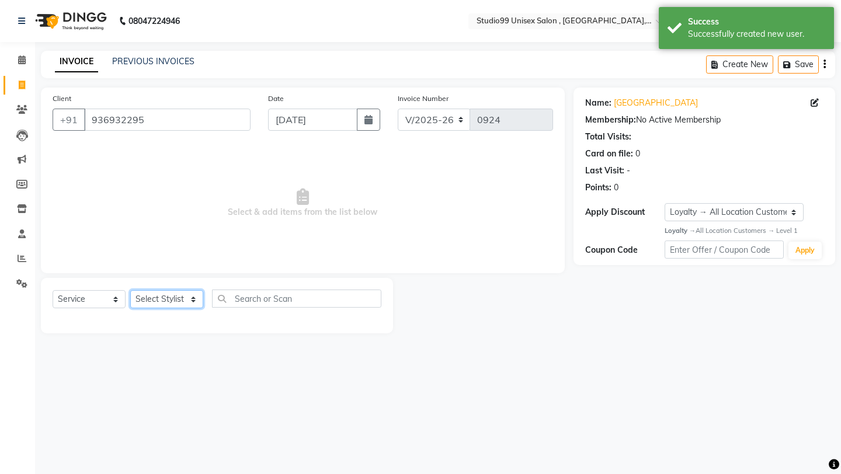
click at [189, 303] on select "Select Stylist [PERSON_NAME] Owner [PERSON_NAME] [PERSON_NAME] [PERSON_NAME] su…" at bounding box center [166, 299] width 73 height 18
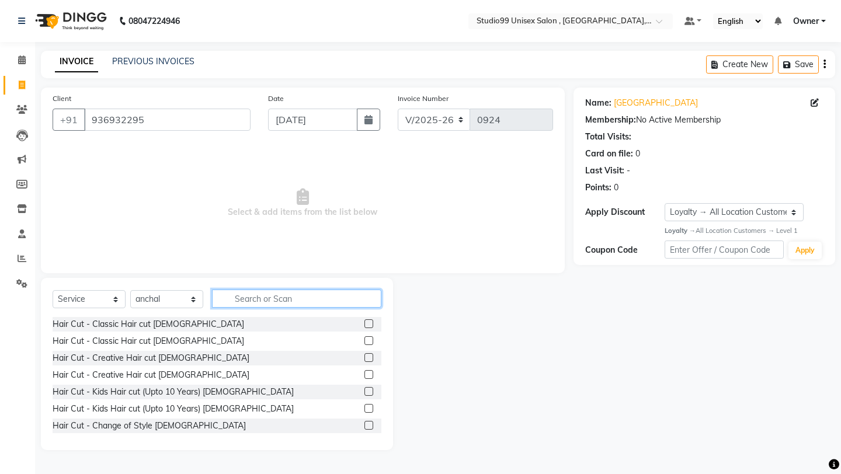
click at [264, 301] on input "text" at bounding box center [296, 299] width 169 height 18
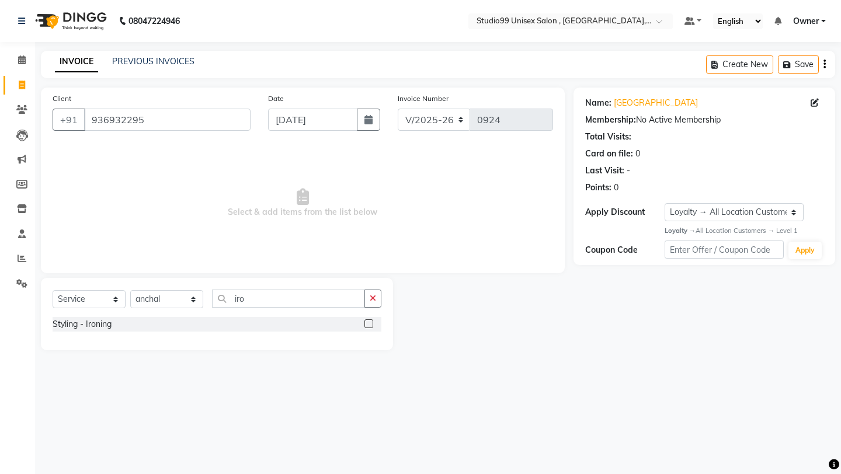
click at [367, 322] on label at bounding box center [368, 323] width 9 height 9
click at [367, 322] on input "checkbox" at bounding box center [368, 325] width 8 height 8
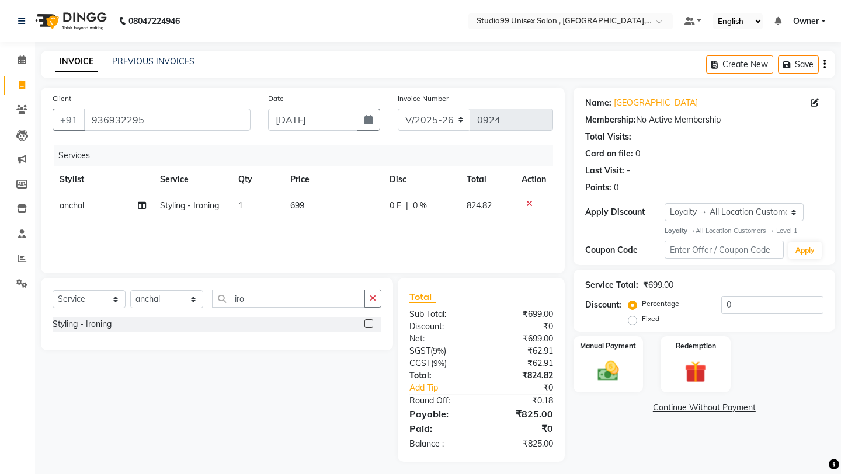
click at [367, 198] on td "699" at bounding box center [332, 206] width 99 height 26
click at [364, 207] on td "0 F | 0 %" at bounding box center [416, 215] width 107 height 44
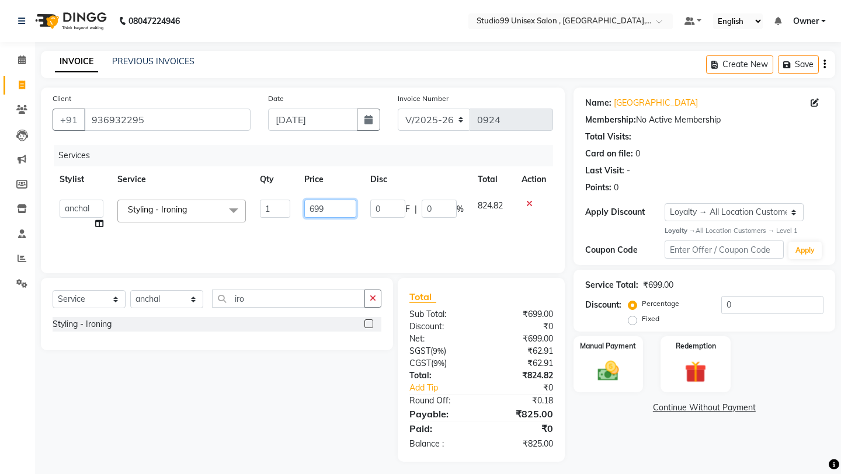
click at [349, 207] on input "699" at bounding box center [329, 209] width 51 height 18
click at [370, 227] on div "Services Stylist Service Qty Price Disc Total Action [PERSON_NAME] mubarakh Own…" at bounding box center [303, 203] width 500 height 117
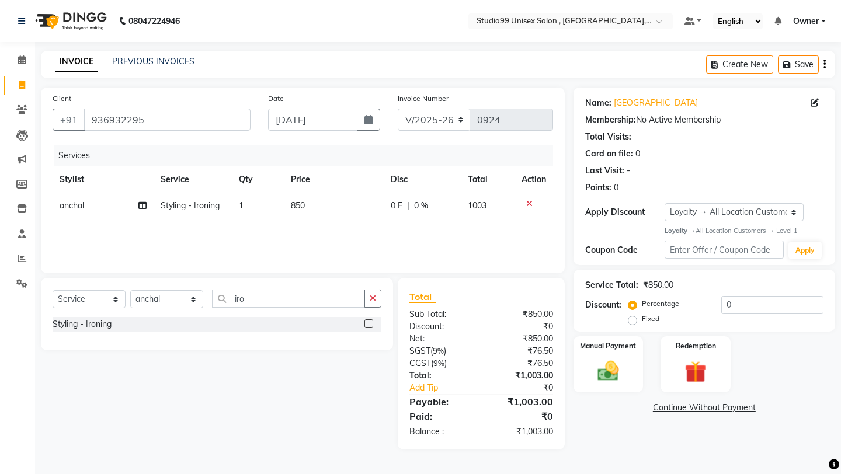
click at [344, 210] on td "850" at bounding box center [334, 206] width 100 height 26
click at [344, 210] on input "850" at bounding box center [332, 209] width 53 height 18
click at [370, 267] on div "Client [PHONE_NUMBER] Date [DATE] Invoice Number V/2025 V/[PHONE_NUMBER] Servic…" at bounding box center [303, 181] width 524 height 186
click at [659, 314] on label "Fixed" at bounding box center [651, 319] width 18 height 11
click at [639, 315] on input "Fixed" at bounding box center [635, 319] width 8 height 8
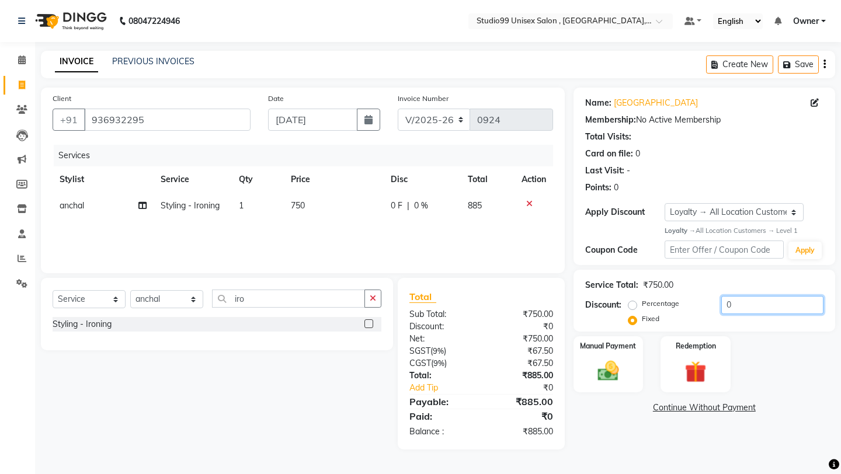
click at [758, 308] on input "0" at bounding box center [772, 305] width 102 height 18
click at [601, 375] on div "Manual Payment" at bounding box center [608, 364] width 72 height 58
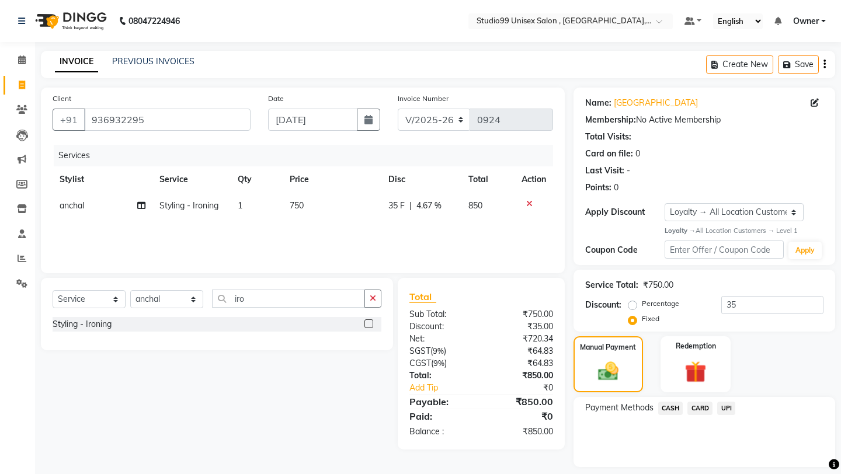
click at [736, 402] on div "Payment Methods CASH CARD UPI" at bounding box center [704, 410] width 238 height 16
click at [731, 402] on span "UPI" at bounding box center [726, 408] width 18 height 13
click at [727, 468] on div "Payment Methods CASH CARD UPI Amount: 850 Note: Add Payment" at bounding box center [704, 440] width 262 height 87
click at [727, 461] on button "Add Payment" at bounding box center [746, 470] width 153 height 18
click at [686, 437] on div "Payment Methods CASH CARD UPI" at bounding box center [704, 432] width 262 height 70
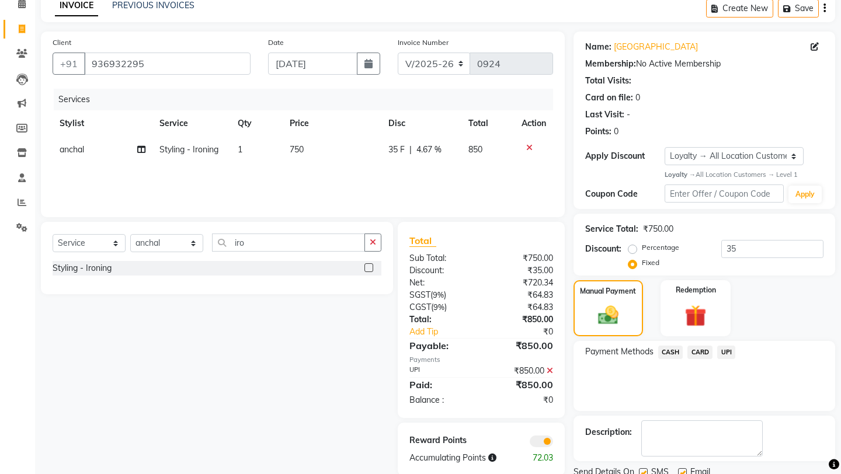
scroll to position [87, 0]
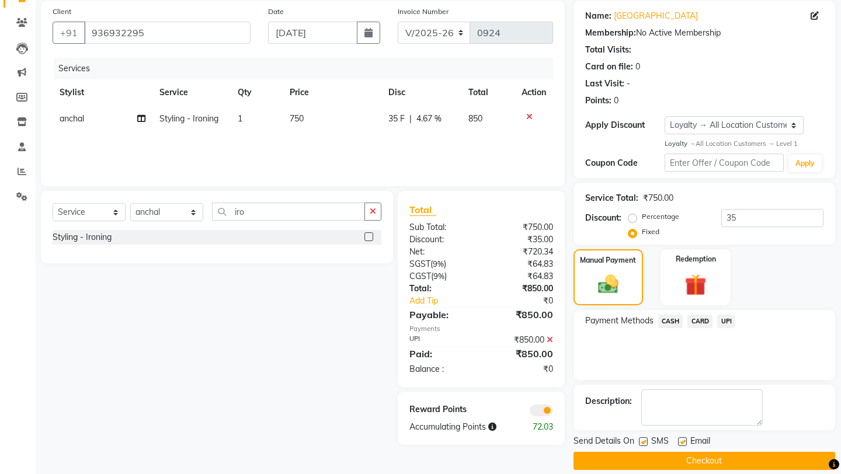
click at [686, 452] on button "Checkout" at bounding box center [704, 461] width 262 height 18
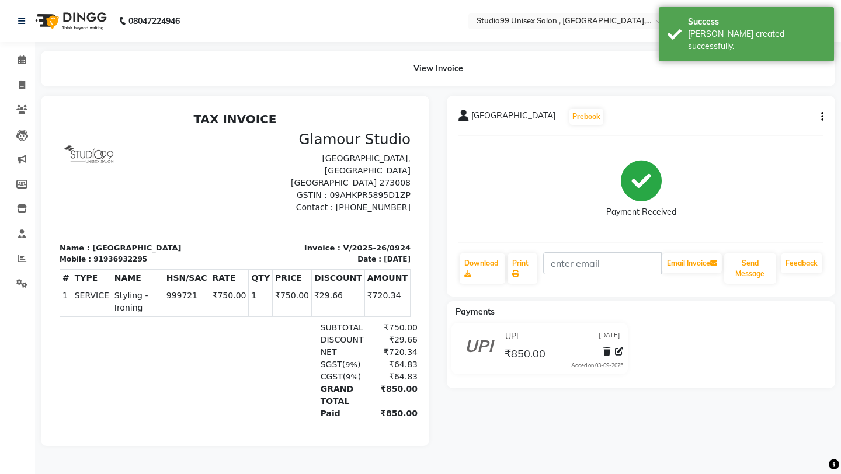
click at [33, 89] on li "Invoice" at bounding box center [17, 85] width 35 height 25
click at [25, 89] on span at bounding box center [22, 85] width 20 height 13
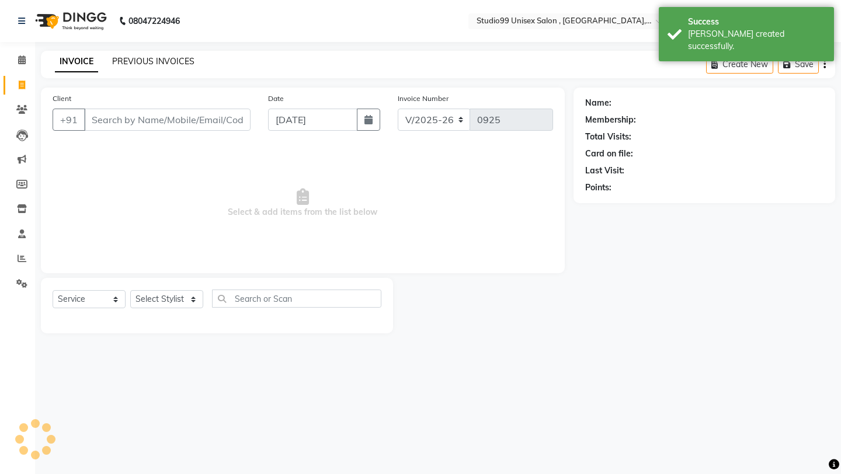
click at [181, 66] on link "PREVIOUS INVOICES" at bounding box center [153, 61] width 82 height 11
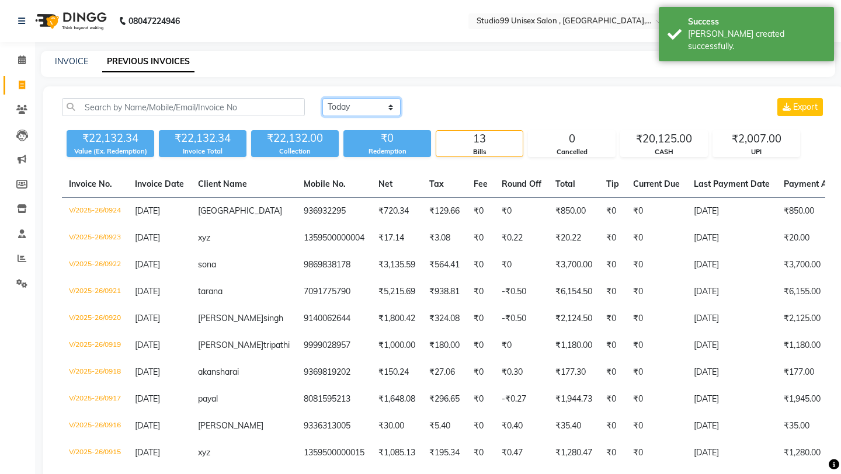
click at [345, 110] on select "[DATE] [DATE] Custom Range" at bounding box center [361, 107] width 78 height 18
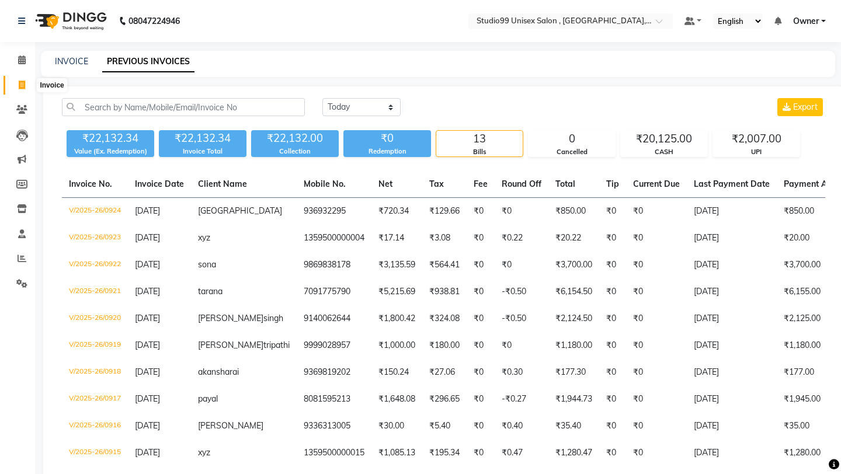
click at [26, 90] on span at bounding box center [22, 85] width 20 height 13
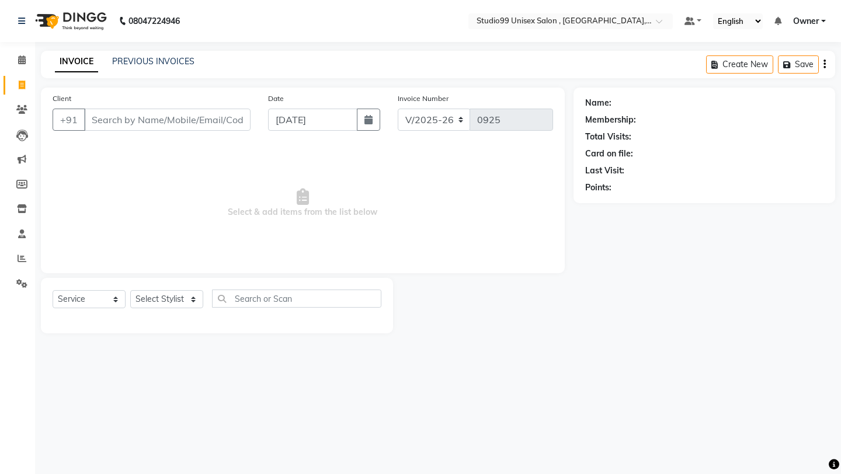
click at [115, 119] on input "Client" at bounding box center [167, 120] width 166 height 22
click at [218, 126] on button "Add Client" at bounding box center [220, 120] width 60 height 22
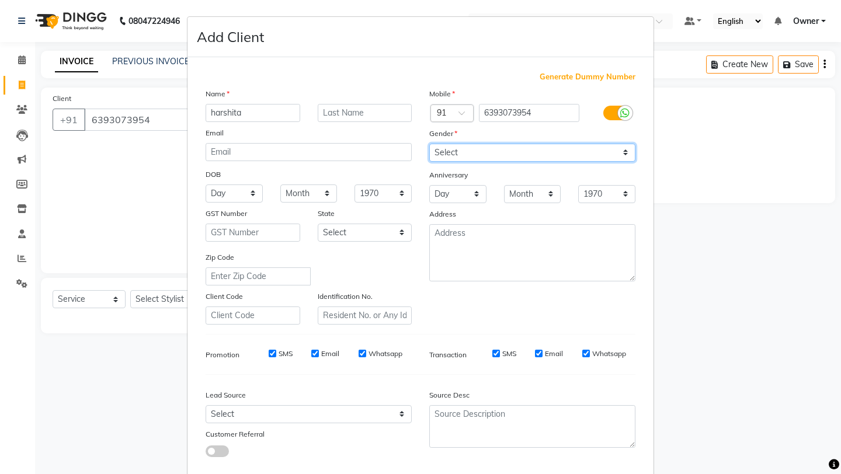
click at [453, 149] on select "Select [DEMOGRAPHIC_DATA] [DEMOGRAPHIC_DATA] Other Prefer Not To Say" at bounding box center [532, 153] width 206 height 18
click at [452, 301] on div "Mobile Country Code × 91 6393073954 Gender Select [DEMOGRAPHIC_DATA] [DEMOGRAPH…" at bounding box center [532, 206] width 224 height 237
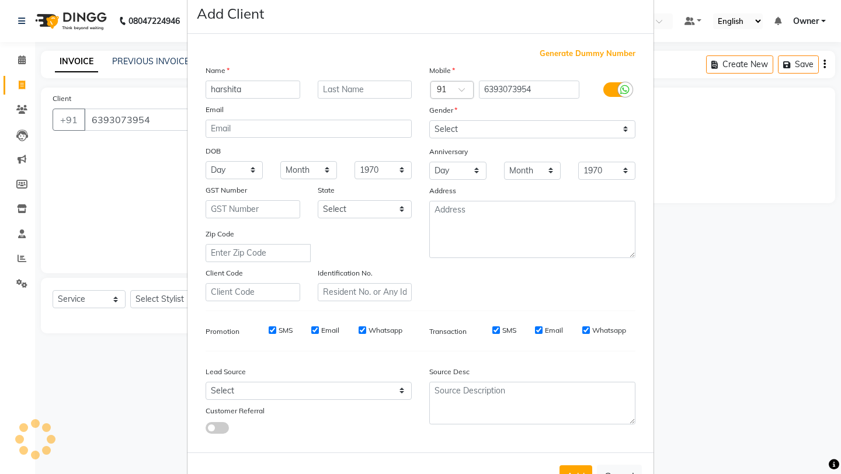
scroll to position [64, 0]
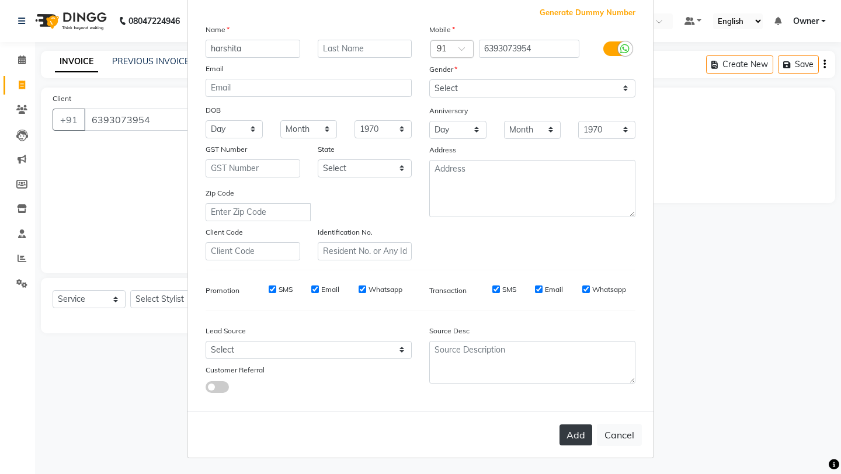
click at [583, 438] on button "Add" at bounding box center [575, 434] width 33 height 21
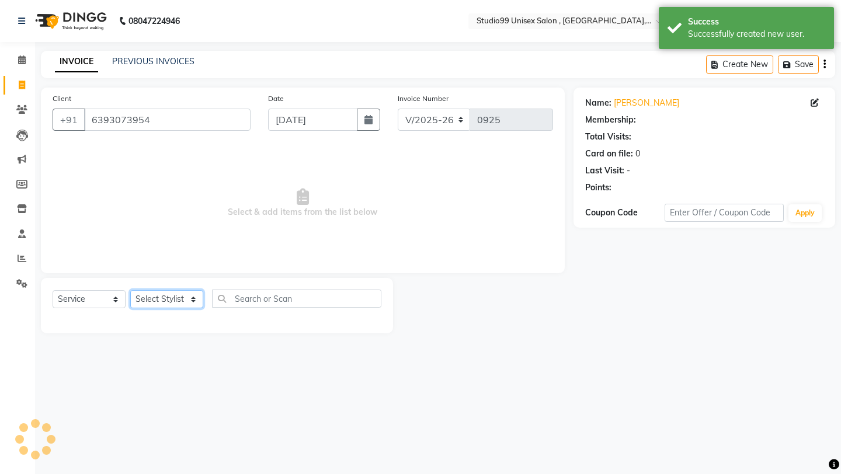
click at [148, 305] on select "Select Stylist [PERSON_NAME] Owner [PERSON_NAME] [PERSON_NAME] [PERSON_NAME] su…" at bounding box center [166, 299] width 73 height 18
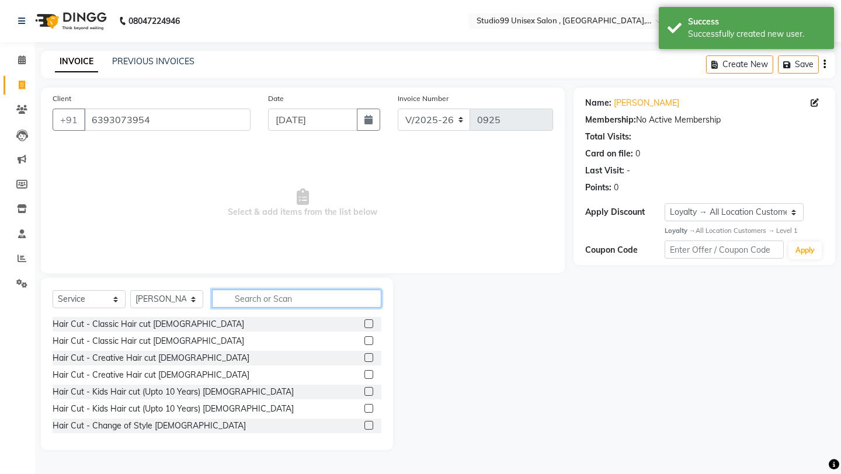
click at [283, 301] on input "text" at bounding box center [296, 299] width 169 height 18
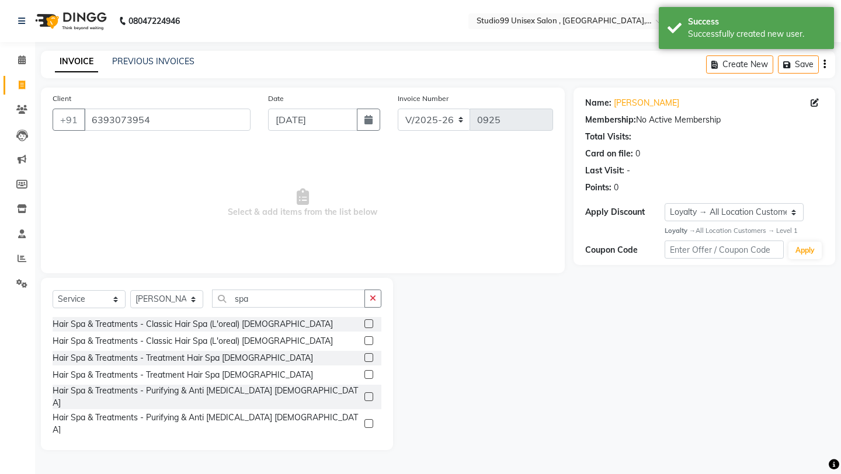
click at [371, 334] on div at bounding box center [372, 341] width 17 height 15
click at [371, 335] on div at bounding box center [372, 341] width 17 height 15
click at [371, 343] on label at bounding box center [368, 340] width 9 height 9
click at [371, 343] on input "checkbox" at bounding box center [368, 341] width 8 height 8
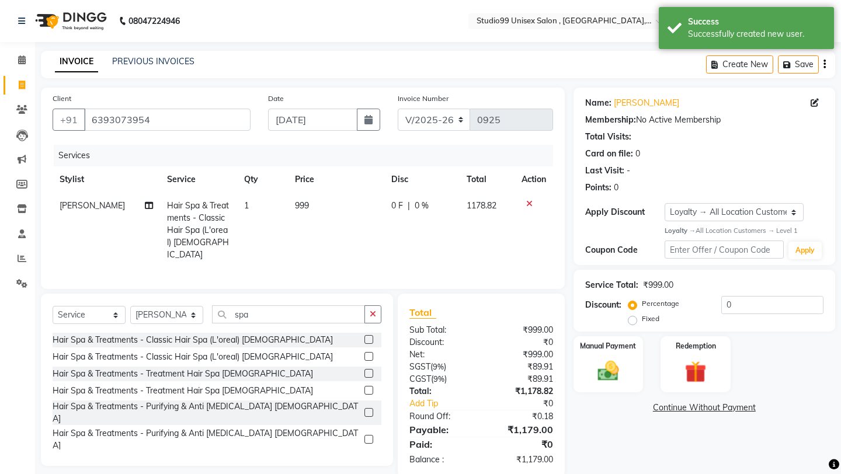
click at [336, 198] on td "999" at bounding box center [336, 230] width 96 height 75
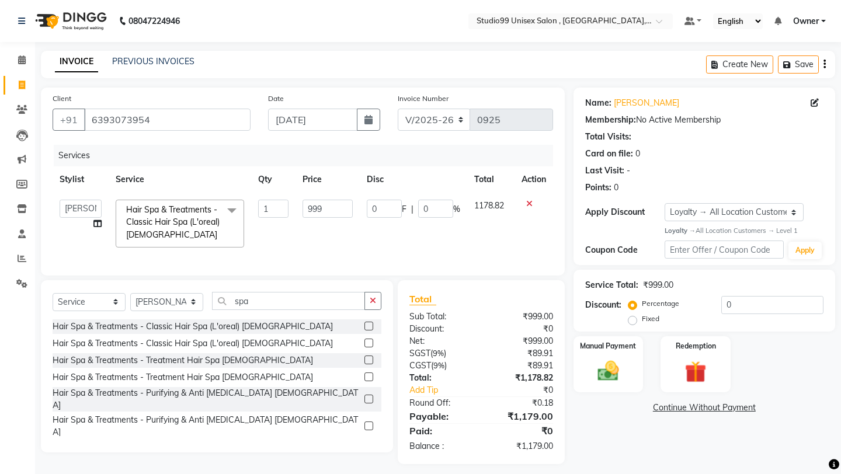
click at [336, 207] on input "999" at bounding box center [327, 209] width 50 height 18
click at [409, 235] on td "0 F | 0 %" at bounding box center [413, 224] width 107 height 62
click at [614, 343] on div "Manual Payment" at bounding box center [608, 364] width 72 height 58
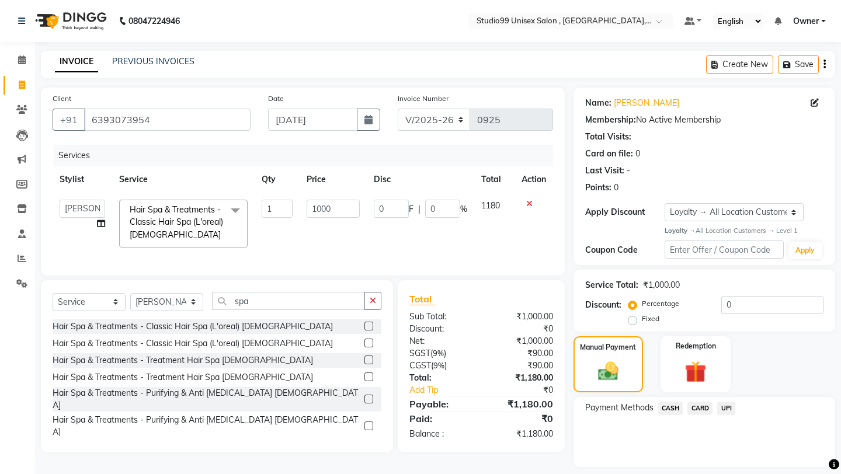
click at [729, 402] on span "UPI" at bounding box center [726, 408] width 18 height 13
click at [721, 463] on button "Add Payment" at bounding box center [746, 470] width 153 height 18
click at [706, 437] on div "Payment Methods CASH CARD UPI" at bounding box center [704, 432] width 262 height 70
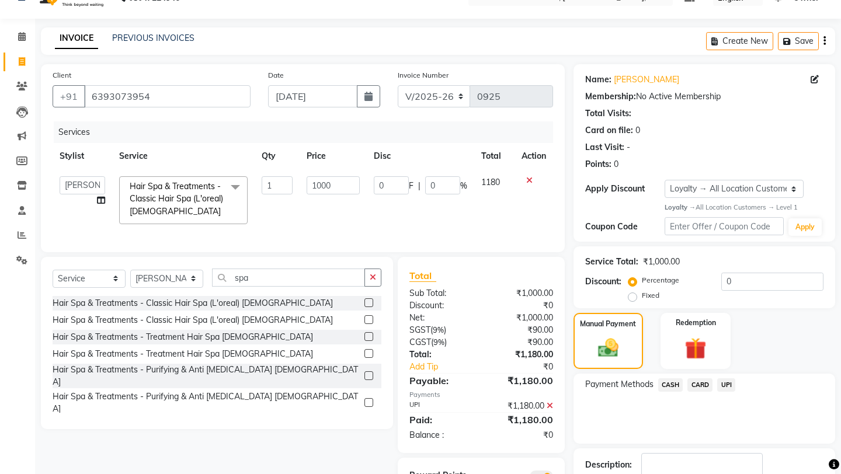
scroll to position [87, 0]
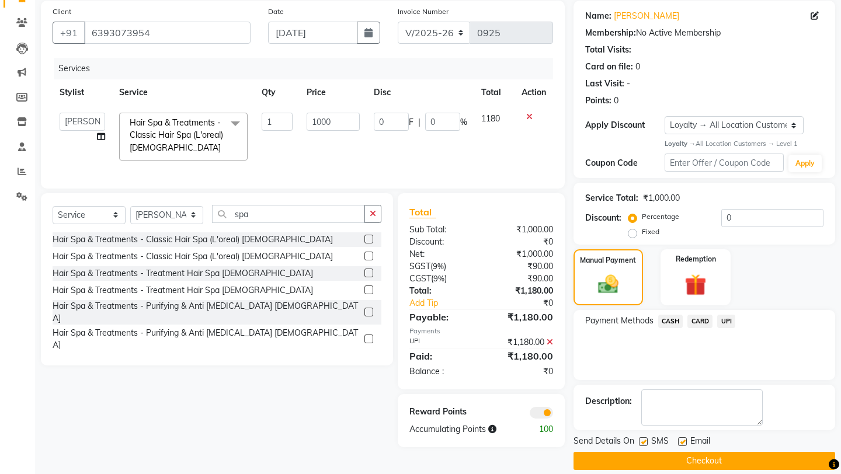
click at [659, 457] on main "INVOICE PREVIOUS INVOICES Create New Save Client [PHONE_NUMBER] Date [DATE] Inv…" at bounding box center [438, 226] width 806 height 524
click at [660, 456] on button "Checkout" at bounding box center [704, 461] width 262 height 18
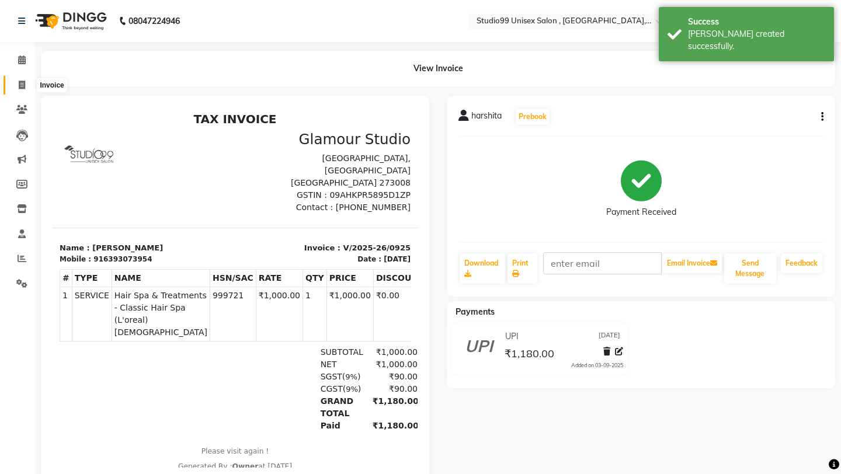
click at [22, 79] on span at bounding box center [22, 85] width 20 height 13
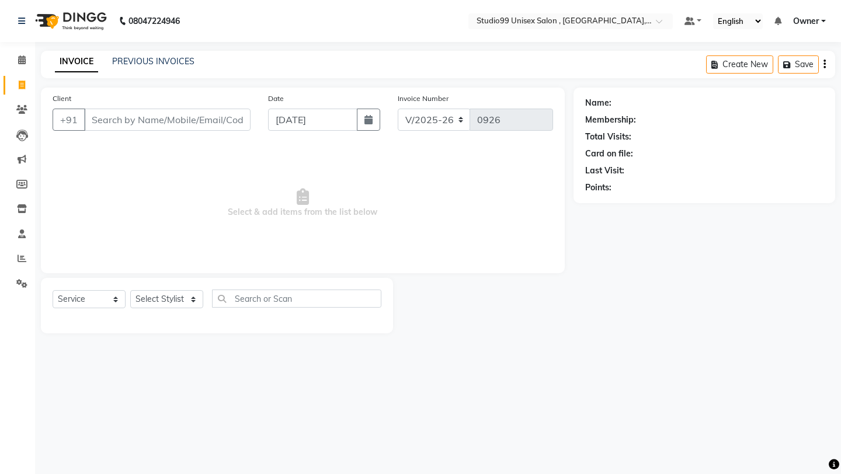
click at [22, 79] on span at bounding box center [22, 85] width 20 height 13
click at [162, 58] on link "PREVIOUS INVOICES" at bounding box center [153, 61] width 82 height 11
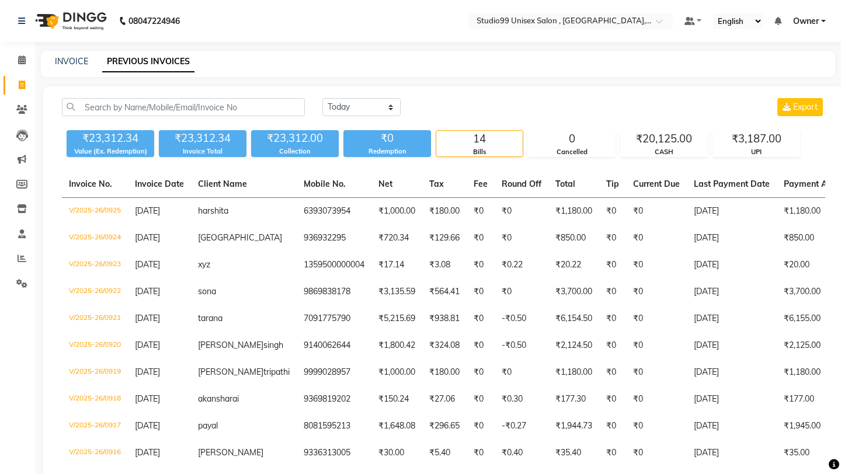
click at [382, 97] on div "[DATE] [DATE] Custom Range Export ₹23,312.34 Value (Ex. Redemption) ₹23,312.34 …" at bounding box center [443, 353] width 800 height 534
click at [382, 93] on div "[DATE] [DATE] Custom Range Export ₹23,312.34 Value (Ex. Redemption) ₹23,312.34 …" at bounding box center [443, 353] width 800 height 534
click at [452, 91] on div "[DATE] [DATE] Custom Range Export ₹23,312.34 Value (Ex. Redemption) ₹23,312.34 …" at bounding box center [443, 353] width 800 height 534
click at [433, 116] on div "[DATE] [DATE] Custom Range Export" at bounding box center [573, 107] width 503 height 18
click at [343, 80] on main "INVOICE PREVIOUS INVOICES [DATE] [DATE] Custom Range Export ₹23,312.34 Value (E…" at bounding box center [438, 344] width 806 height 587
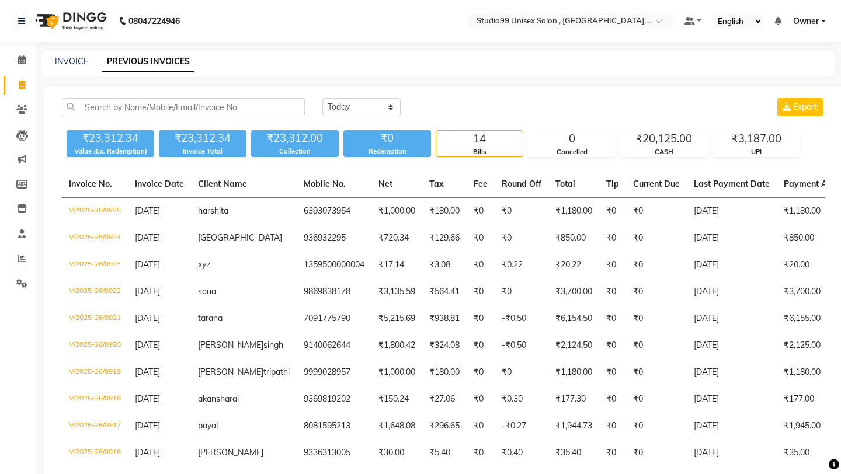
click at [252, 84] on main "INVOICE PREVIOUS INVOICES [DATE] [DATE] Custom Range Export ₹23,312.34 Value (E…" at bounding box center [438, 344] width 806 height 587
click at [159, 94] on div "[DATE] [DATE] Custom Range Export ₹23,312.34 Value (Ex. Redemption) ₹23,312.34 …" at bounding box center [443, 353] width 800 height 534
click at [193, 107] on input "text" at bounding box center [183, 107] width 243 height 18
click at [333, 106] on select "[DATE] [DATE] Custom Range" at bounding box center [361, 107] width 78 height 18
click at [436, 106] on input "[DATE]" at bounding box center [457, 107] width 82 height 16
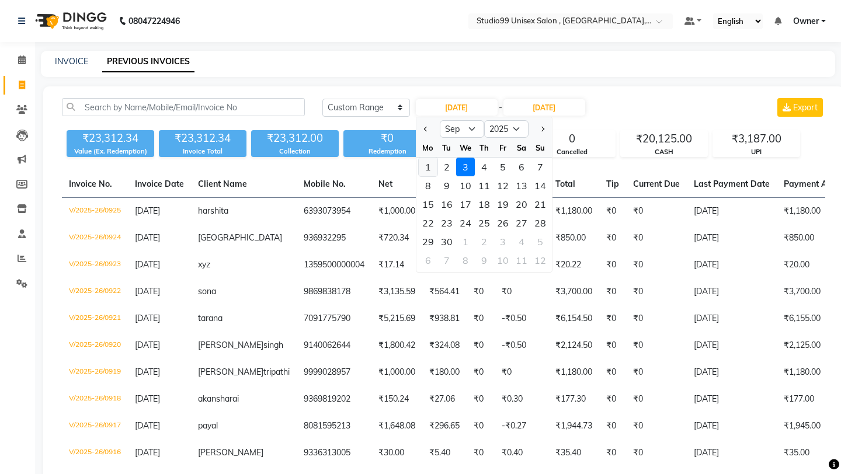
click at [434, 168] on div "1" at bounding box center [428, 167] width 19 height 19
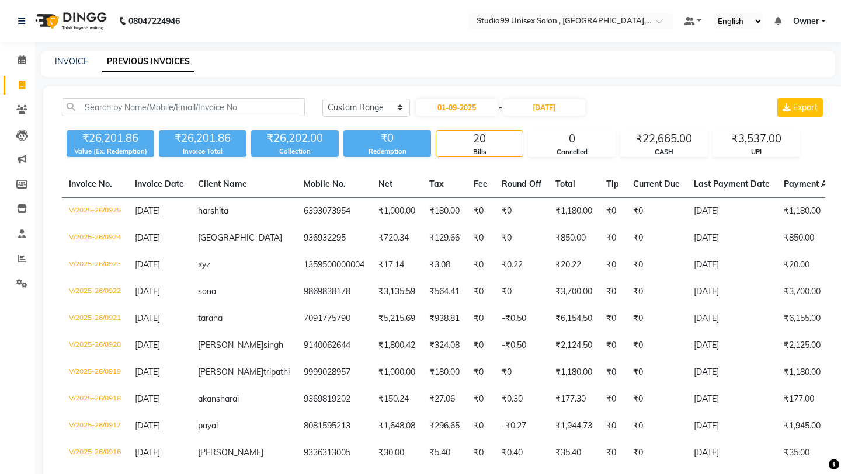
click at [385, 84] on main "INVOICE PREVIOUS INVOICES [DATE] [DATE] Custom Range [DATE] - [DATE] Export ₹26…" at bounding box center [438, 425] width 806 height 748
click at [472, 109] on input "01-09-2025" at bounding box center [457, 107] width 82 height 16
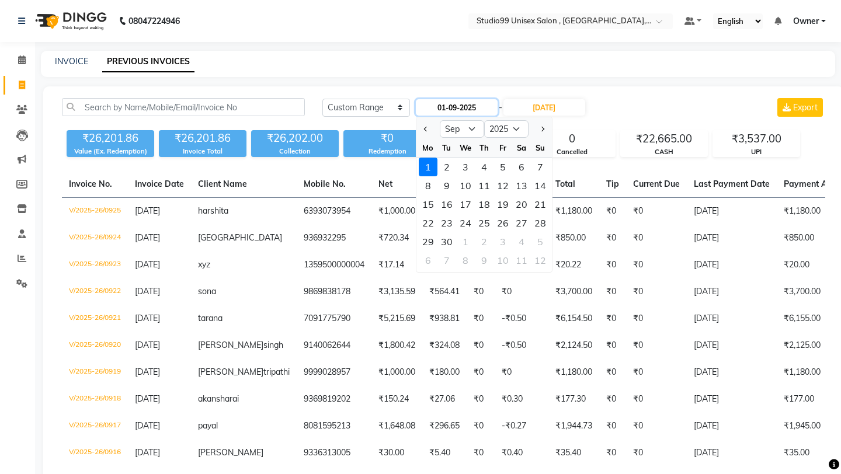
click at [449, 100] on input "01-09-2025" at bounding box center [457, 107] width 82 height 16
